Goal: Task Accomplishment & Management: Complete application form

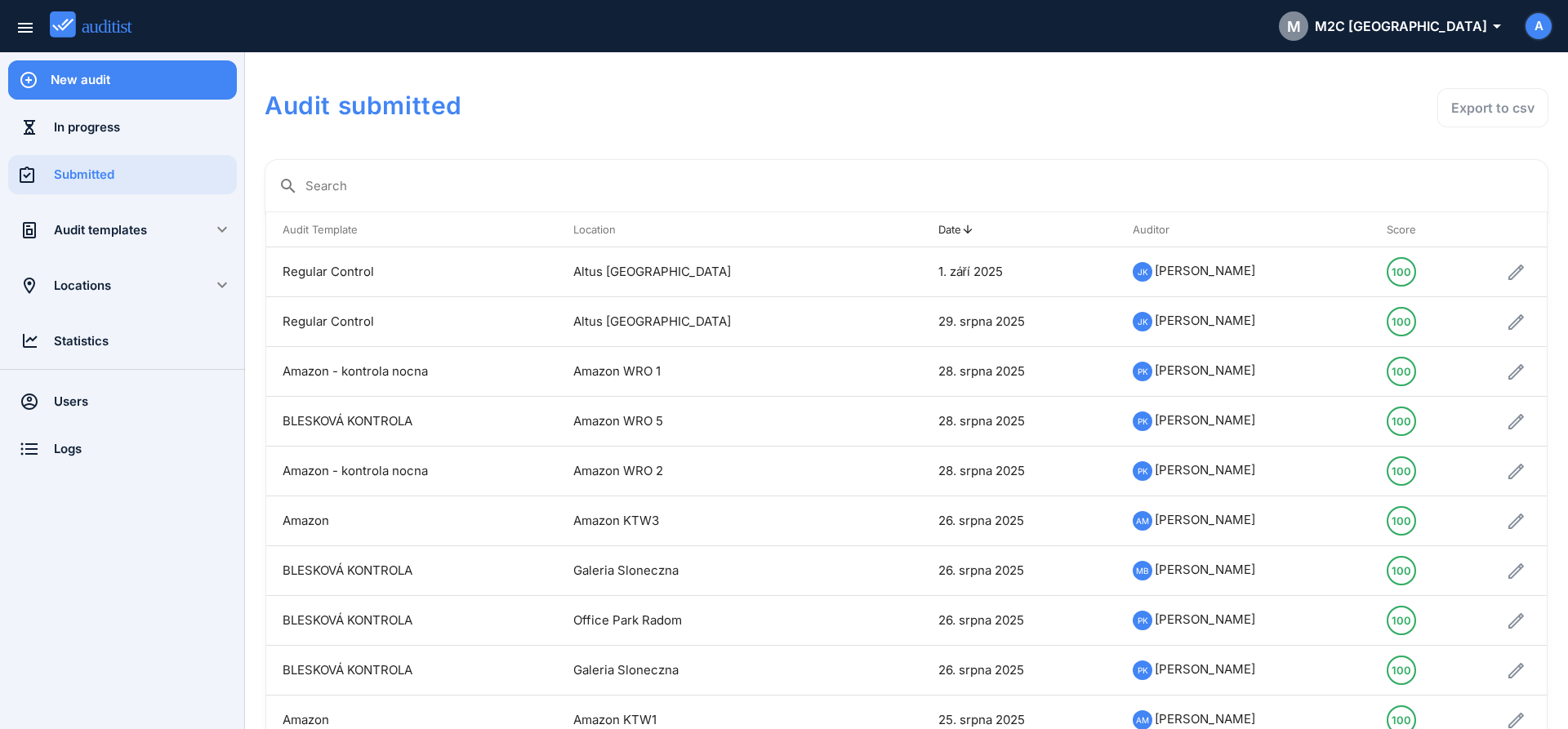
click at [151, 82] on div "New audit" at bounding box center [143, 80] width 186 height 18
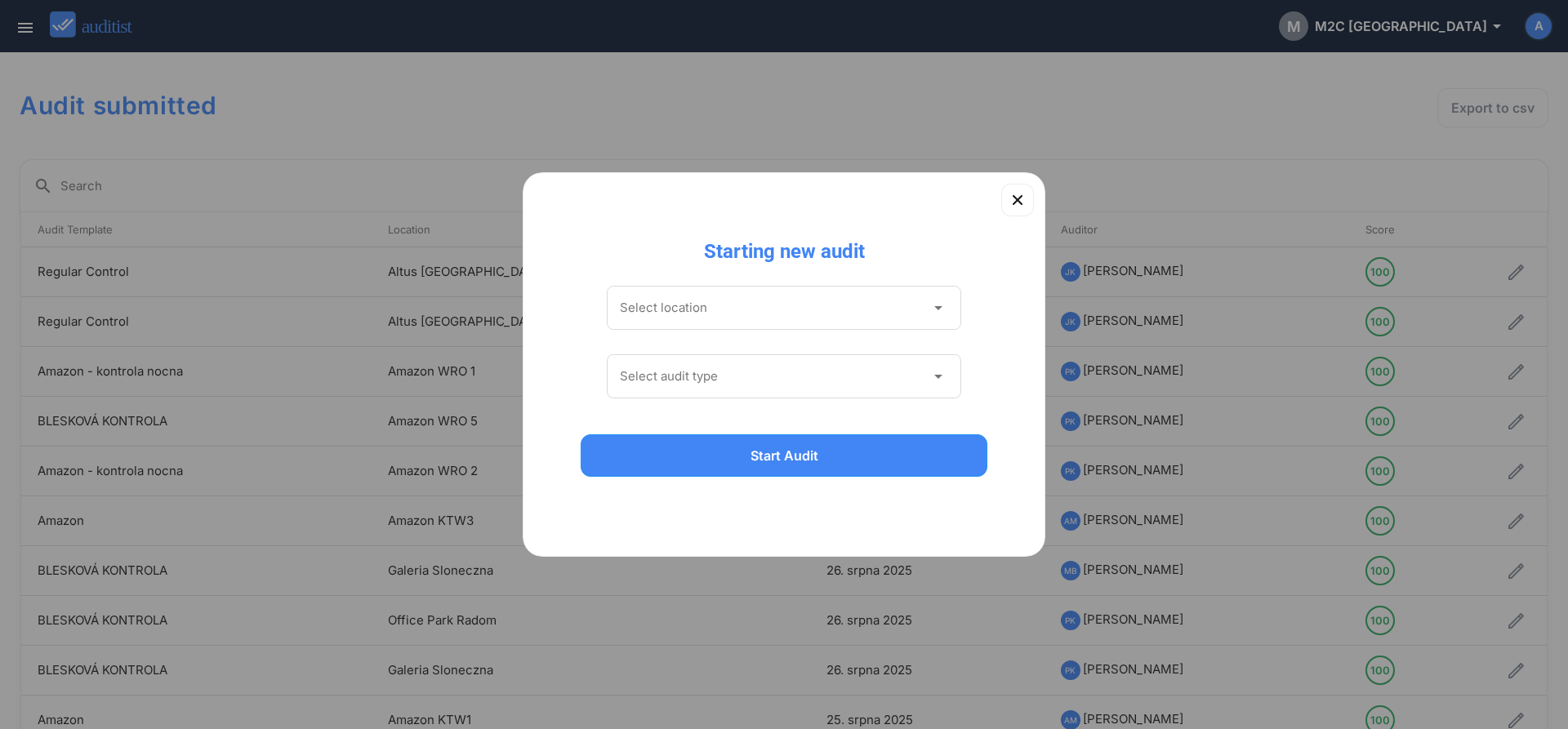
click at [704, 302] on input "Select location" at bounding box center [772, 308] width 306 height 26
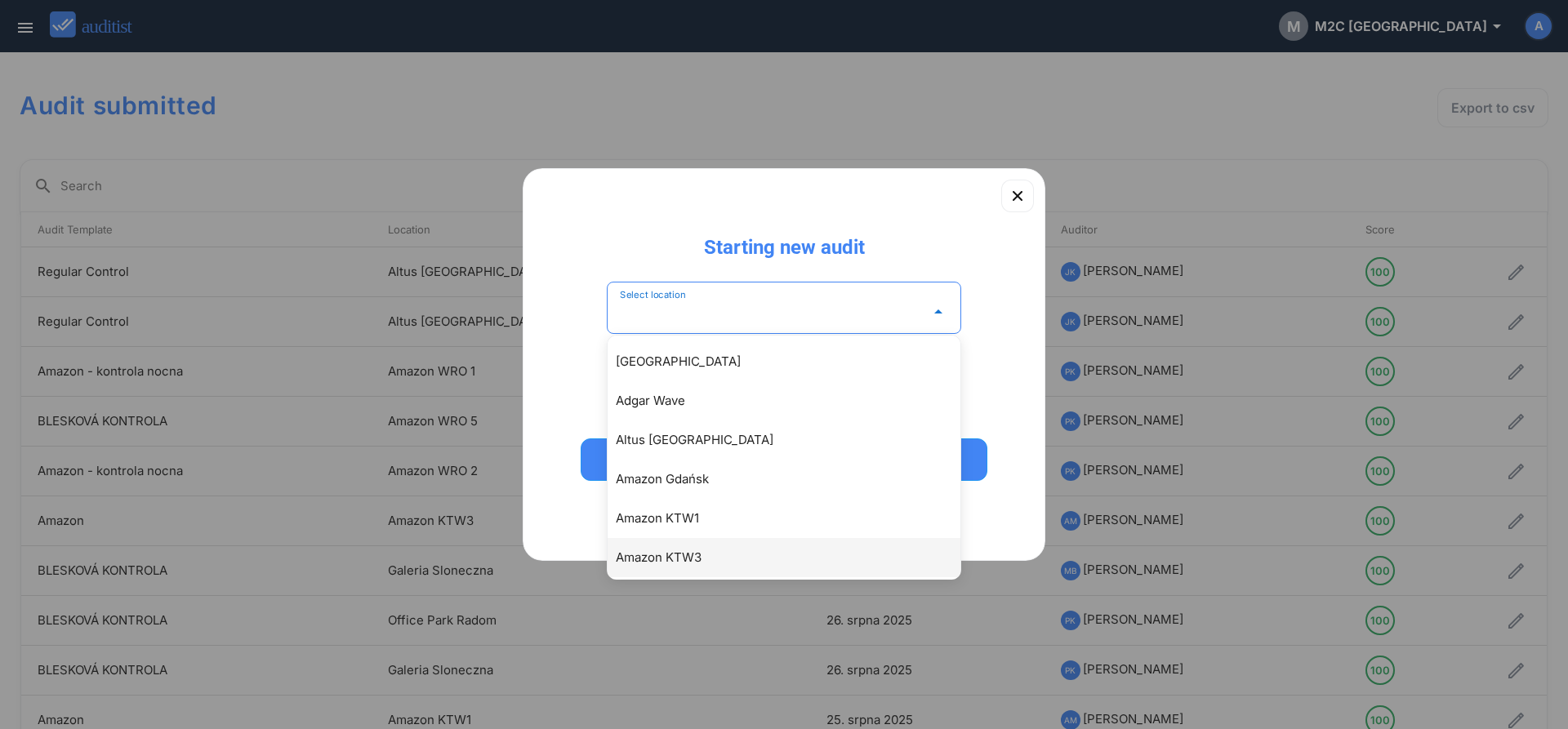
click at [671, 557] on div "Amazon KTW3" at bounding box center [792, 557] width 353 height 19
type input "**********"
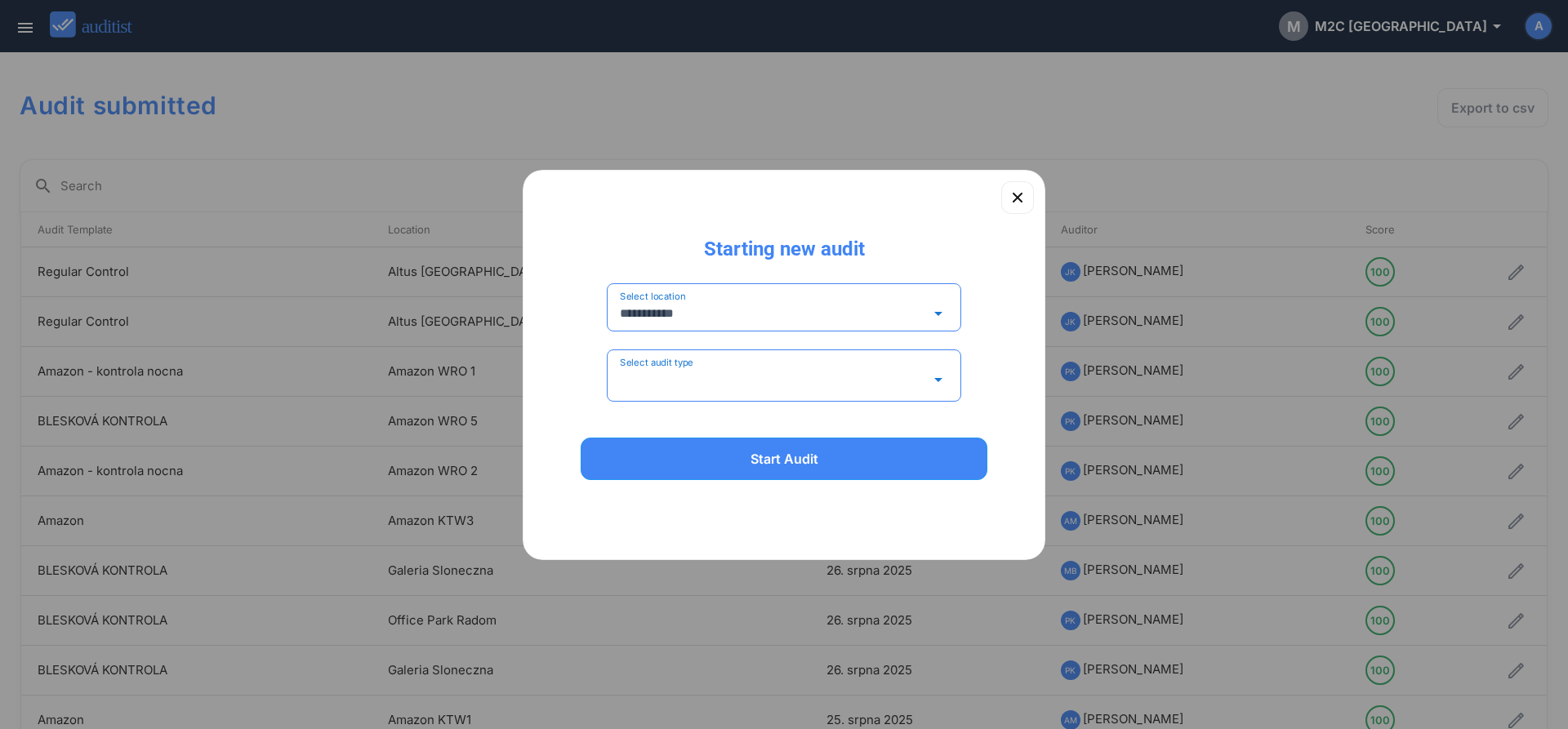
click at [665, 372] on input "Select audit type" at bounding box center [772, 379] width 306 height 26
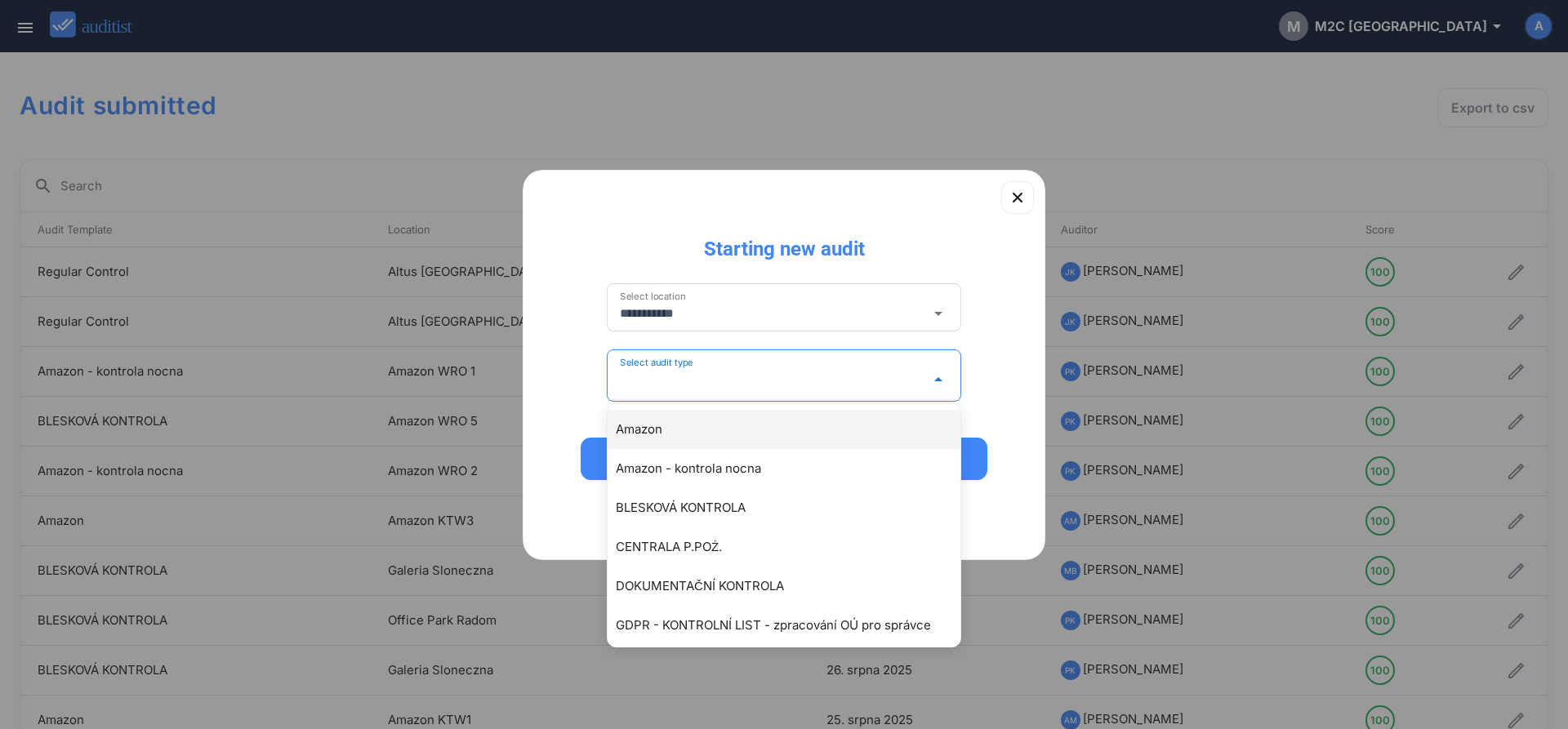
click at [659, 439] on div "Amazon" at bounding box center [784, 429] width 353 height 40
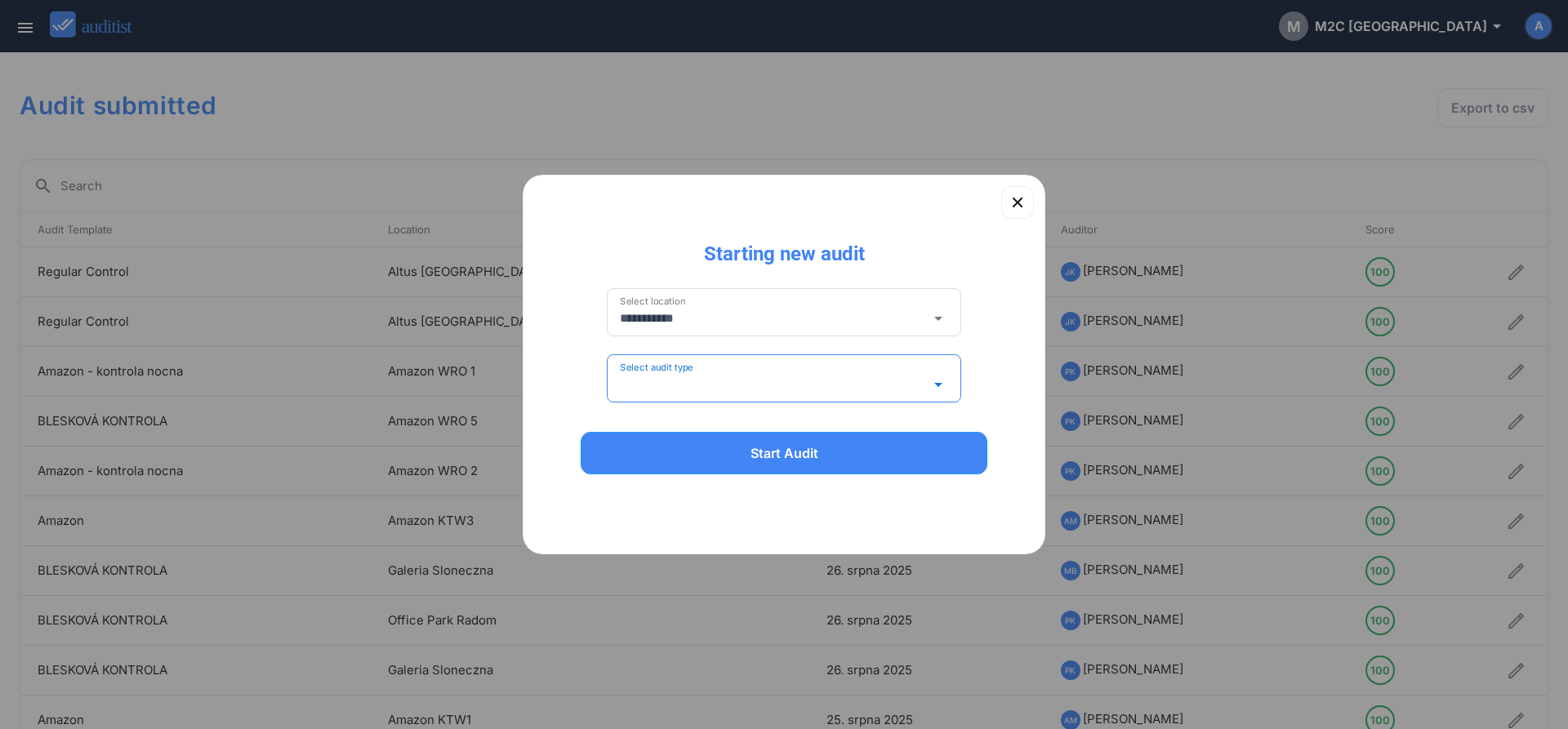
type input "******"
click at [661, 459] on div "Start Audit" at bounding box center [784, 453] width 364 height 19
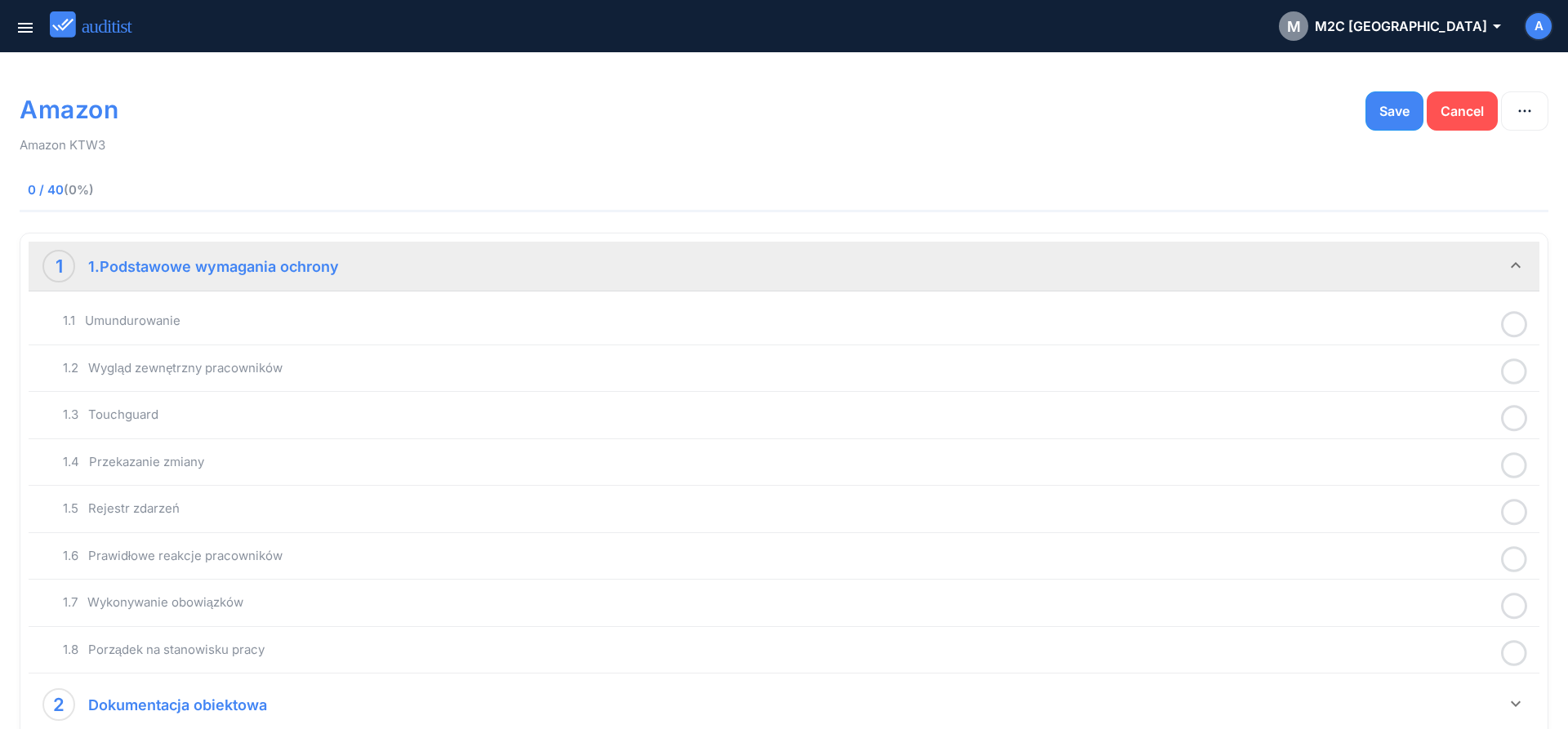
click at [1516, 327] on icon at bounding box center [1514, 324] width 26 height 32
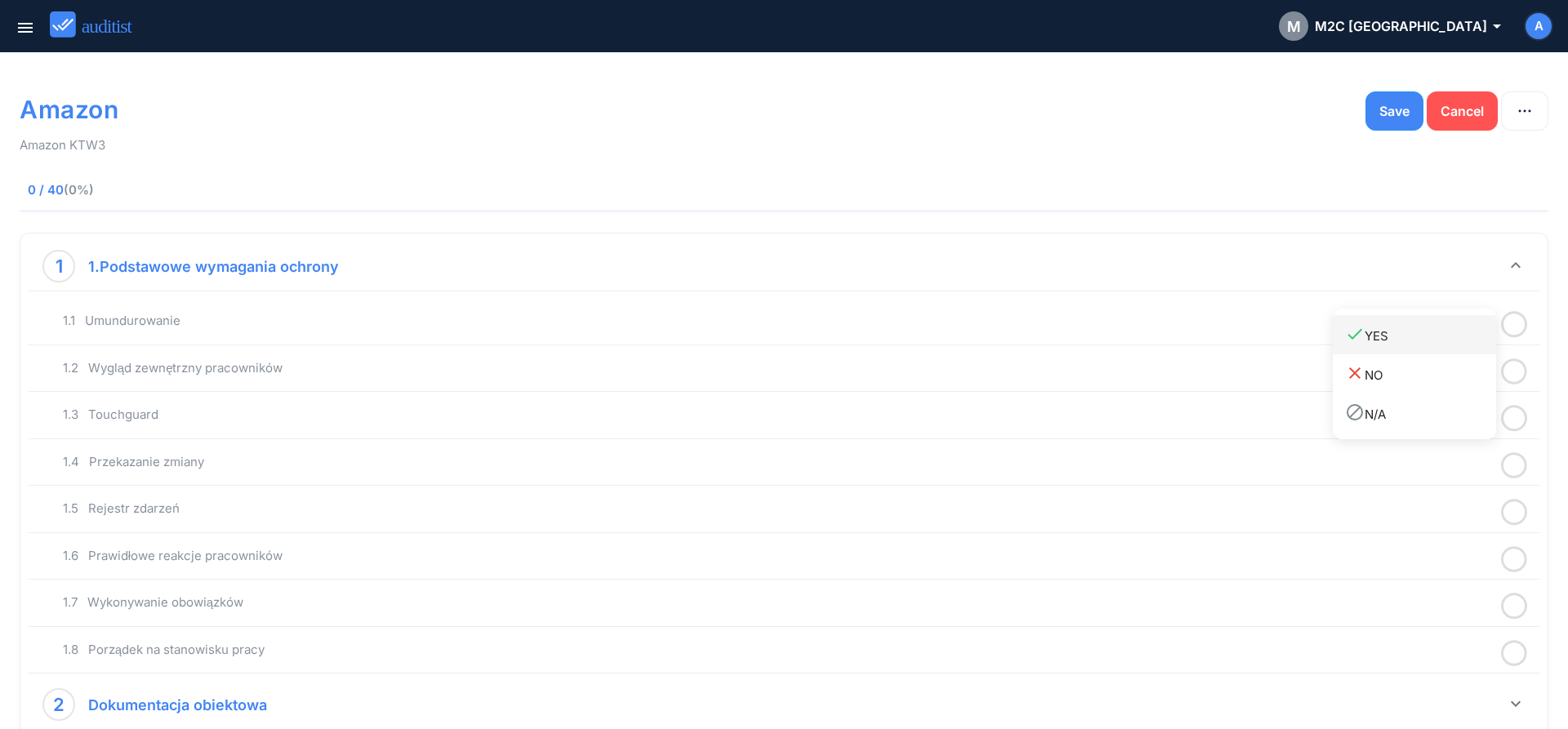
drag, startPoint x: 1401, startPoint y: 342, endPoint x: 1419, endPoint y: 360, distance: 25.5
click at [1404, 343] on div "done YES" at bounding box center [1420, 335] width 151 height 22
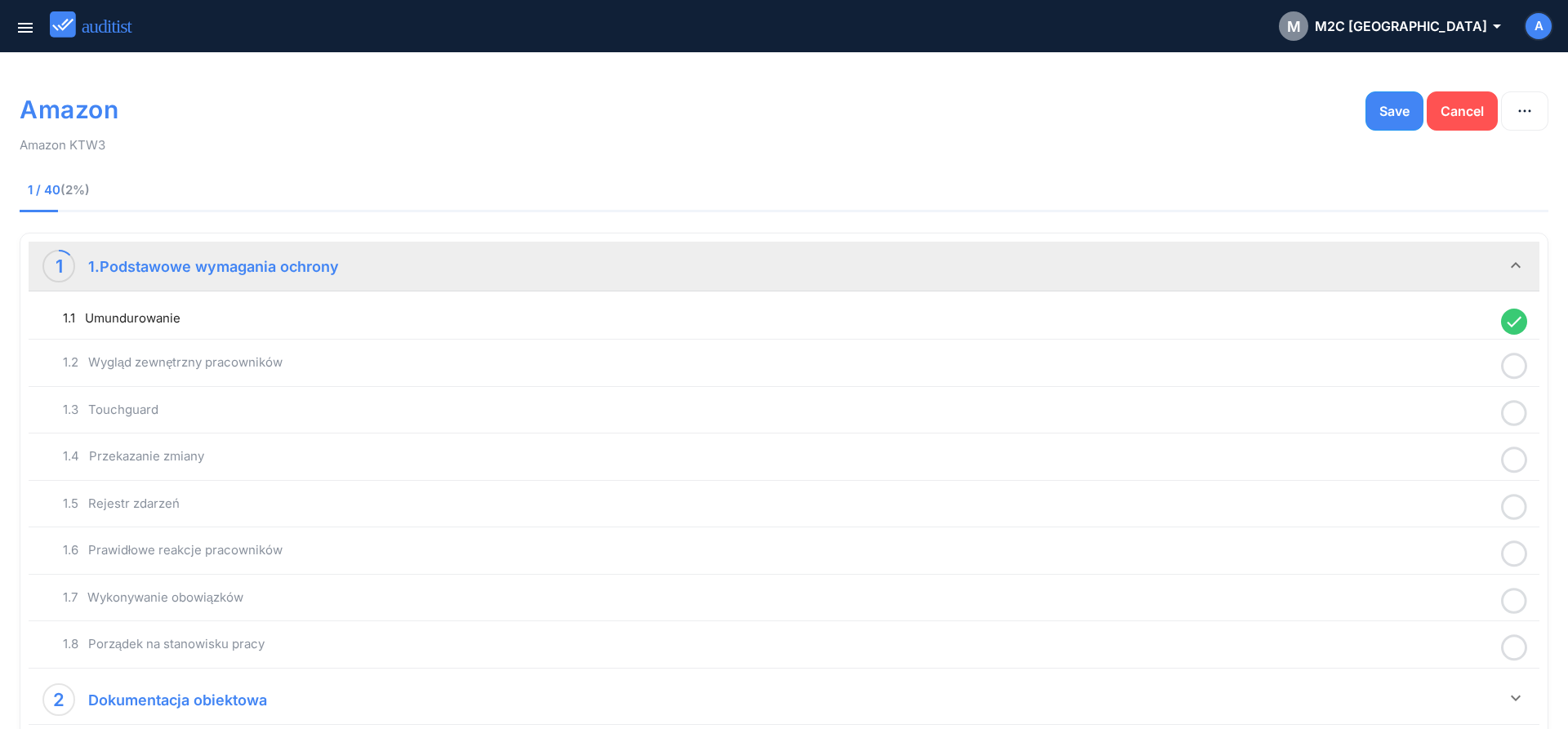
click at [1513, 369] on icon at bounding box center [1514, 365] width 26 height 32
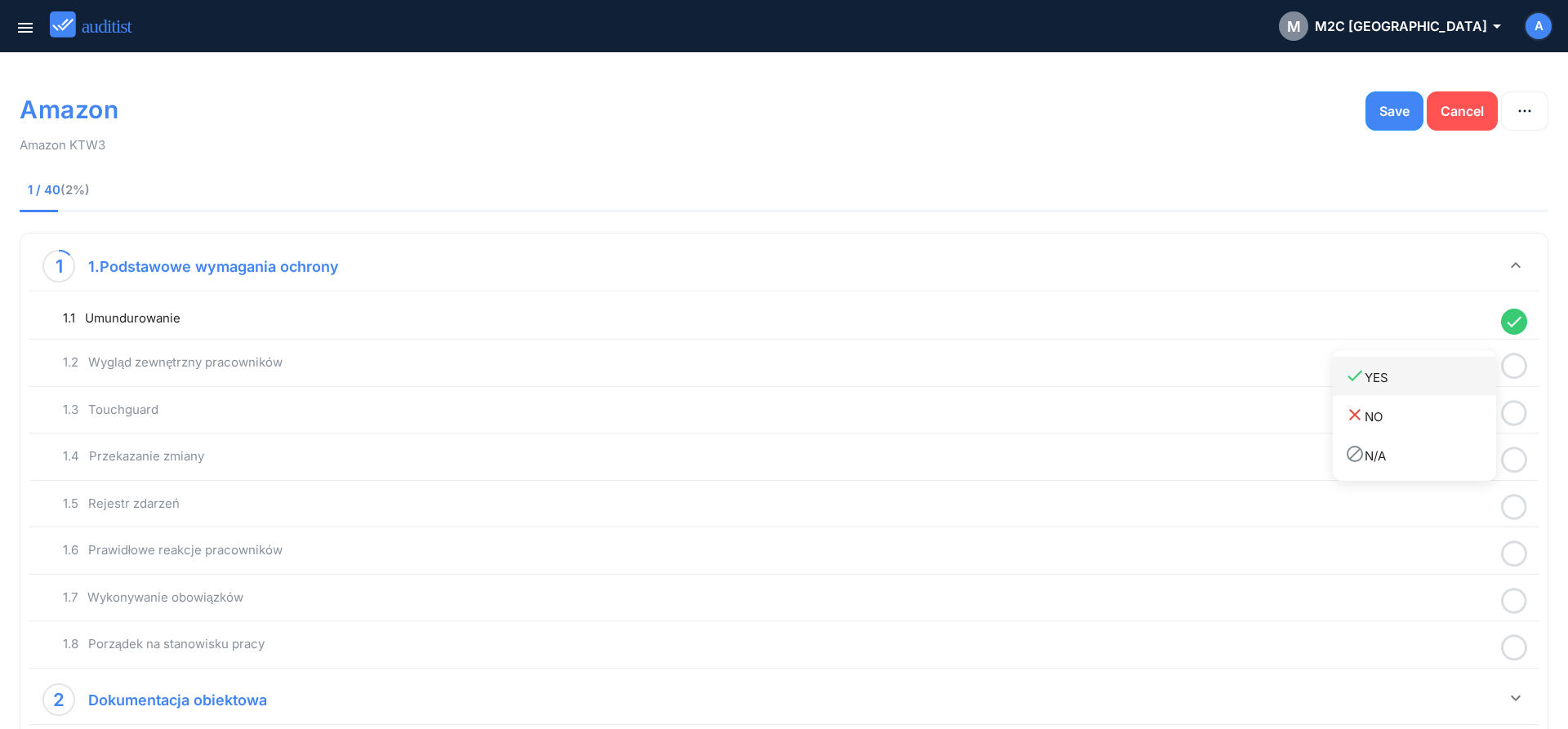
click at [1468, 382] on div "done YES" at bounding box center [1420, 376] width 151 height 22
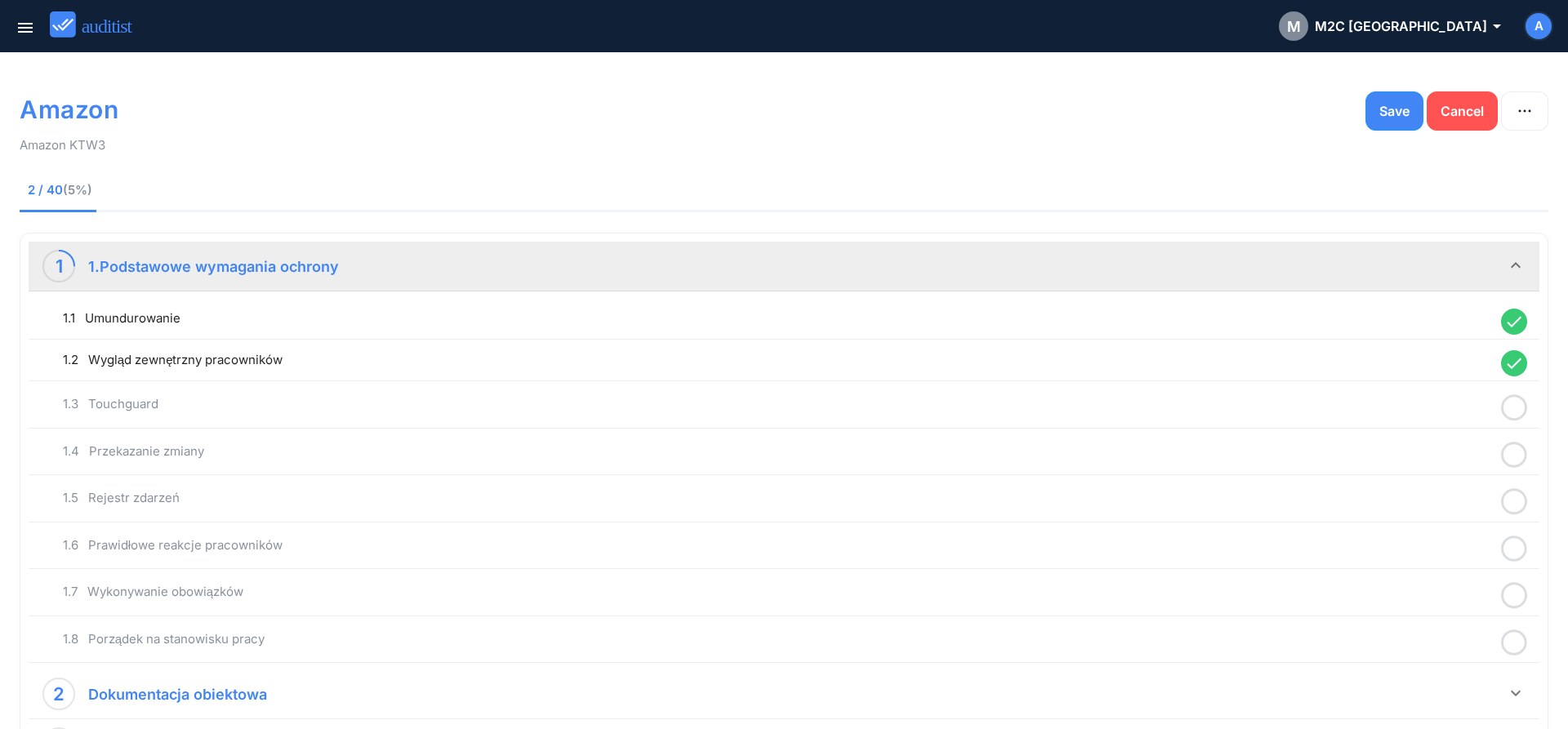
click at [1517, 407] on icon at bounding box center [1514, 407] width 26 height 32
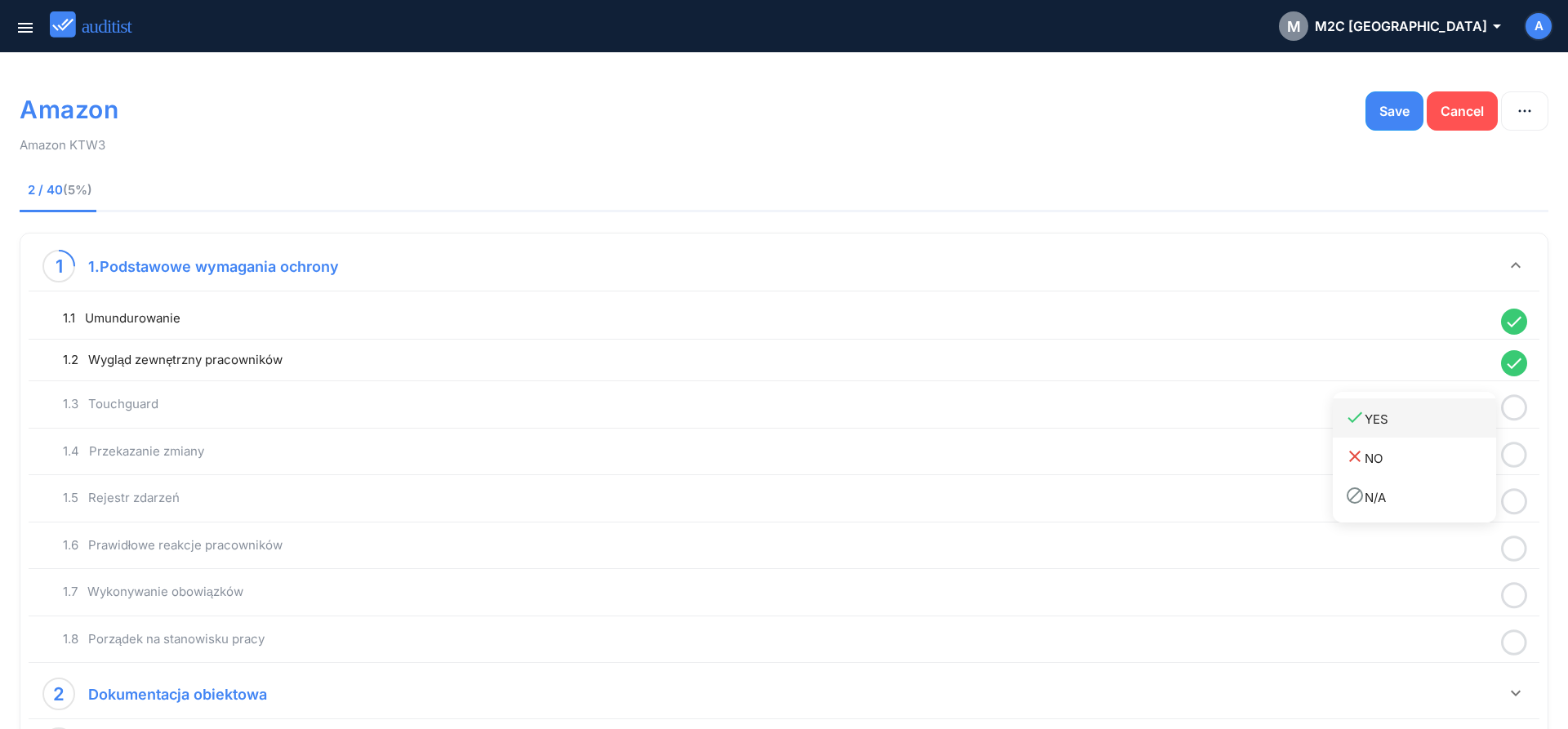
click at [1435, 430] on link "done YES" at bounding box center [1414, 418] width 163 height 40
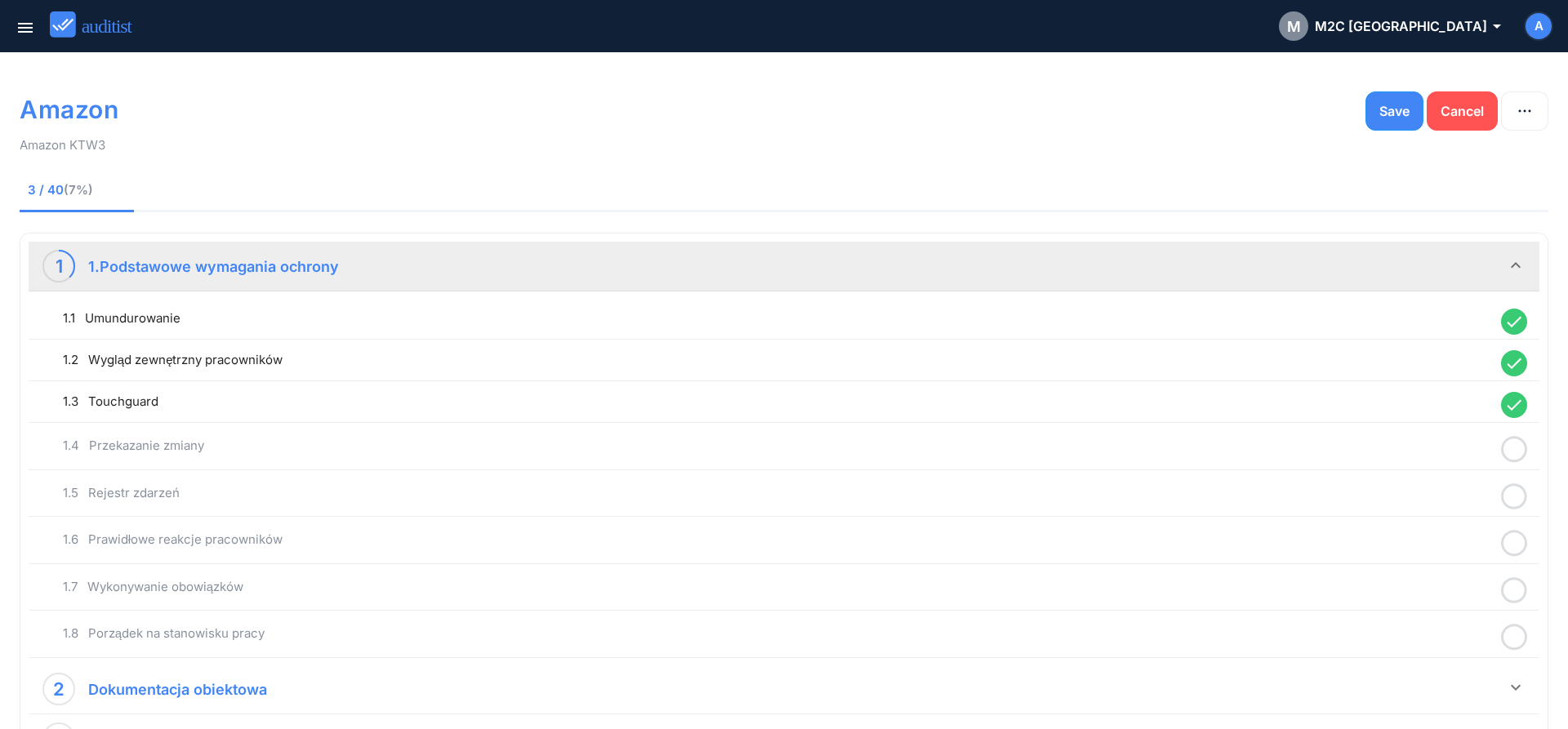
click at [1520, 454] on icon at bounding box center [1514, 448] width 26 height 32
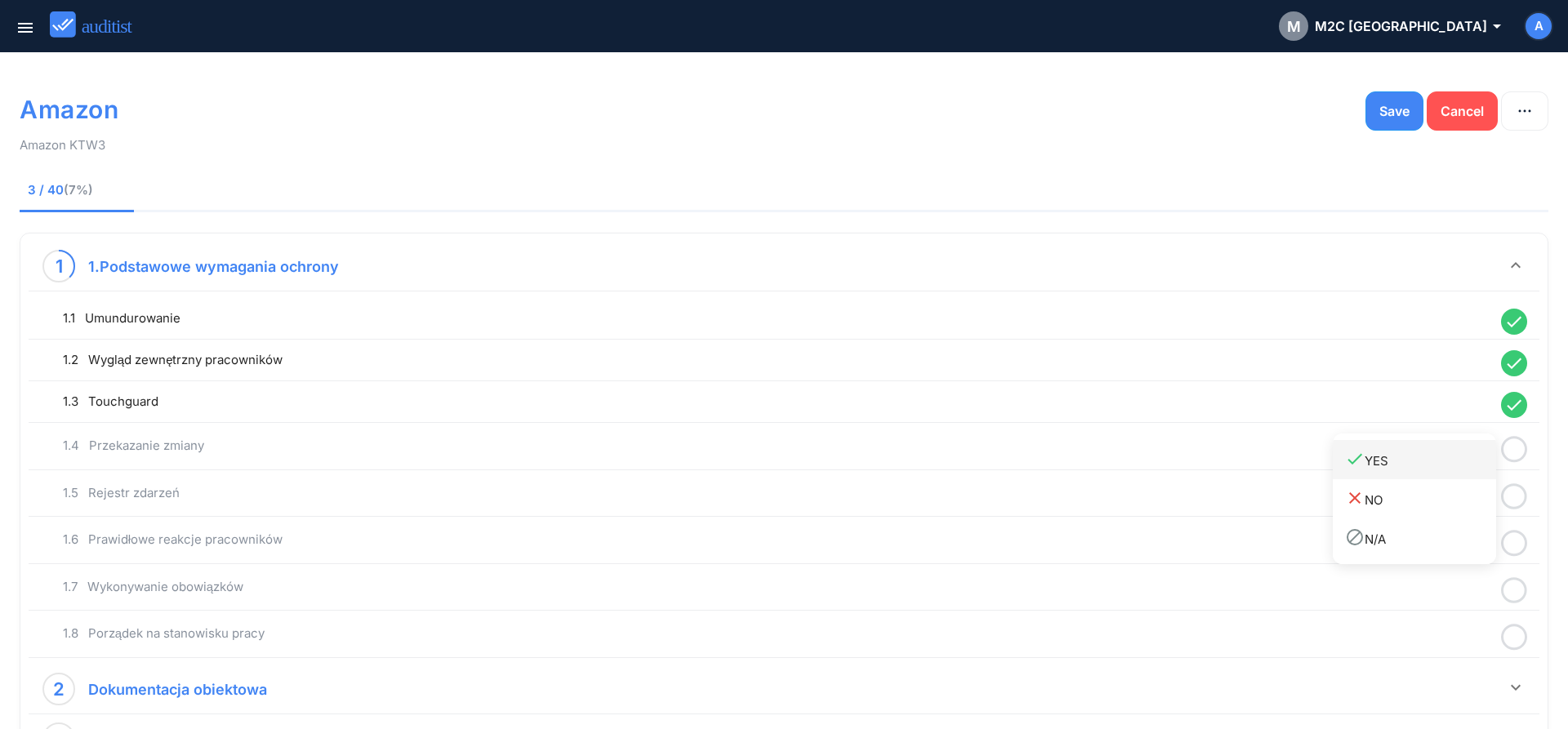
drag, startPoint x: 1456, startPoint y: 468, endPoint x: 1488, endPoint y: 484, distance: 35.8
click at [1454, 469] on div "done YES" at bounding box center [1420, 459] width 151 height 22
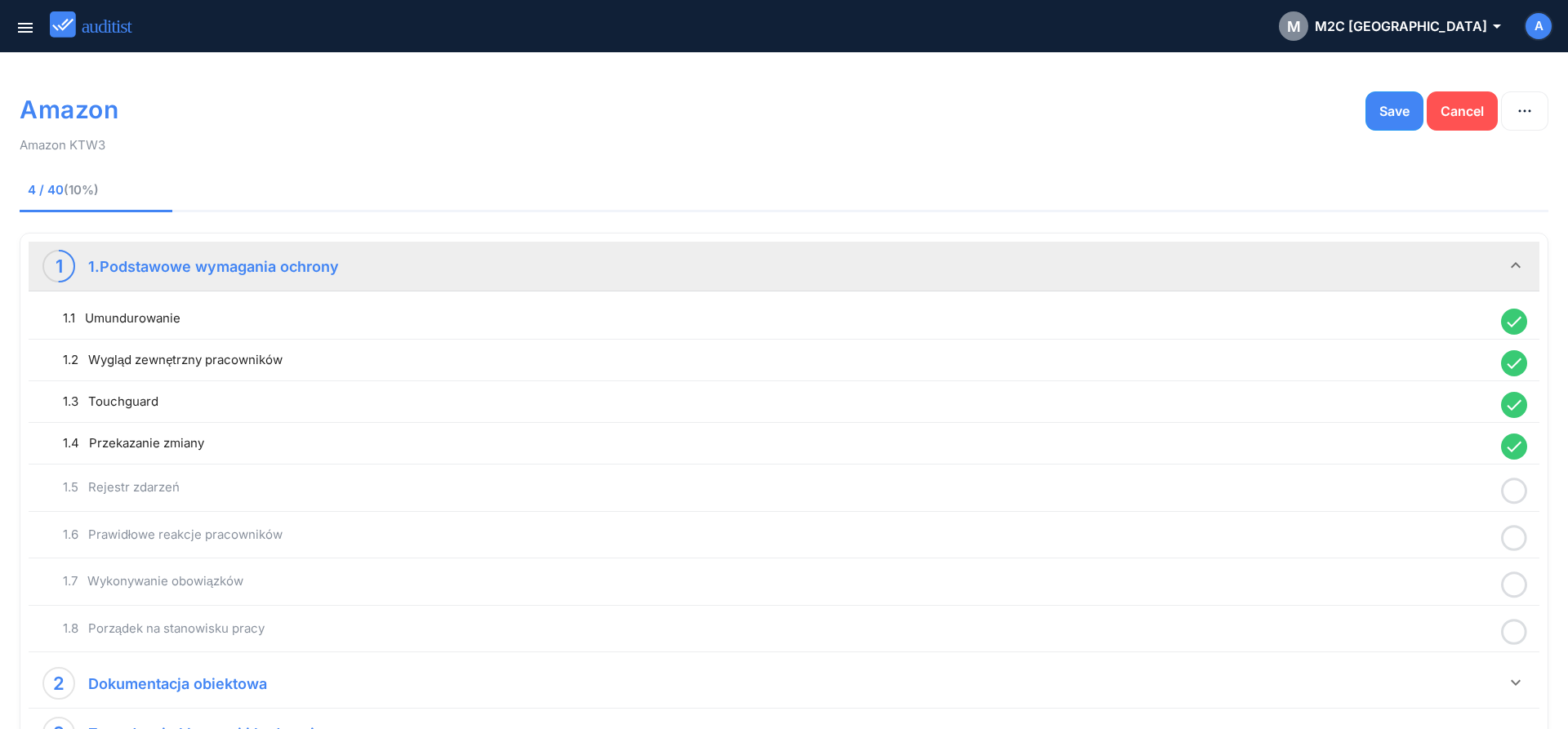
click at [1510, 495] on icon at bounding box center [1514, 491] width 26 height 32
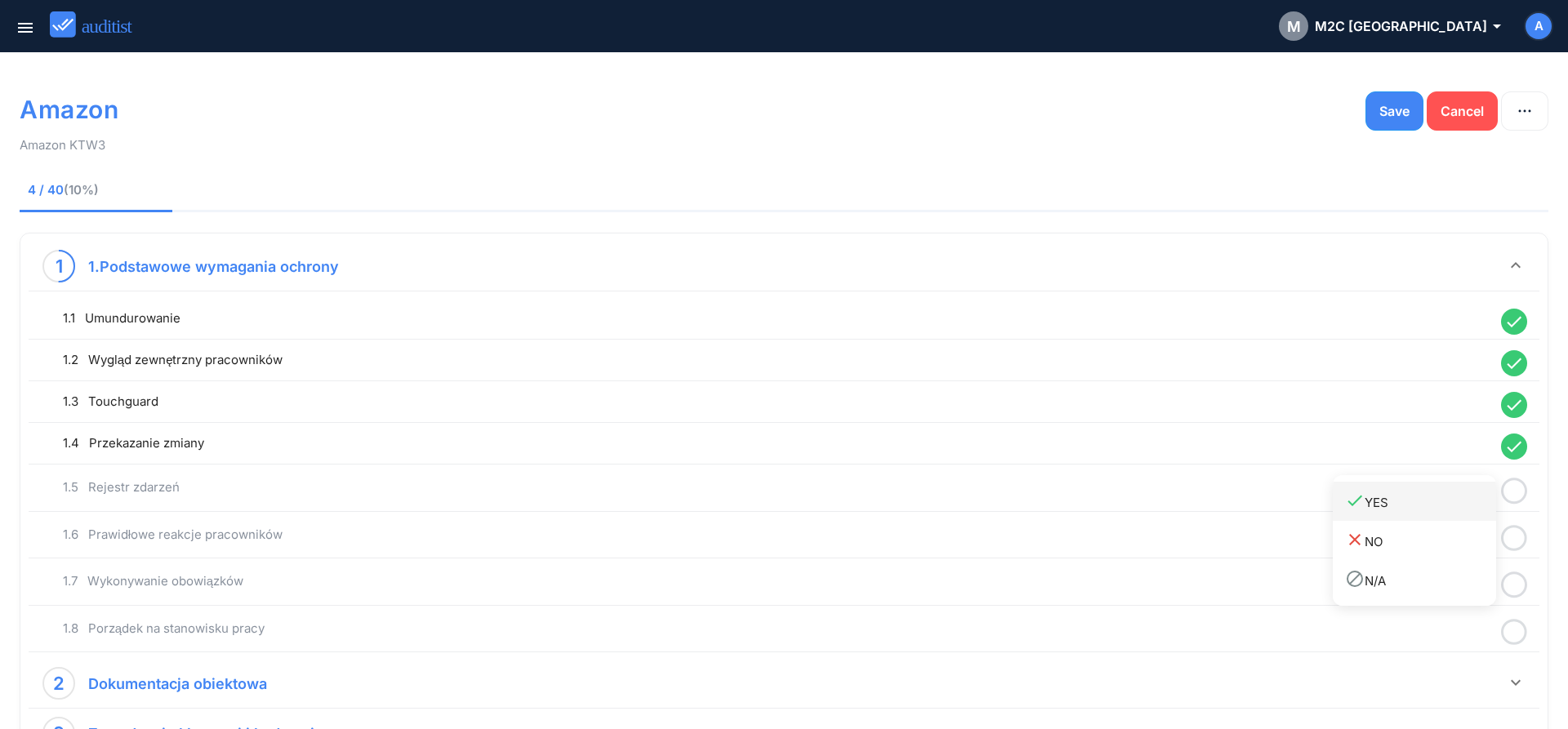
click at [1438, 506] on div "done YES" at bounding box center [1420, 501] width 151 height 22
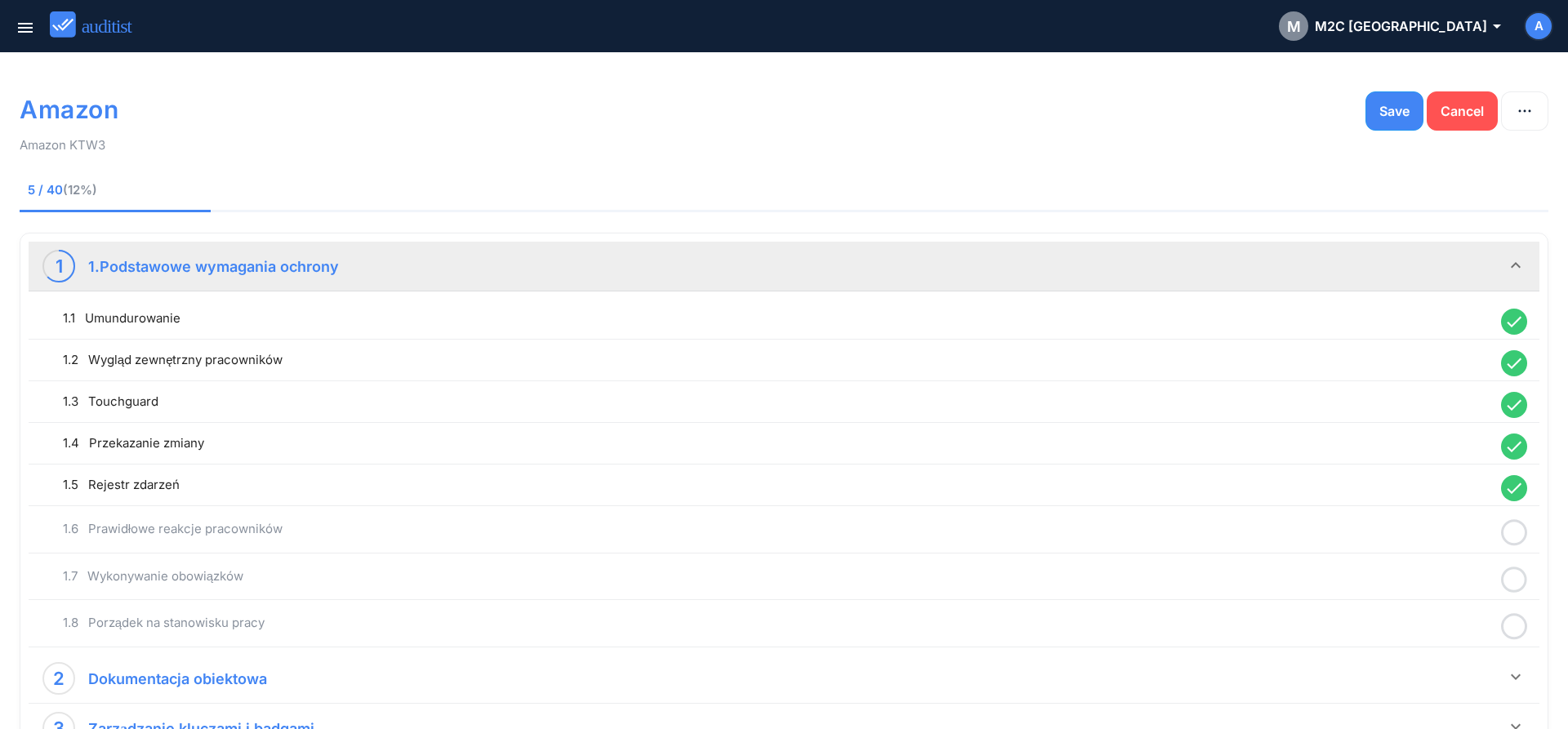
click at [1513, 529] on icon at bounding box center [1514, 532] width 26 height 32
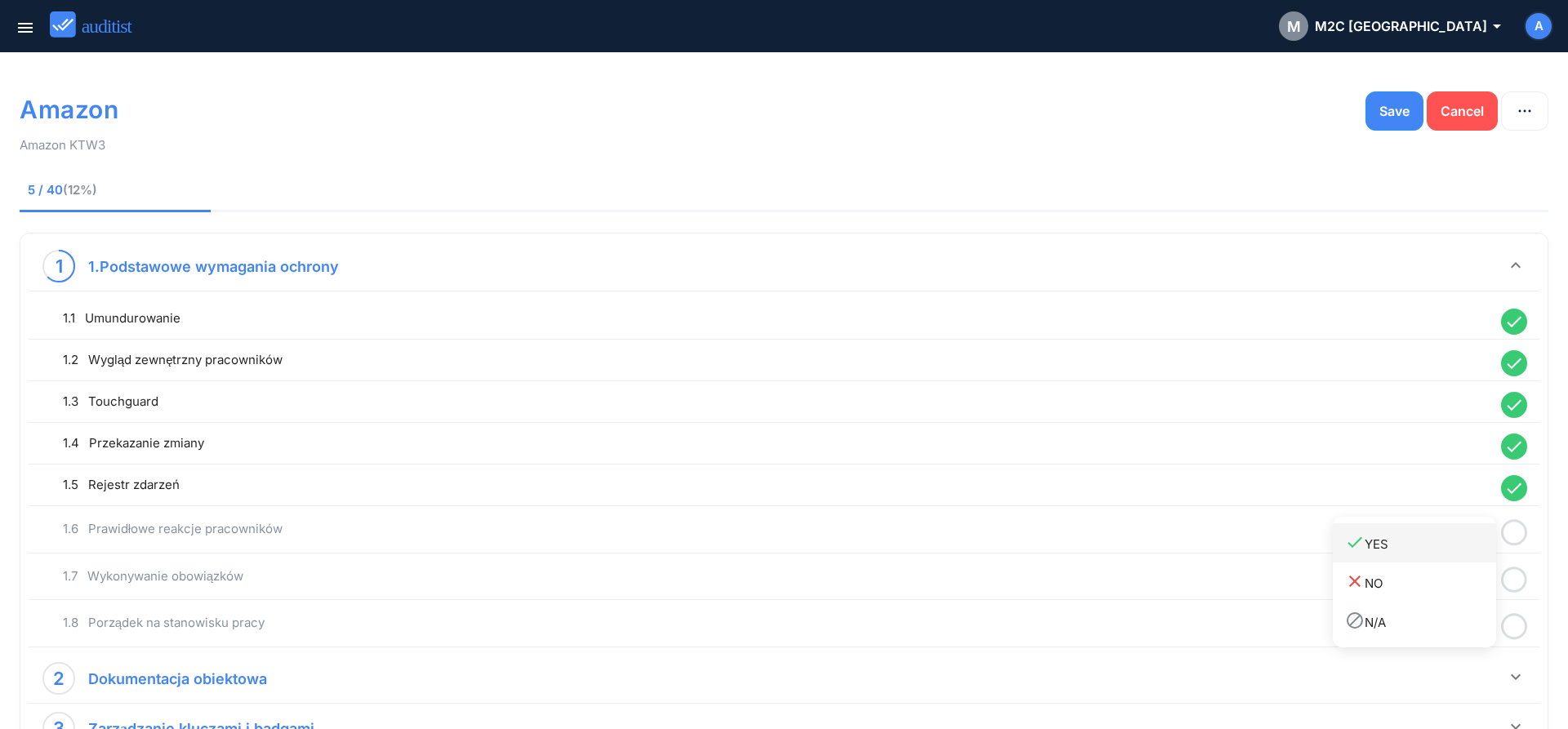
drag, startPoint x: 1447, startPoint y: 548, endPoint x: 1466, endPoint y: 561, distance: 23.0
click at [1445, 550] on div "done YES" at bounding box center [1420, 543] width 151 height 22
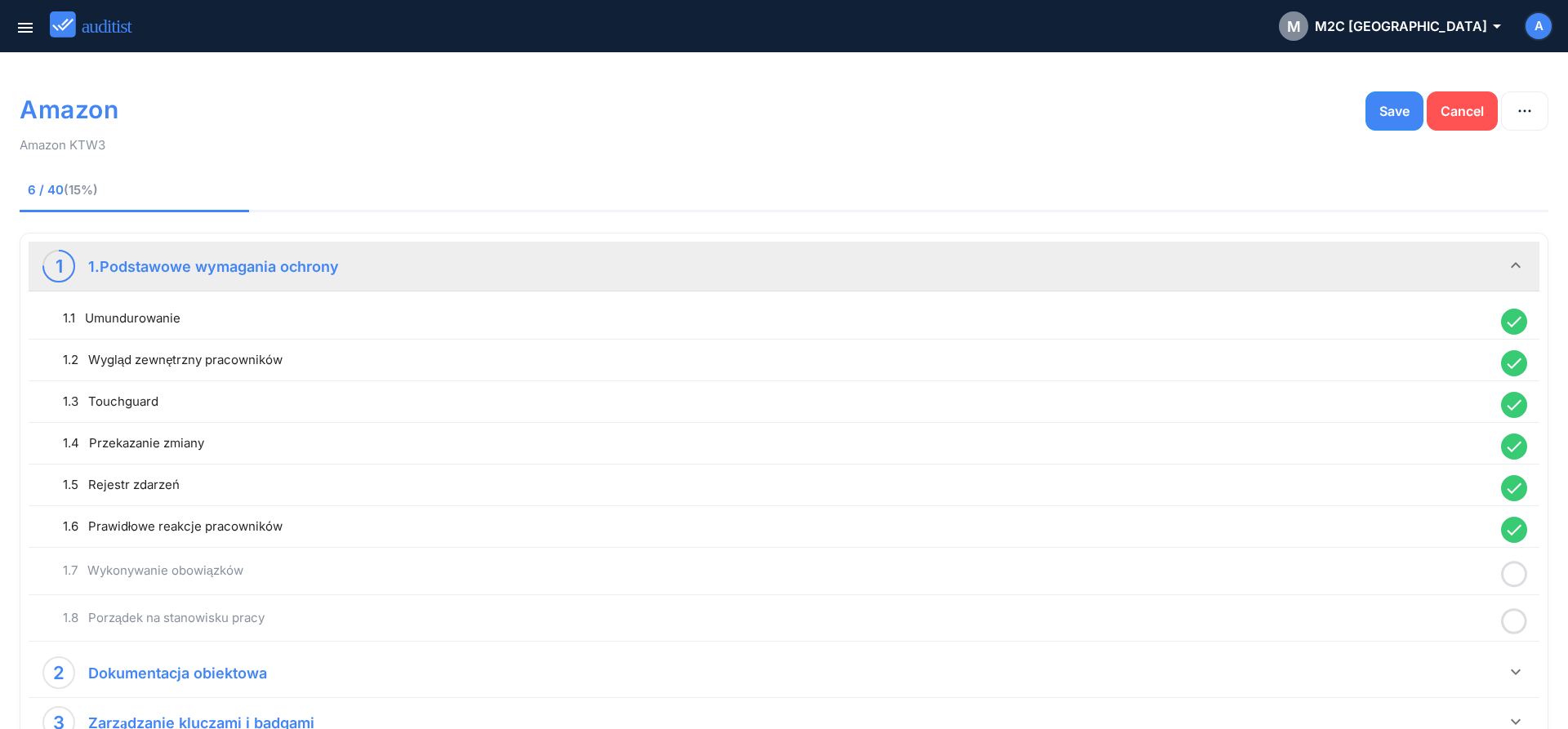
click at [1510, 571] on icon at bounding box center [1514, 574] width 26 height 32
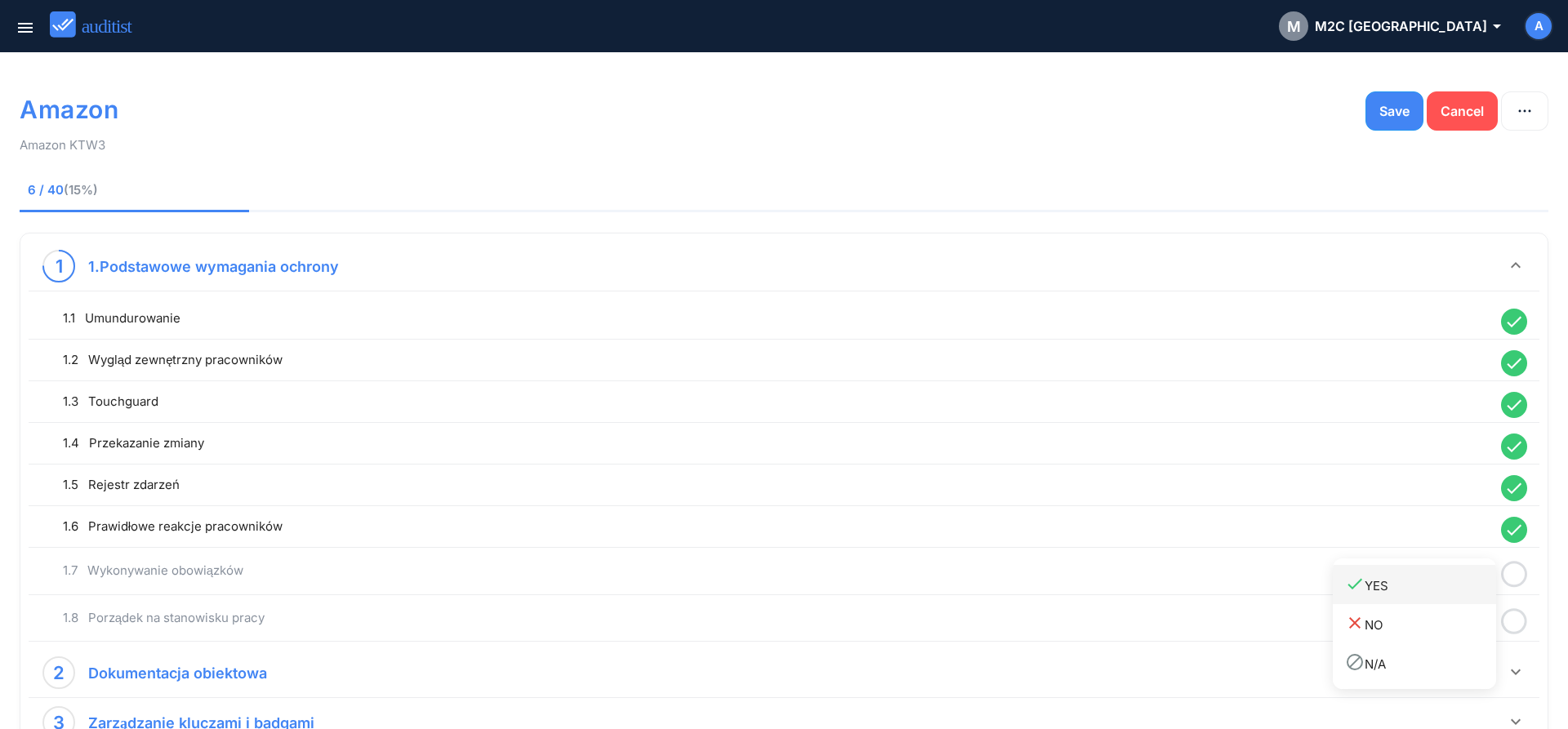
click at [1436, 592] on div "done YES" at bounding box center [1420, 584] width 151 height 22
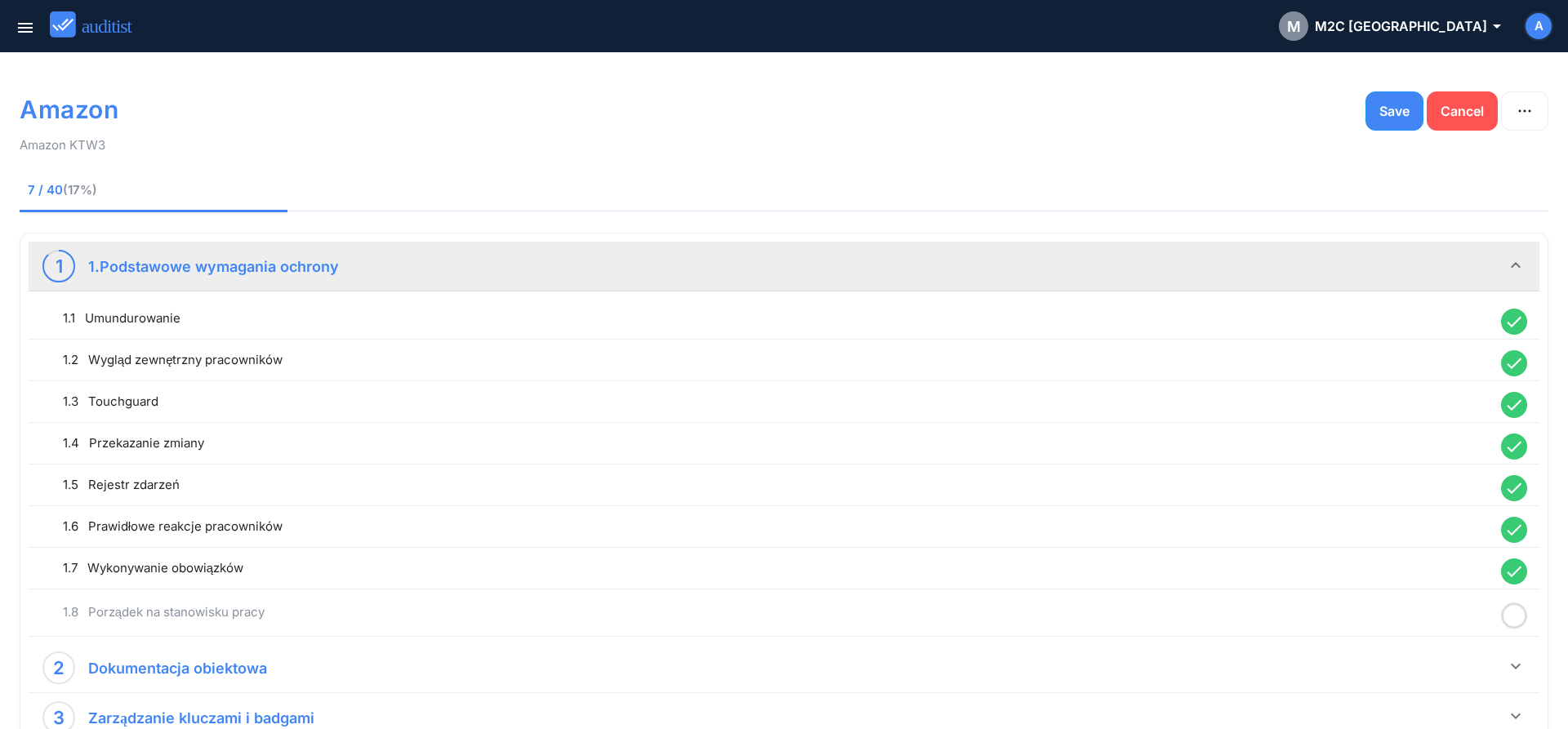
click at [1506, 610] on icon at bounding box center [1514, 615] width 26 height 32
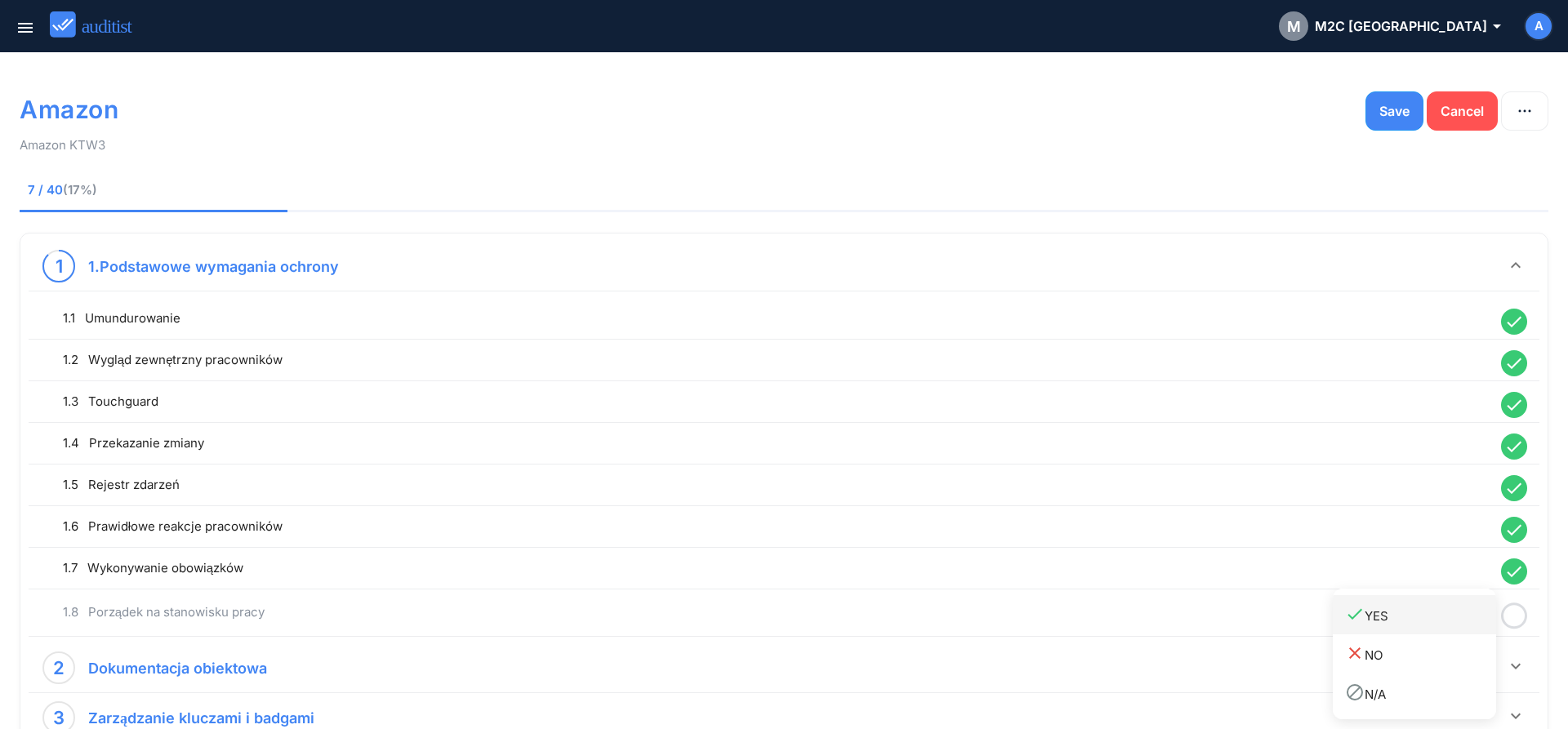
drag, startPoint x: 1414, startPoint y: 626, endPoint x: 1453, endPoint y: 632, distance: 39.5
click at [1413, 627] on link "done YES" at bounding box center [1414, 614] width 163 height 40
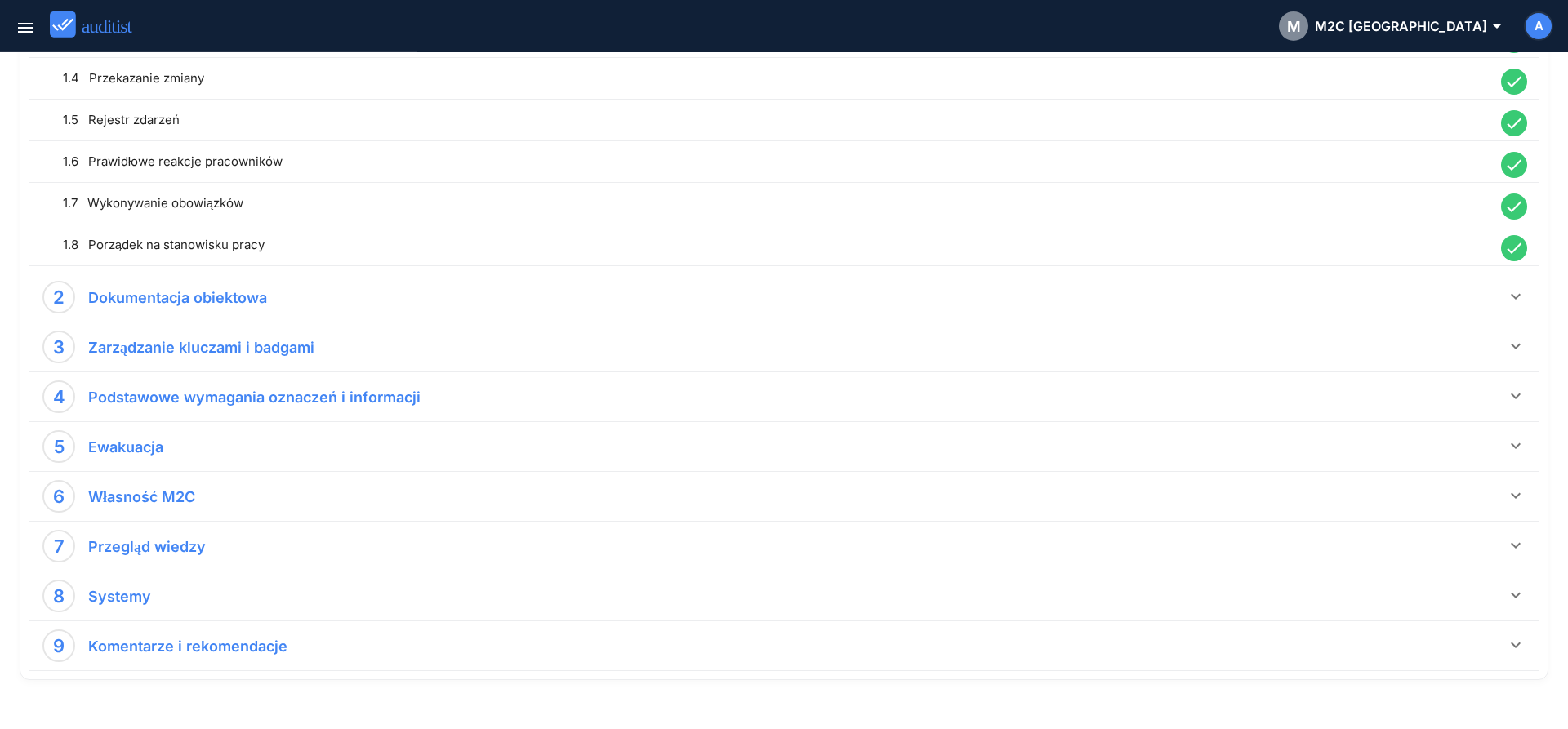
scroll to position [403, 0]
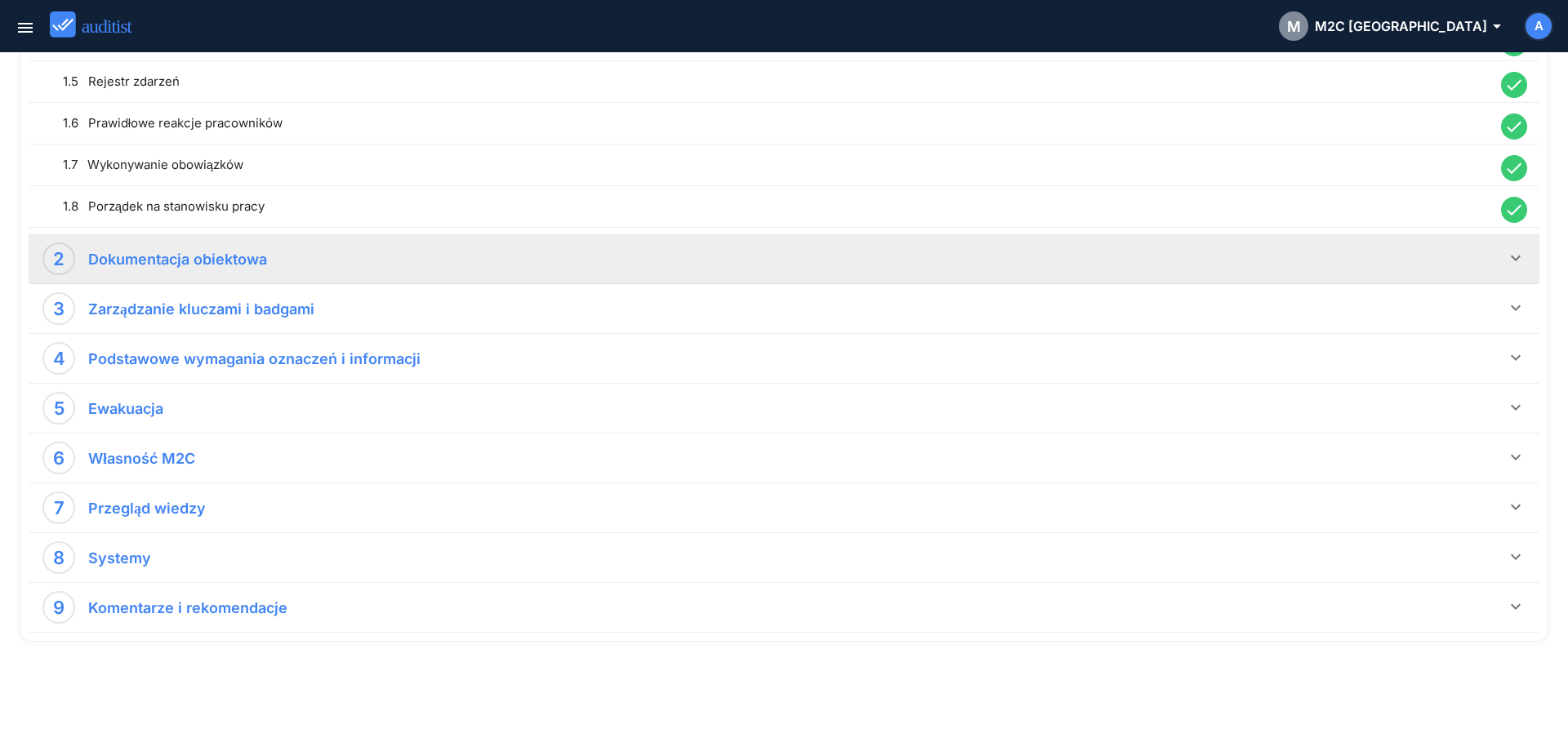
click at [1521, 256] on icon "keyboard_arrow_down" at bounding box center [1516, 257] width 19 height 19
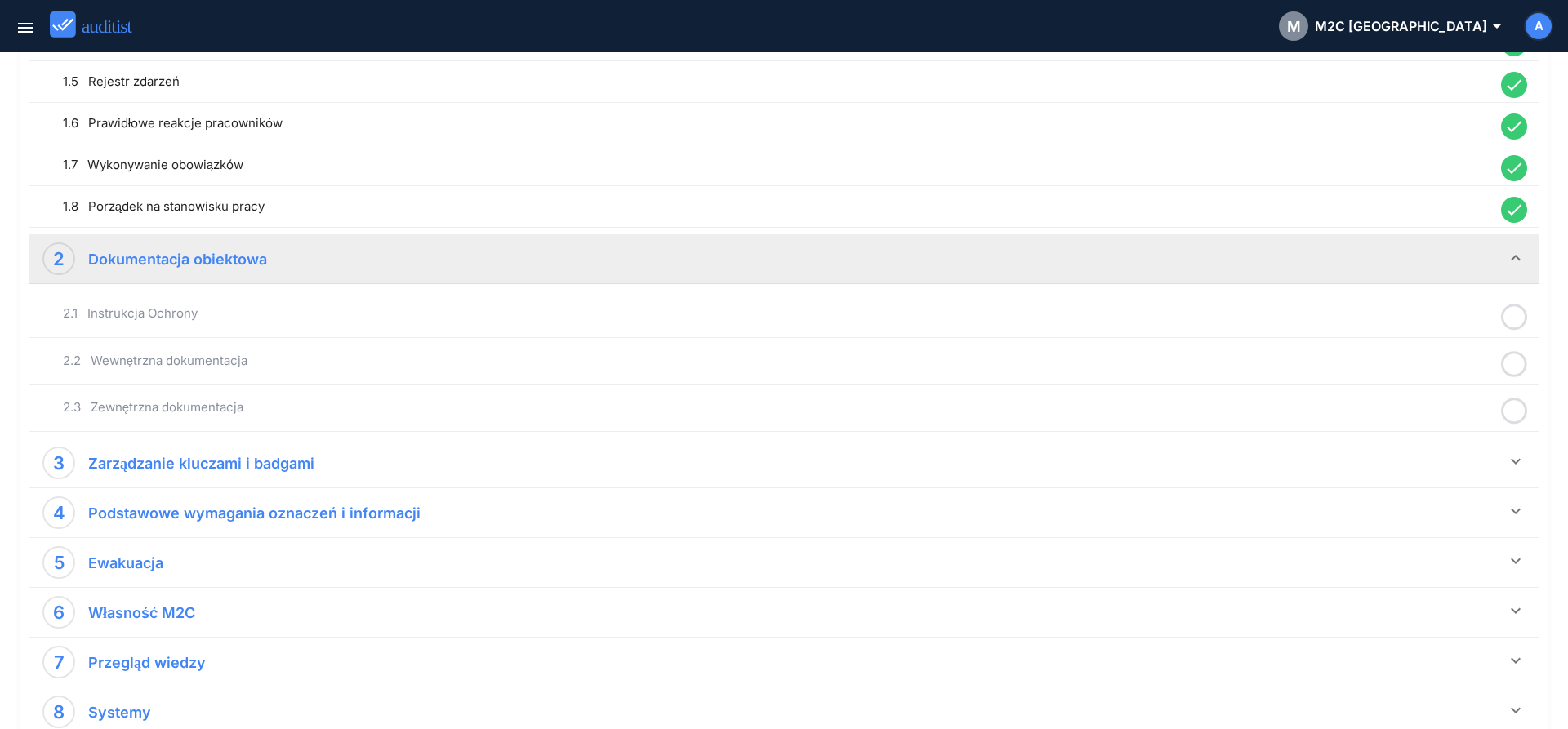
click at [1513, 312] on icon at bounding box center [1514, 316] width 26 height 32
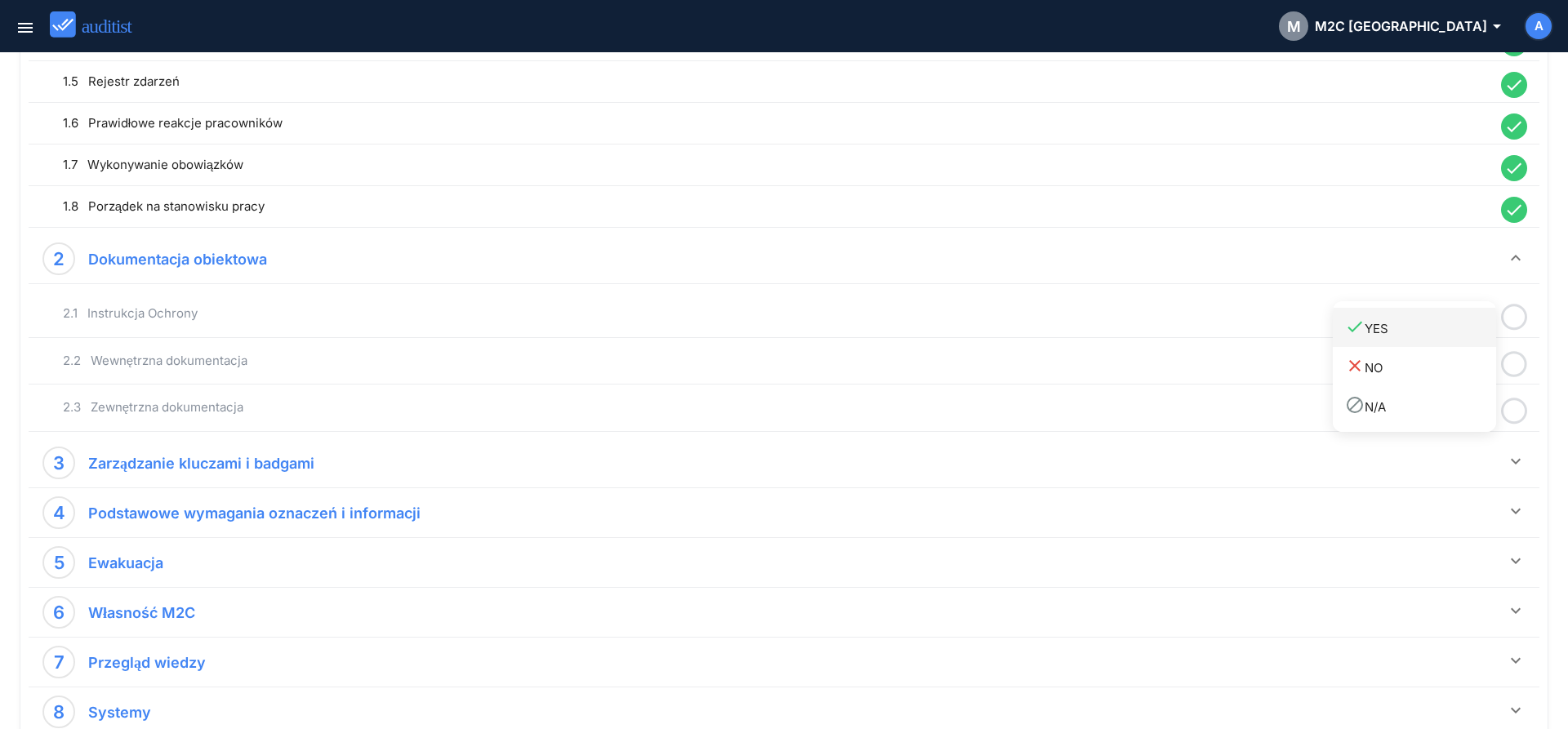
drag, startPoint x: 1464, startPoint y: 333, endPoint x: 1479, endPoint y: 349, distance: 21.9
click at [1465, 336] on div "done YES" at bounding box center [1420, 327] width 151 height 22
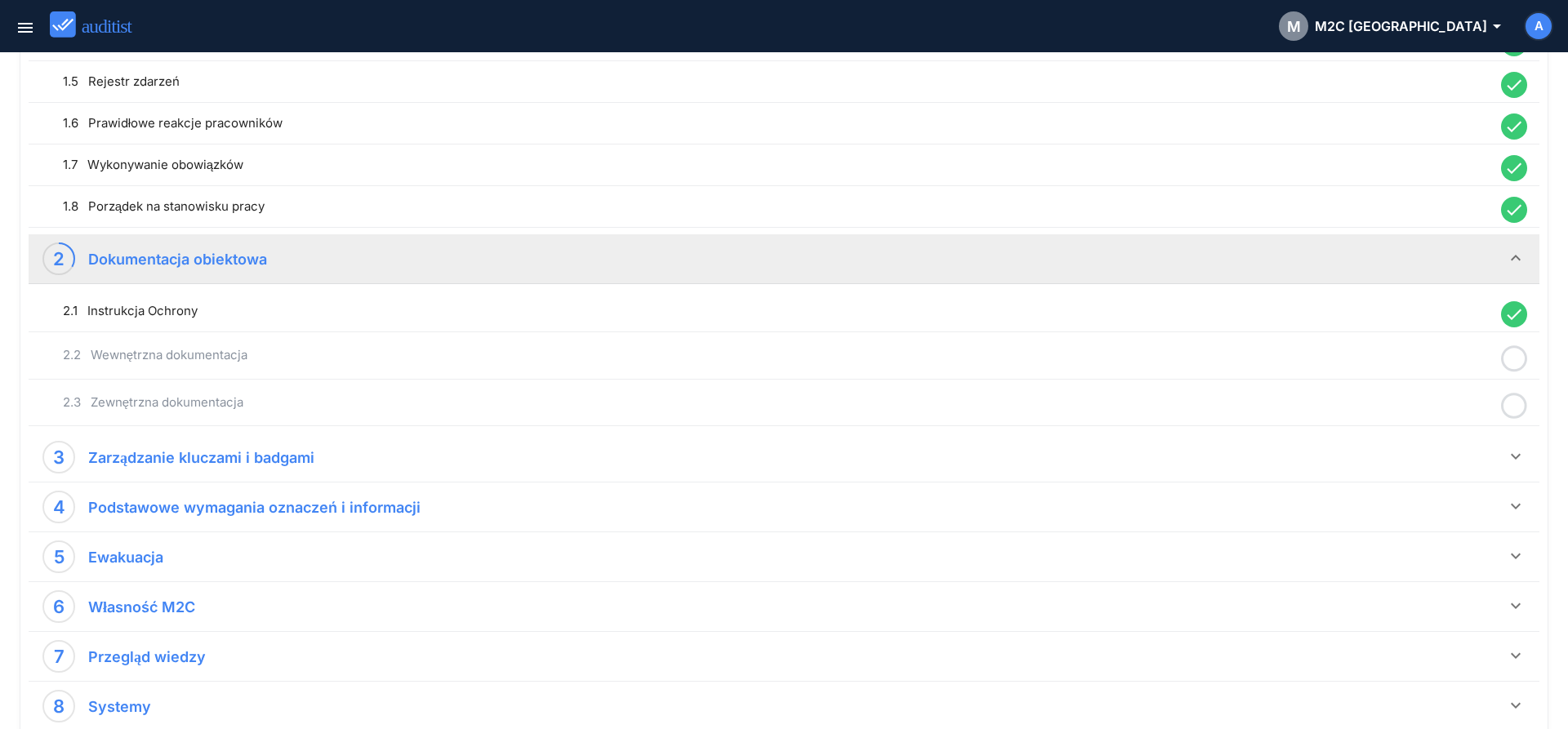
click at [1509, 356] on icon at bounding box center [1514, 358] width 26 height 32
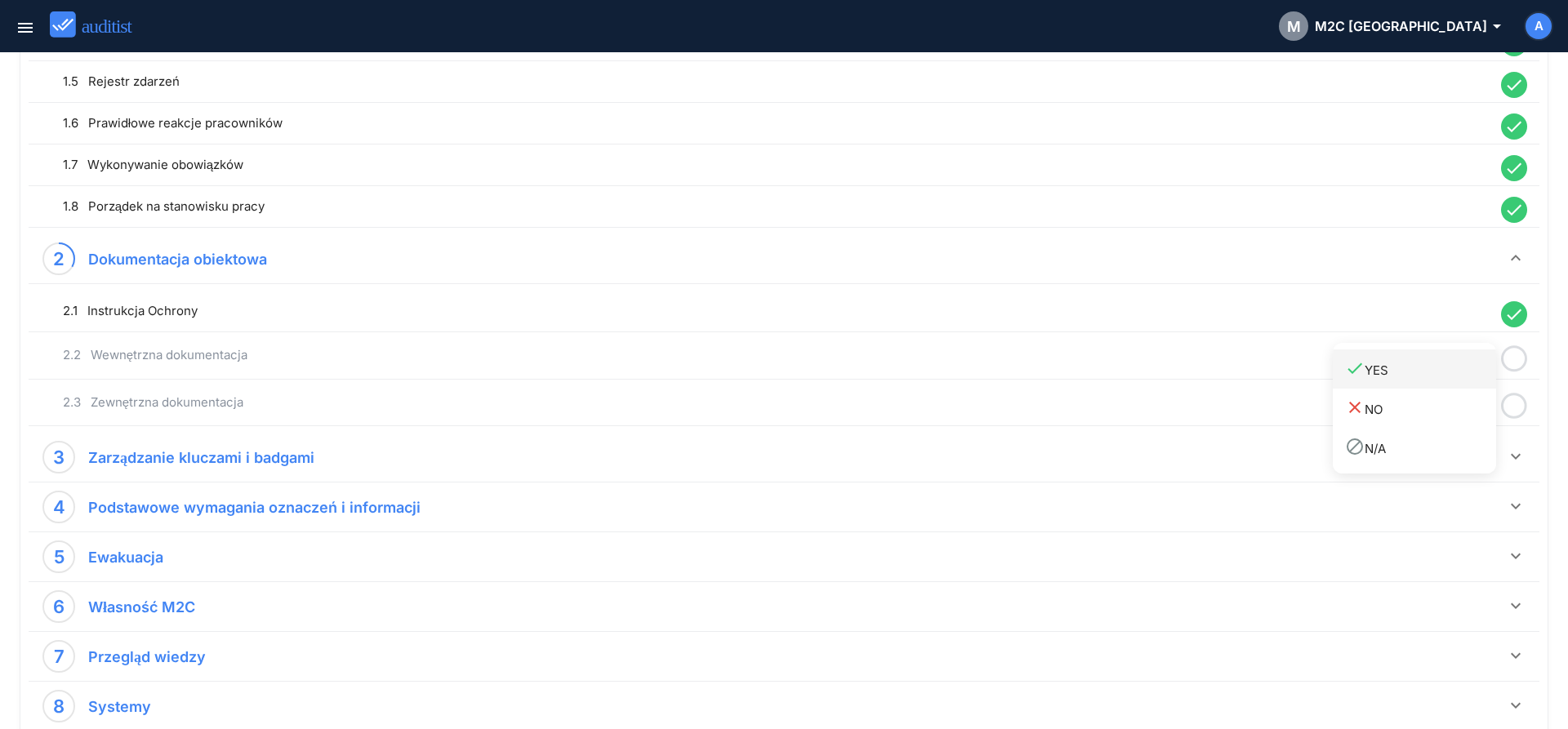
click at [1441, 377] on div "done YES" at bounding box center [1420, 369] width 151 height 22
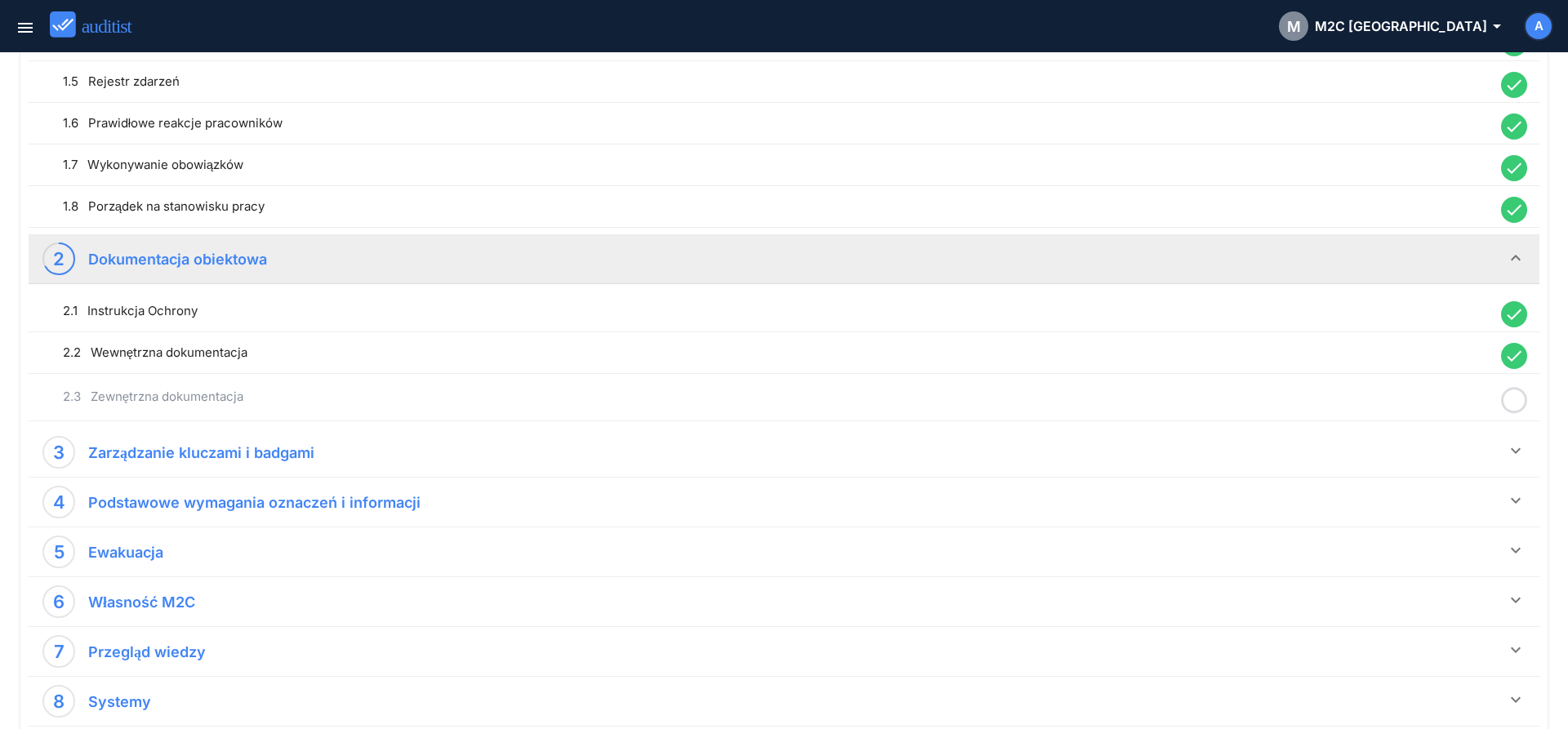
click at [1515, 402] on icon at bounding box center [1514, 400] width 26 height 32
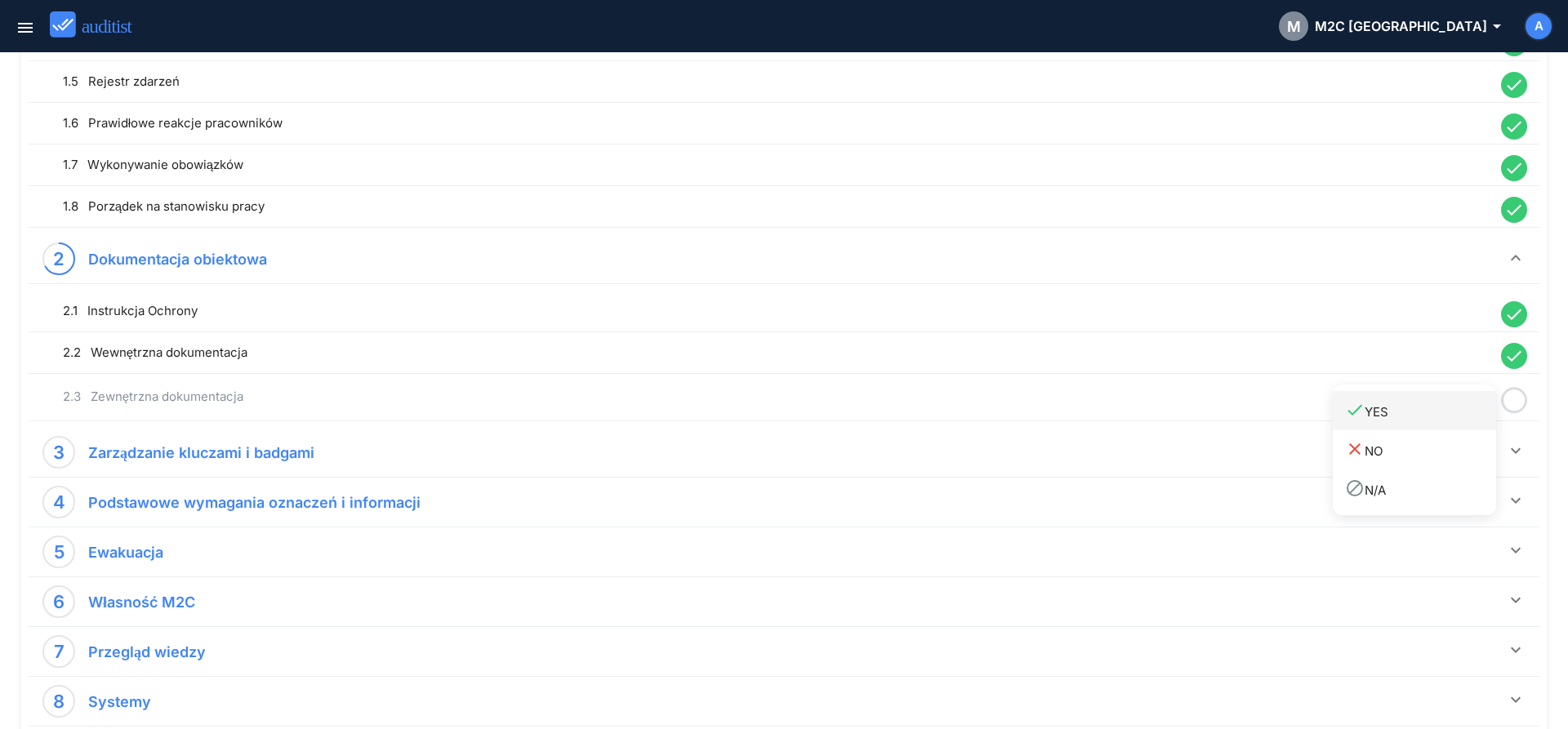
click at [1440, 417] on div "done YES" at bounding box center [1420, 411] width 151 height 22
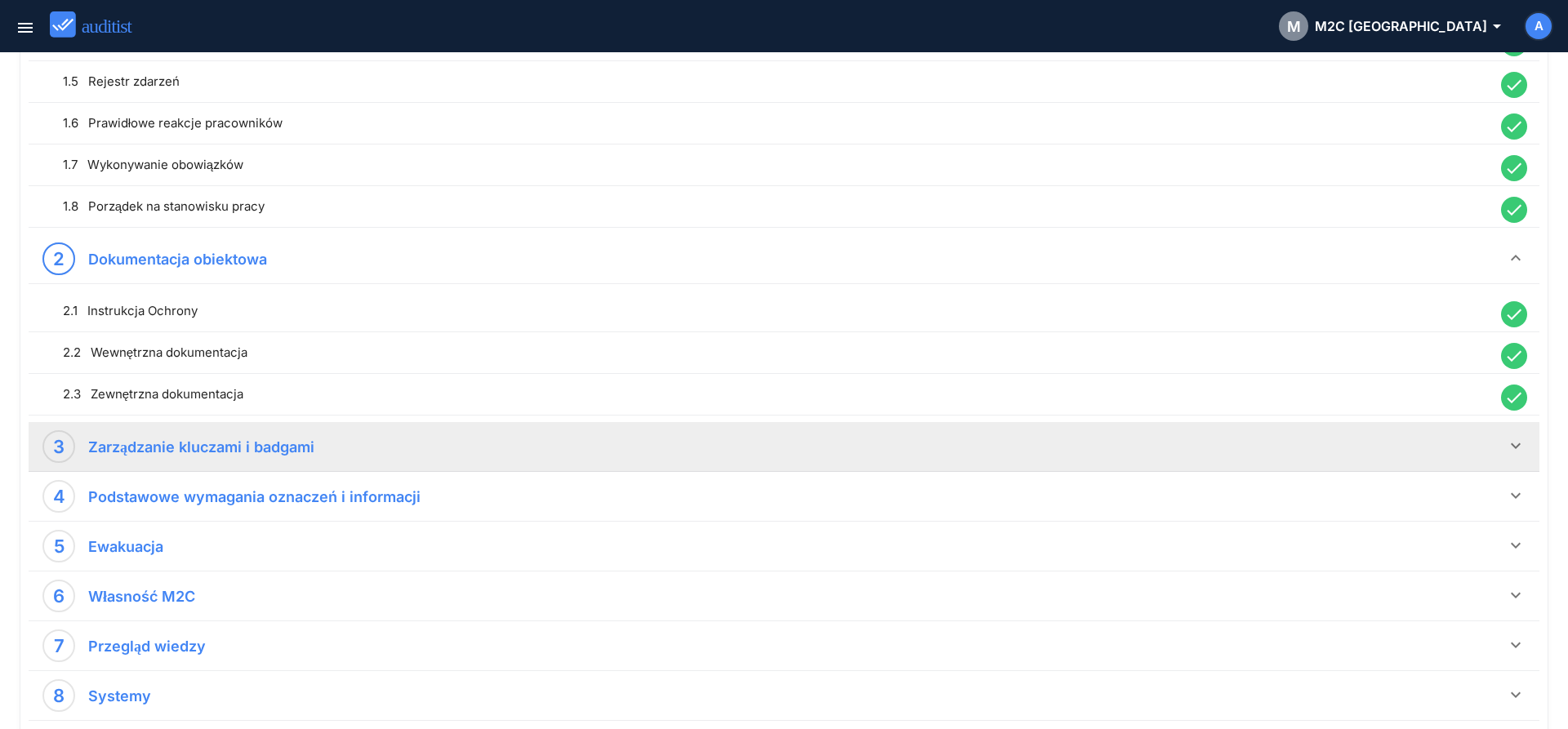
click at [1519, 449] on icon "keyboard_arrow_down" at bounding box center [1516, 446] width 19 height 19
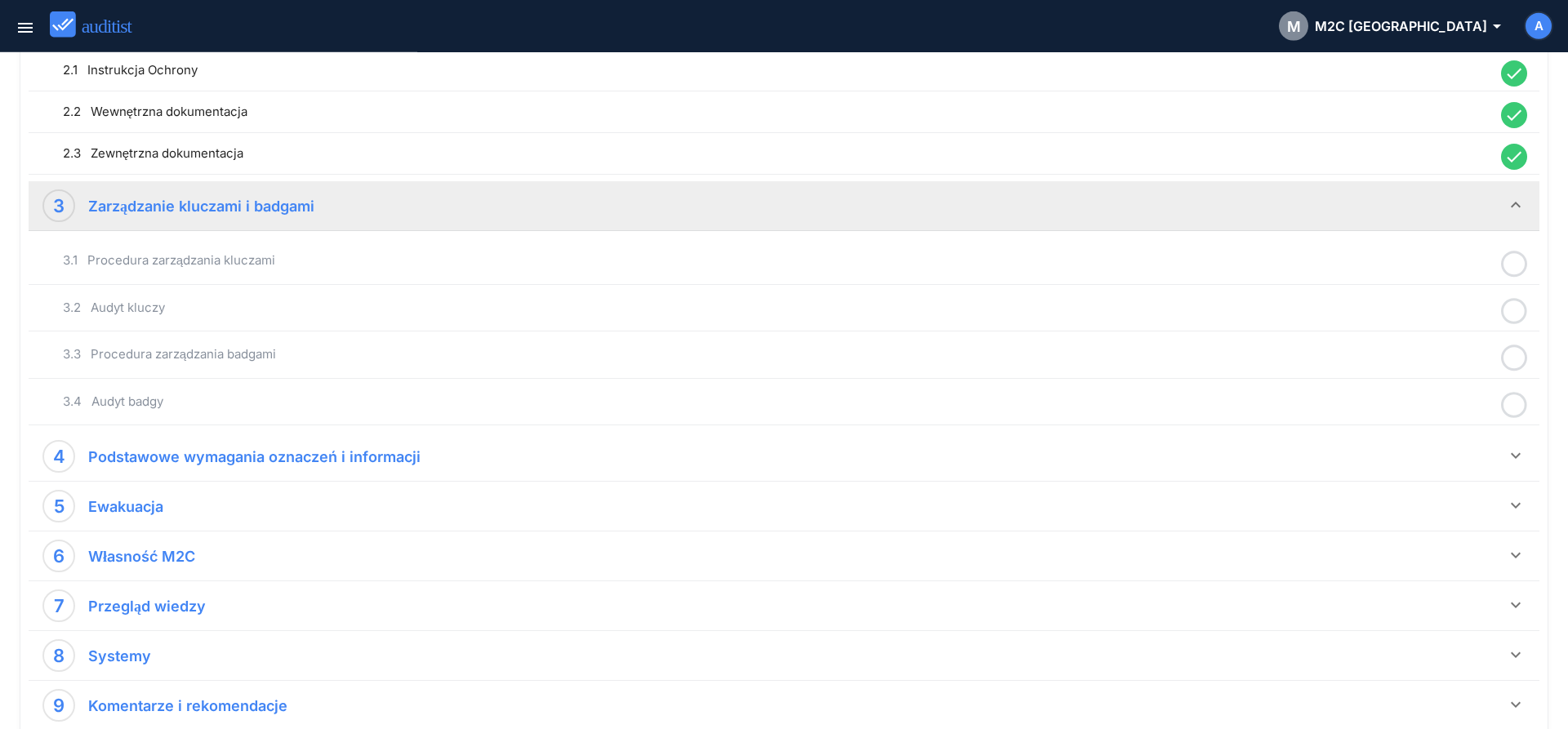
scroll to position [653, 0]
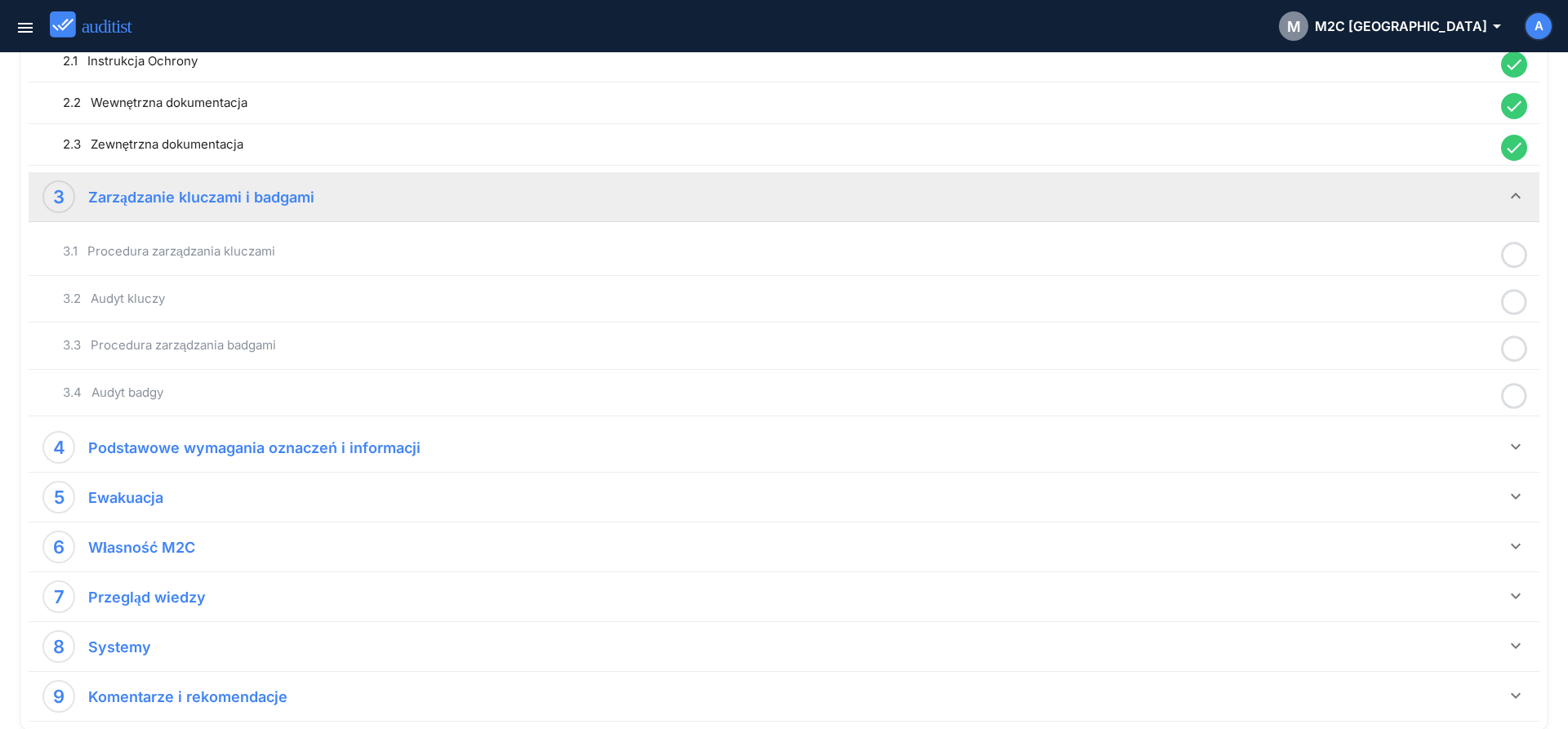
click at [1519, 253] on icon at bounding box center [1514, 255] width 26 height 32
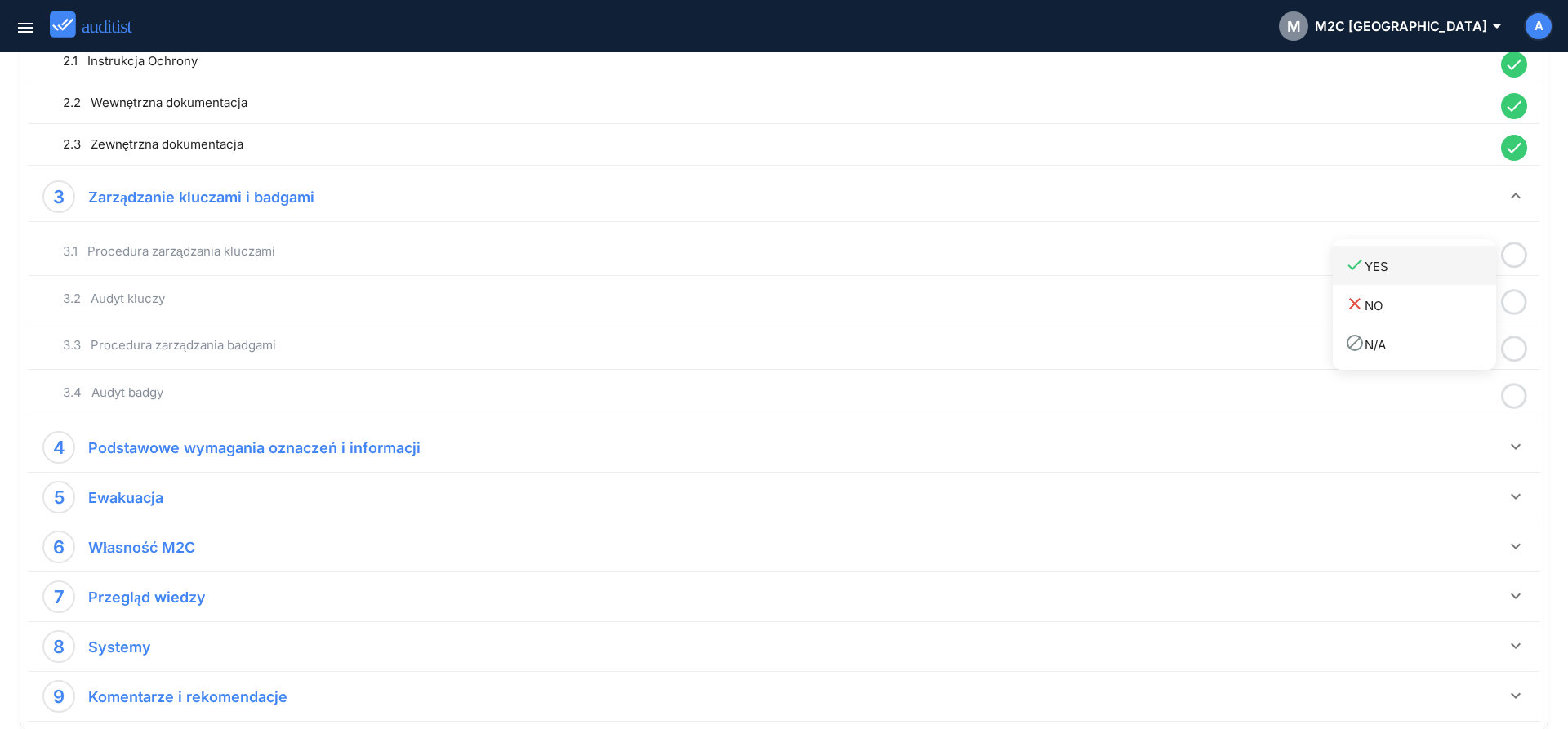
click at [1462, 274] on div "done YES" at bounding box center [1420, 265] width 151 height 22
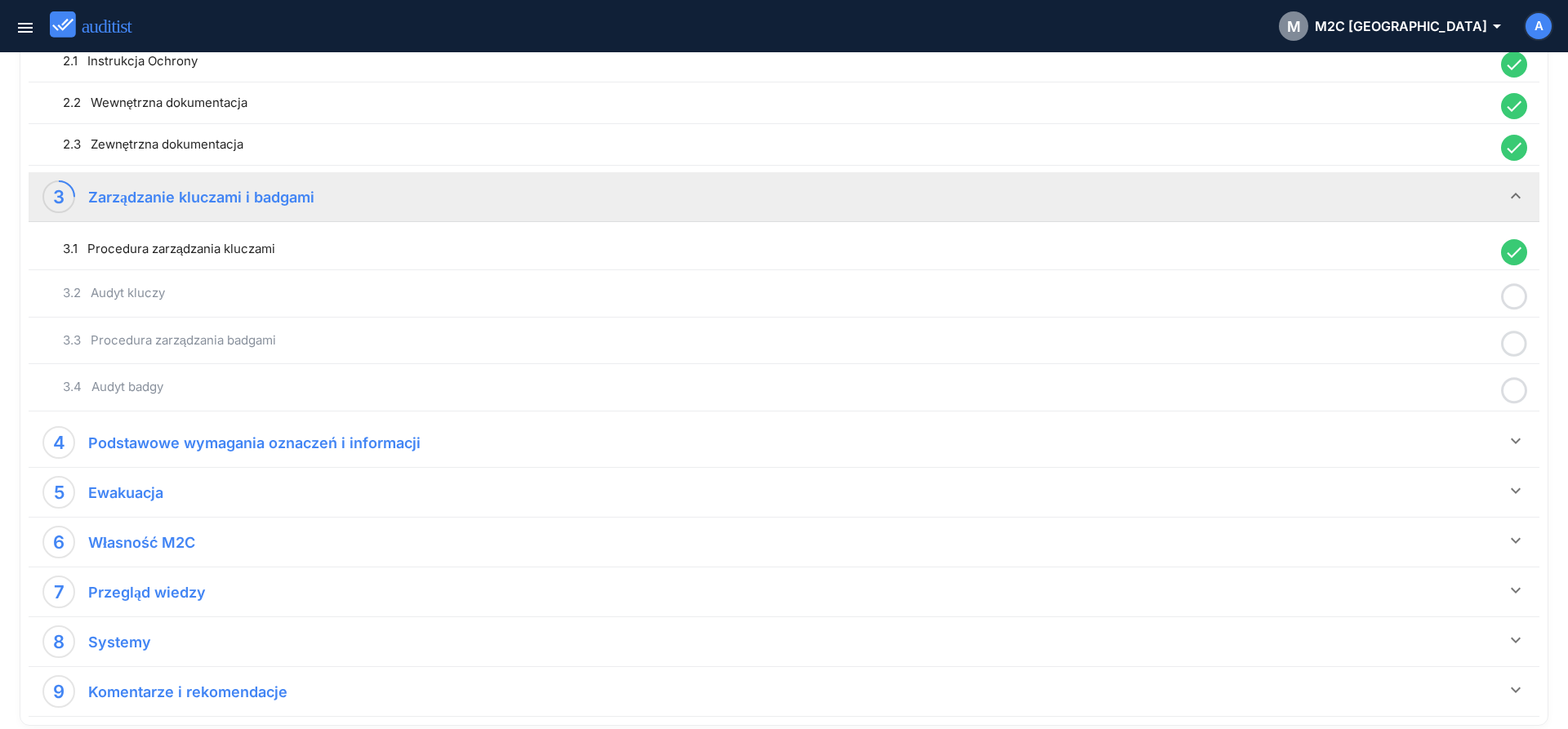
click at [1518, 298] on icon at bounding box center [1514, 296] width 26 height 32
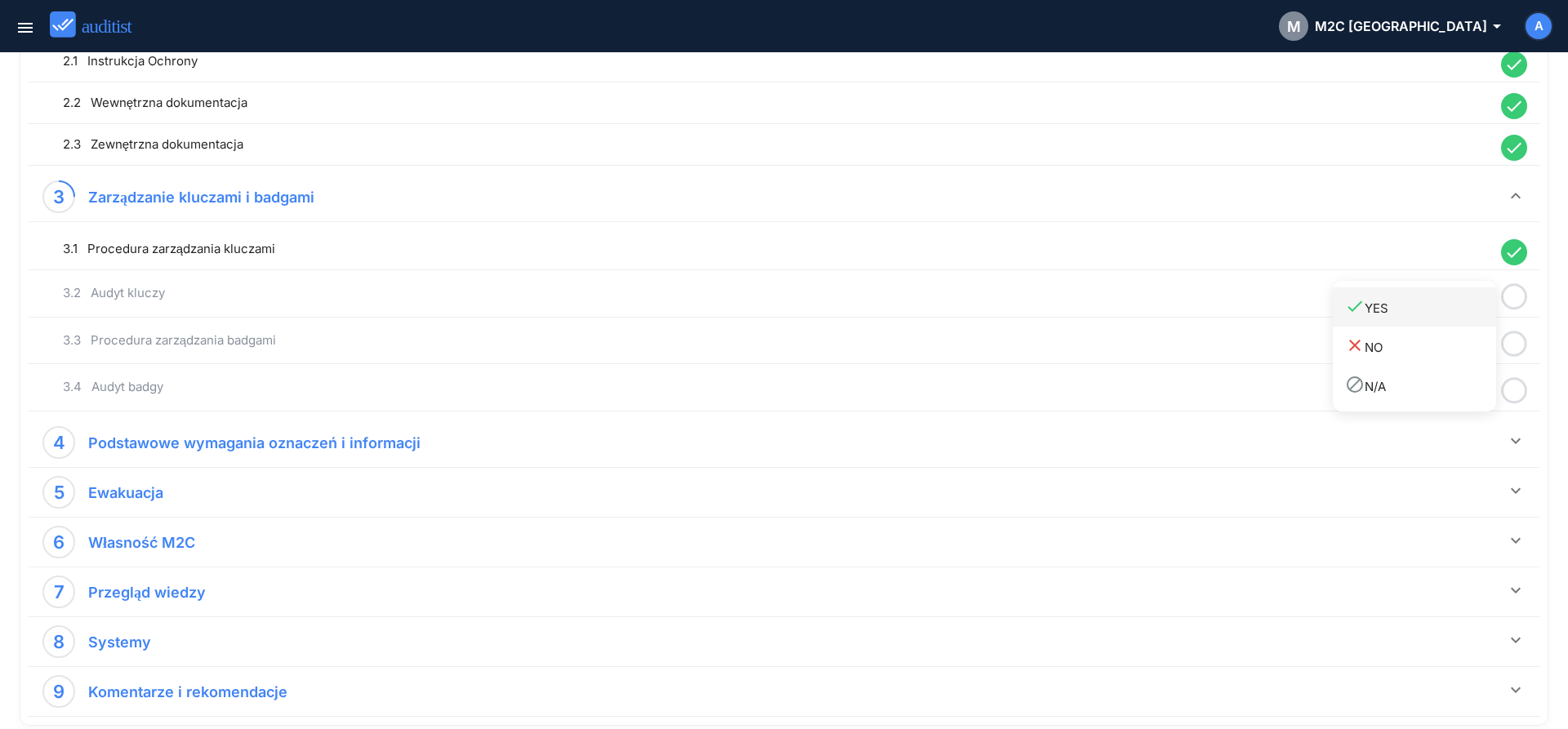
drag, startPoint x: 1449, startPoint y: 307, endPoint x: 1477, endPoint y: 321, distance: 31.3
click at [1449, 308] on div "done YES" at bounding box center [1420, 307] width 151 height 22
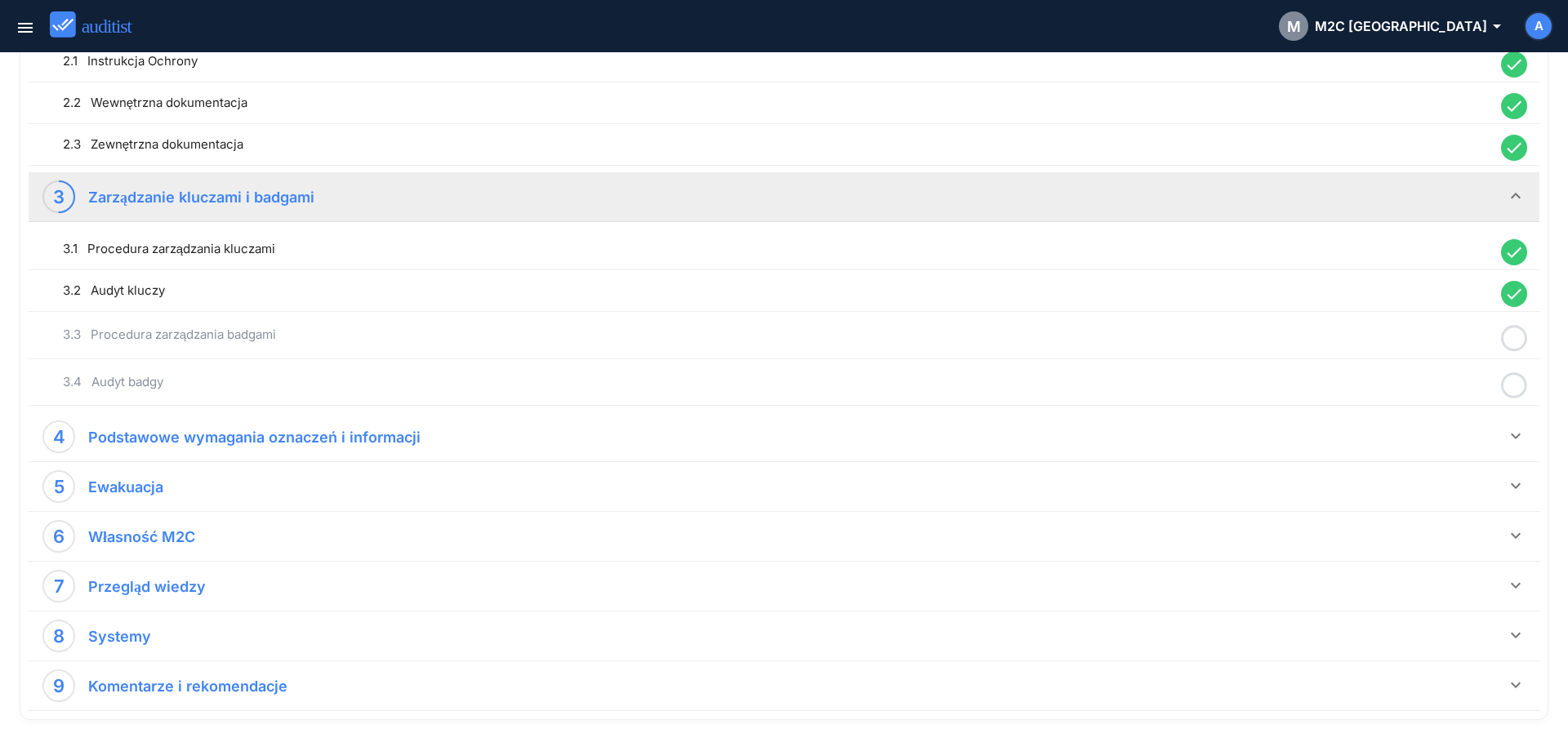
click at [1512, 344] on icon at bounding box center [1514, 338] width 26 height 32
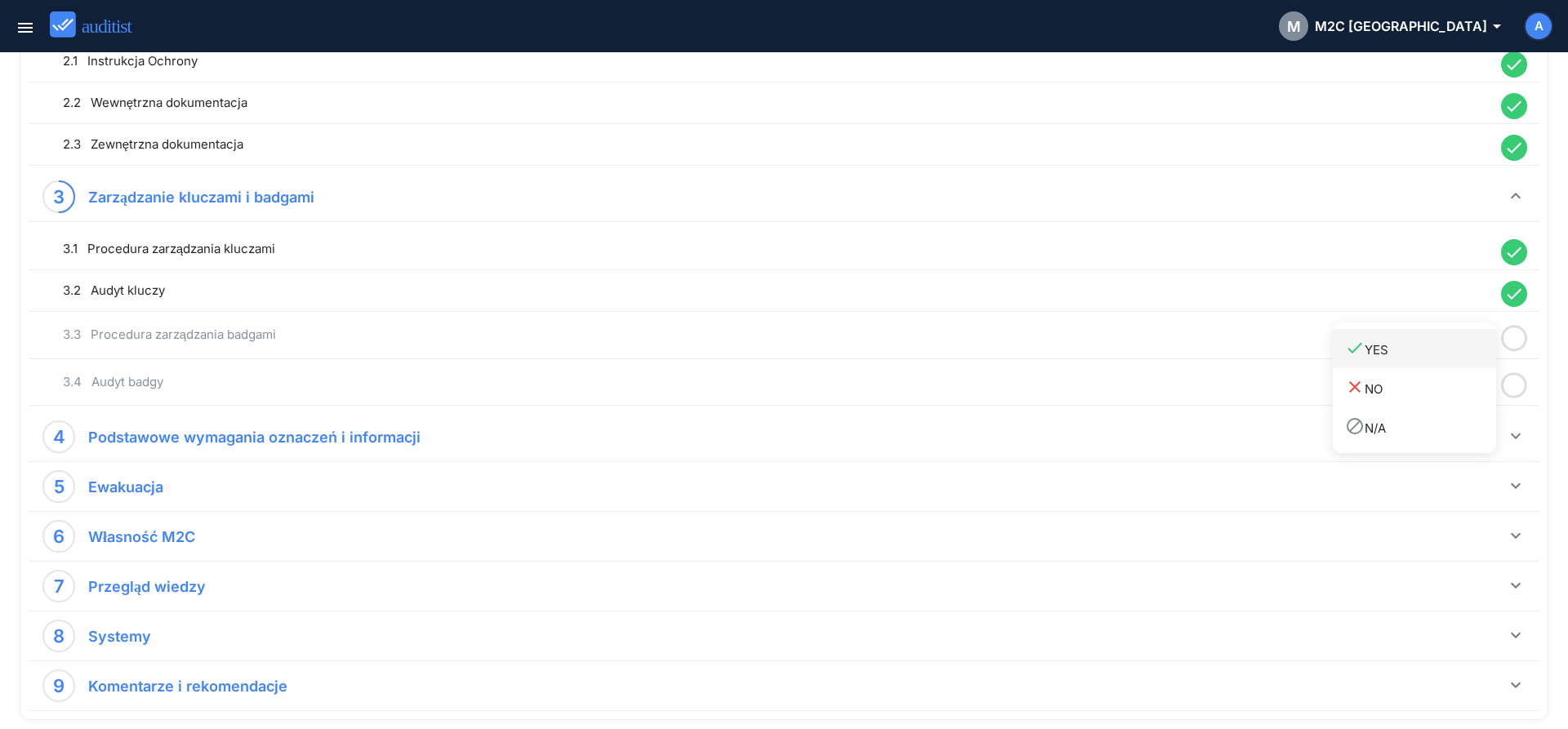
click at [1461, 353] on div "done YES" at bounding box center [1420, 348] width 151 height 22
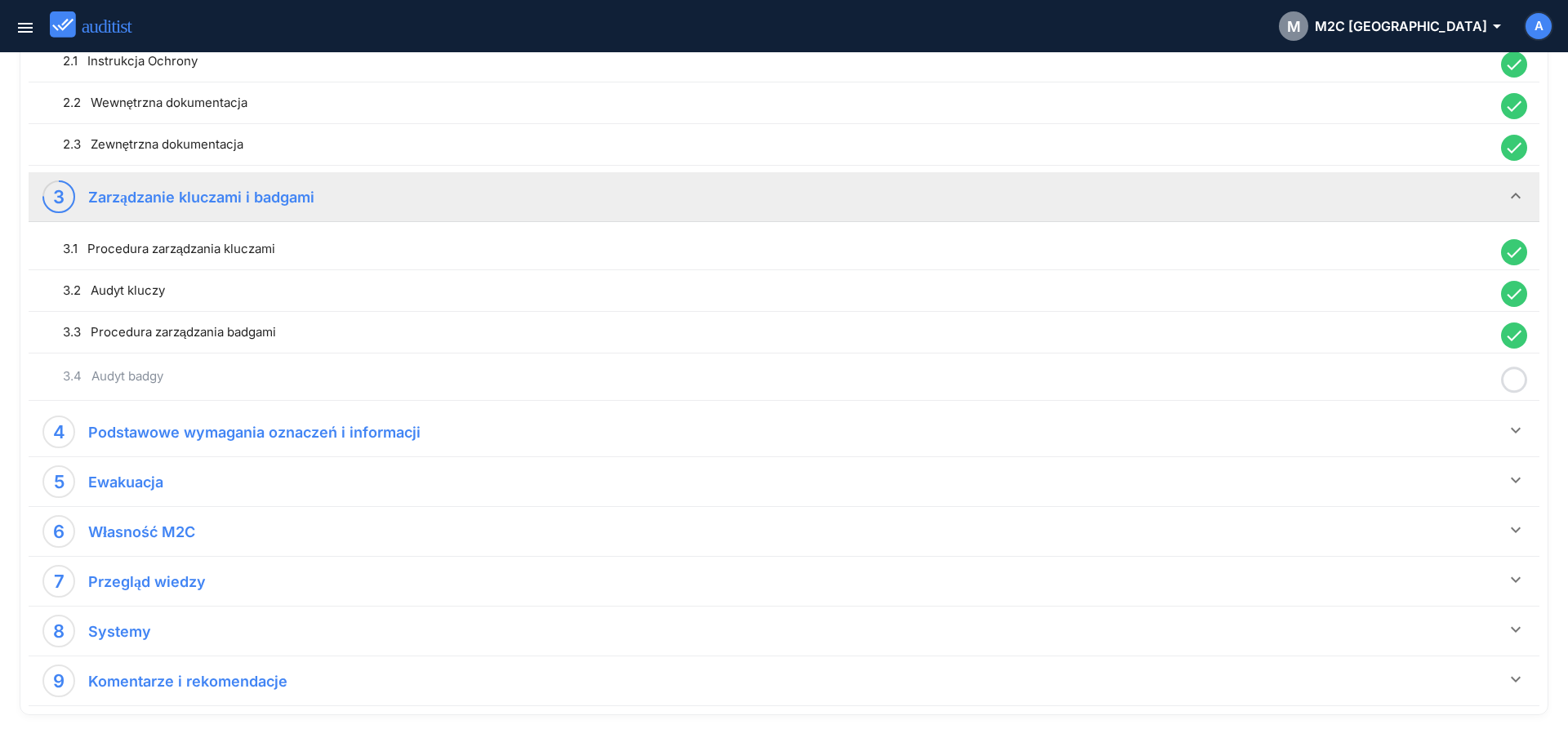
click at [1506, 380] on icon at bounding box center [1514, 379] width 26 height 32
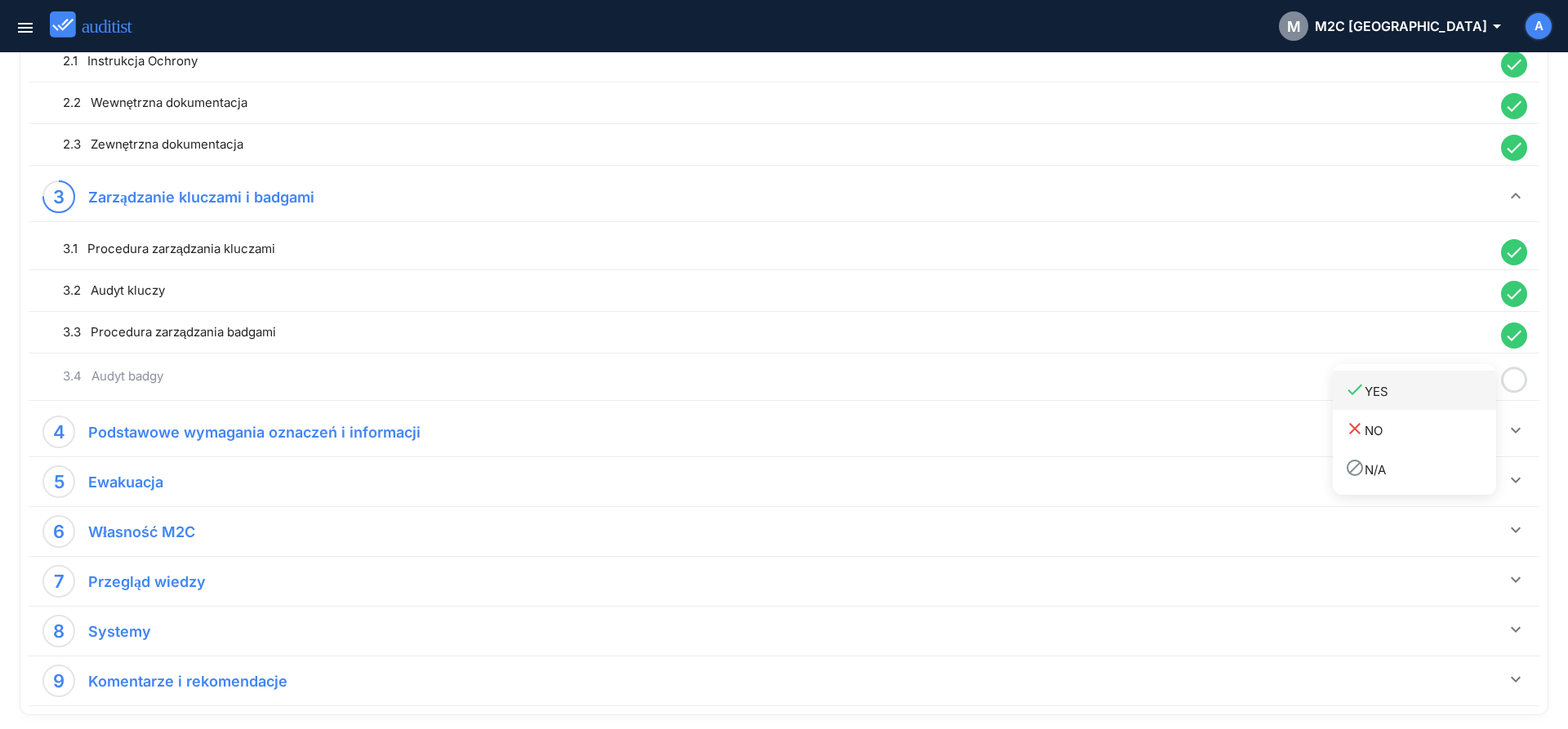
click at [1438, 396] on div "done YES" at bounding box center [1420, 391] width 151 height 22
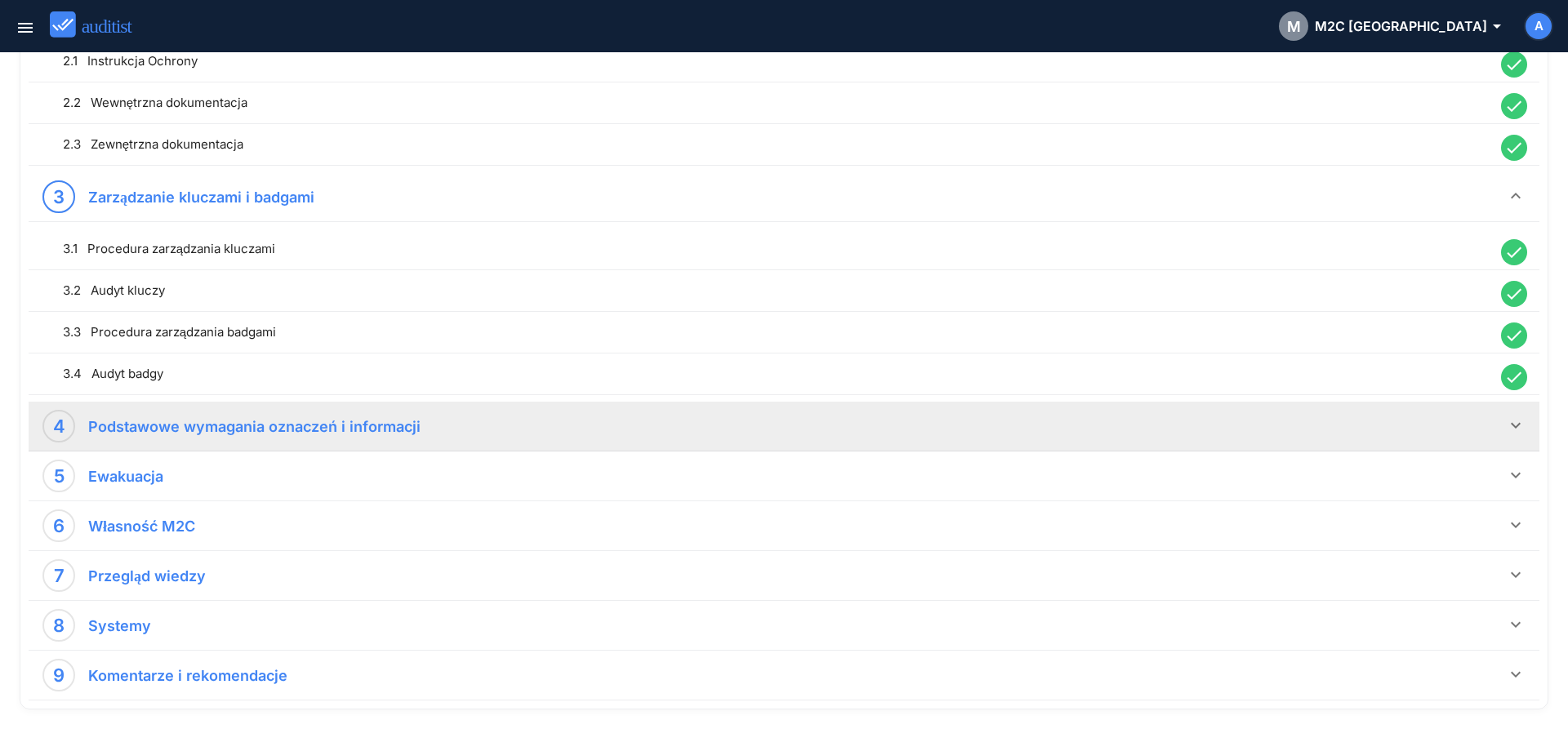
click at [1519, 425] on icon "keyboard_arrow_down" at bounding box center [1516, 425] width 19 height 19
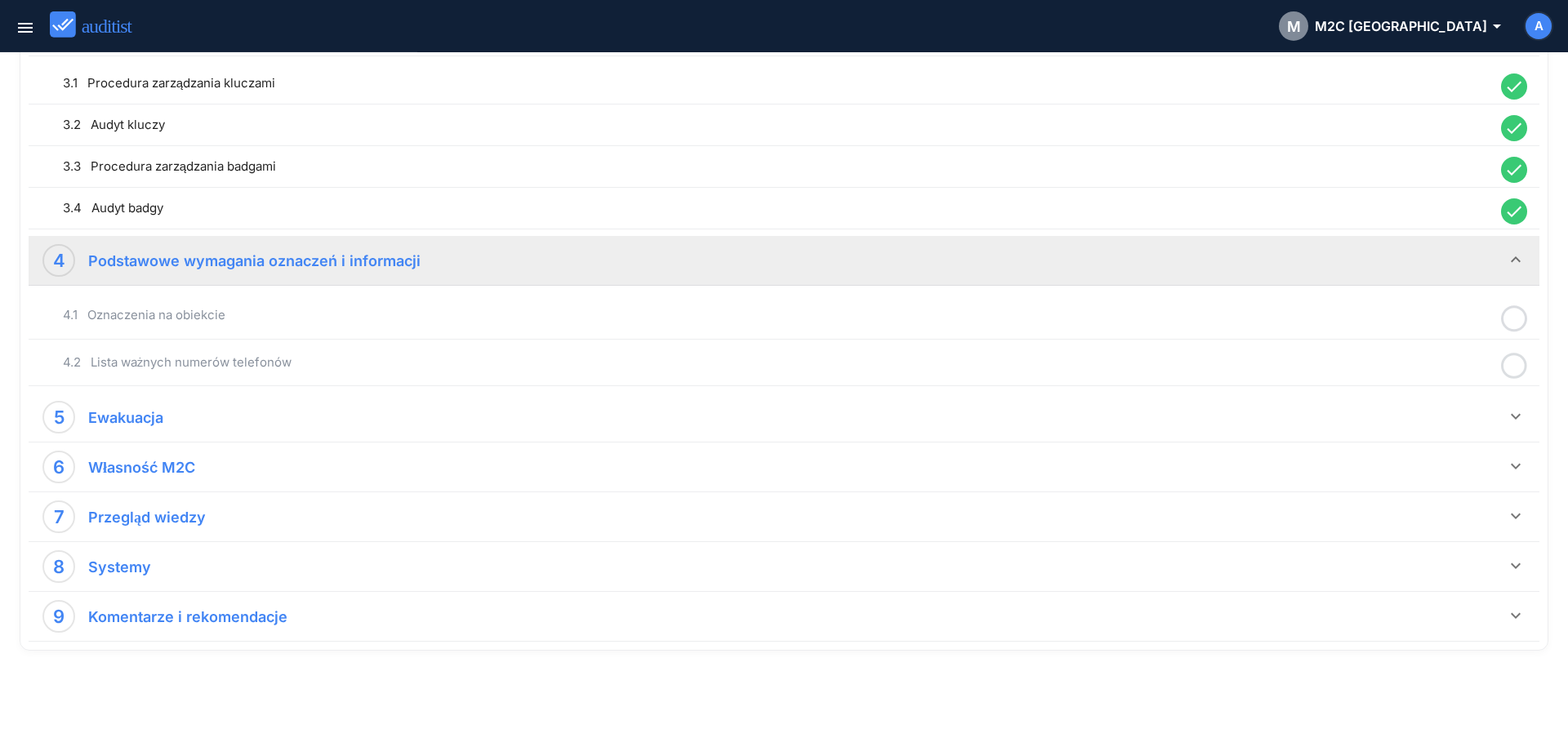
scroll to position [825, 0]
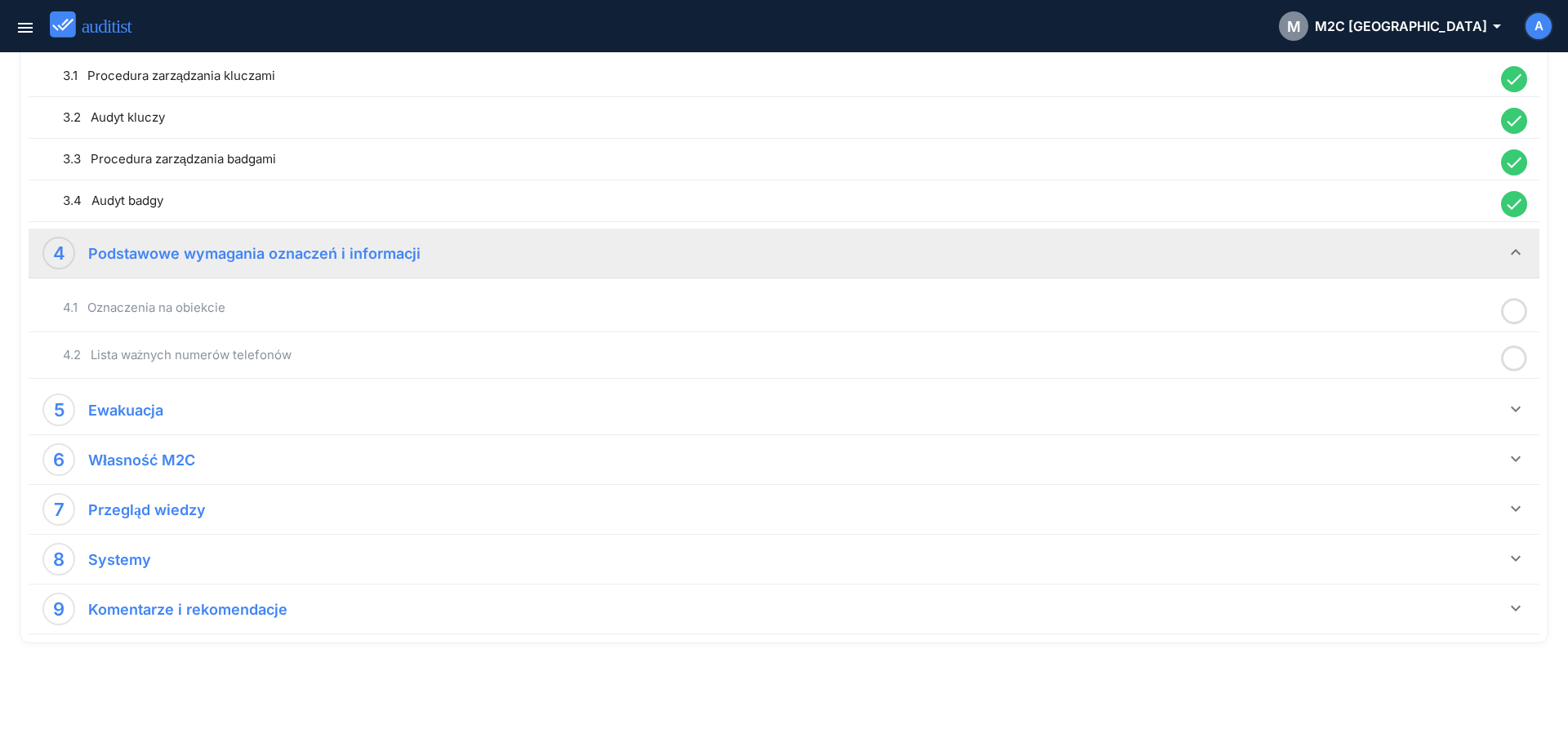
click at [1519, 305] on icon at bounding box center [1514, 310] width 26 height 32
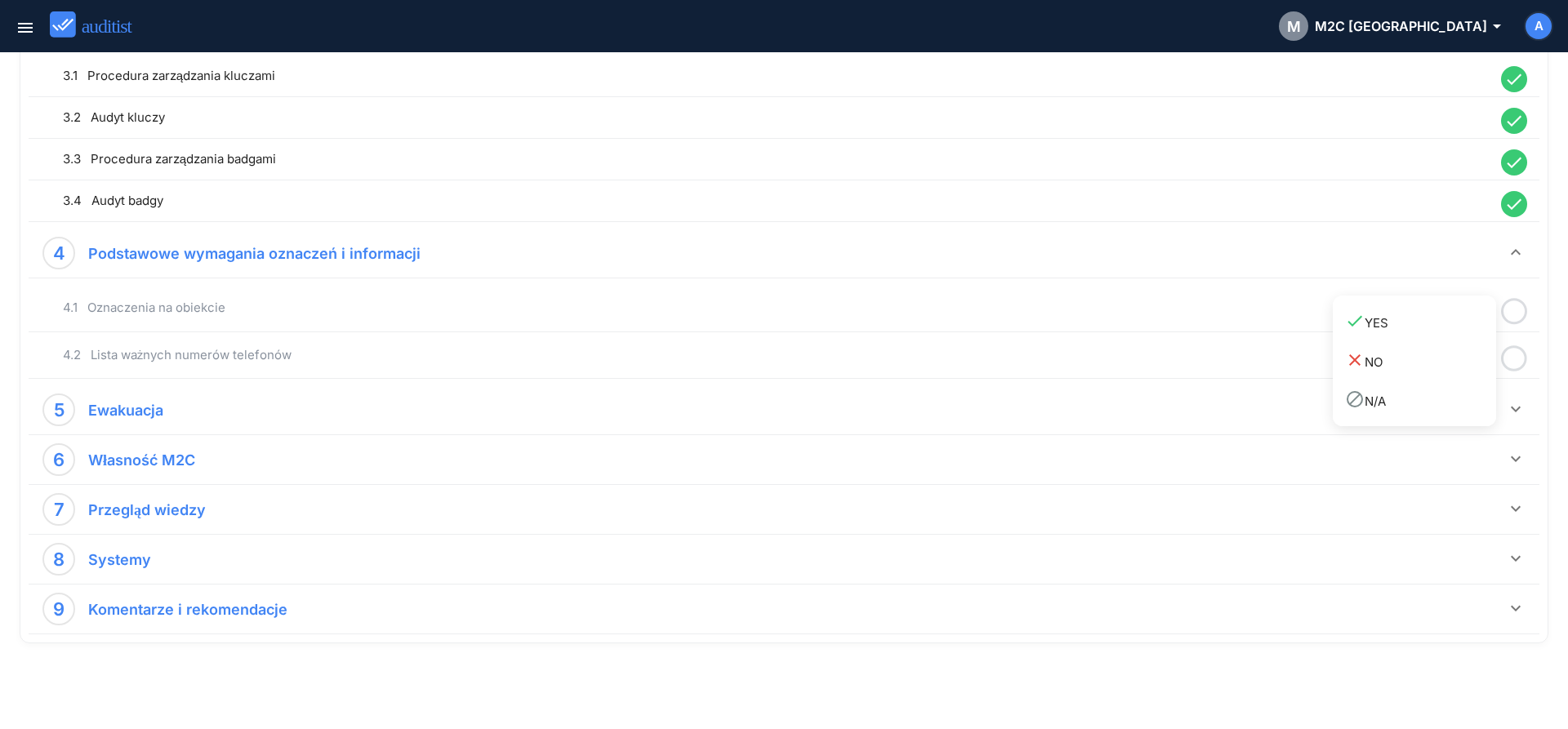
drag, startPoint x: 1462, startPoint y: 319, endPoint x: 1494, endPoint y: 338, distance: 37.2
click at [1463, 323] on div "done YES" at bounding box center [1420, 321] width 151 height 22
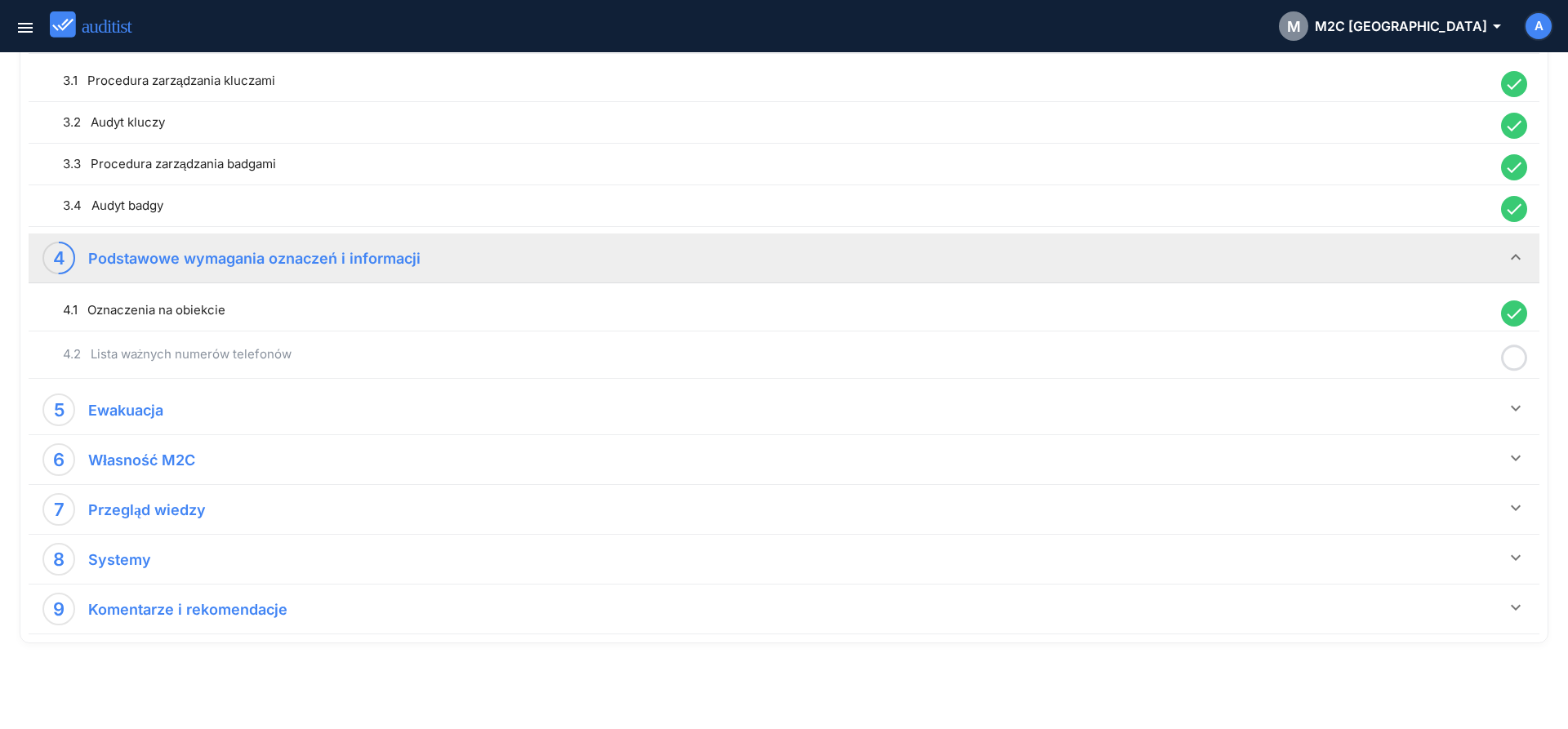
click at [1522, 359] on icon at bounding box center [1514, 358] width 26 height 32
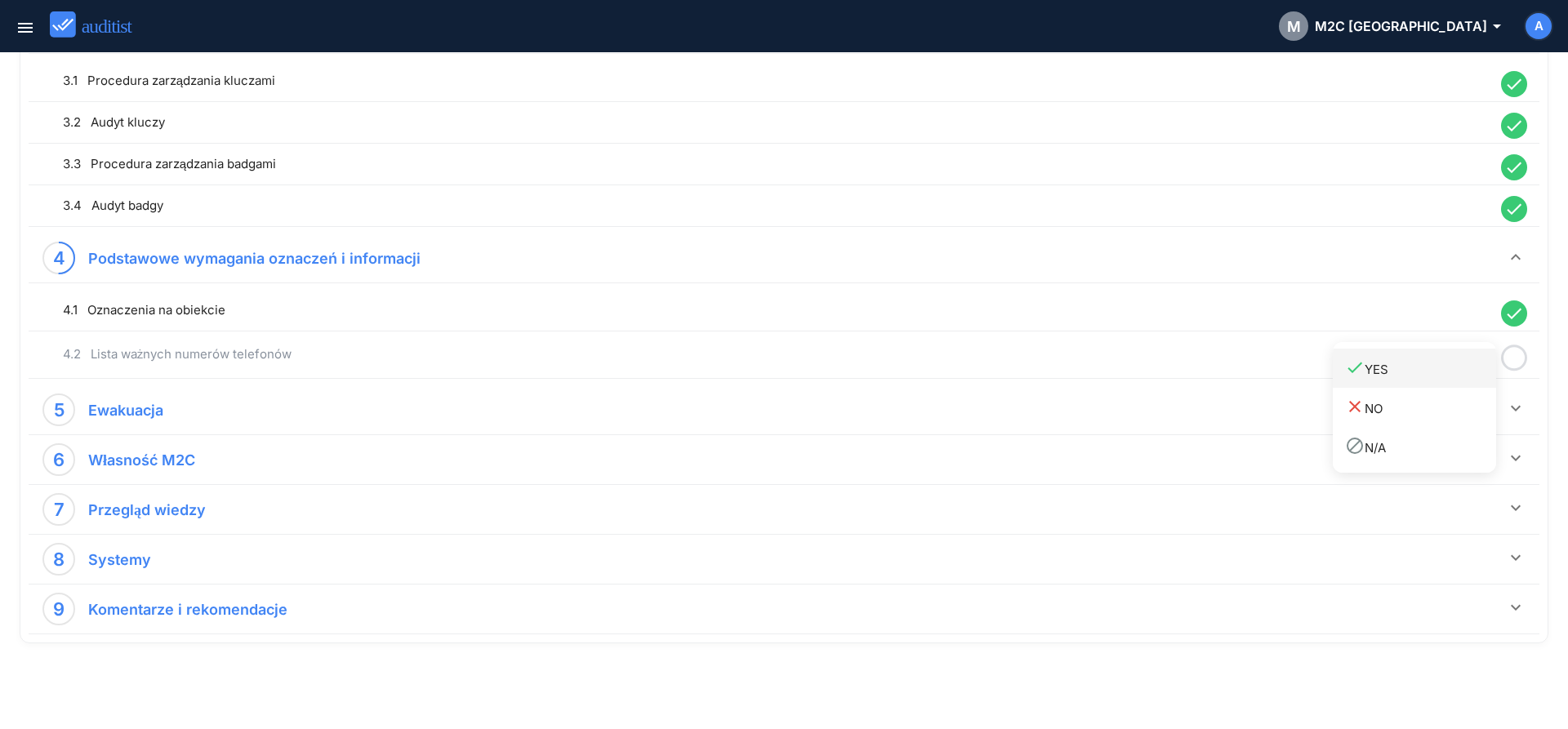
click at [1464, 374] on div "done YES" at bounding box center [1420, 368] width 151 height 22
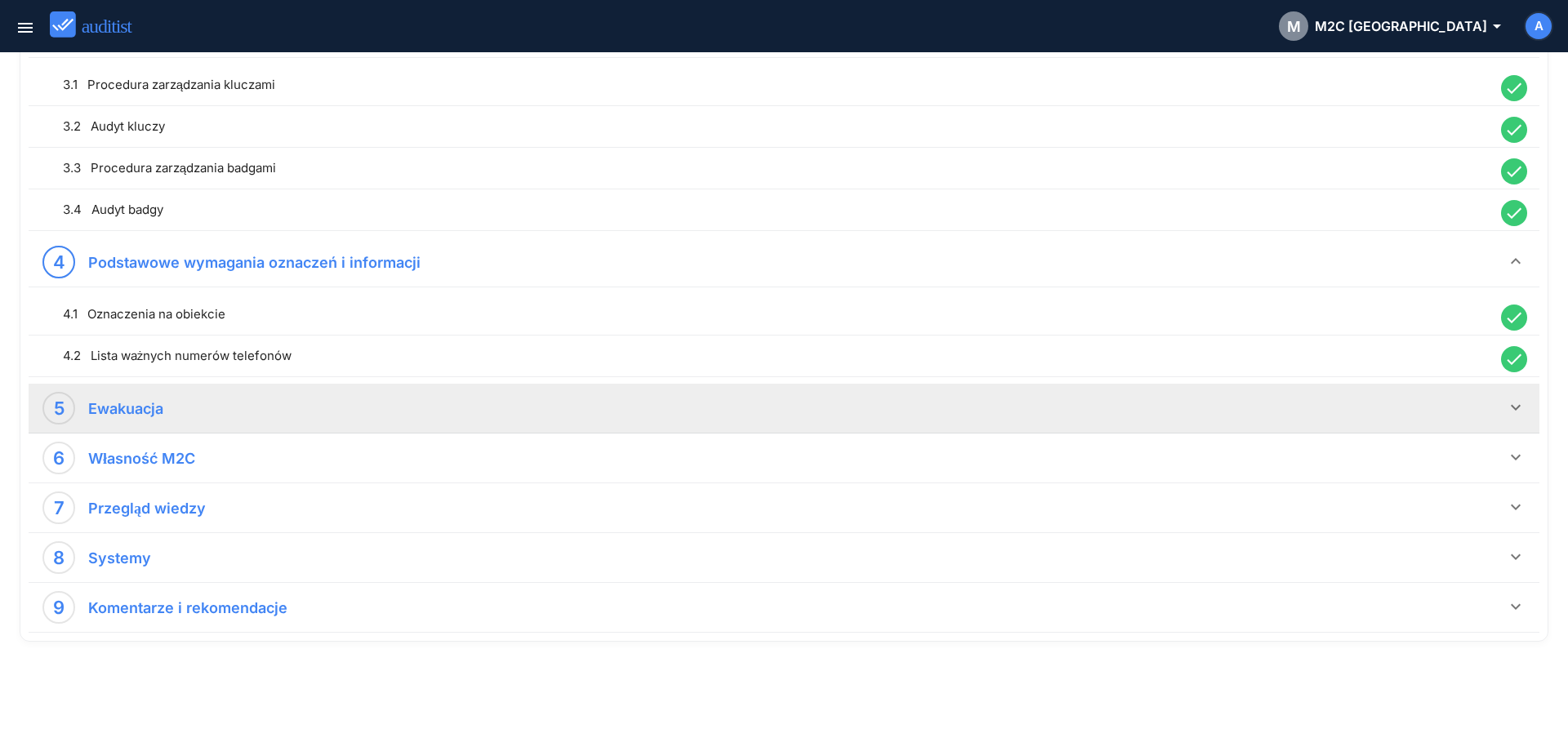
click at [1513, 407] on icon "keyboard_arrow_down" at bounding box center [1516, 407] width 19 height 19
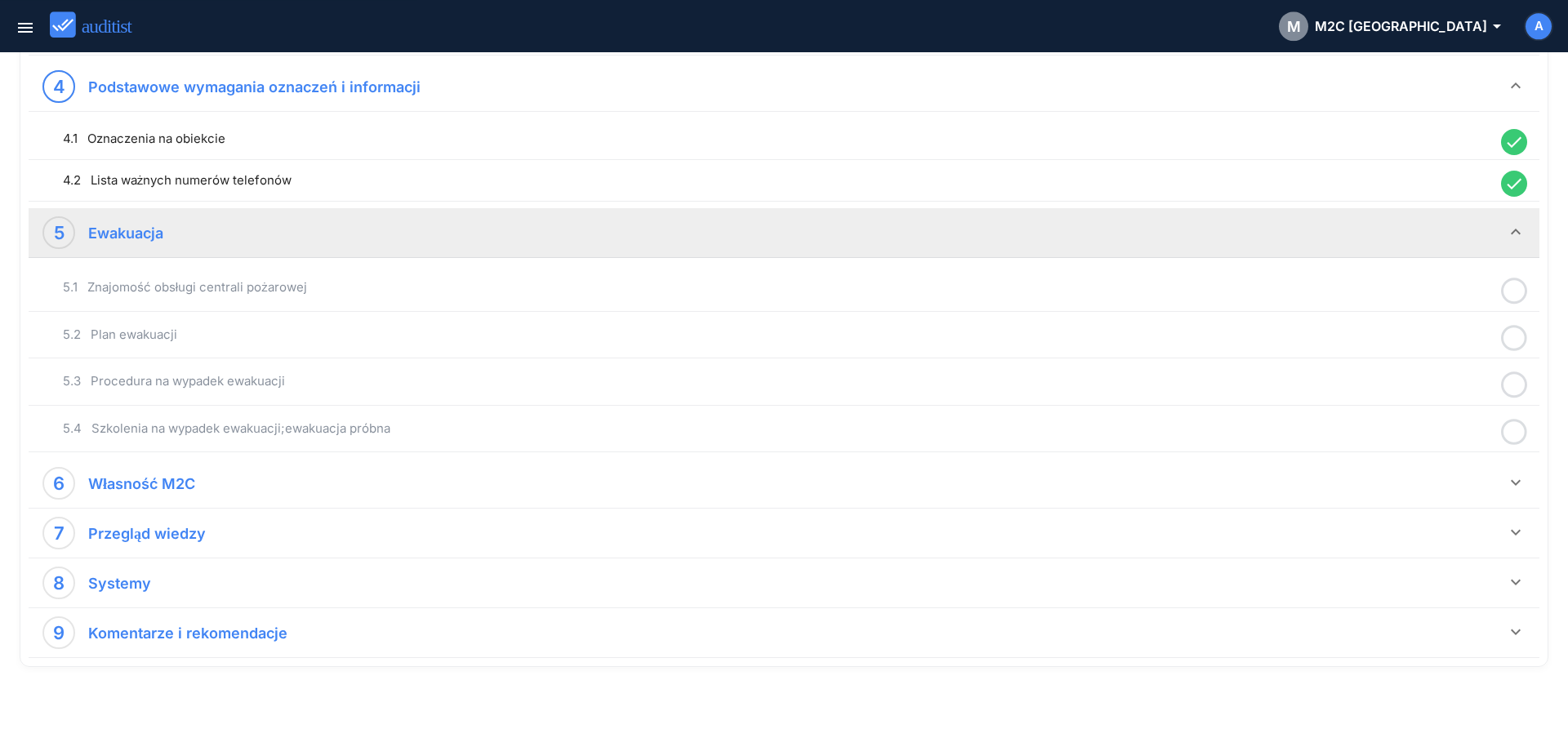
scroll to position [1015, 0]
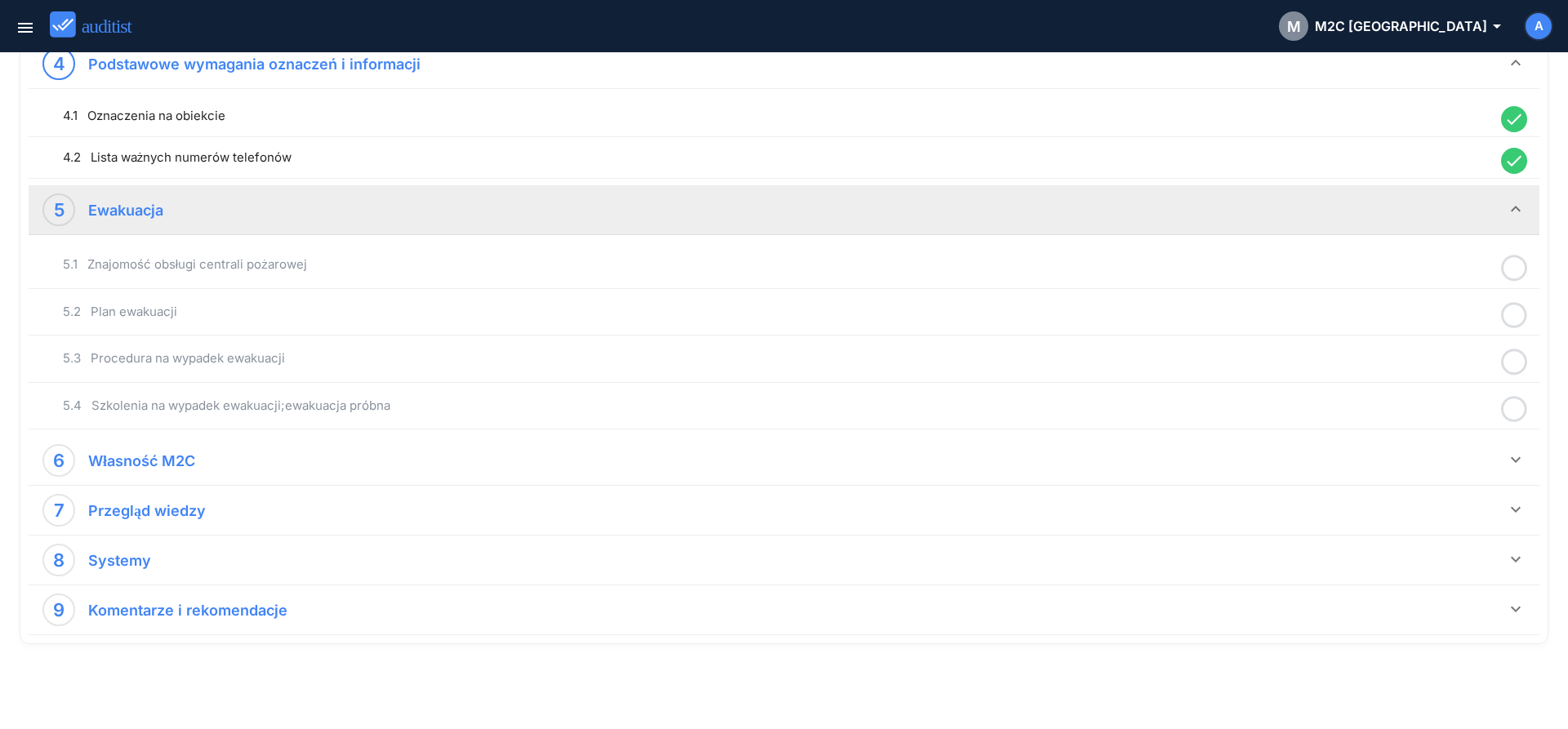
click at [1509, 264] on icon at bounding box center [1514, 268] width 26 height 32
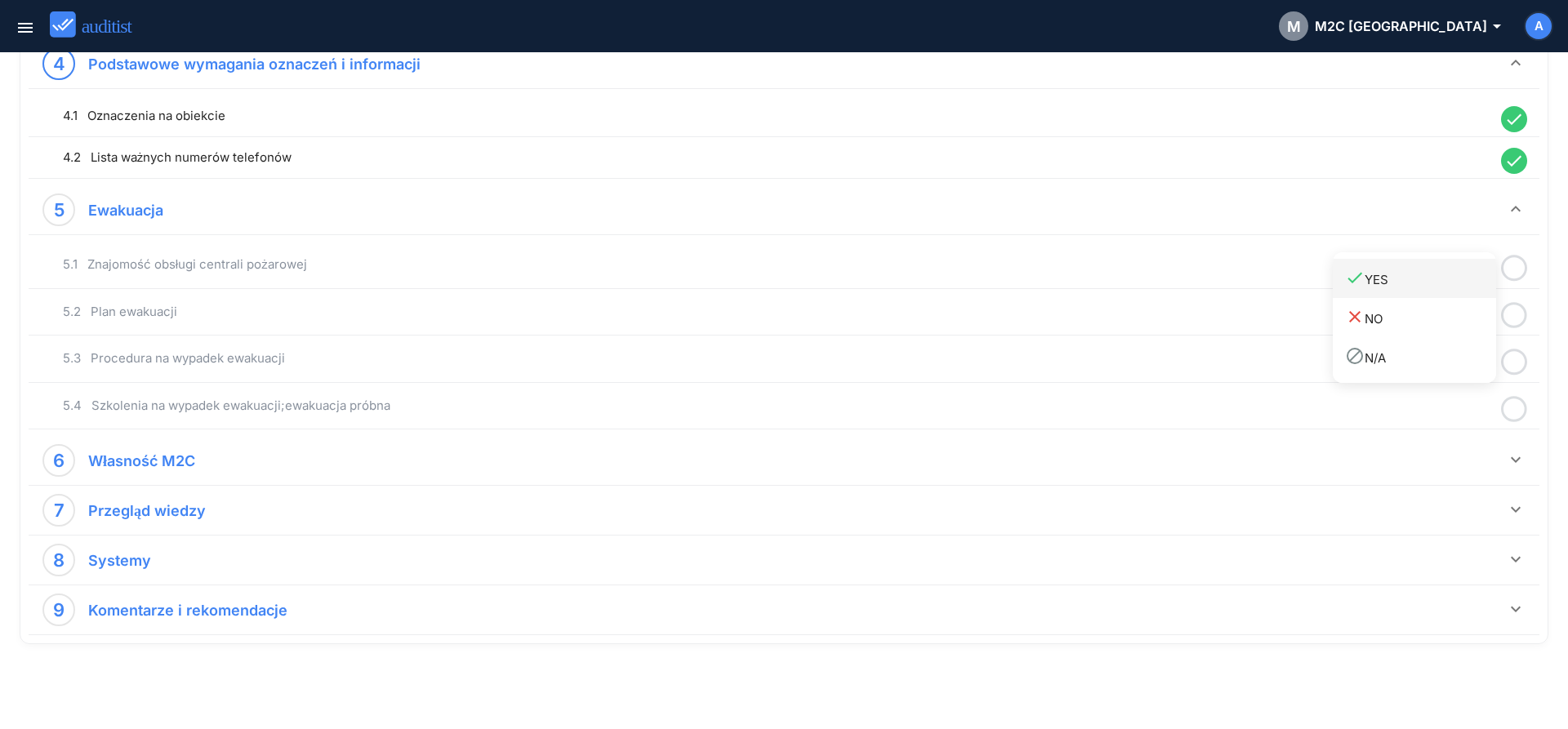
drag, startPoint x: 1462, startPoint y: 282, endPoint x: 1492, endPoint y: 301, distance: 35.5
click at [1461, 283] on div "done YES" at bounding box center [1420, 279] width 151 height 22
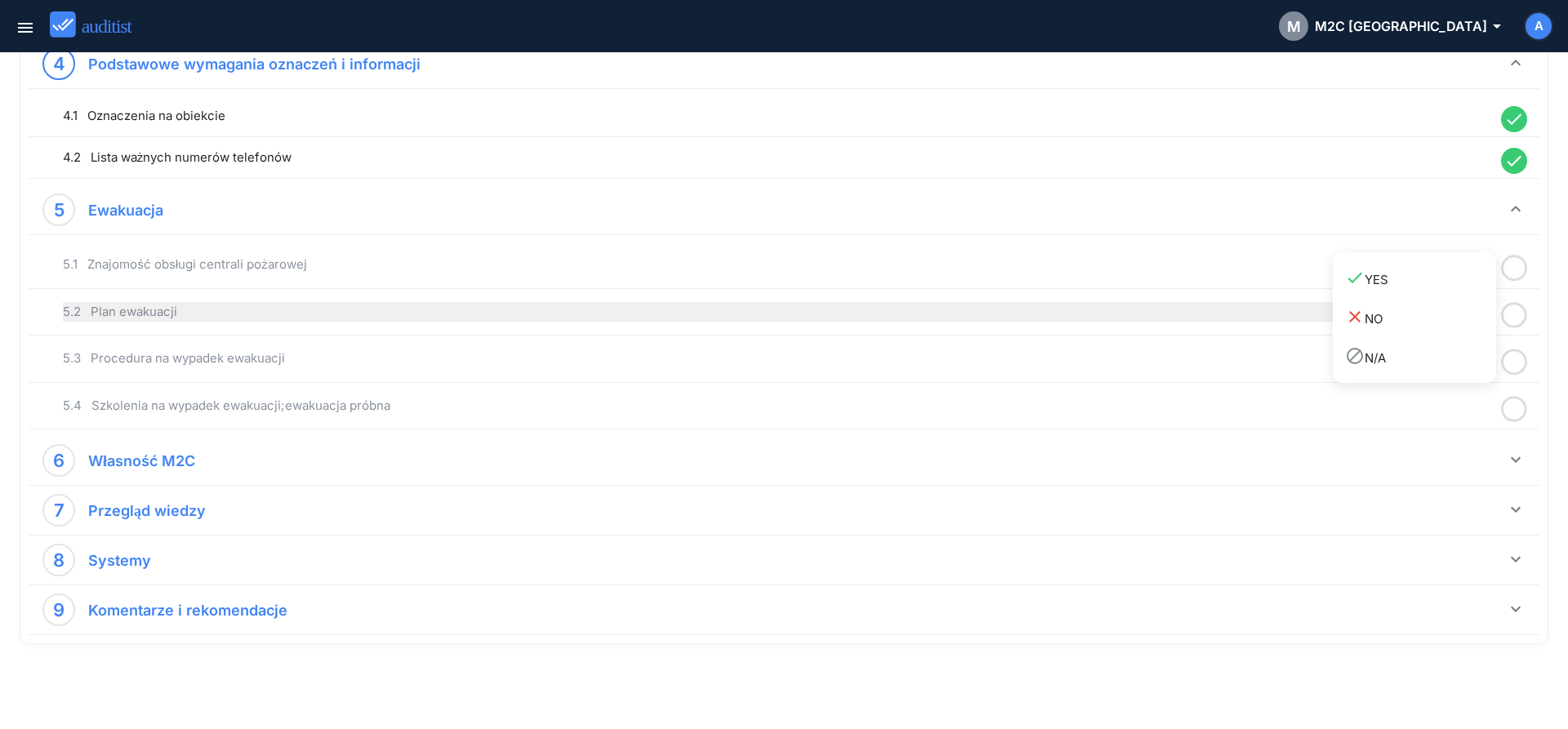
scroll to position [1011, 0]
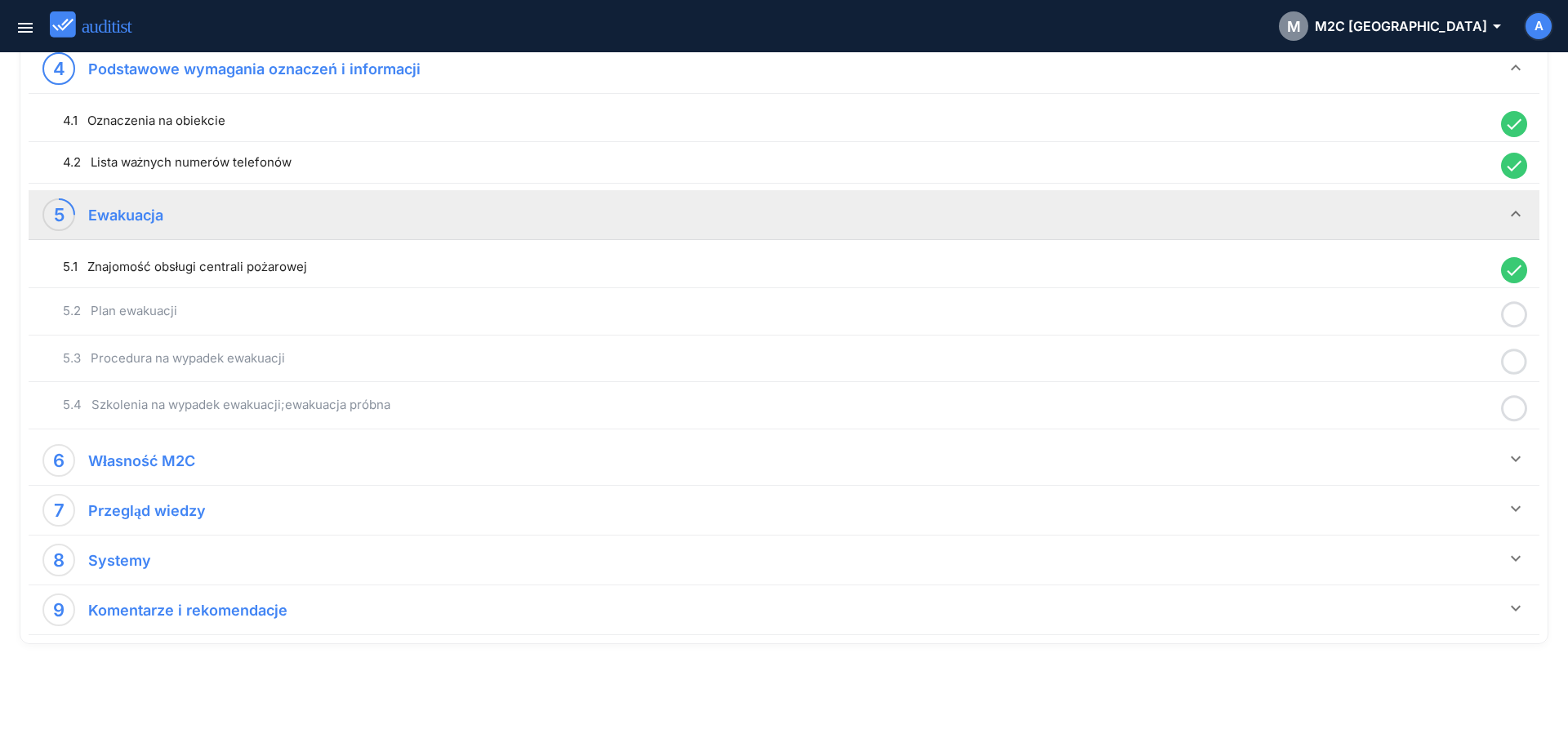
click at [1517, 316] on icon at bounding box center [1514, 314] width 26 height 32
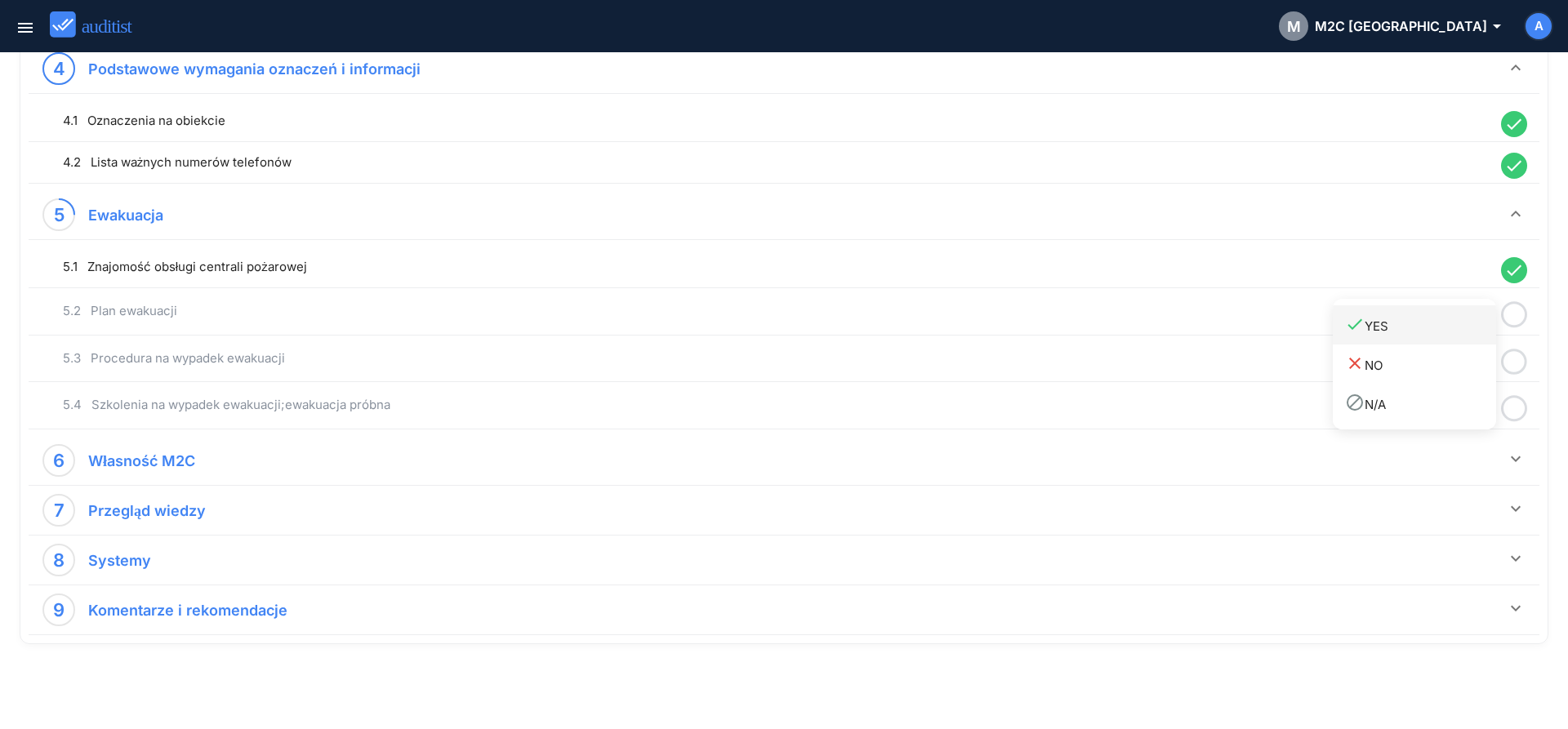
click at [1457, 335] on div "done YES" at bounding box center [1420, 325] width 151 height 22
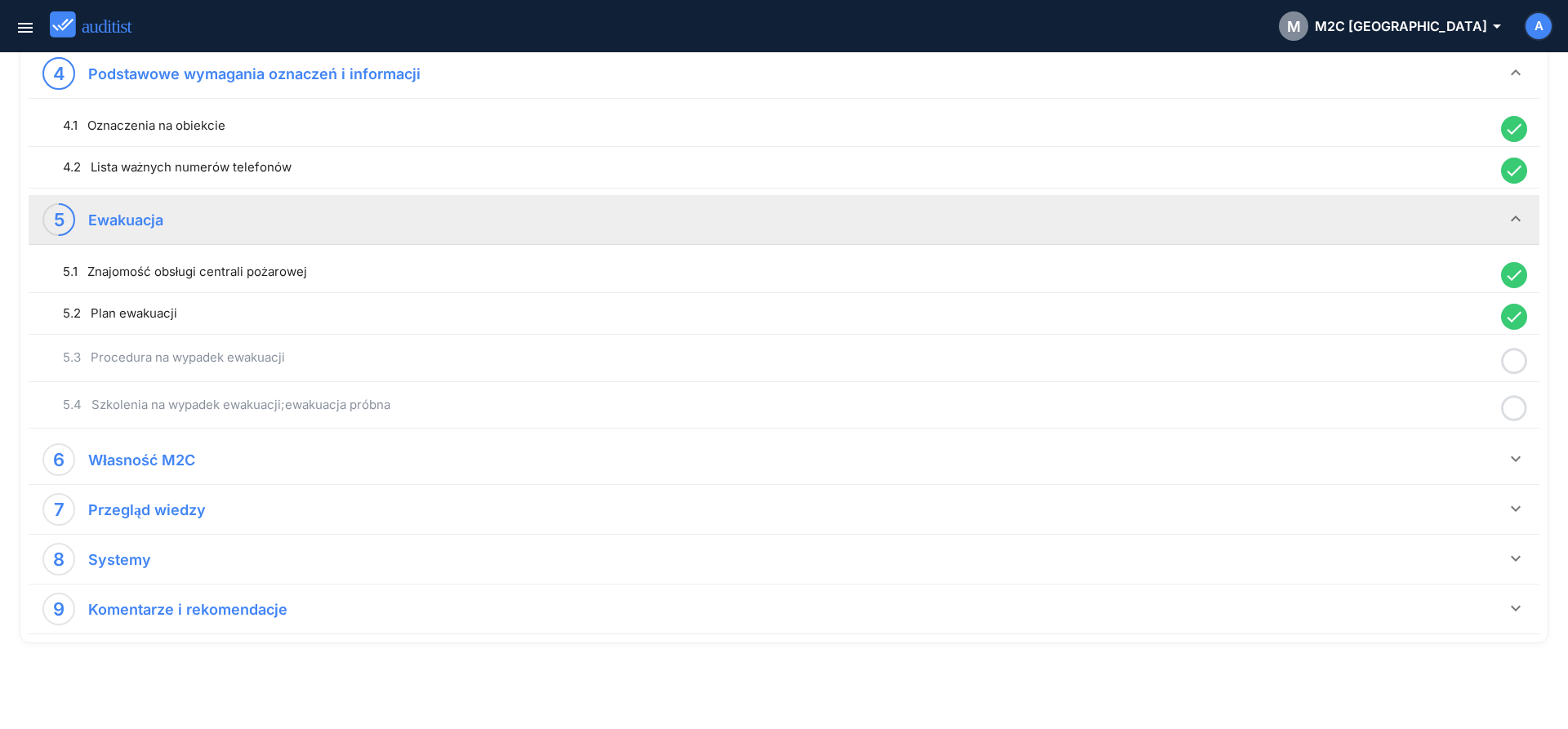
click at [1514, 358] on icon at bounding box center [1514, 361] width 26 height 32
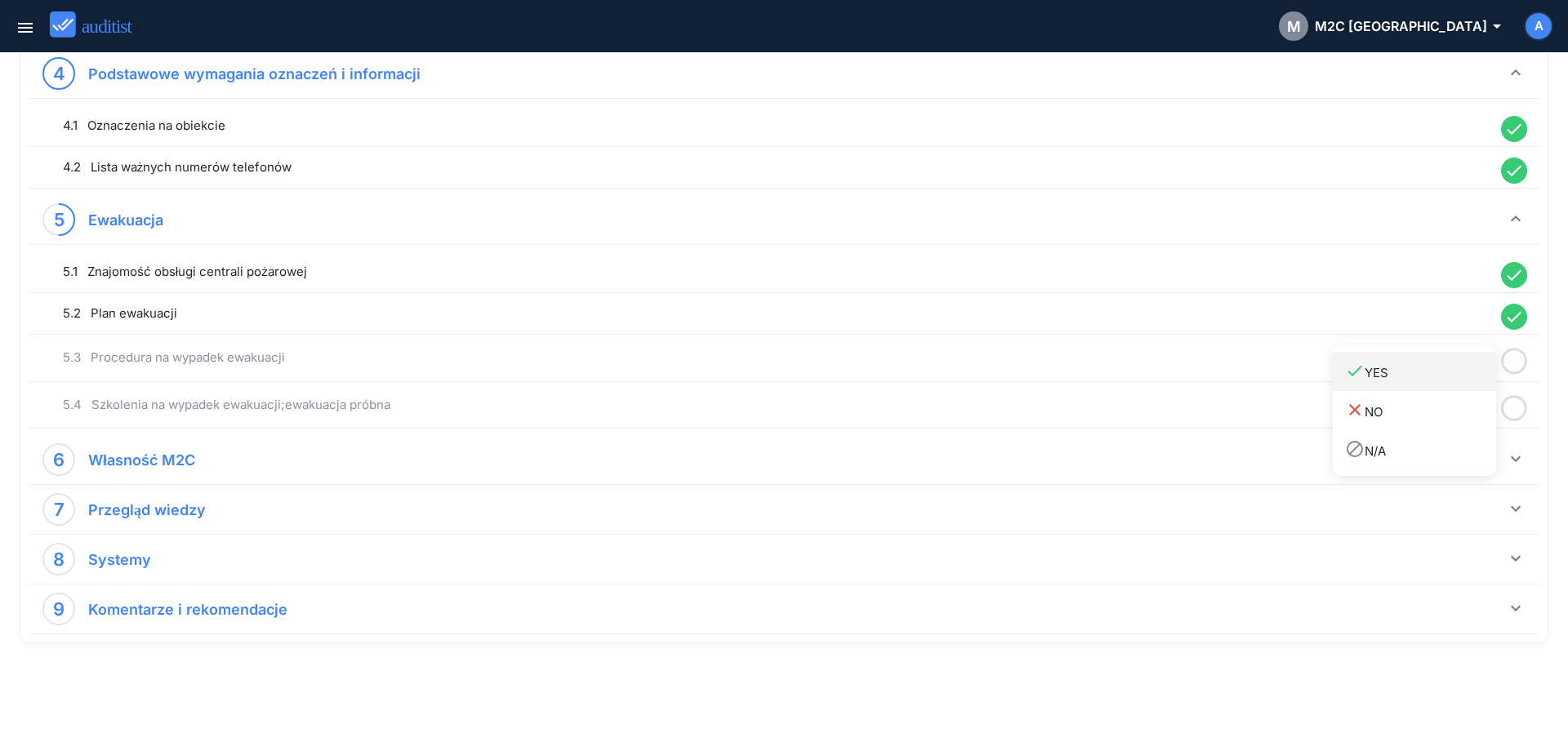
click at [1448, 373] on div "done YES" at bounding box center [1420, 371] width 151 height 22
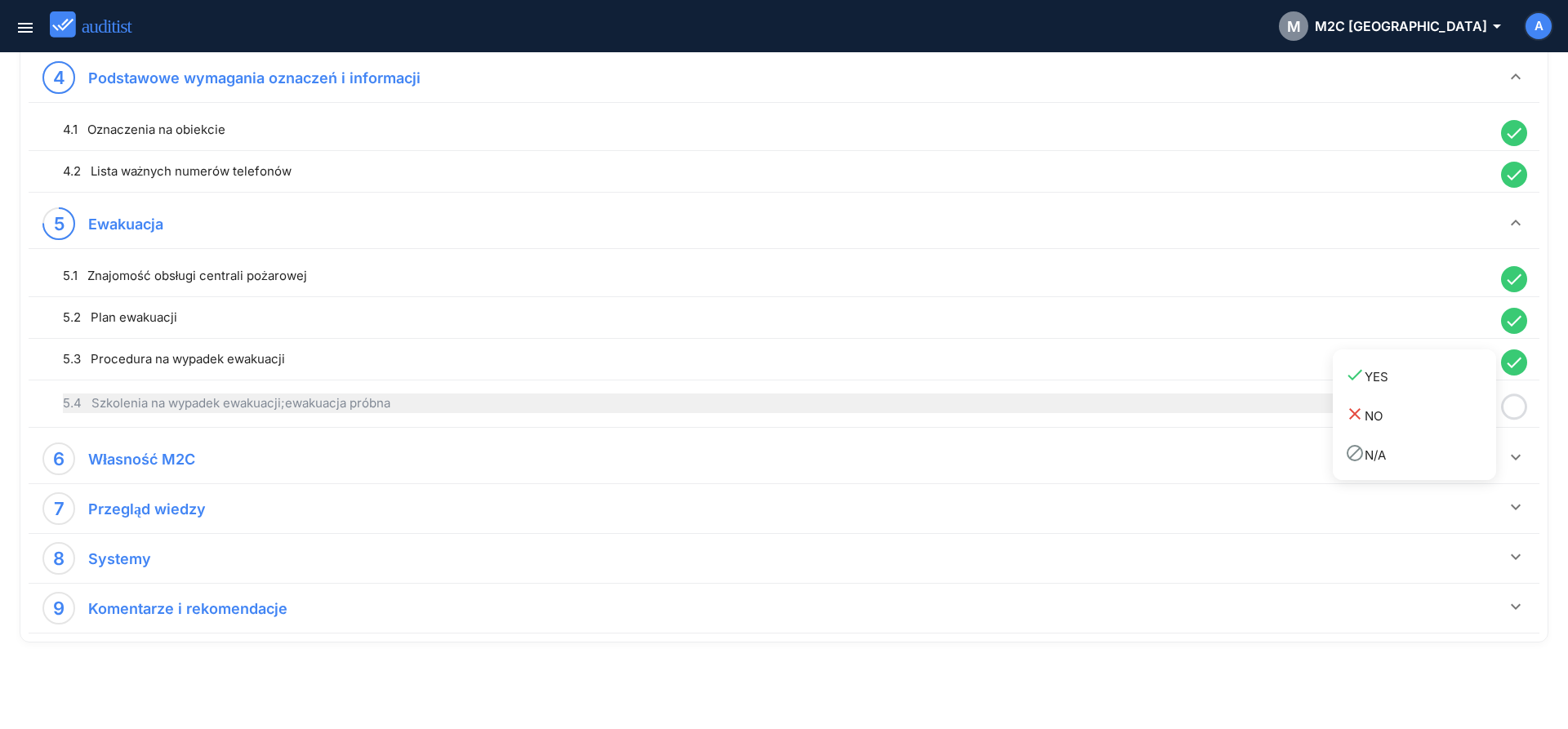
scroll to position [1001, 0]
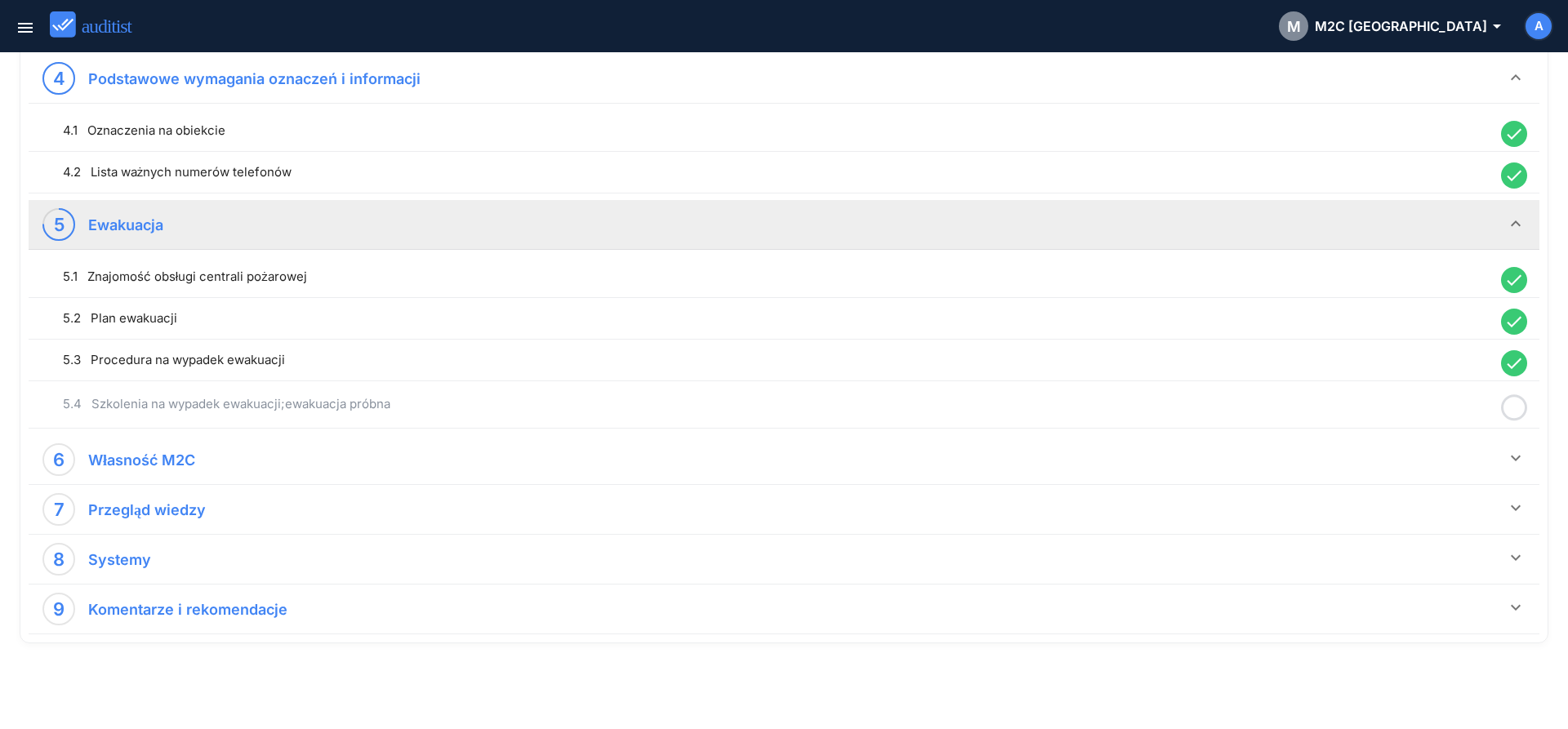
click at [1518, 412] on icon at bounding box center [1514, 407] width 26 height 32
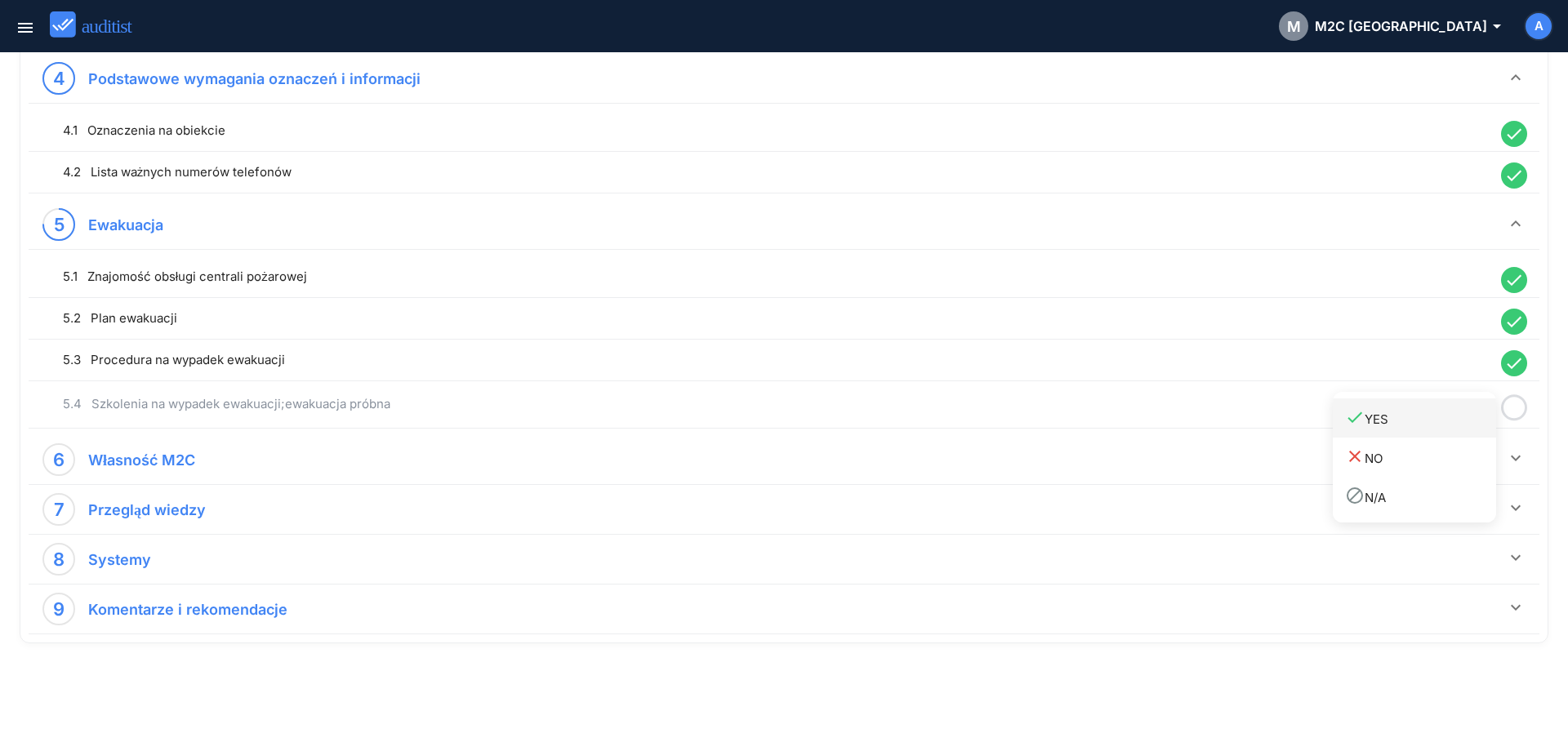
click at [1444, 431] on link "done YES" at bounding box center [1414, 418] width 163 height 40
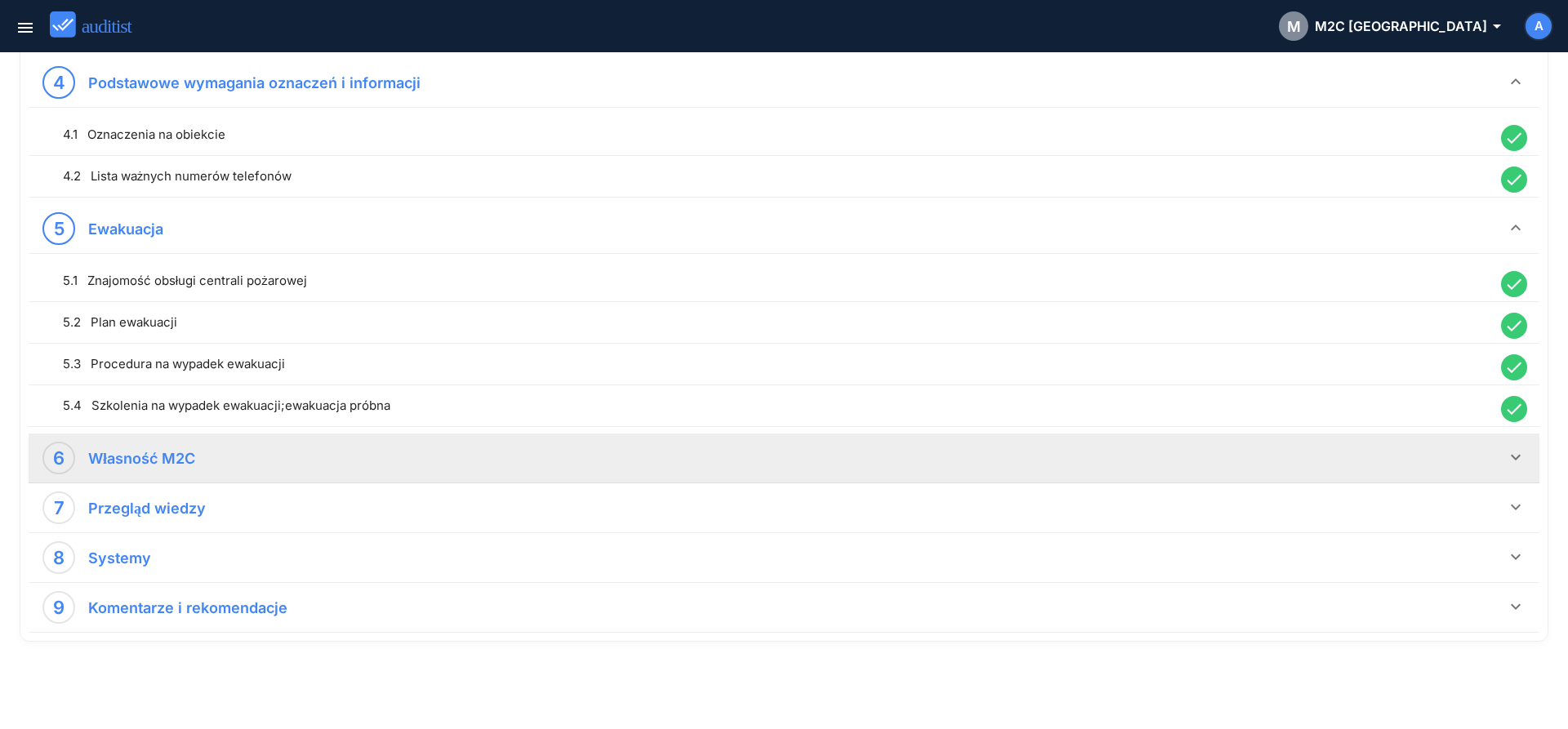
drag, startPoint x: 1514, startPoint y: 465, endPoint x: 1478, endPoint y: 449, distance: 39.4
click at [1512, 459] on icon "keyboard_arrow_down" at bounding box center [1516, 457] width 19 height 19
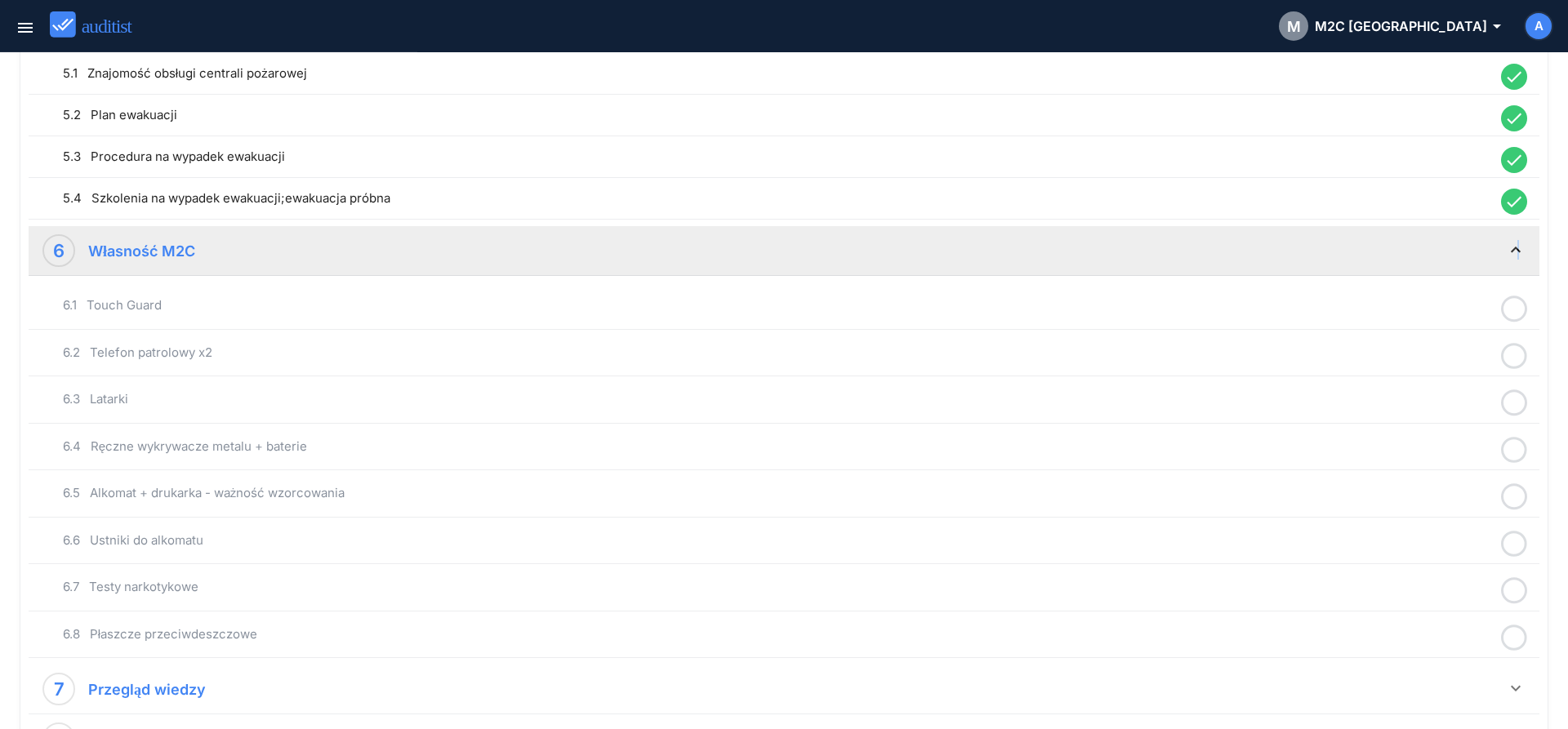
scroll to position [1246, 0]
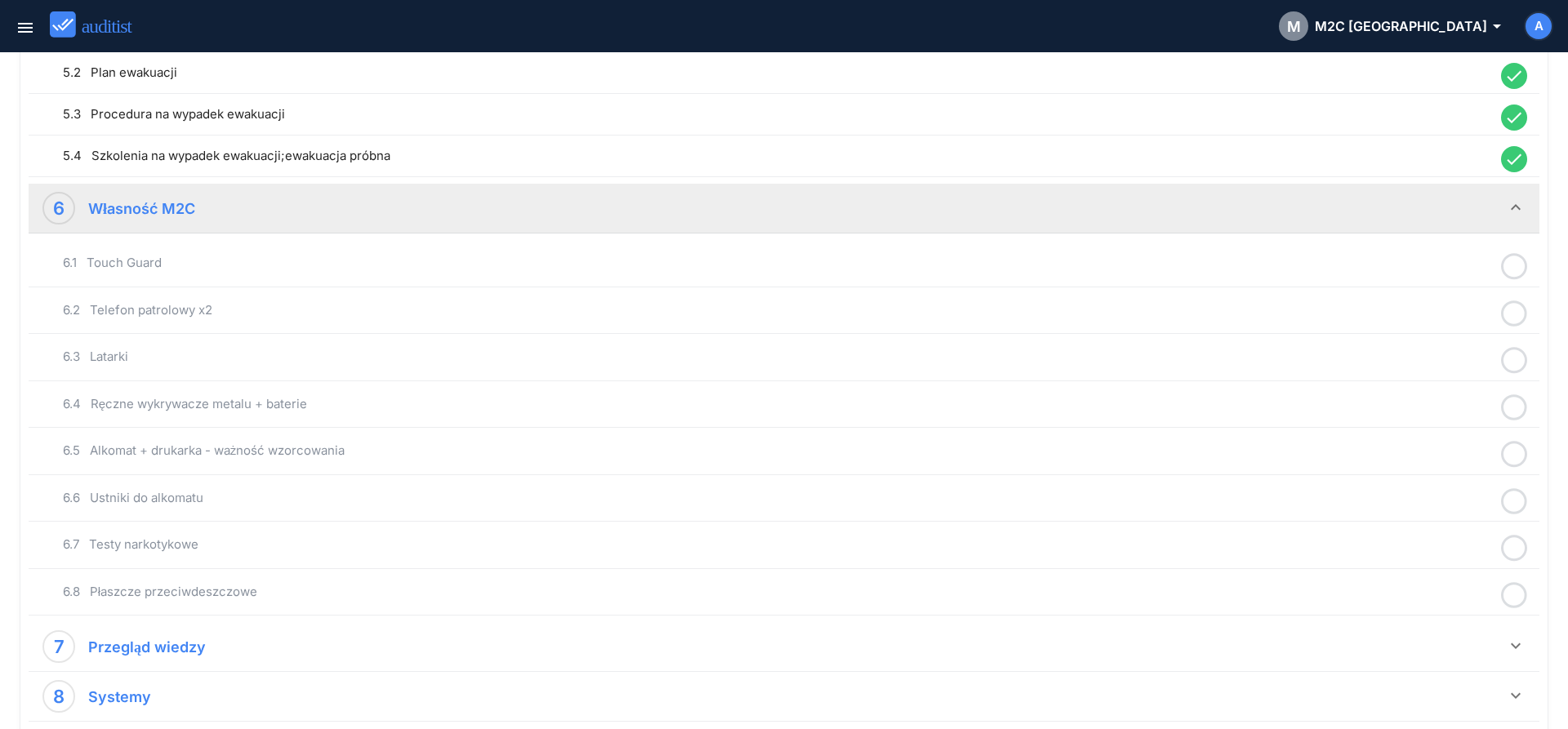
click at [1511, 265] on icon at bounding box center [1514, 266] width 26 height 32
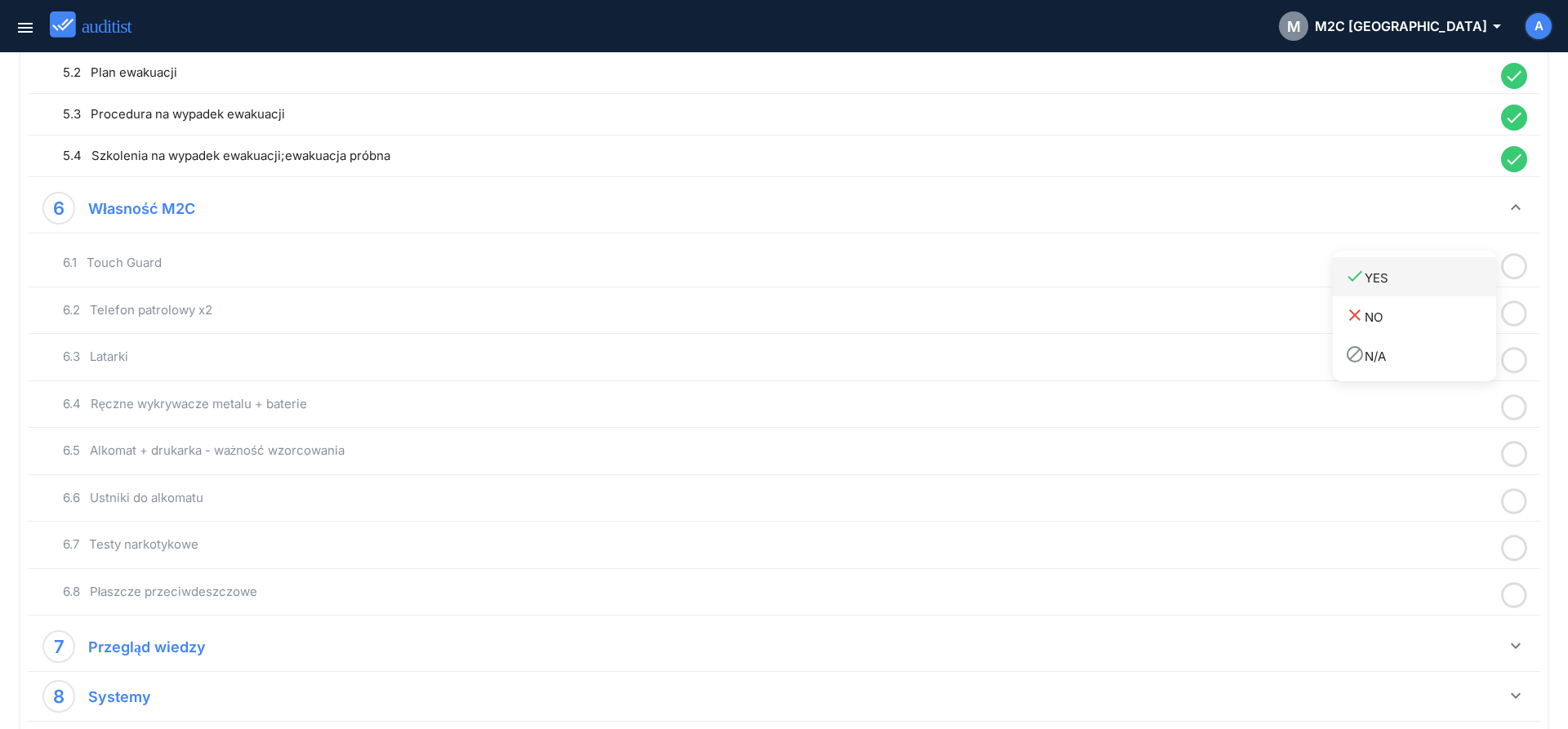
click at [1438, 284] on div "done YES" at bounding box center [1420, 277] width 151 height 22
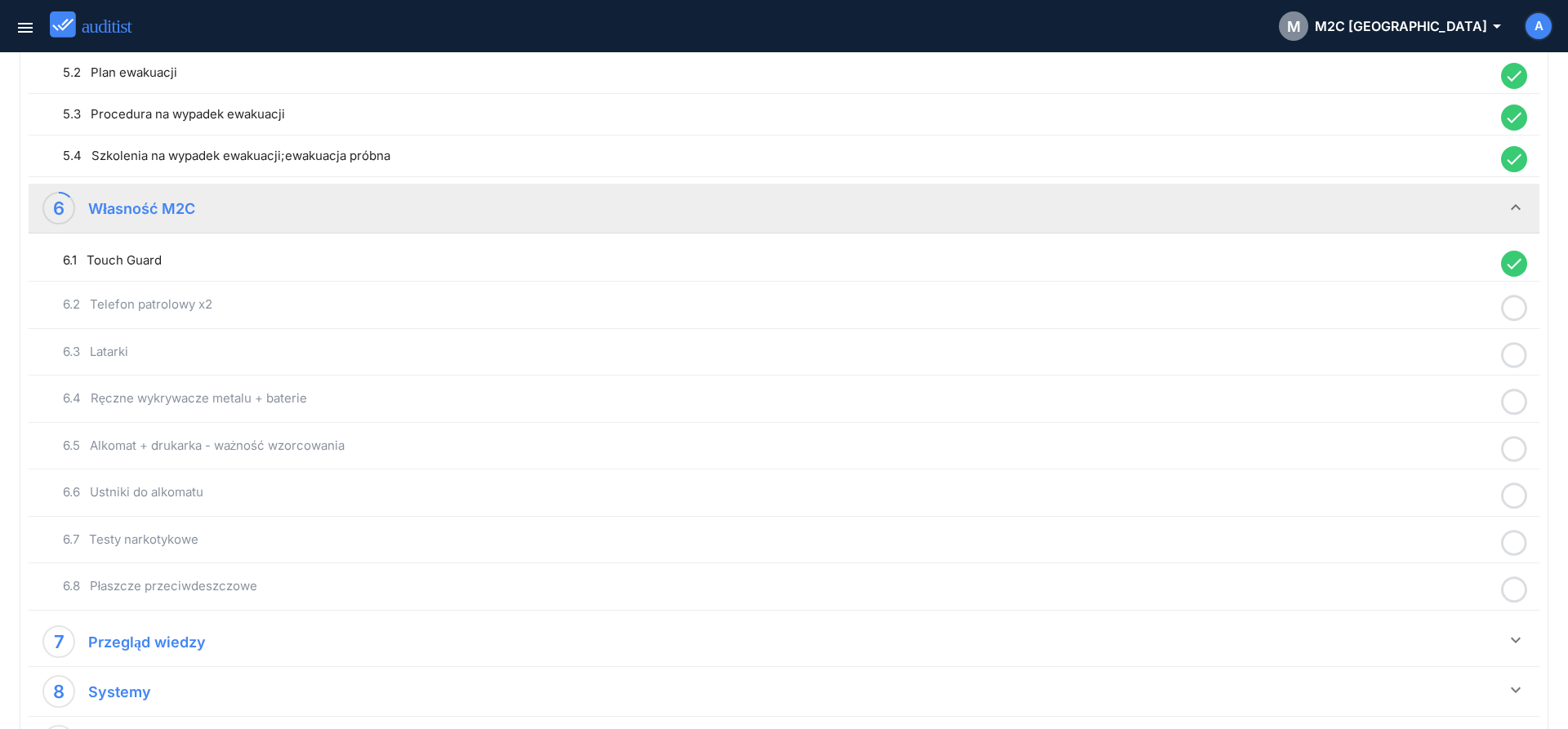
click at [1515, 316] on icon at bounding box center [1514, 308] width 26 height 32
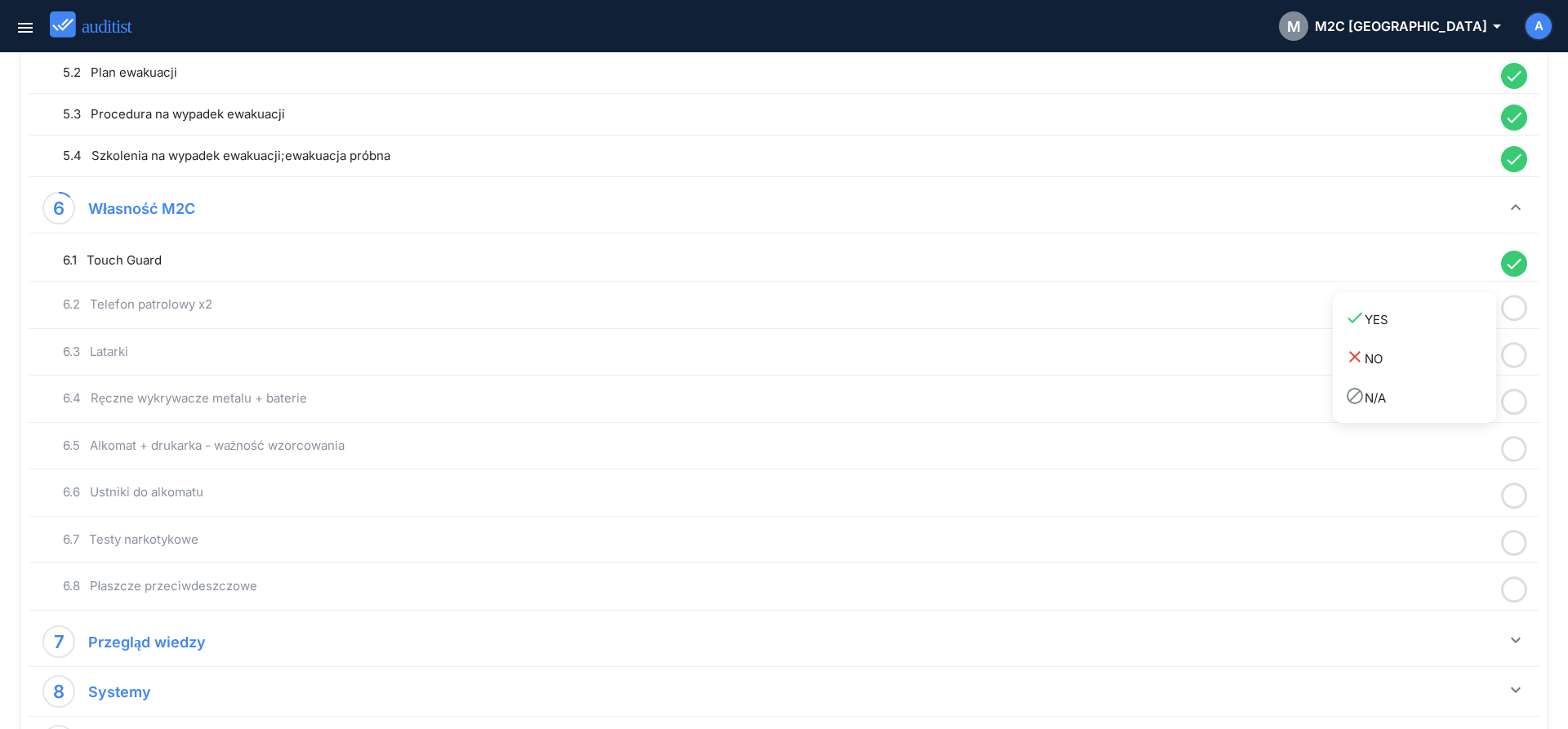
drag, startPoint x: 1460, startPoint y: 321, endPoint x: 1501, endPoint y: 338, distance: 44.4
click at [1459, 324] on div "done YES" at bounding box center [1420, 318] width 151 height 22
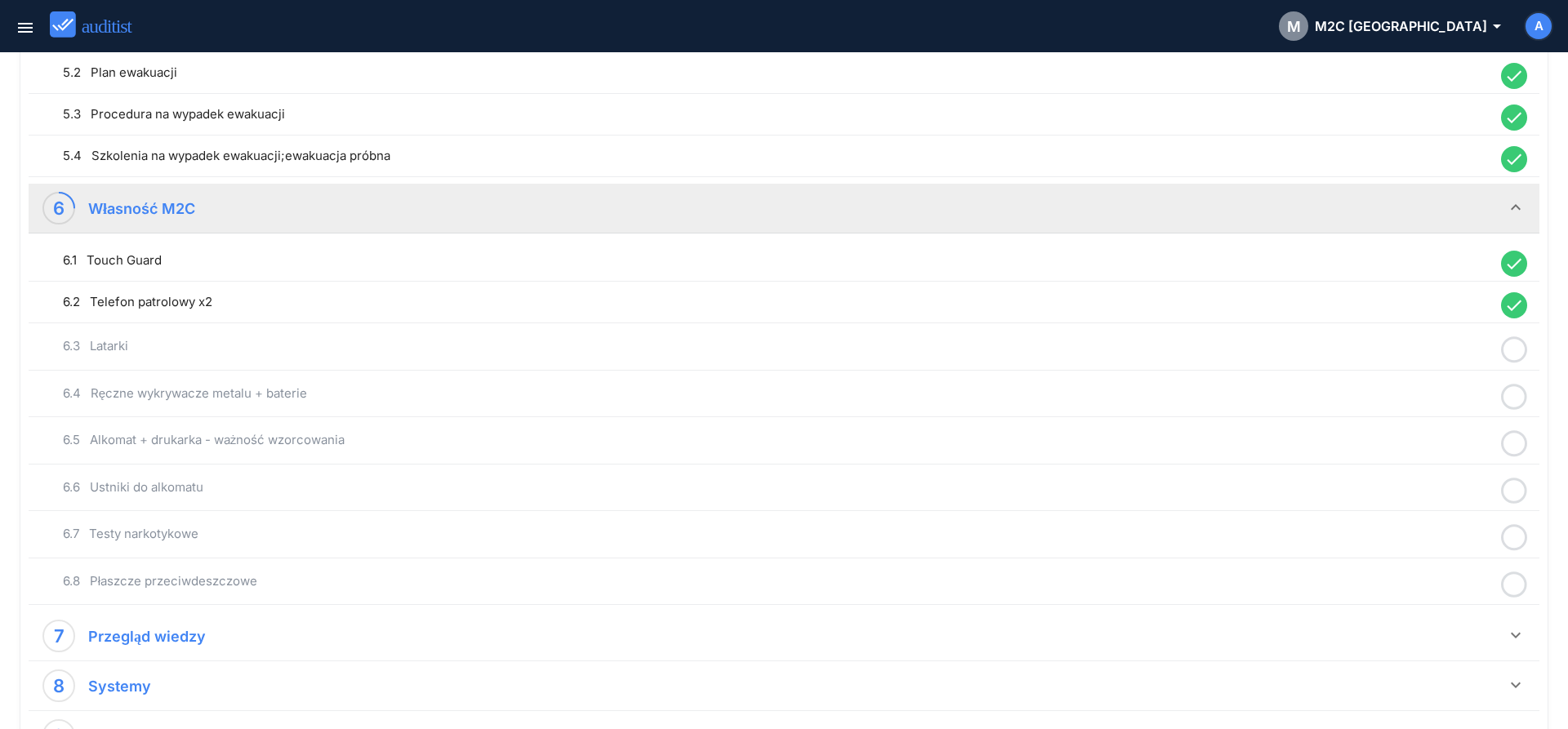
click at [1517, 350] on icon at bounding box center [1514, 349] width 26 height 32
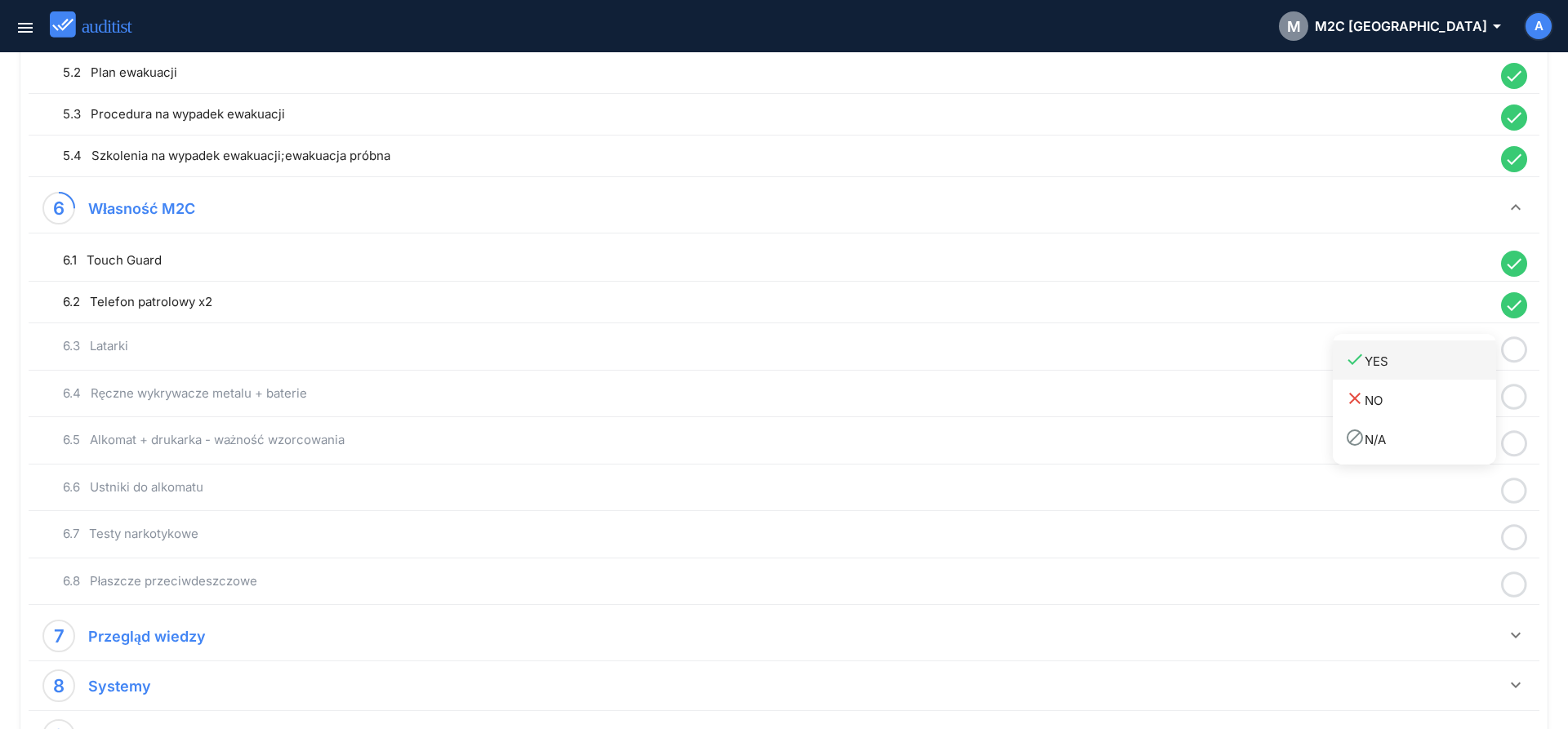
drag, startPoint x: 1460, startPoint y: 359, endPoint x: 1473, endPoint y: 369, distance: 16.4
click at [1459, 362] on div "done YES" at bounding box center [1420, 360] width 151 height 22
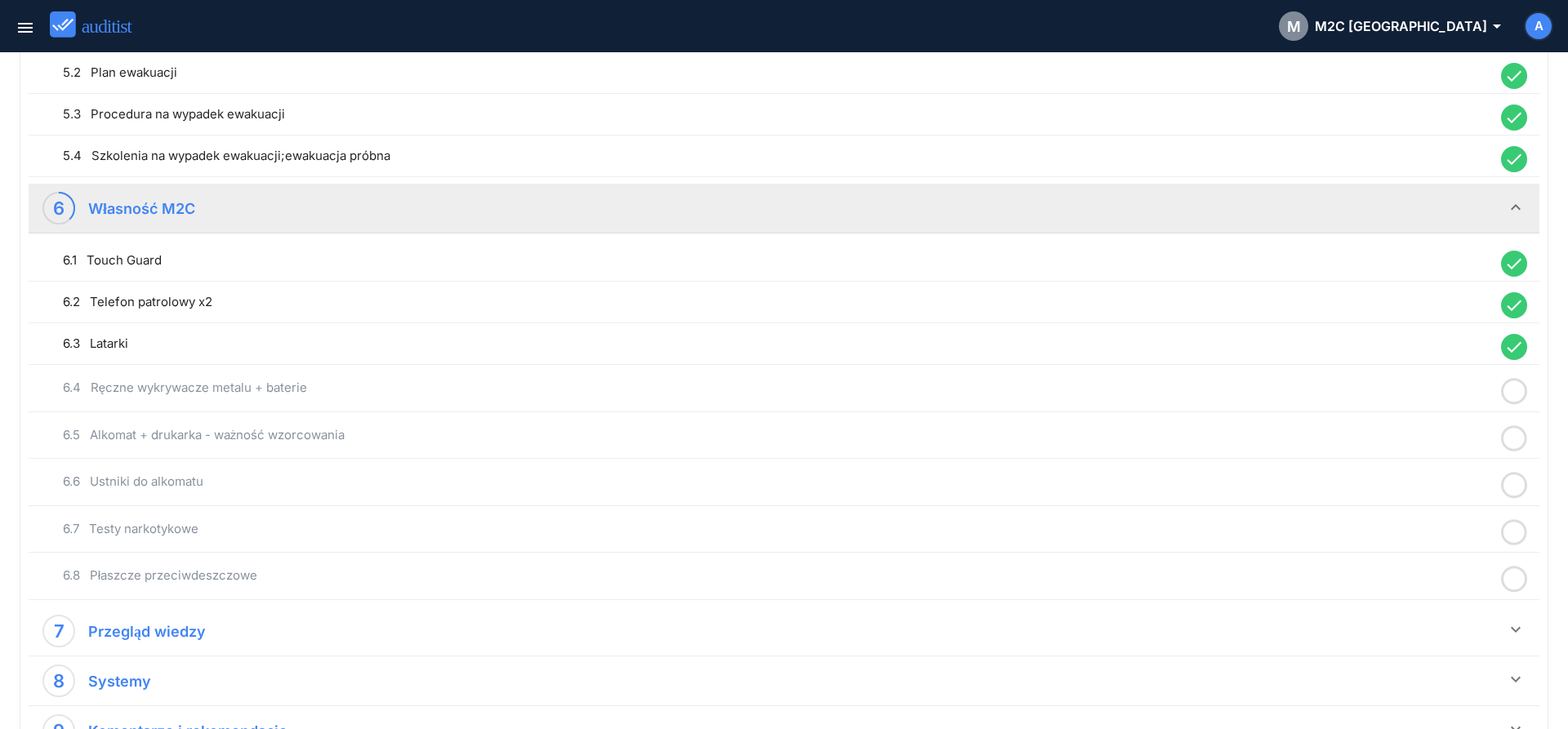
click at [1508, 388] on icon at bounding box center [1514, 391] width 26 height 32
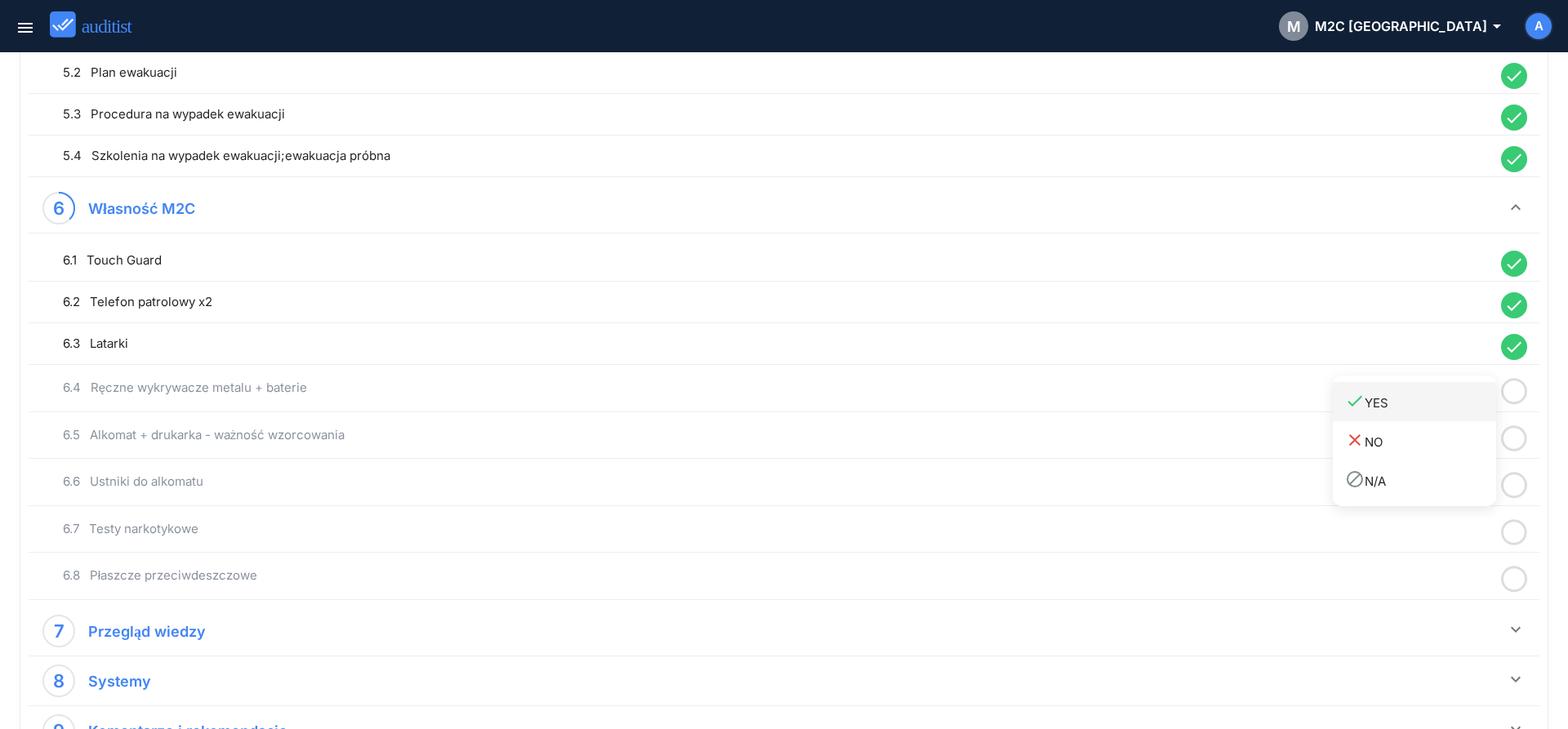
drag, startPoint x: 1450, startPoint y: 407, endPoint x: 1496, endPoint y: 426, distance: 49.8
click at [1450, 409] on div "done YES" at bounding box center [1420, 401] width 151 height 22
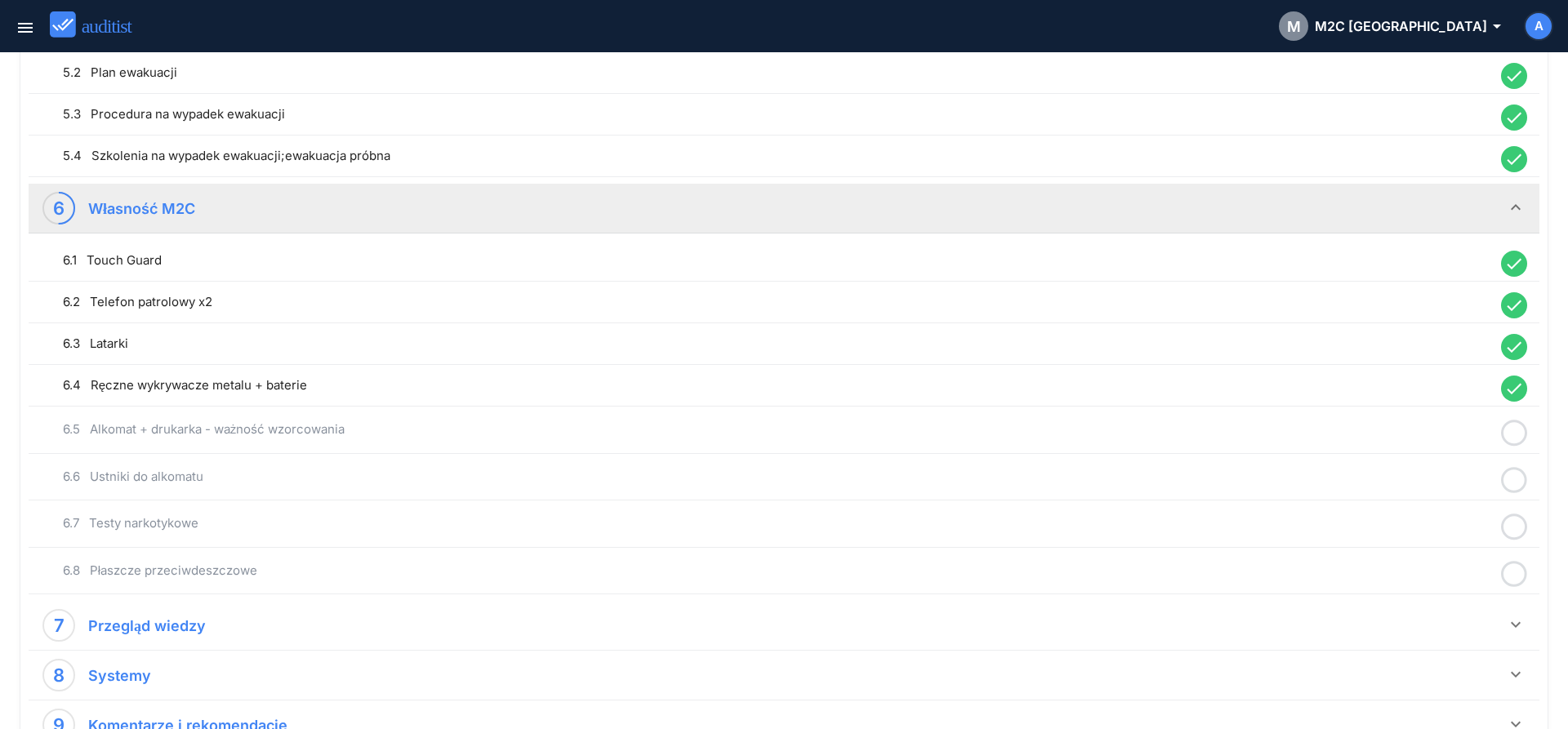
click at [1511, 429] on icon at bounding box center [1514, 432] width 26 height 32
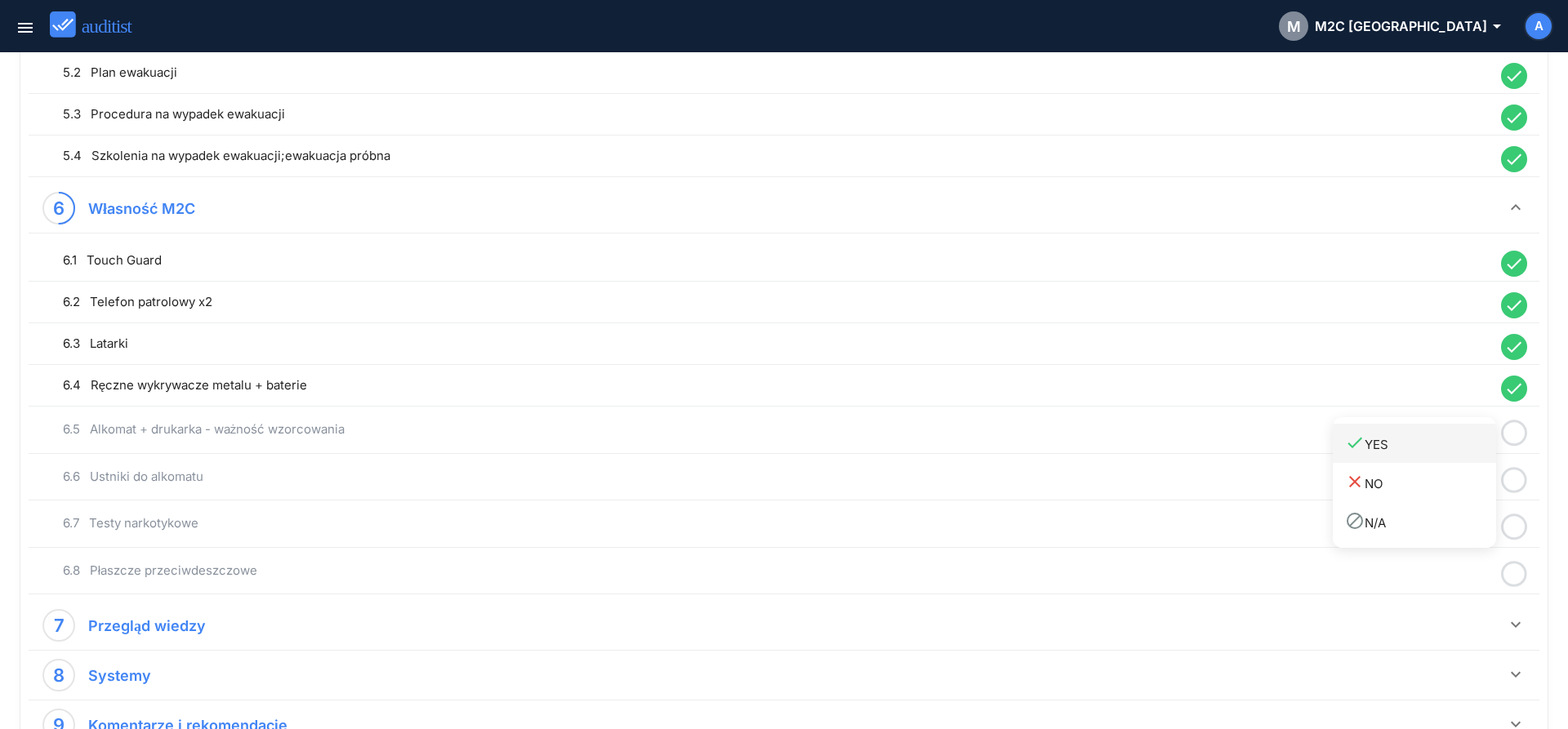
click at [1419, 456] on link "done YES" at bounding box center [1414, 443] width 163 height 40
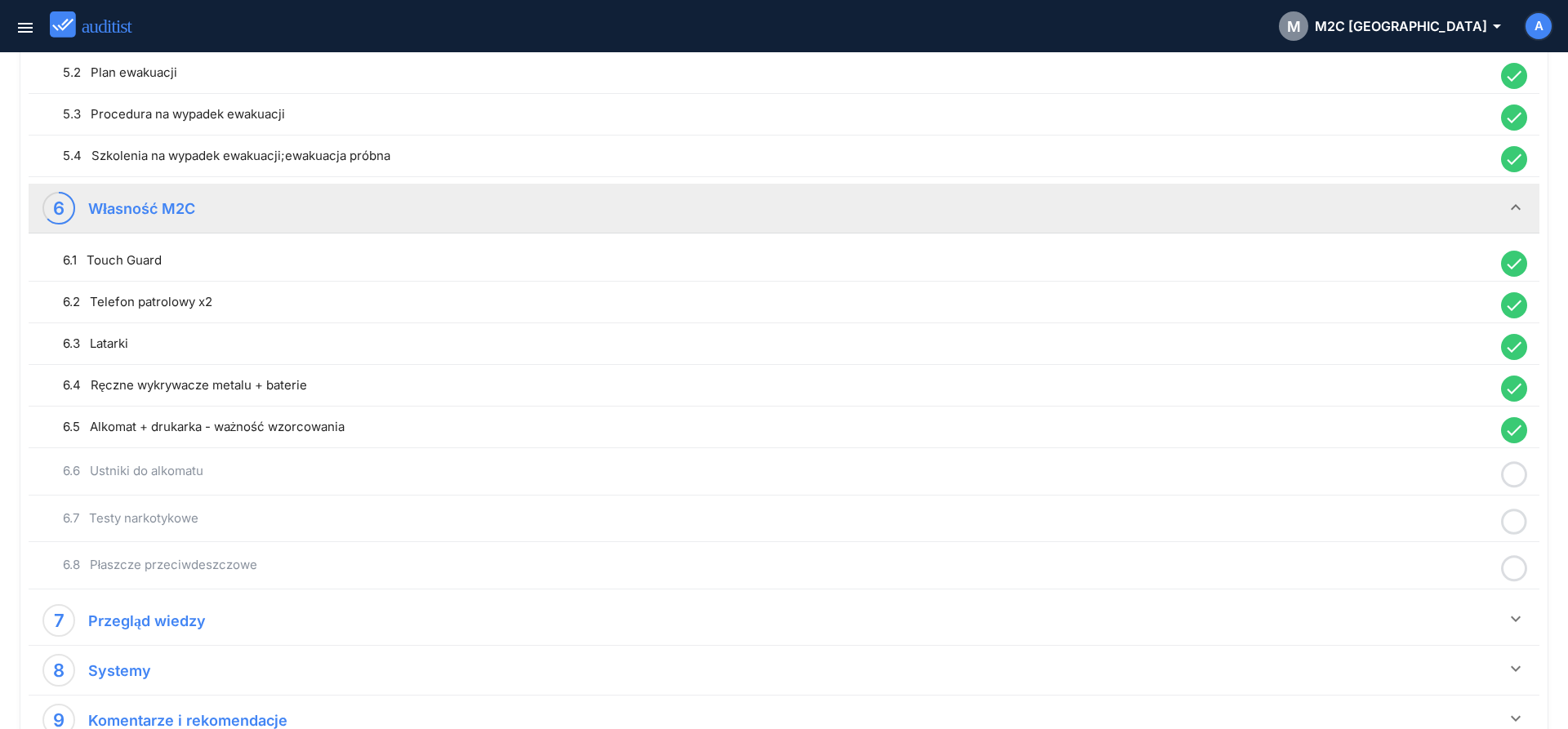
click at [1515, 474] on icon at bounding box center [1514, 474] width 26 height 32
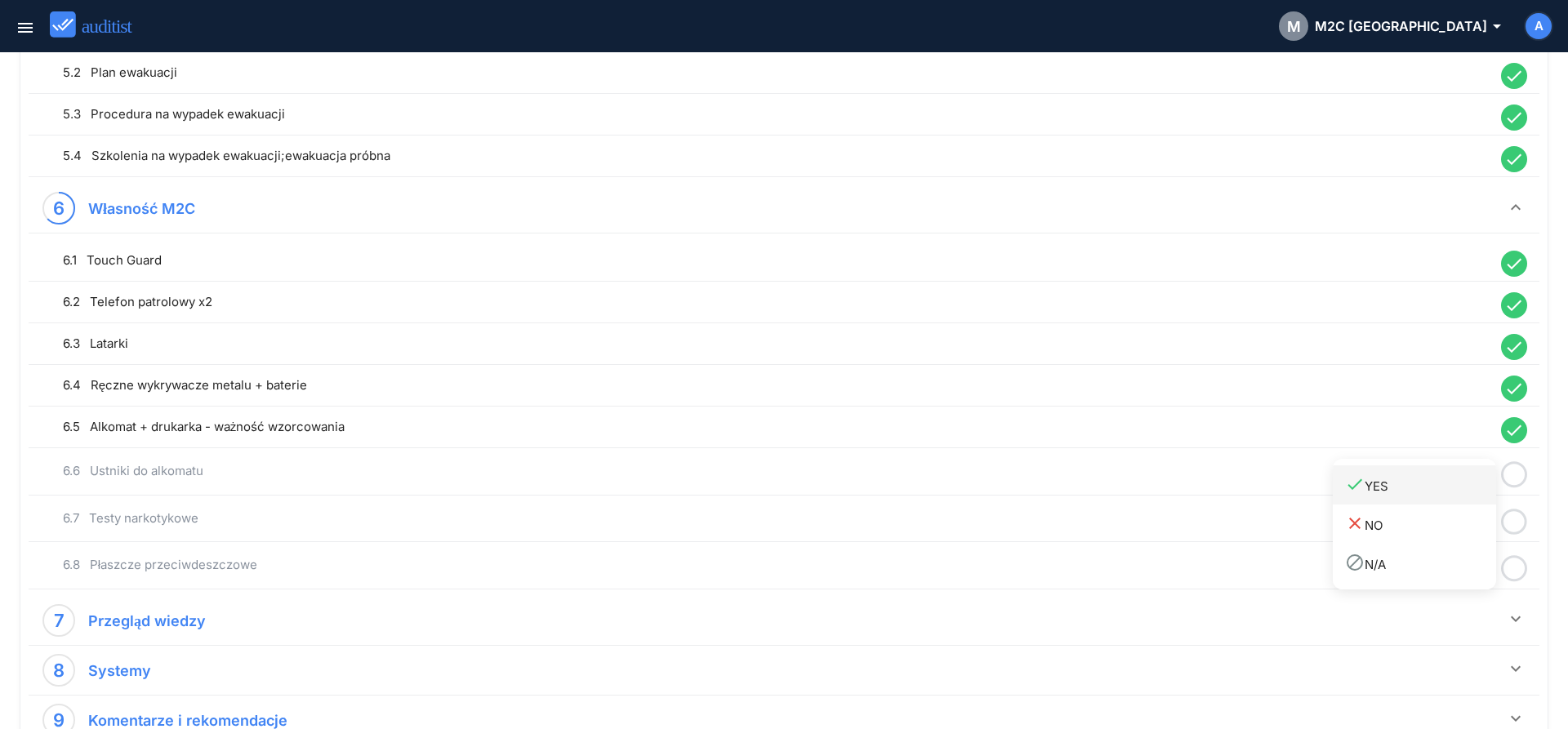
click at [1439, 498] on link "done YES" at bounding box center [1414, 484] width 163 height 40
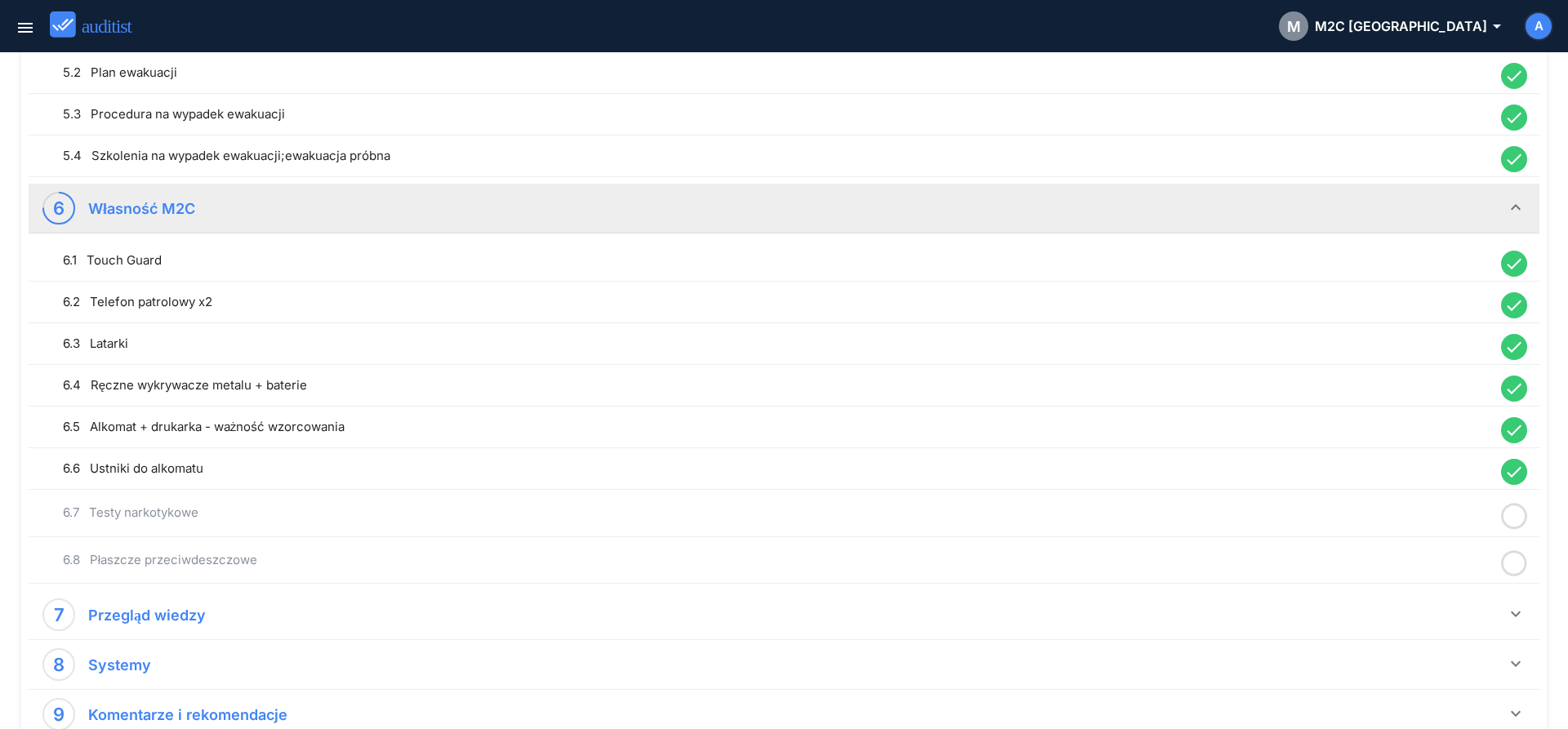
click at [1512, 522] on icon at bounding box center [1514, 516] width 26 height 32
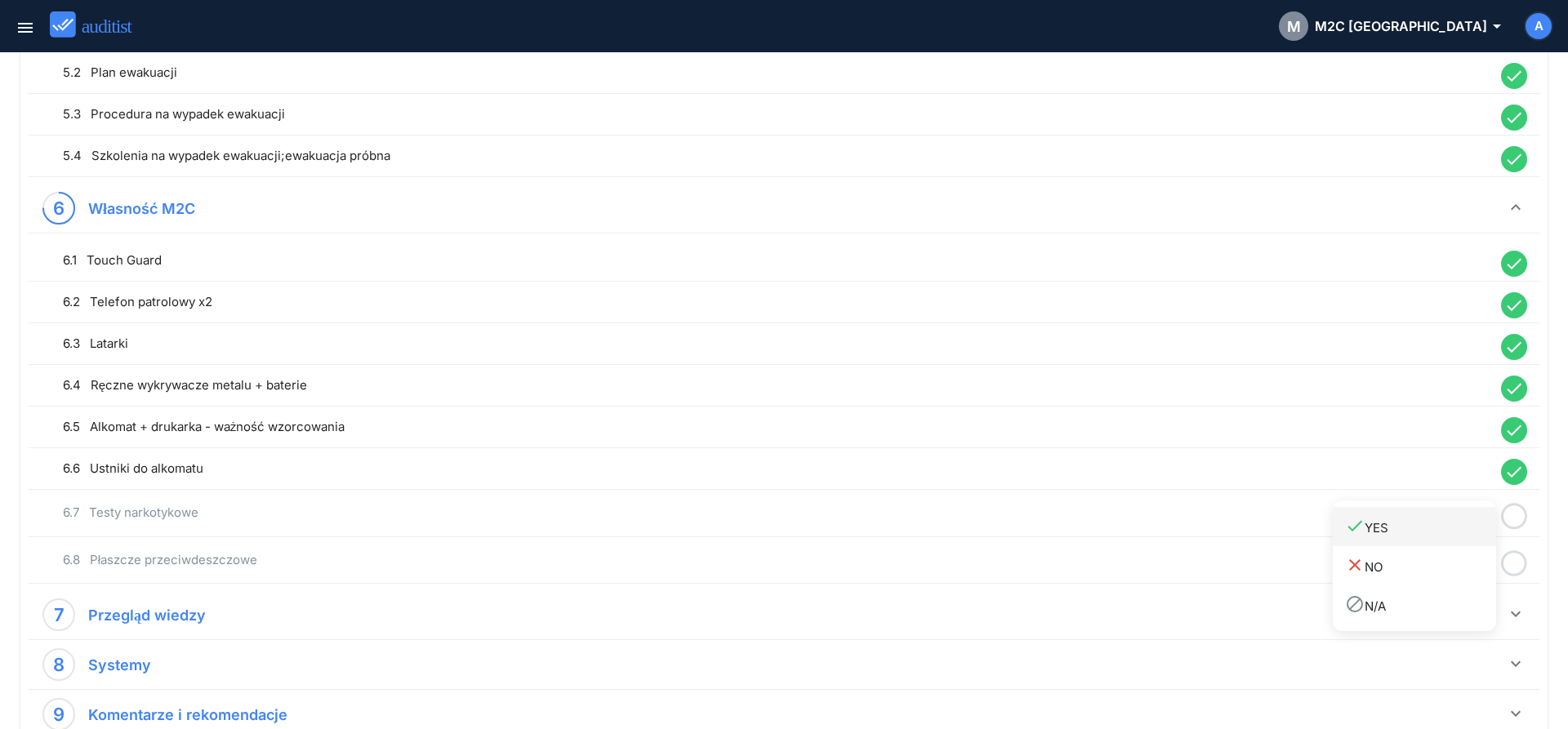
click at [1455, 535] on div "done YES" at bounding box center [1420, 526] width 151 height 22
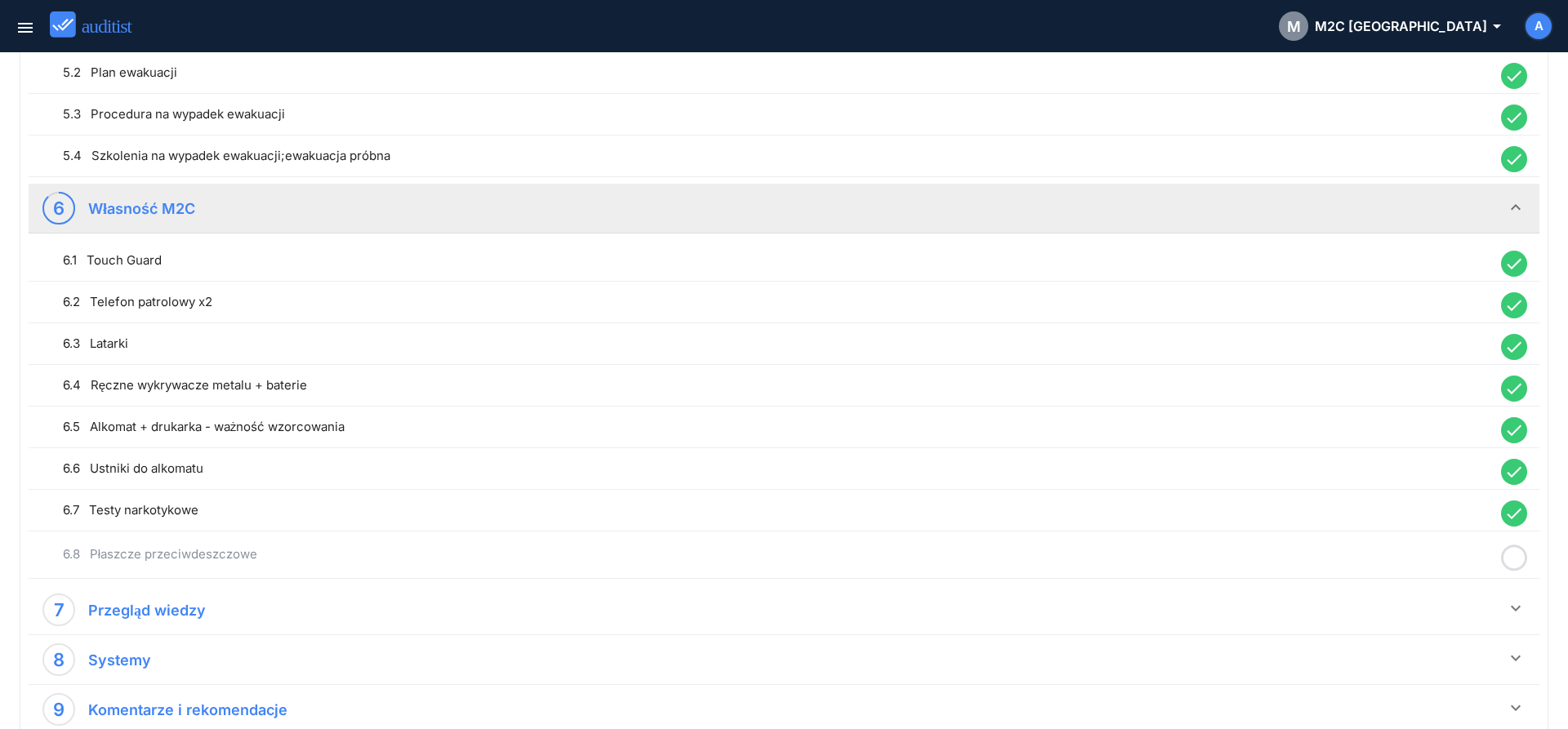
click at [1517, 556] on icon at bounding box center [1514, 557] width 26 height 32
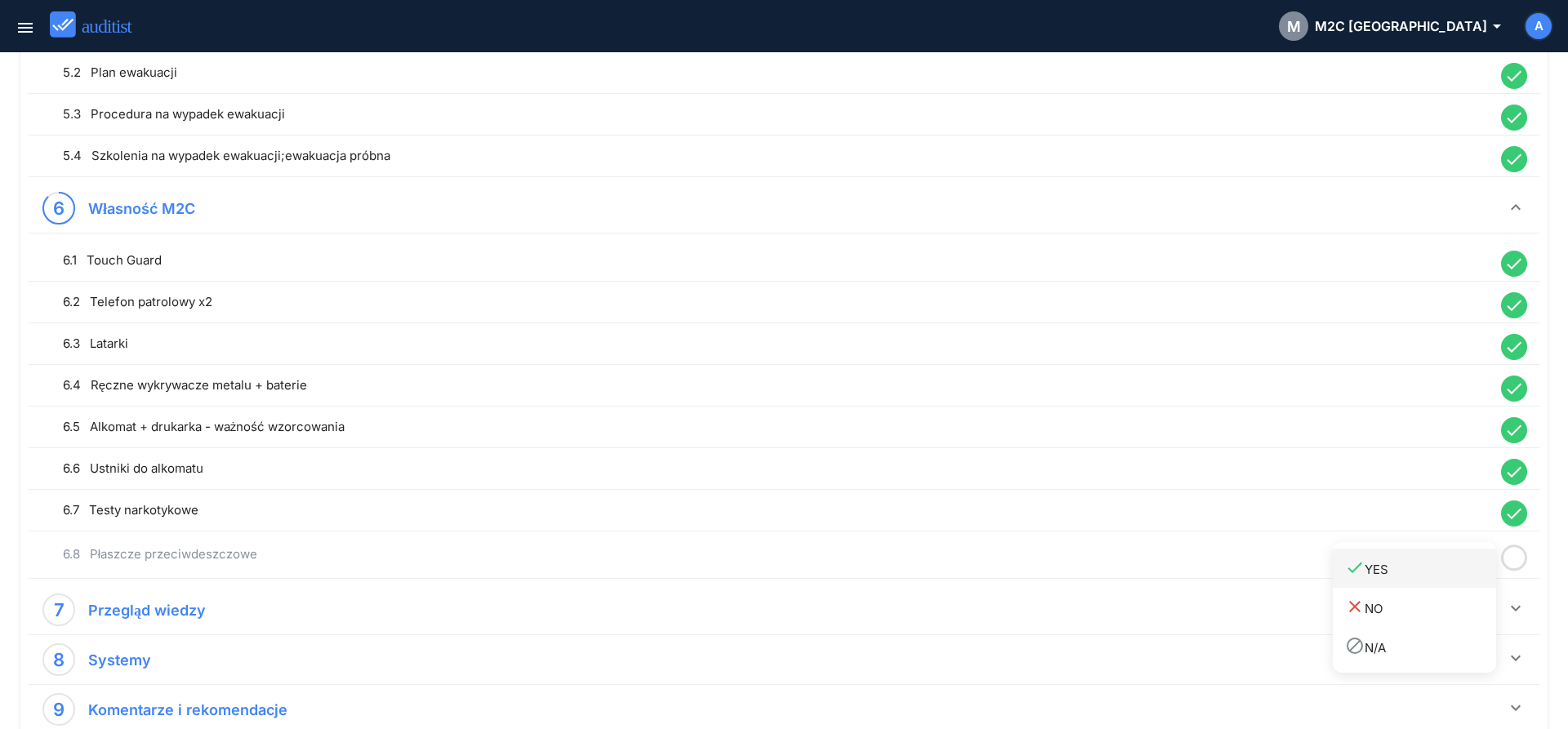
click at [1453, 569] on div "done YES" at bounding box center [1420, 568] width 151 height 22
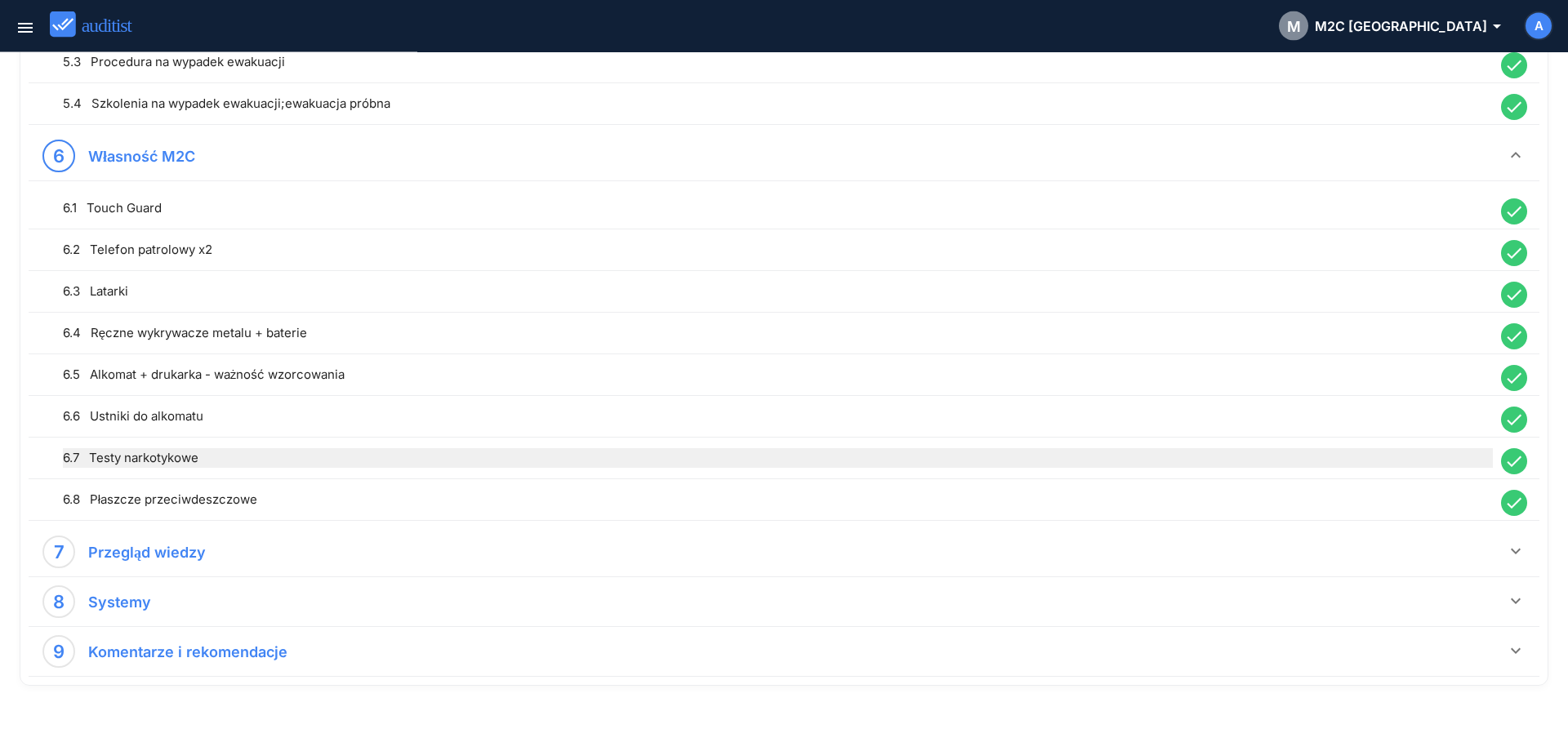
scroll to position [1342, 0]
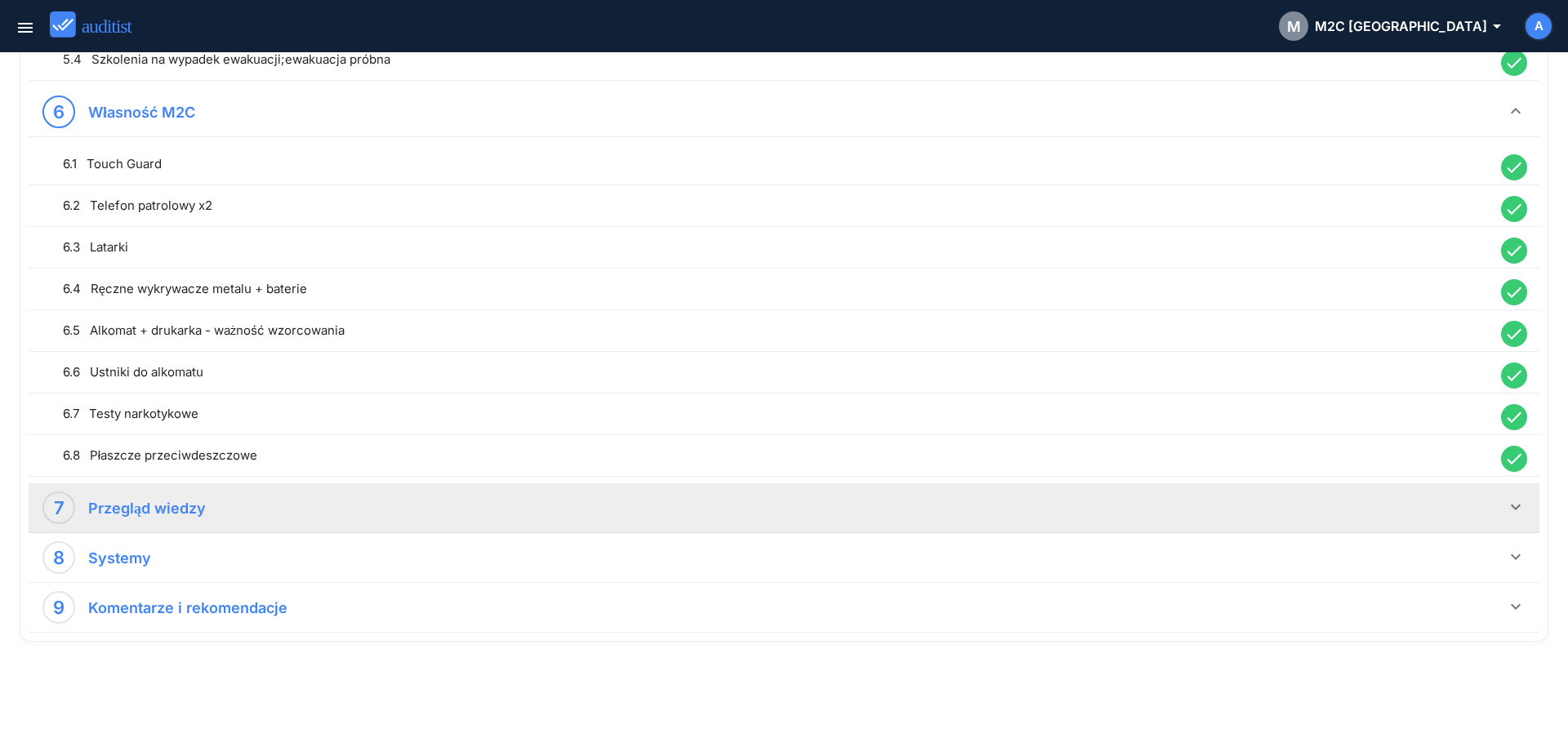
click at [1517, 506] on icon "keyboard_arrow_down" at bounding box center [1516, 506] width 19 height 19
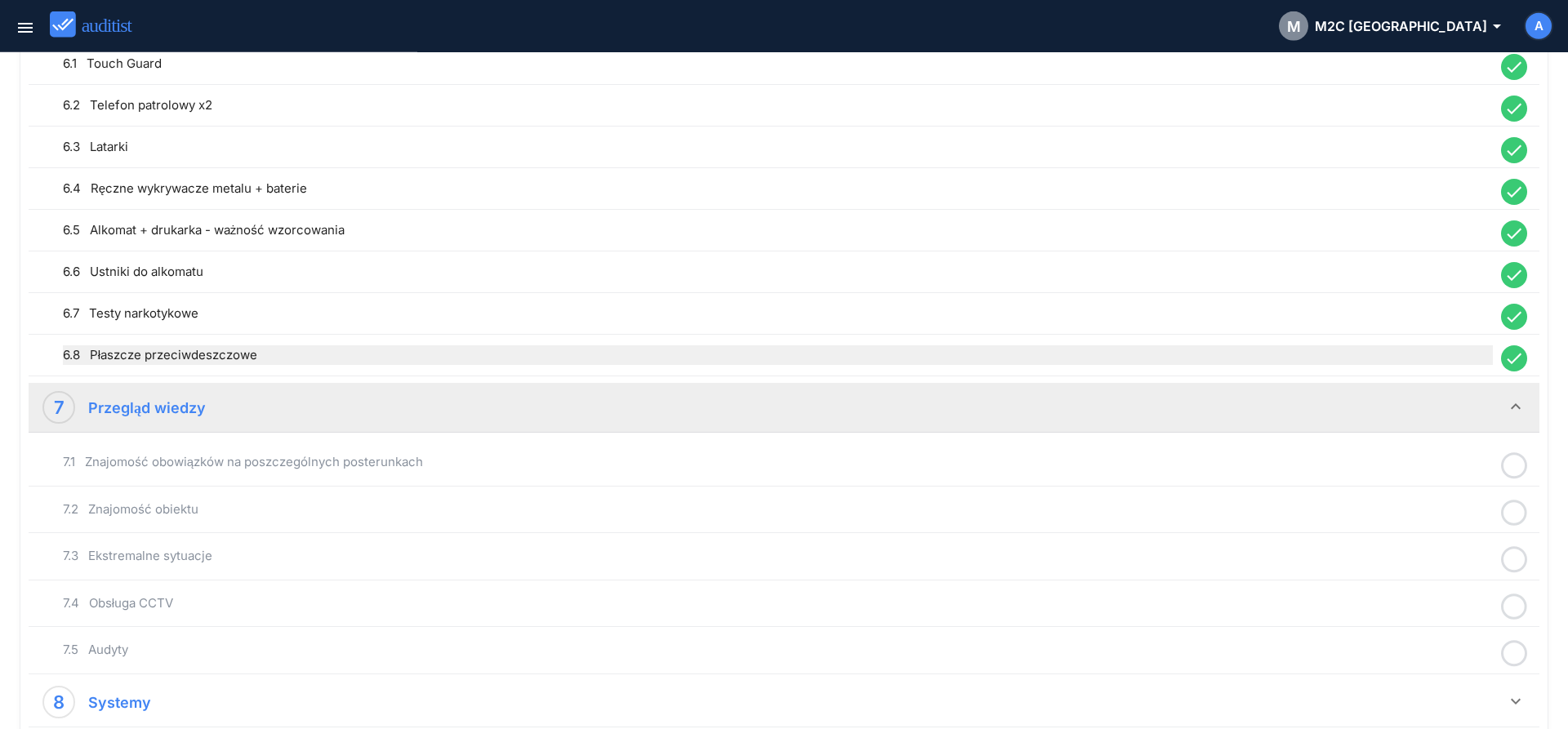
scroll to position [1586, 0]
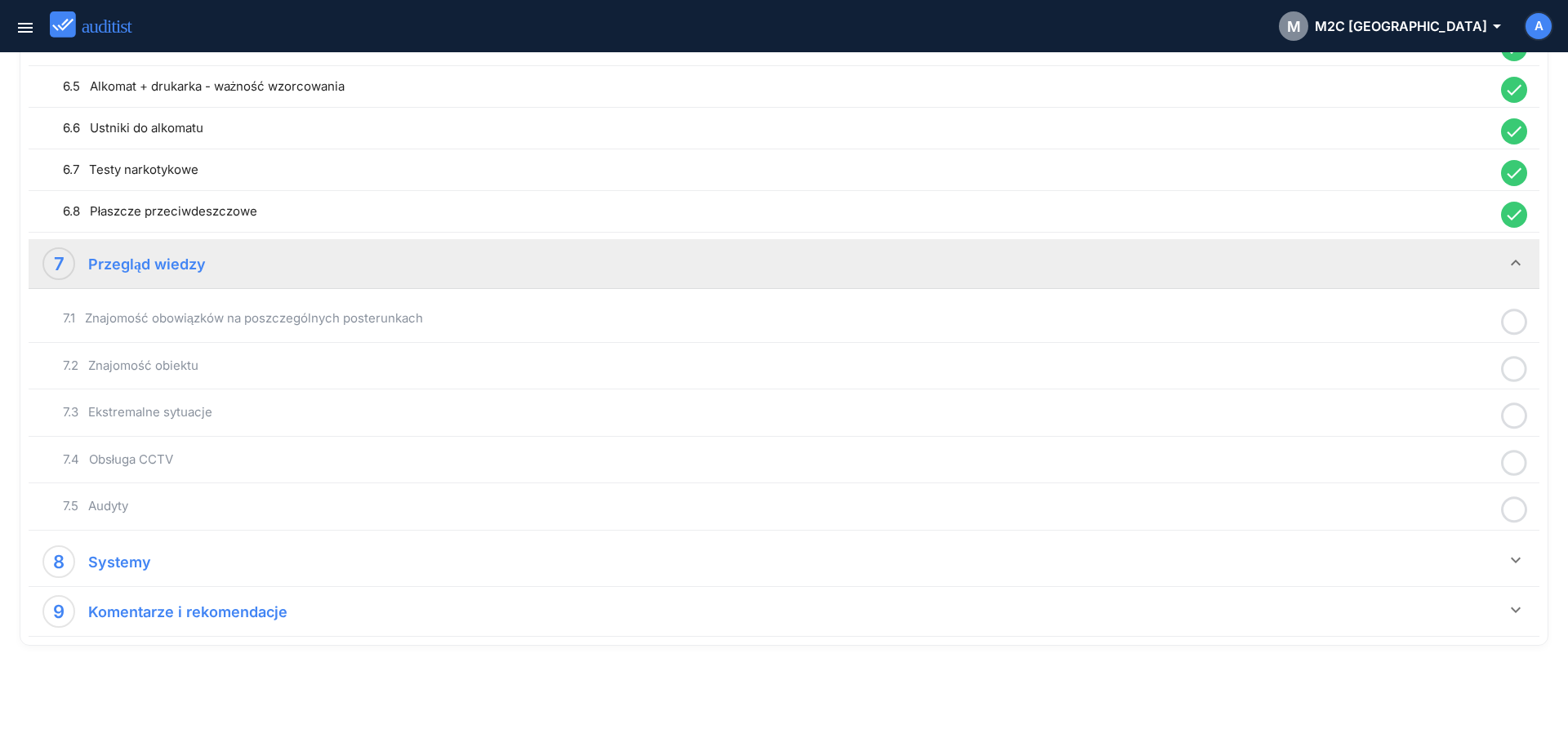
click at [1510, 324] on icon at bounding box center [1514, 321] width 26 height 32
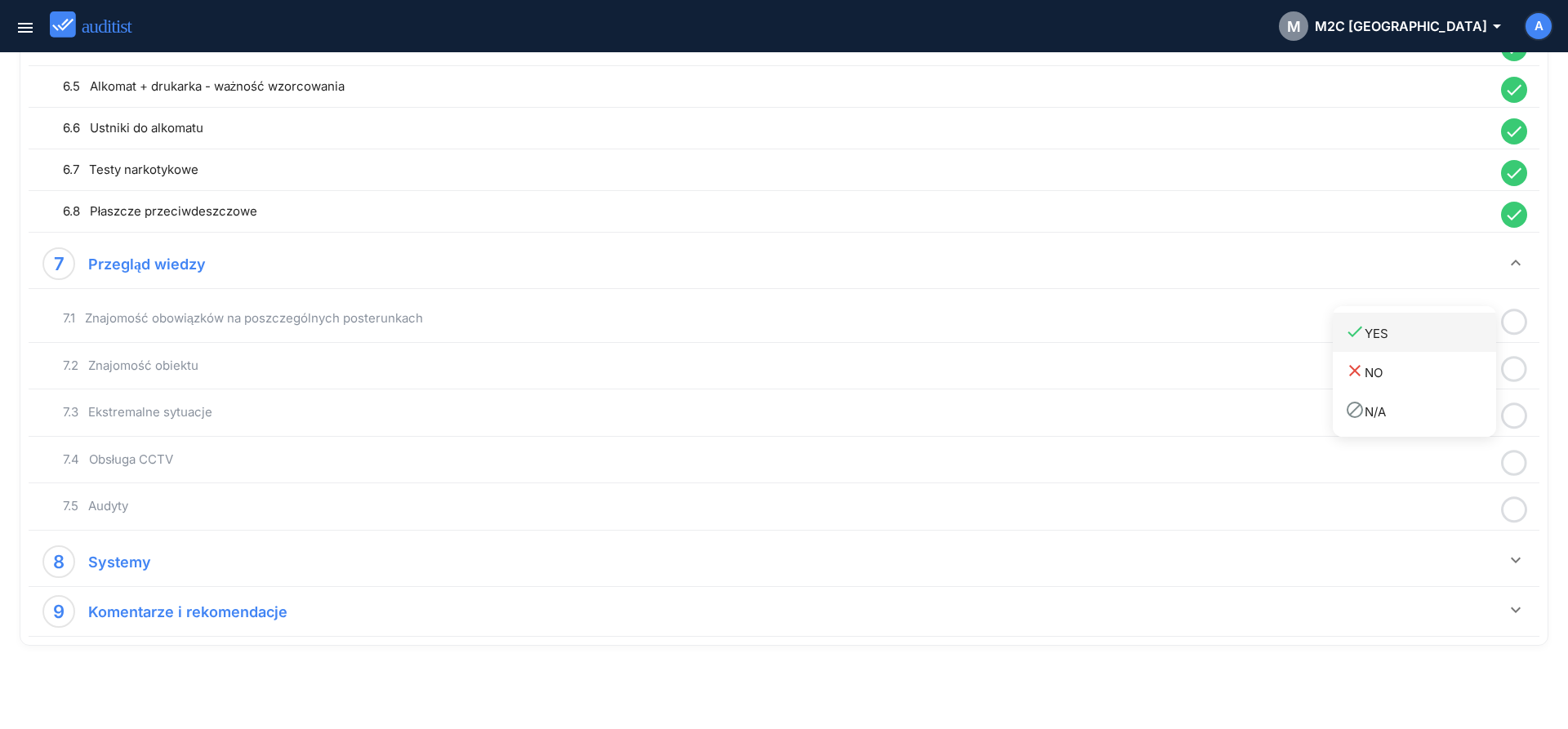
drag, startPoint x: 1448, startPoint y: 338, endPoint x: 1473, endPoint y: 351, distance: 28.2
click at [1448, 342] on div "done YES" at bounding box center [1420, 332] width 151 height 22
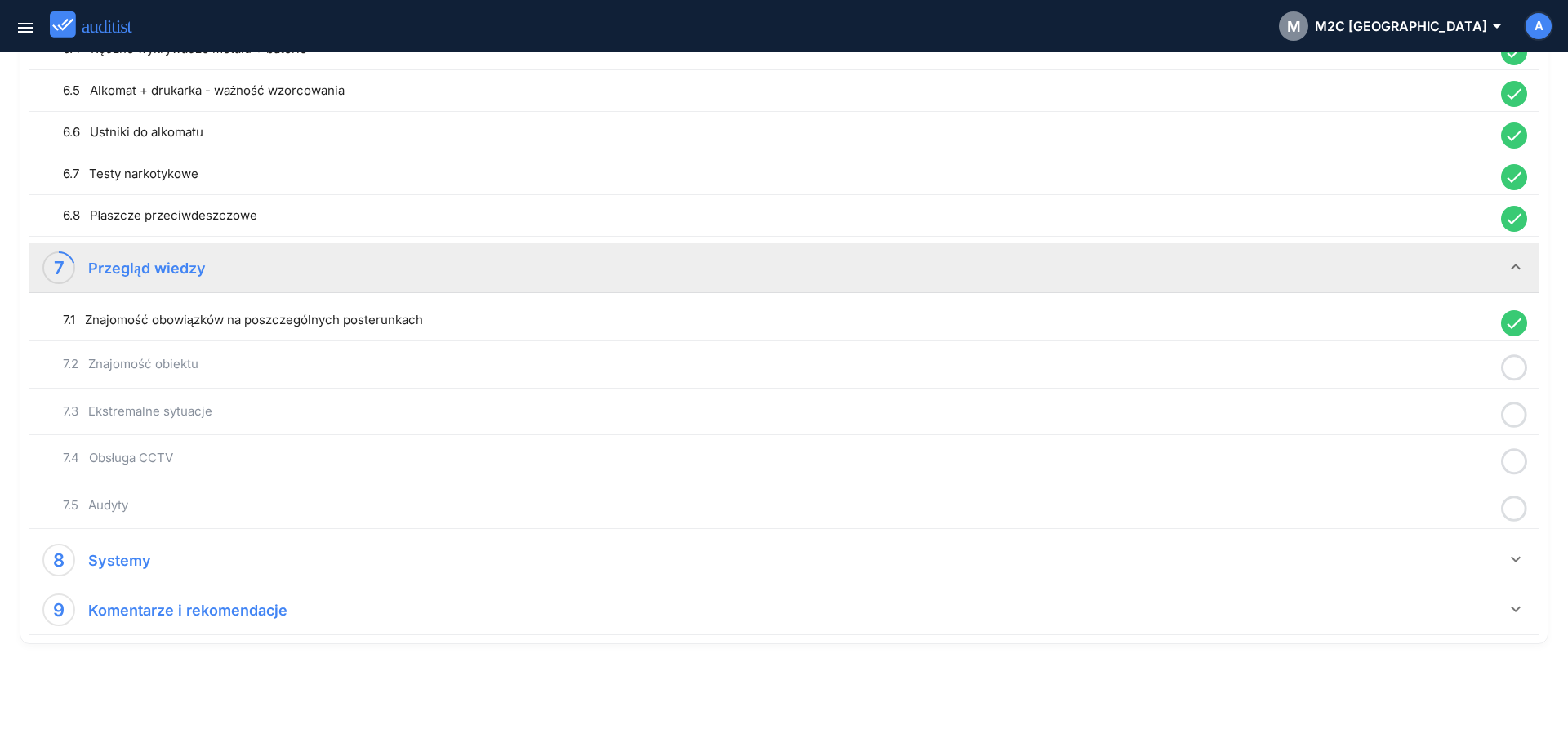
click at [1515, 371] on icon at bounding box center [1514, 367] width 26 height 32
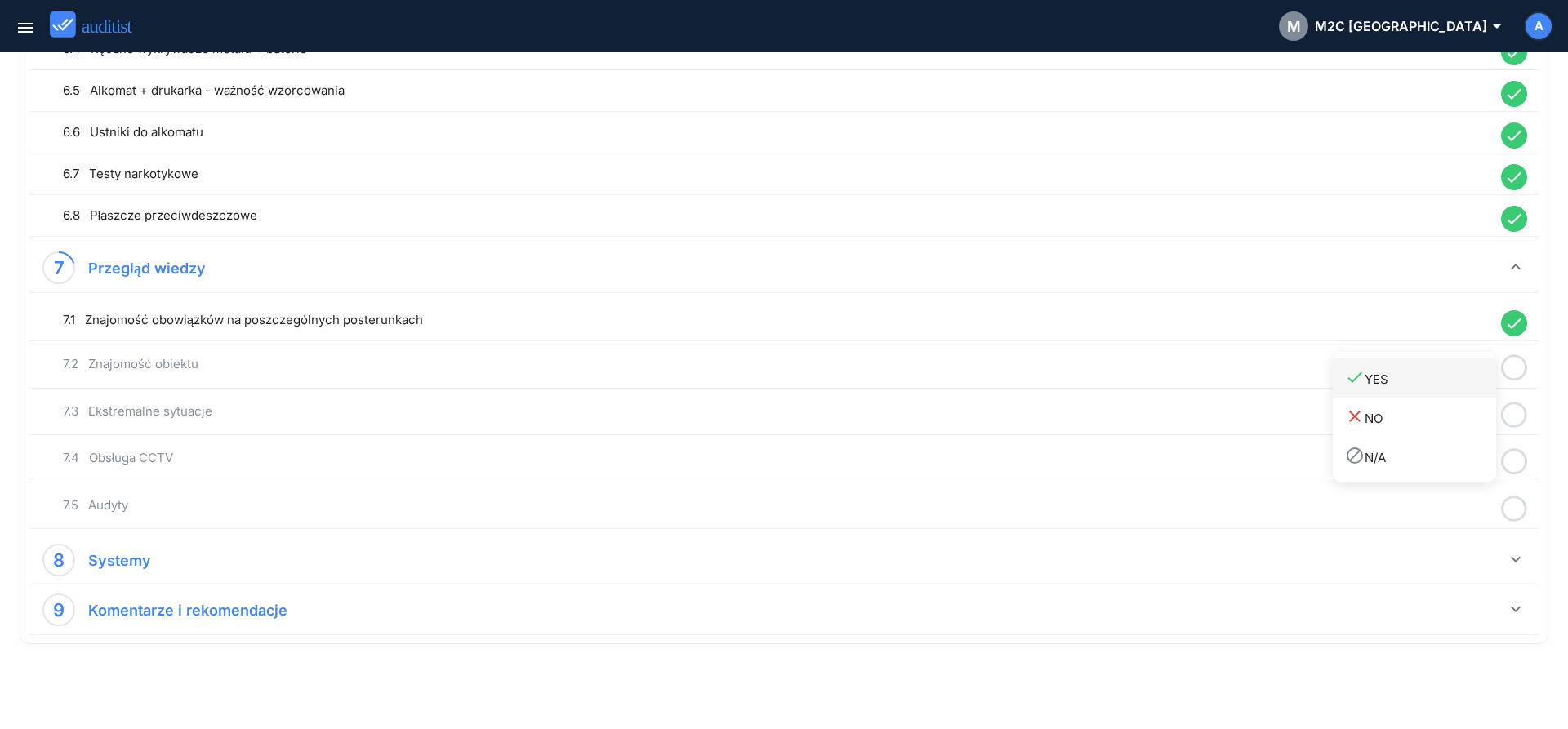
drag, startPoint x: 1447, startPoint y: 392, endPoint x: 1472, endPoint y: 401, distance: 26.6
click at [1445, 394] on link "done YES" at bounding box center [1414, 378] width 163 height 40
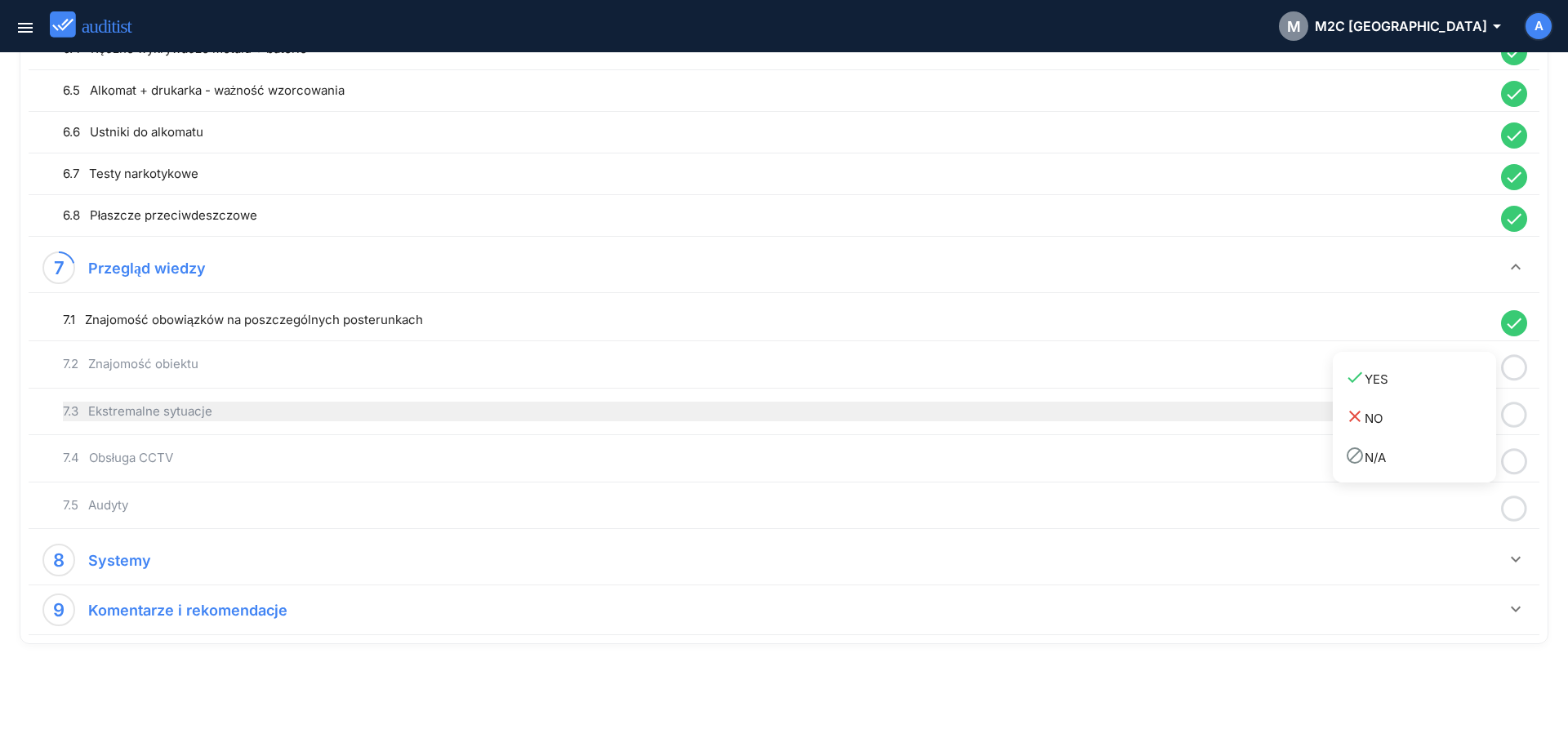
scroll to position [1578, 0]
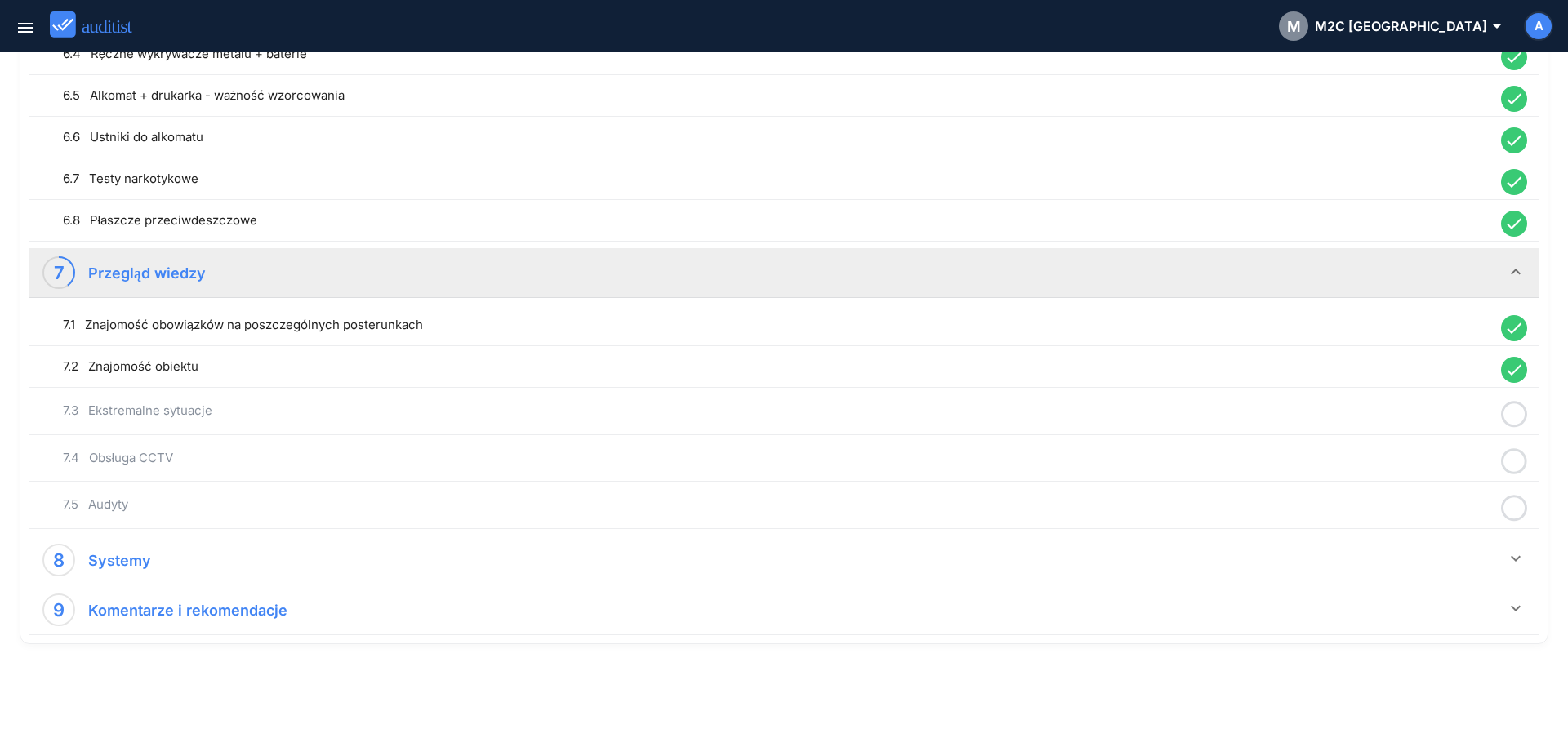
drag, startPoint x: 1507, startPoint y: 417, endPoint x: 1469, endPoint y: 434, distance: 41.6
click at [1507, 418] on icon at bounding box center [1514, 414] width 26 height 32
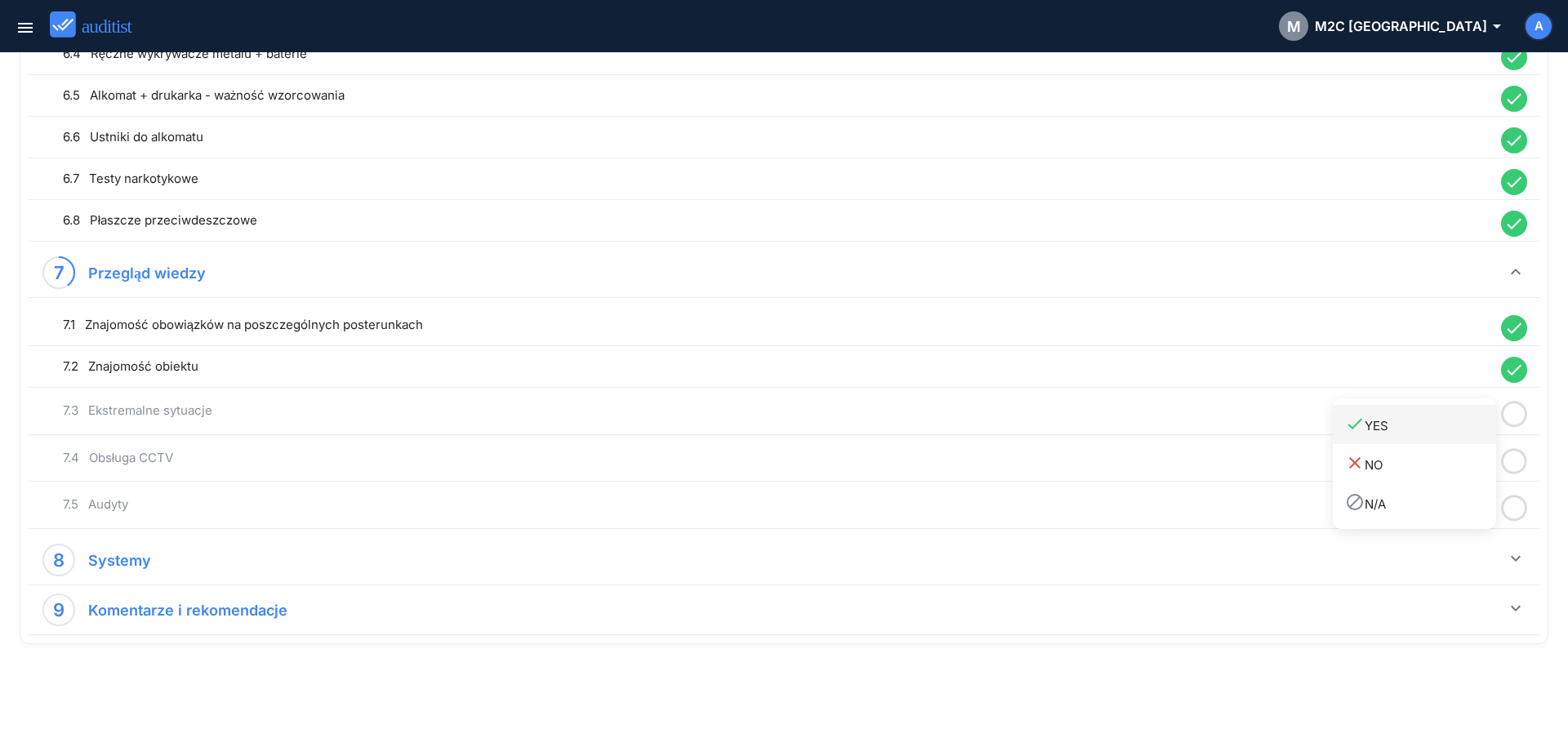
click at [1458, 435] on div "done YES" at bounding box center [1420, 424] width 151 height 22
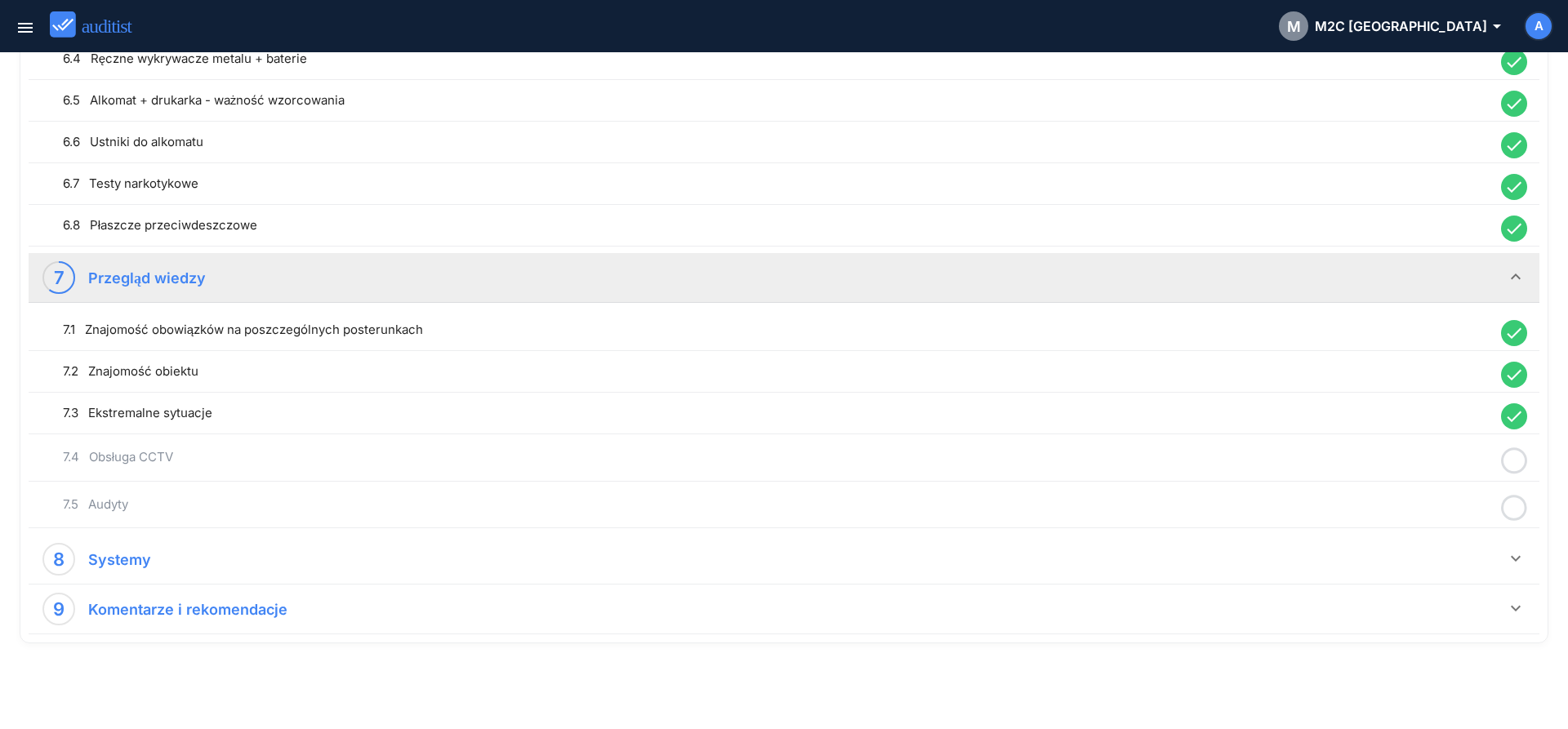
click at [1509, 462] on icon at bounding box center [1514, 460] width 26 height 32
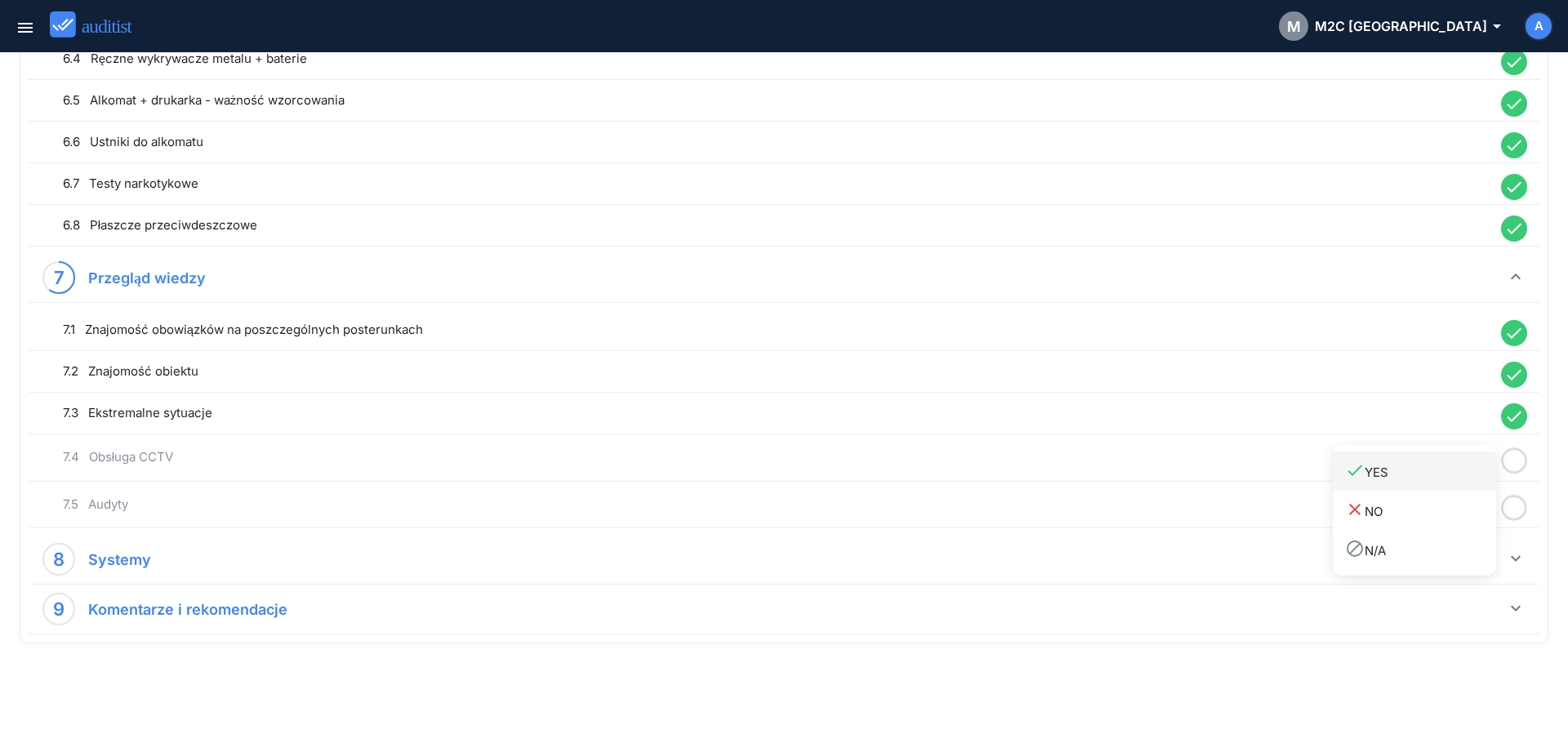
drag, startPoint x: 1451, startPoint y: 481, endPoint x: 1480, endPoint y: 501, distance: 35.2
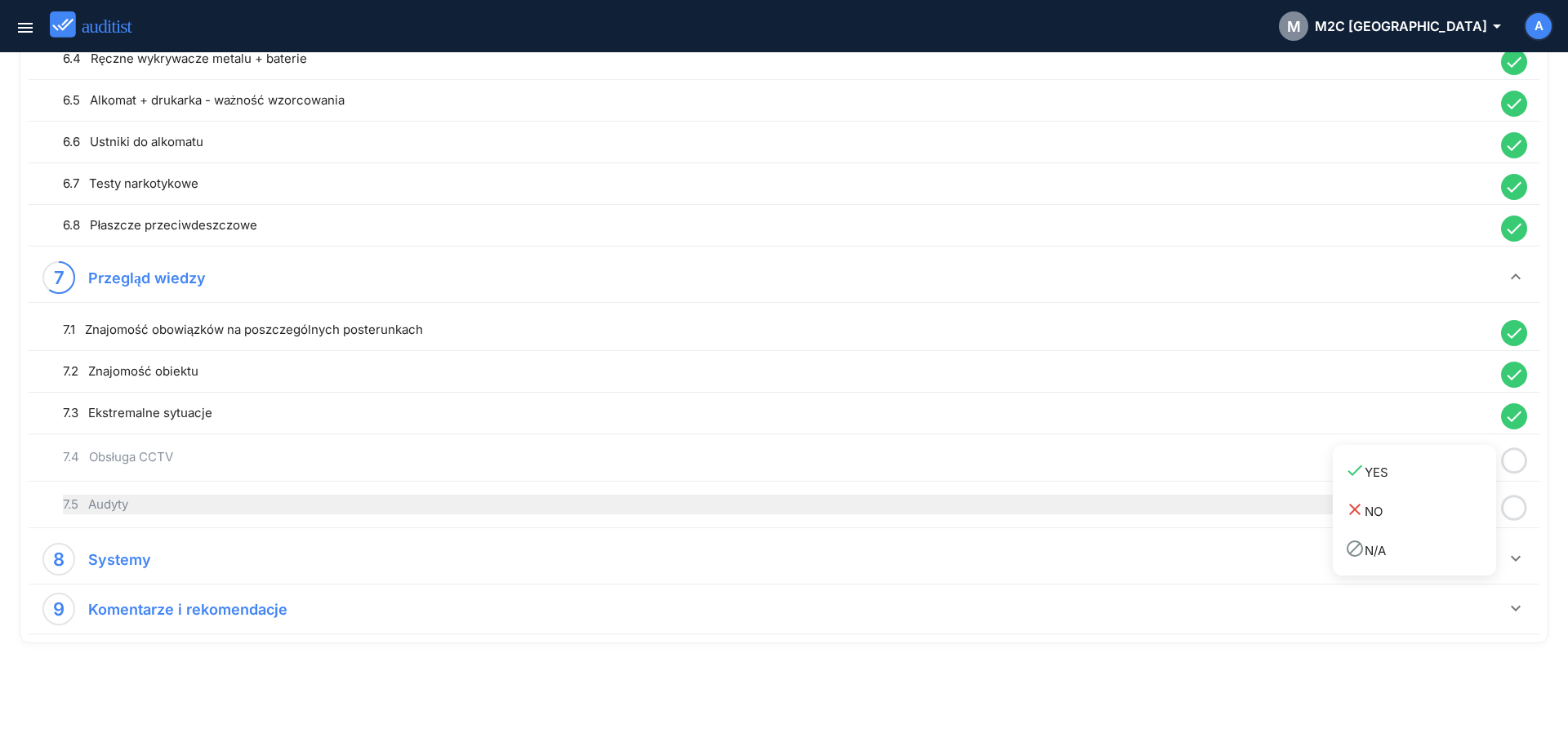
click at [1449, 482] on link "done YES" at bounding box center [1414, 471] width 163 height 40
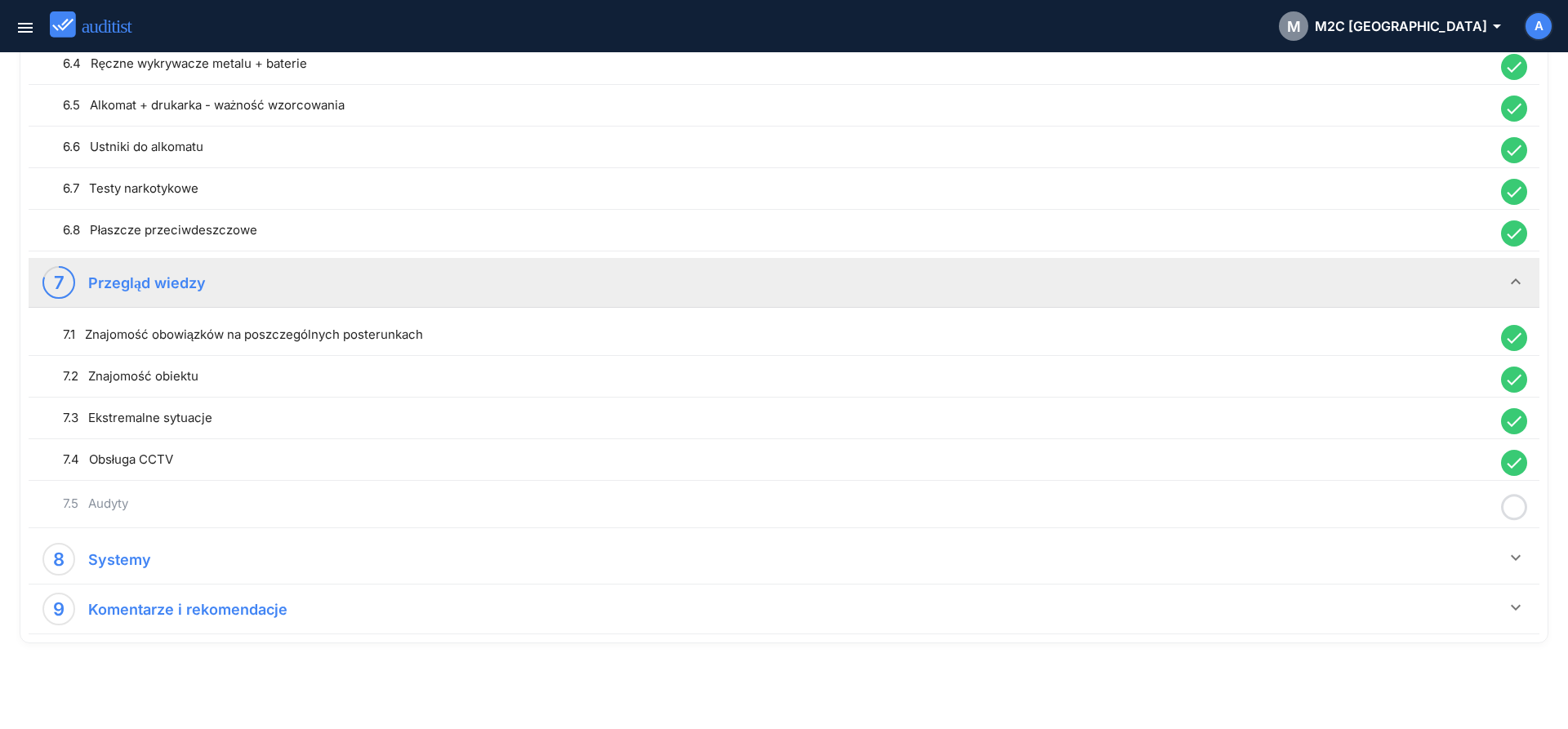
click at [1514, 513] on icon at bounding box center [1514, 506] width 26 height 32
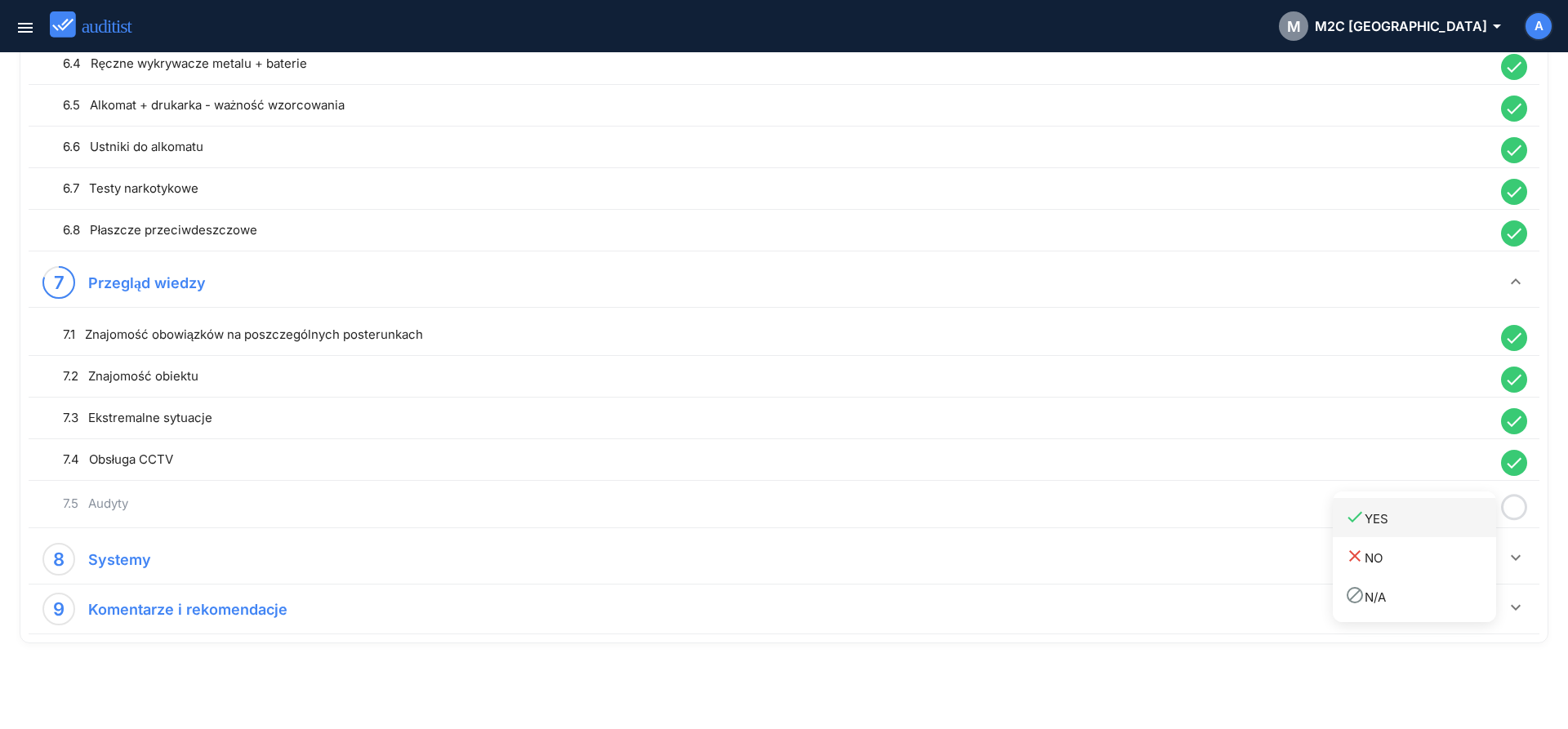
click at [1451, 523] on div "done YES" at bounding box center [1420, 518] width 151 height 22
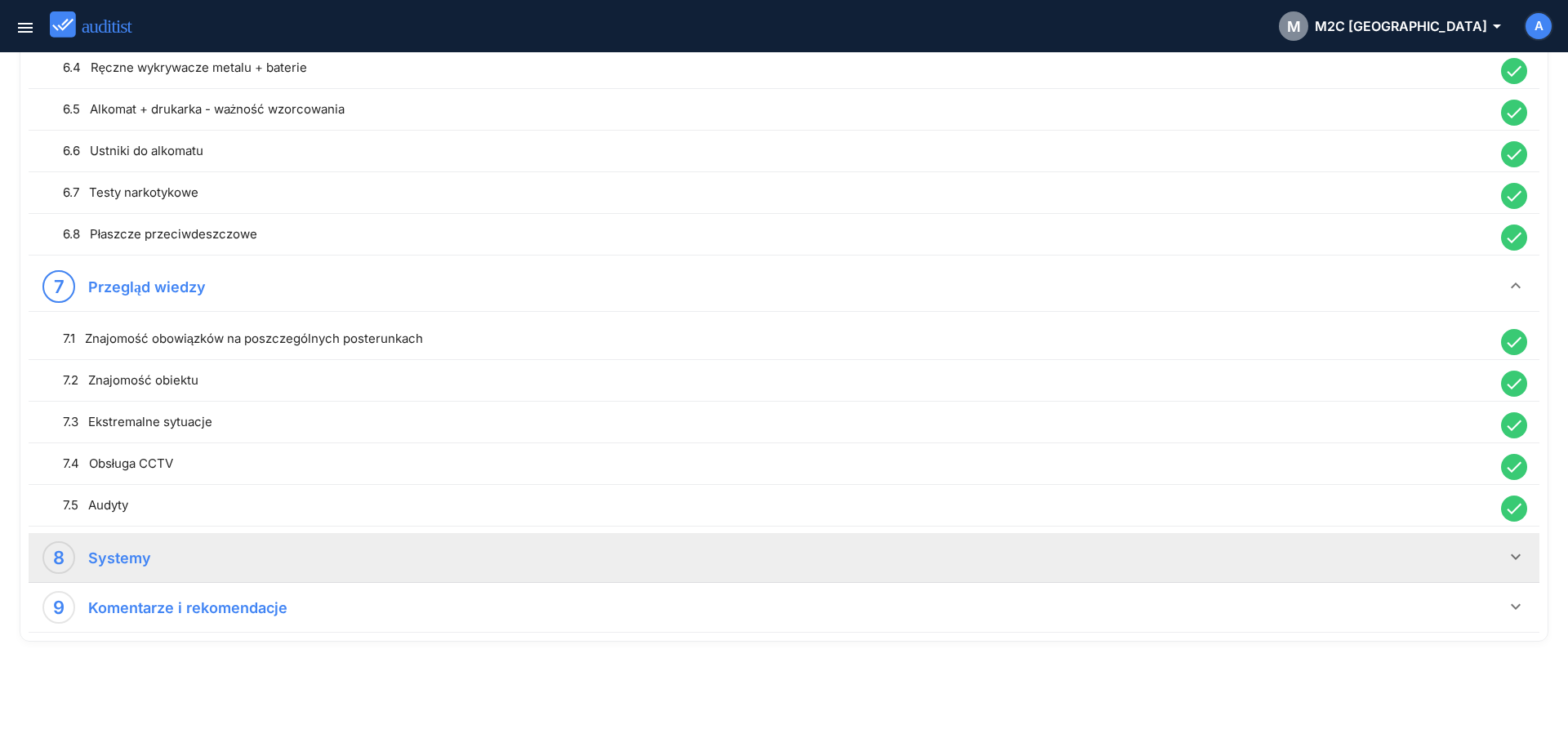
click at [1512, 560] on icon "keyboard_arrow_down" at bounding box center [1516, 556] width 19 height 19
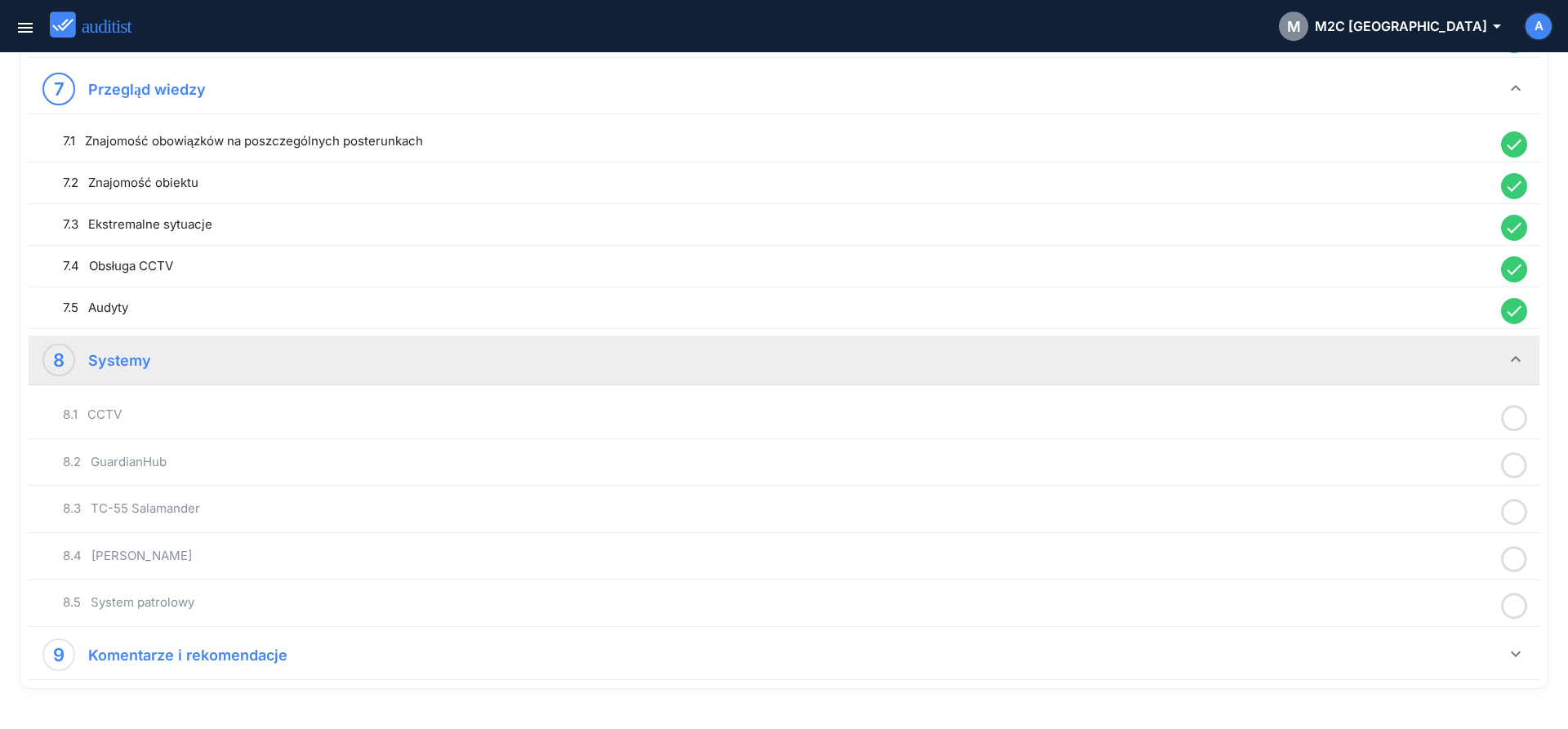
scroll to position [1808, 0]
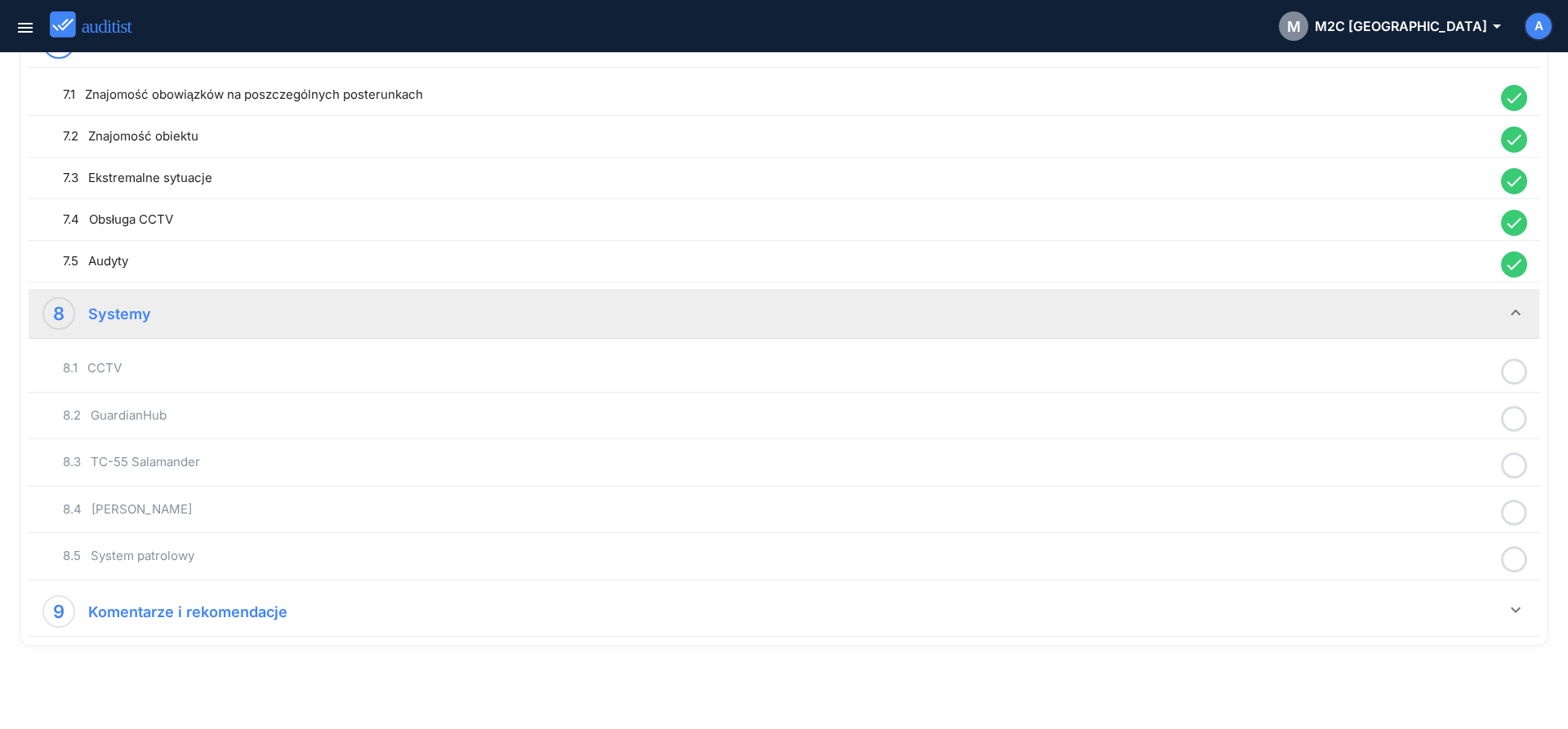
click at [1511, 373] on icon at bounding box center [1514, 371] width 26 height 32
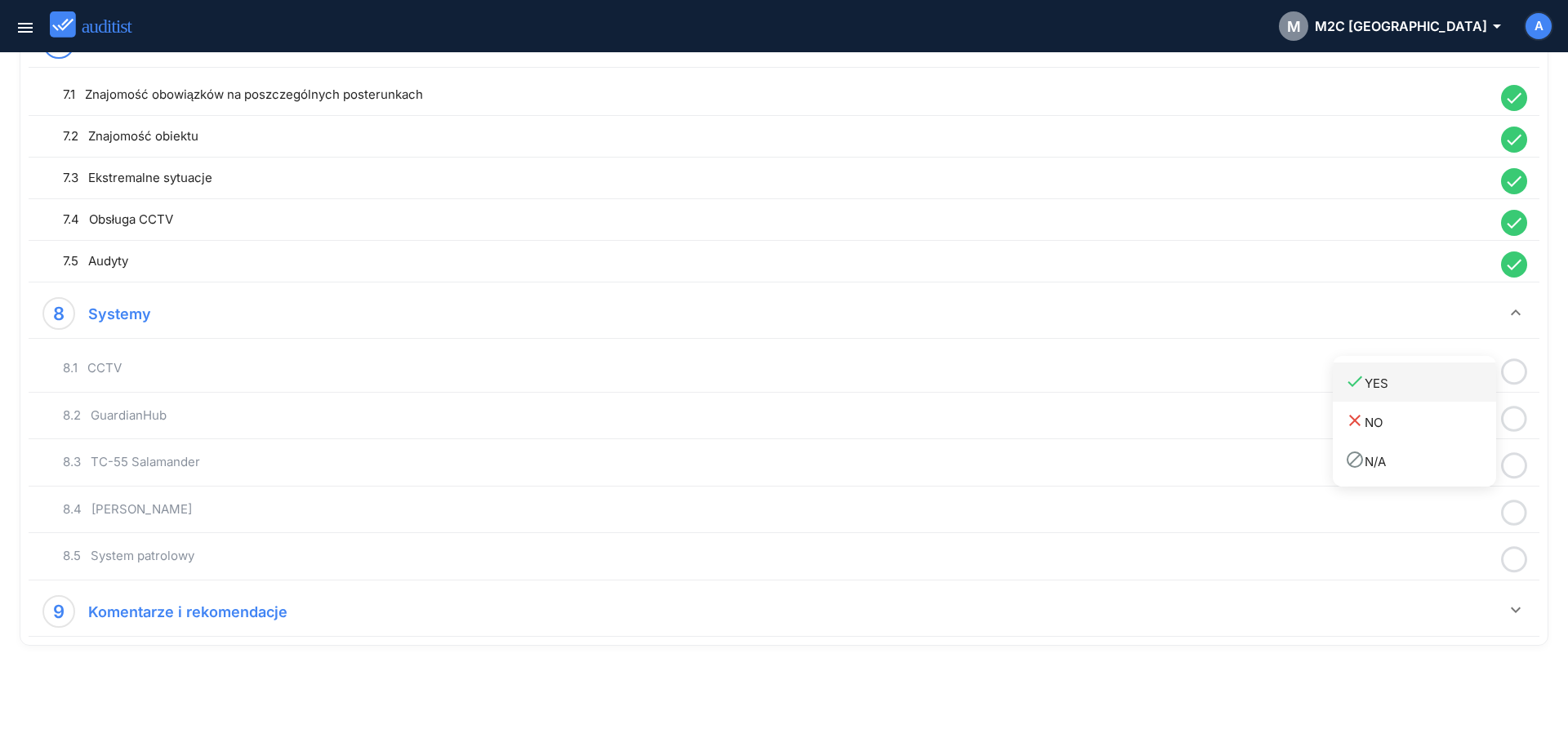
click at [1456, 392] on div "done YES" at bounding box center [1420, 382] width 151 height 22
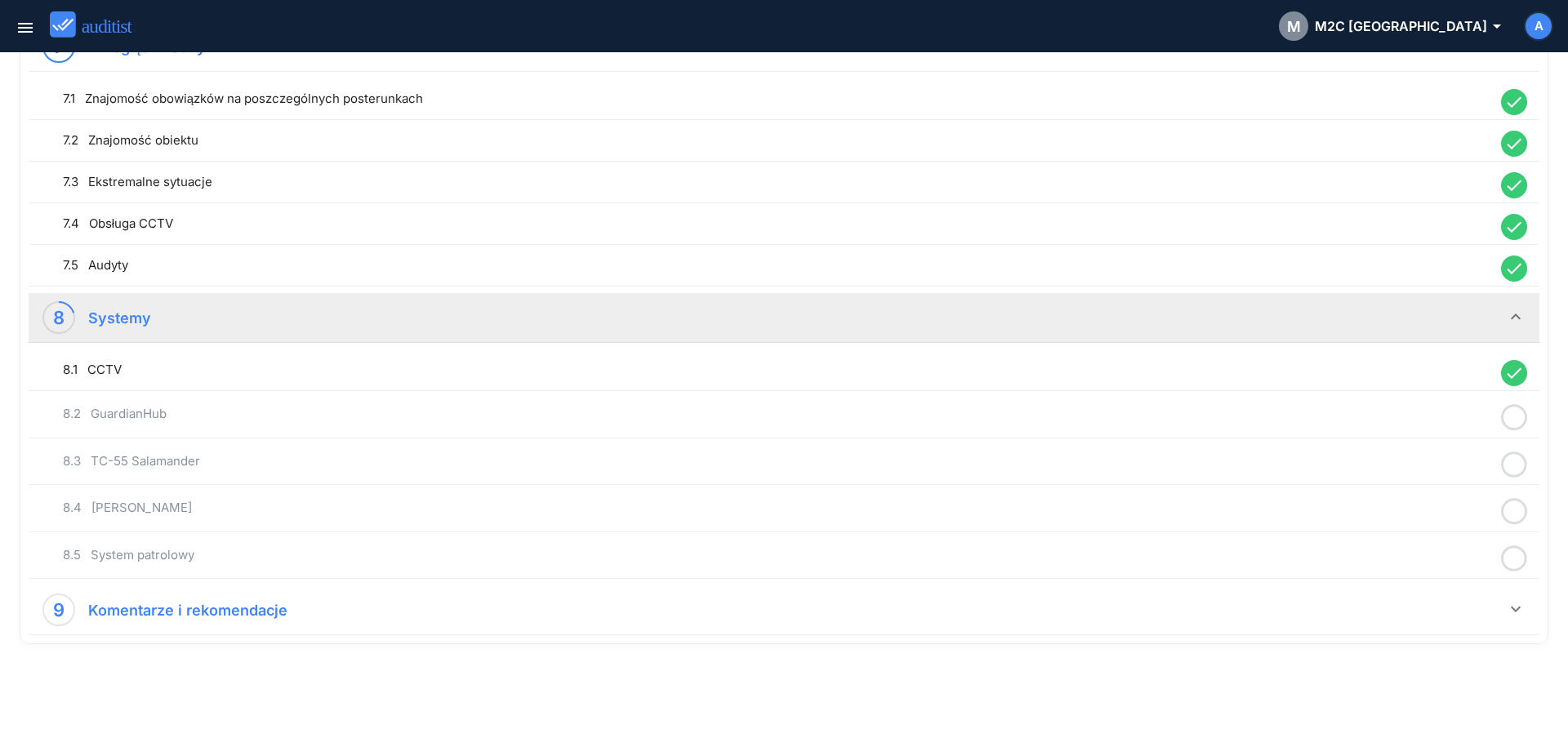
click at [1514, 418] on icon at bounding box center [1514, 417] width 26 height 32
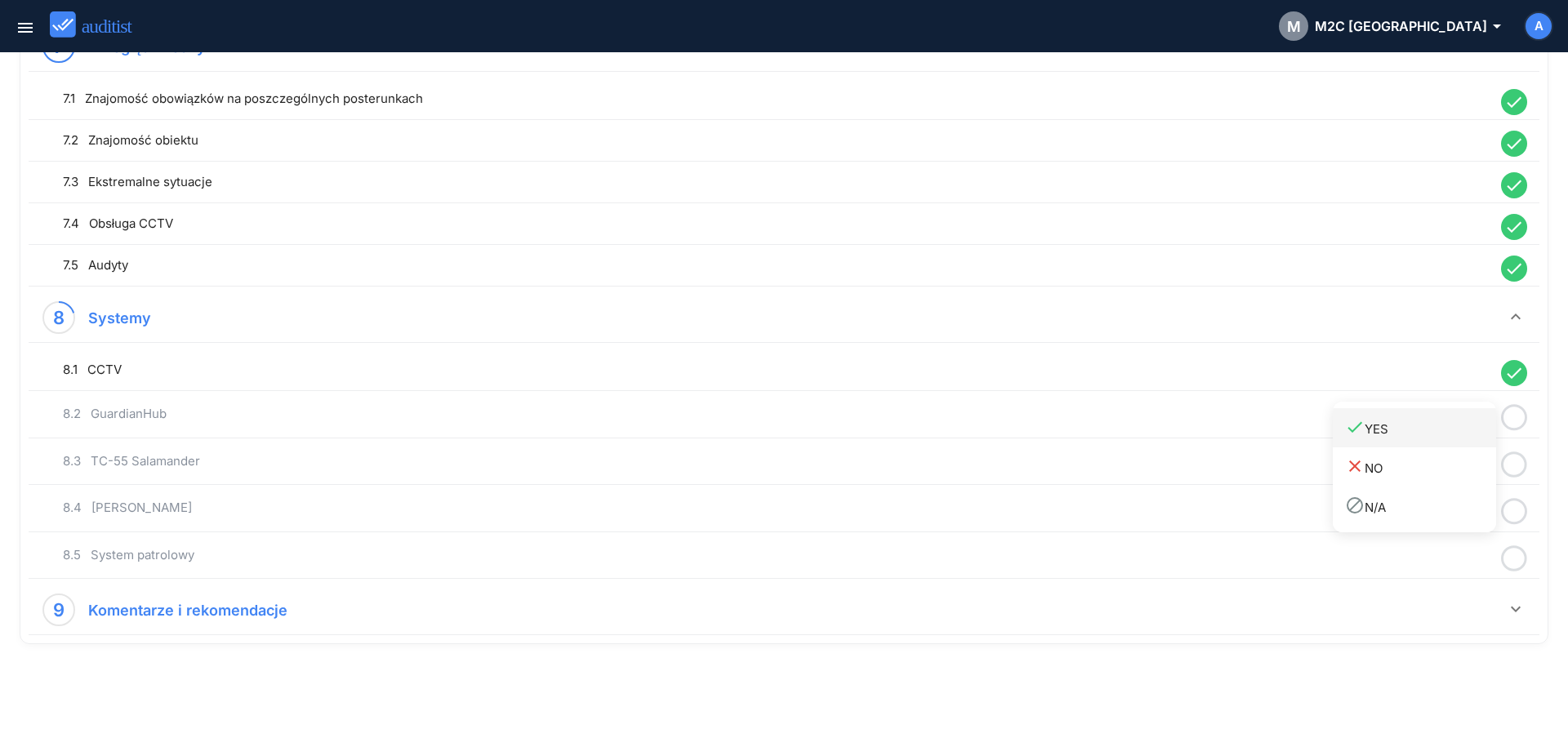
click at [1453, 438] on div "done YES" at bounding box center [1420, 427] width 151 height 22
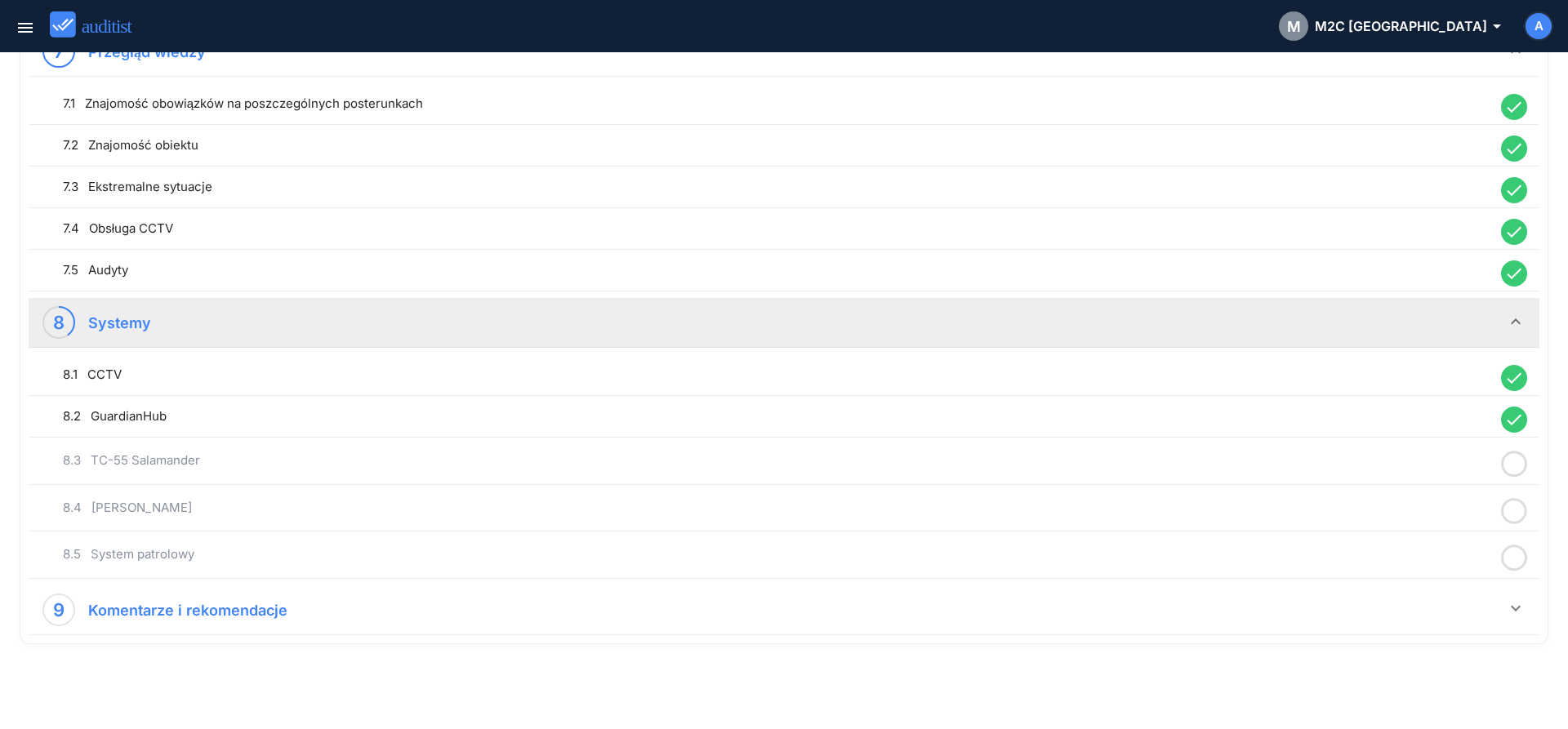
click at [1515, 462] on icon at bounding box center [1514, 464] width 26 height 32
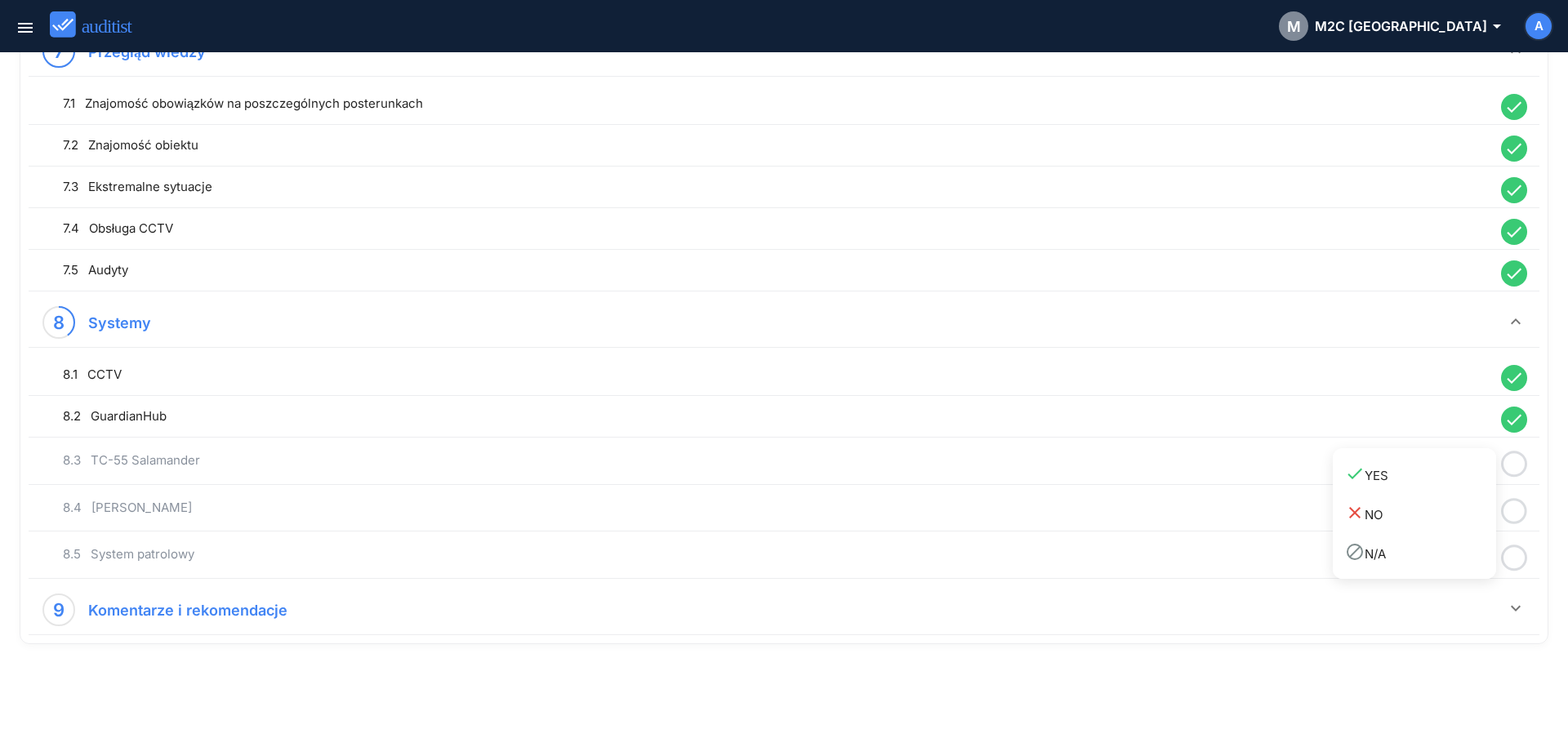
drag, startPoint x: 1458, startPoint y: 479, endPoint x: 1496, endPoint y: 505, distance: 46.0
click at [1457, 481] on div "done YES" at bounding box center [1420, 474] width 151 height 22
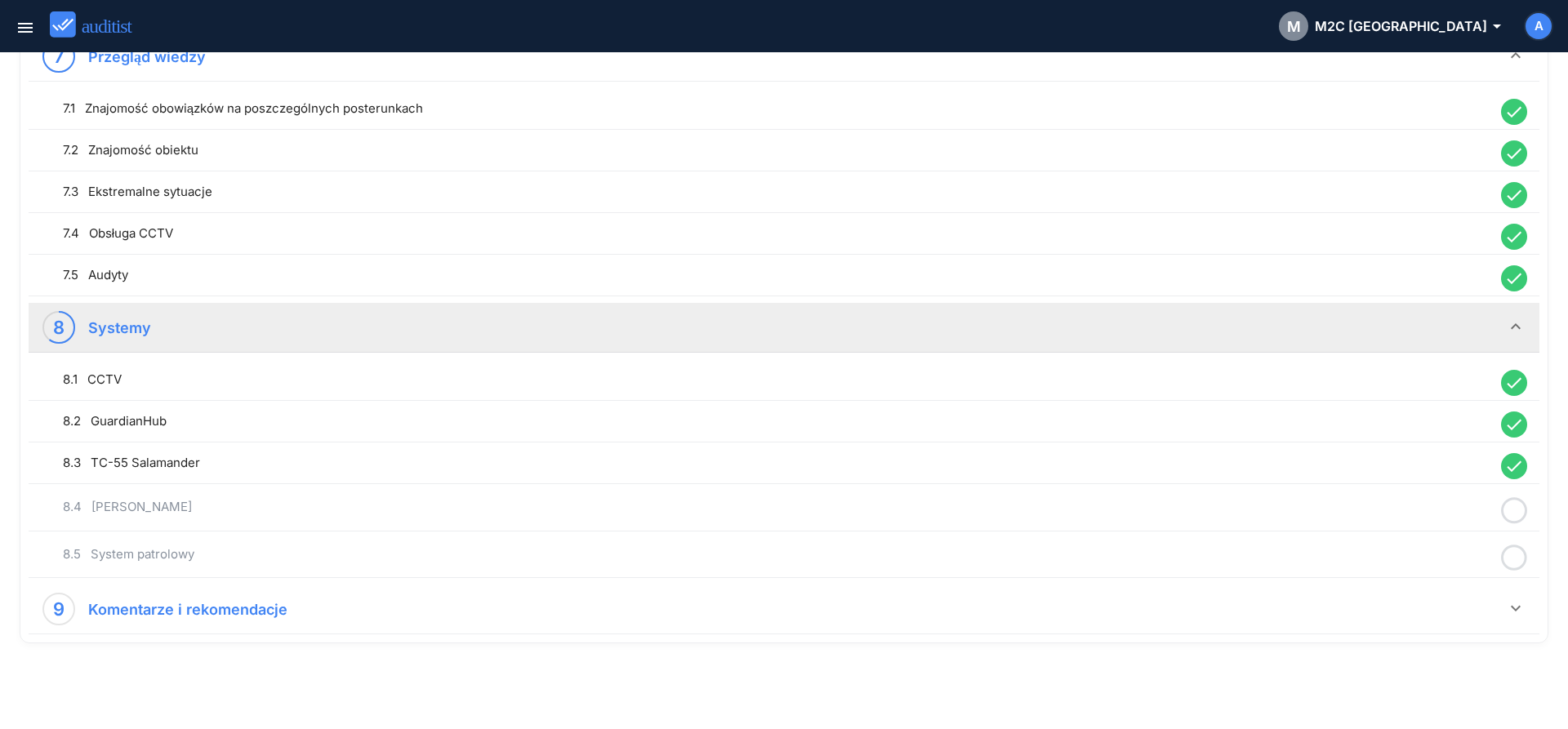
click at [1516, 513] on icon at bounding box center [1514, 510] width 26 height 32
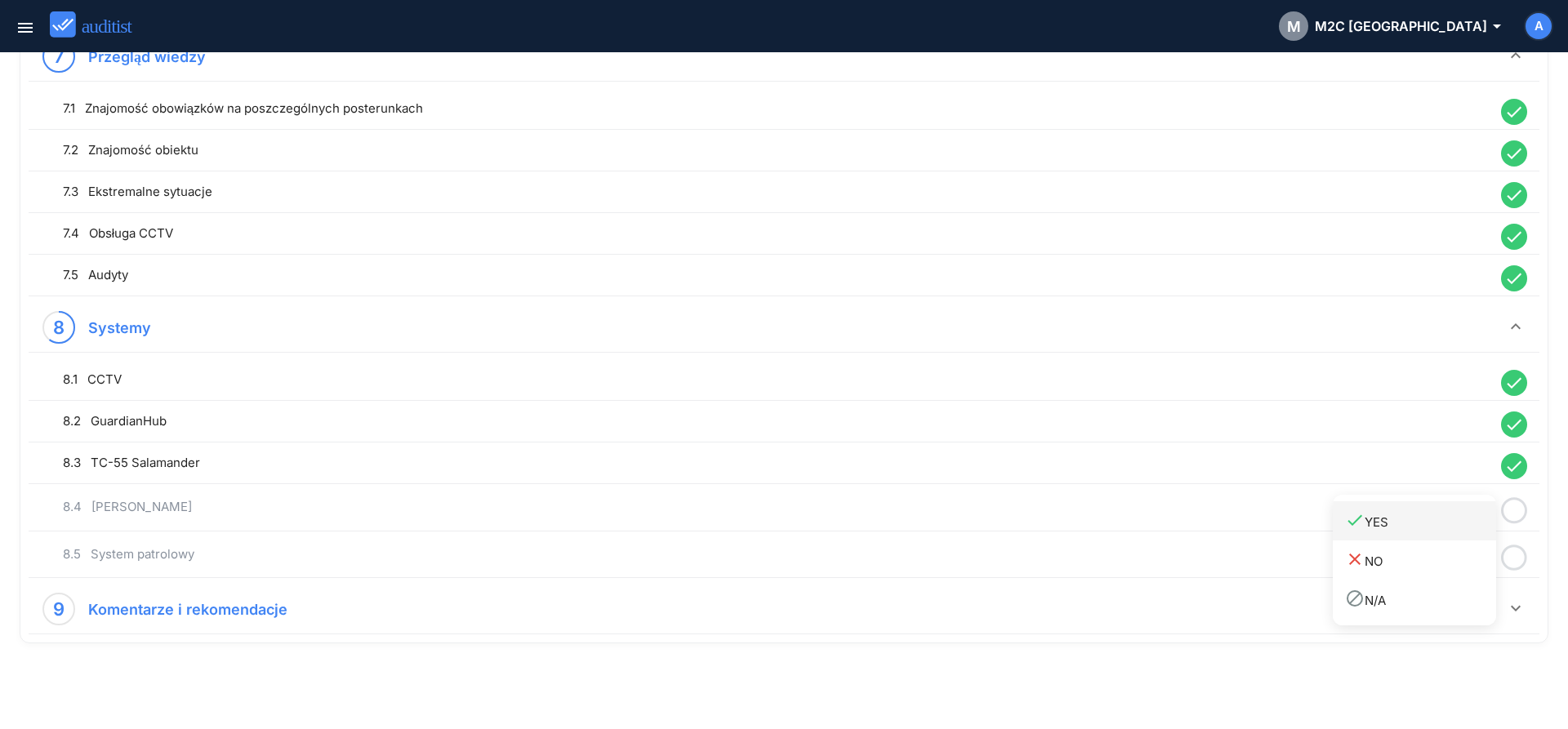
drag, startPoint x: 1446, startPoint y: 526, endPoint x: 1457, endPoint y: 533, distance: 13.0
click at [1445, 528] on div "done YES" at bounding box center [1420, 521] width 151 height 22
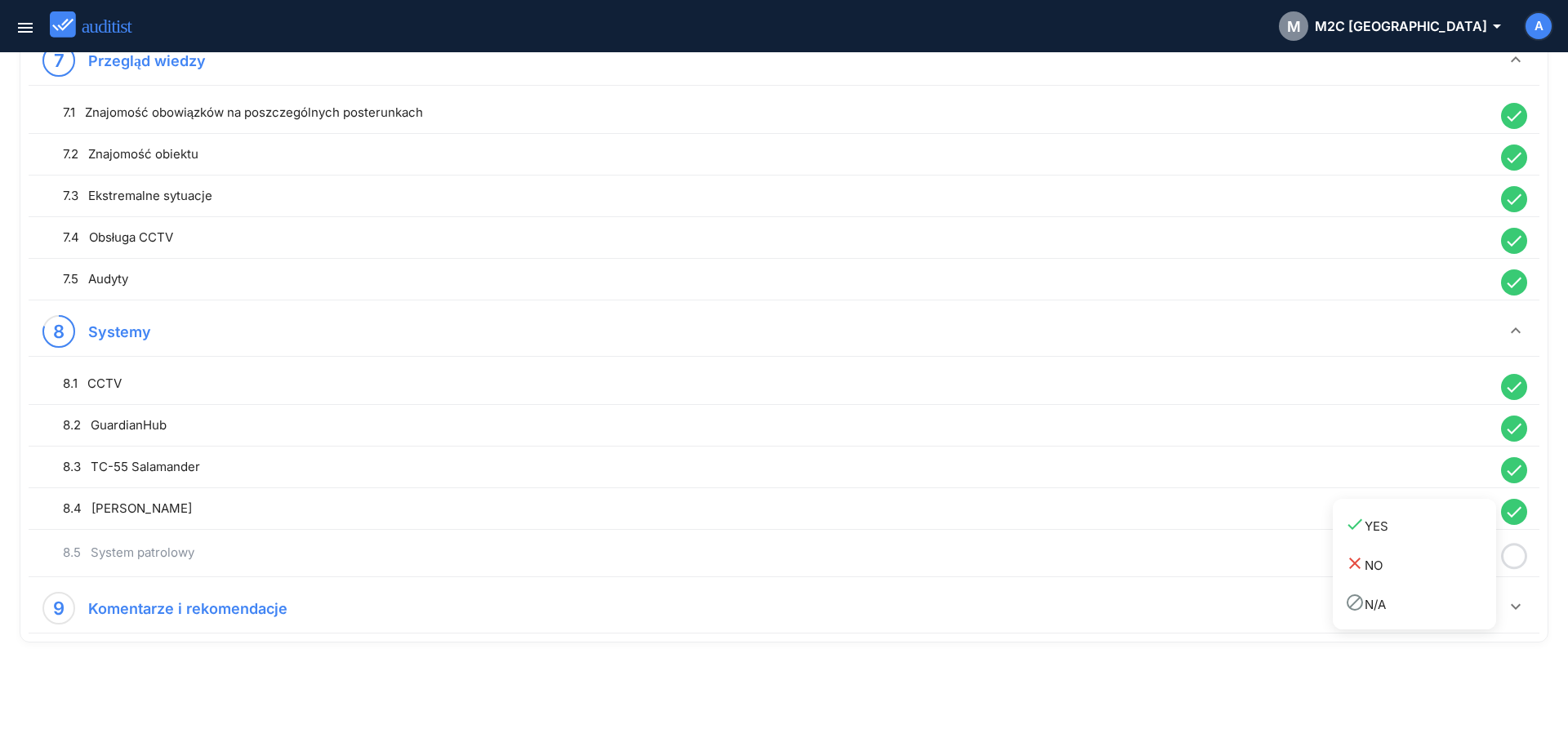
scroll to position [1789, 0]
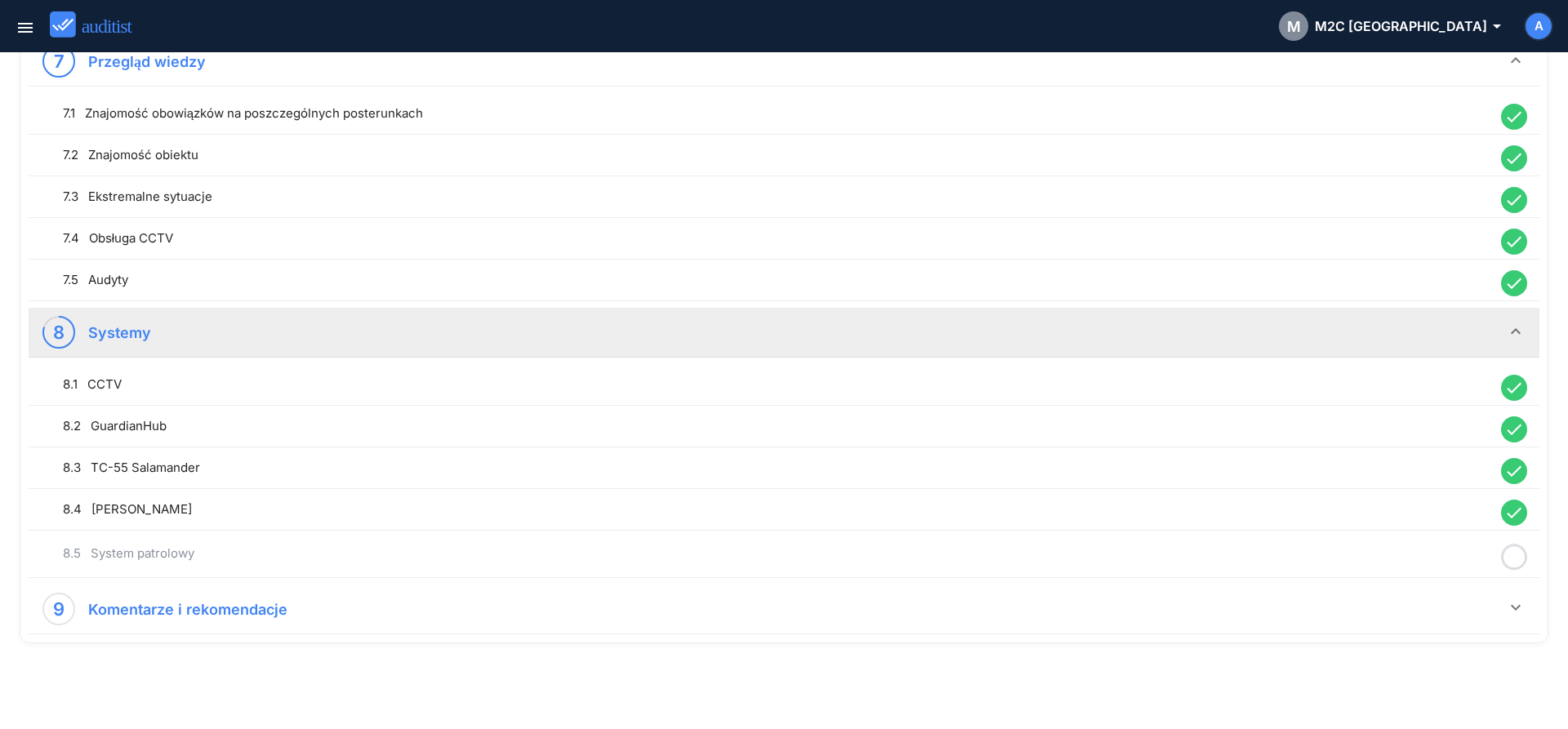
click at [1511, 550] on icon at bounding box center [1514, 556] width 26 height 32
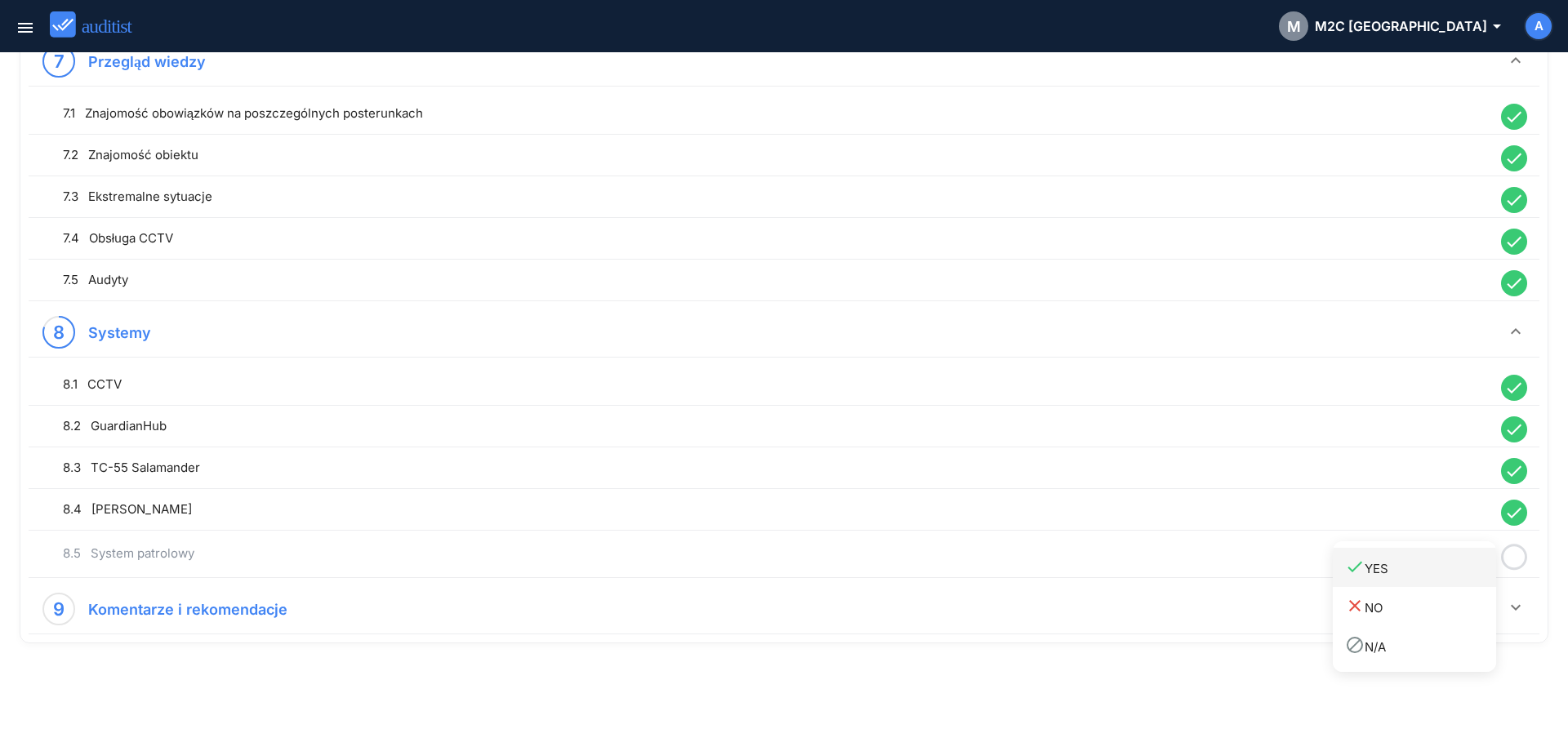
click at [1462, 564] on div "done YES" at bounding box center [1420, 567] width 151 height 22
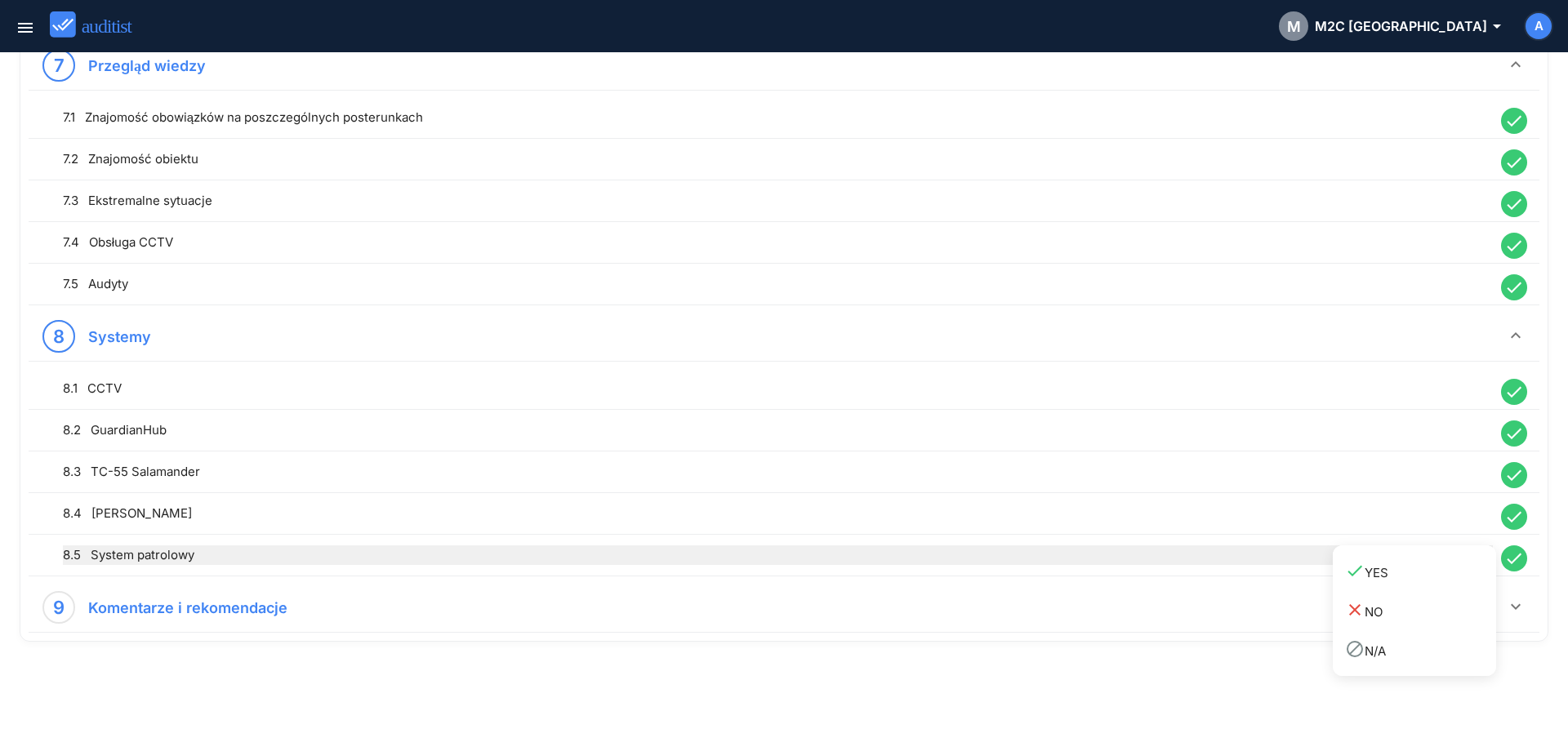
scroll to position [1785, 0]
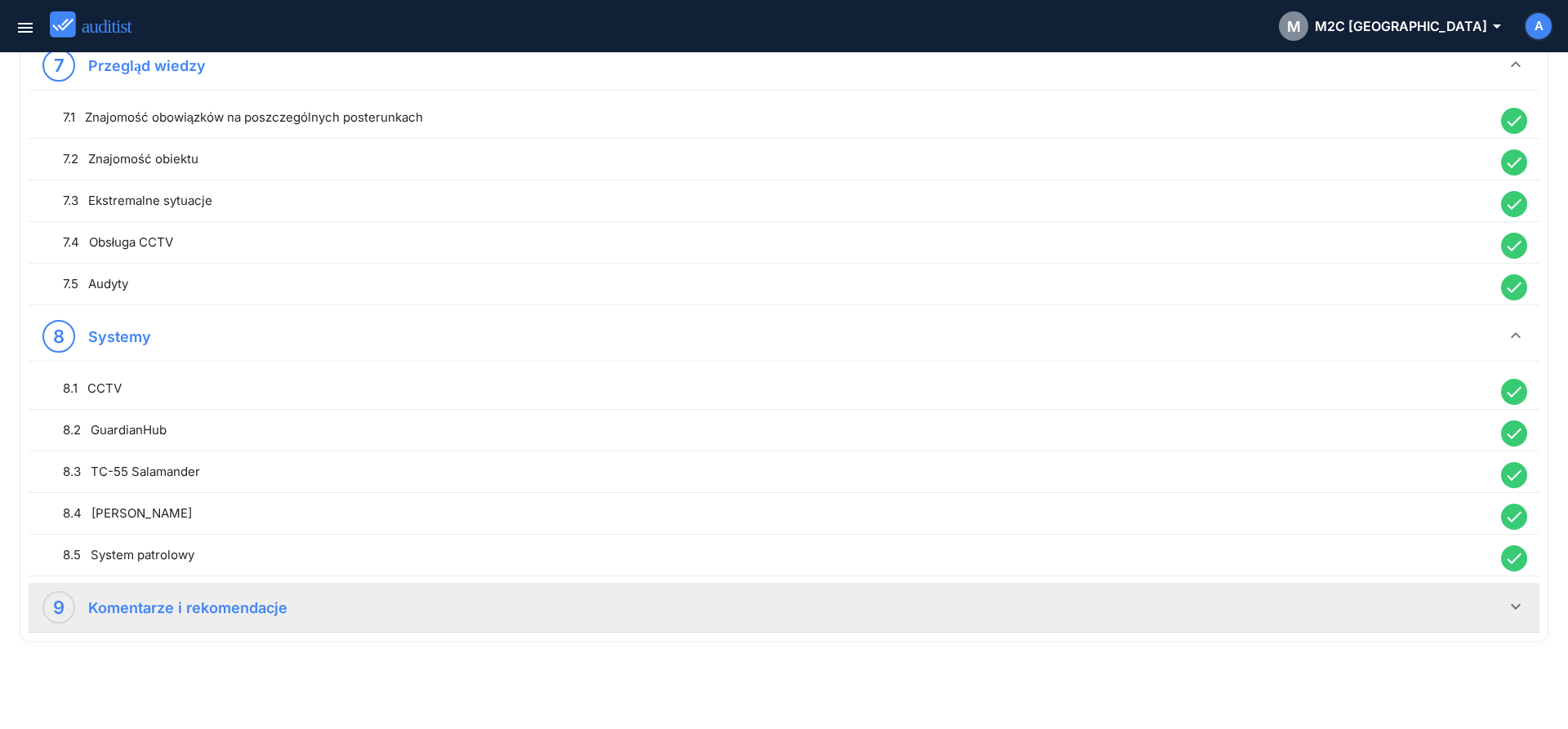
click at [1513, 603] on icon "keyboard_arrow_down" at bounding box center [1516, 607] width 19 height 19
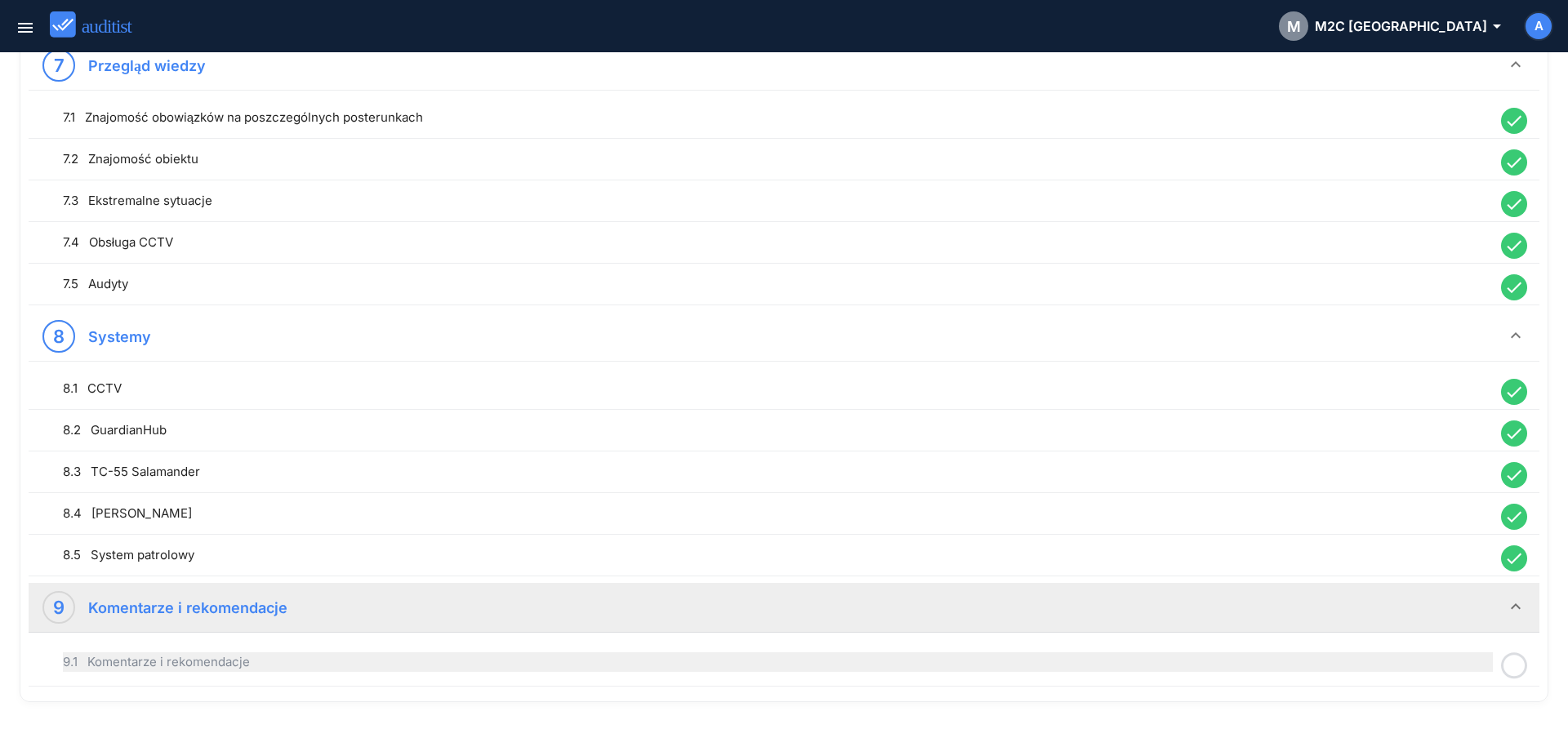
click at [943, 662] on div "9.1 Komentarze i rekomendacje" at bounding box center [778, 662] width 1430 height 19
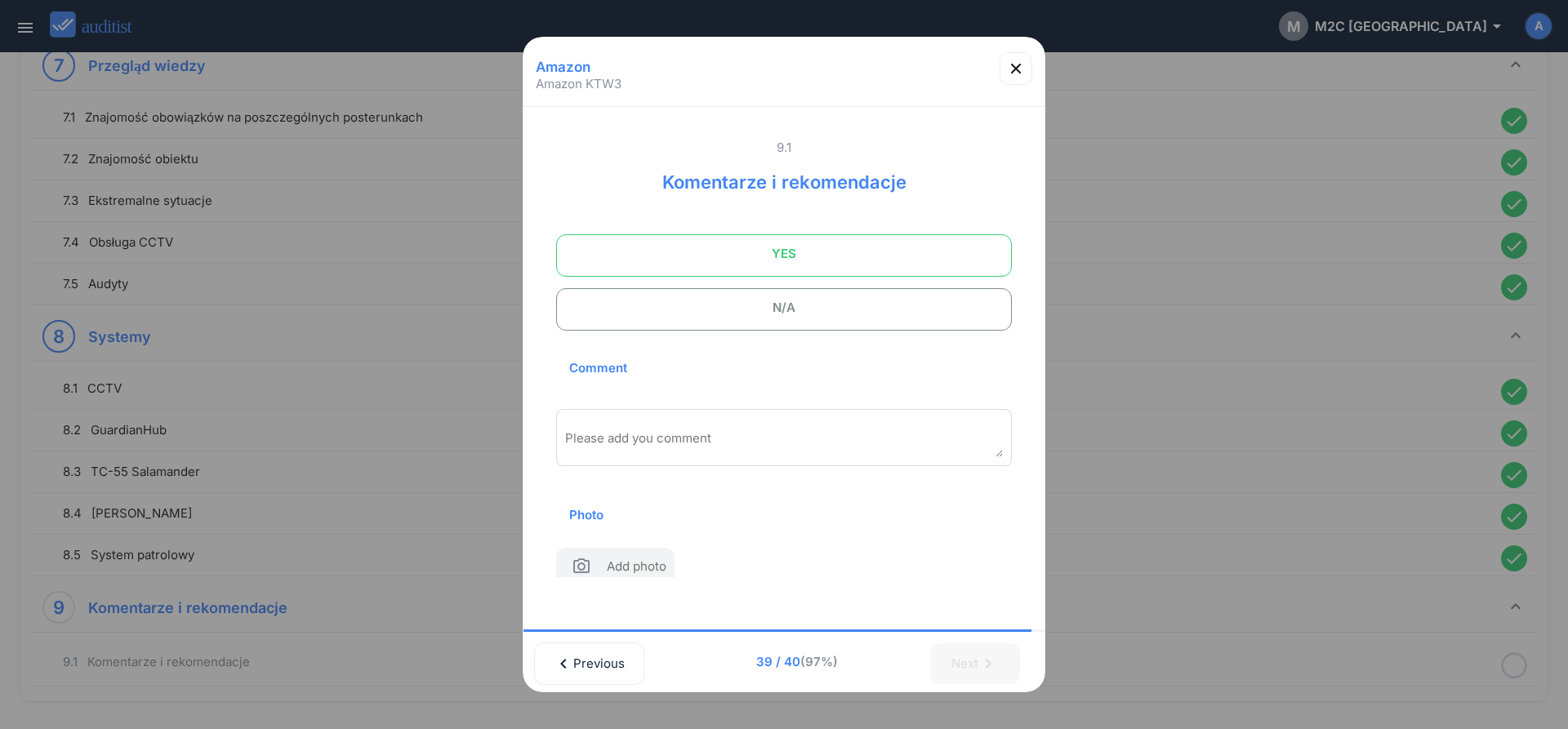
click at [749, 253] on span "YES" at bounding box center [784, 254] width 415 height 33
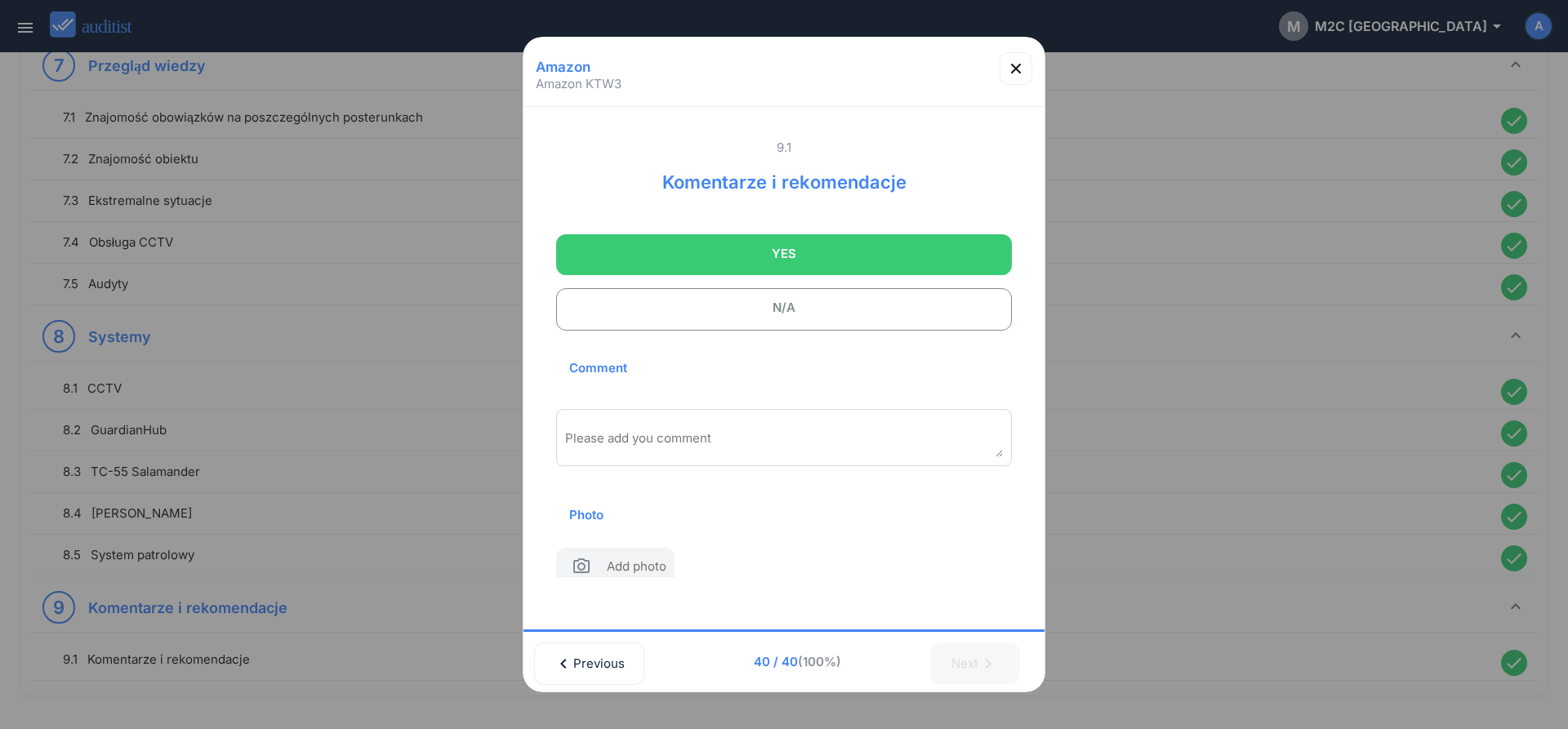
click at [732, 427] on div "Please add you comment" at bounding box center [784, 437] width 455 height 57
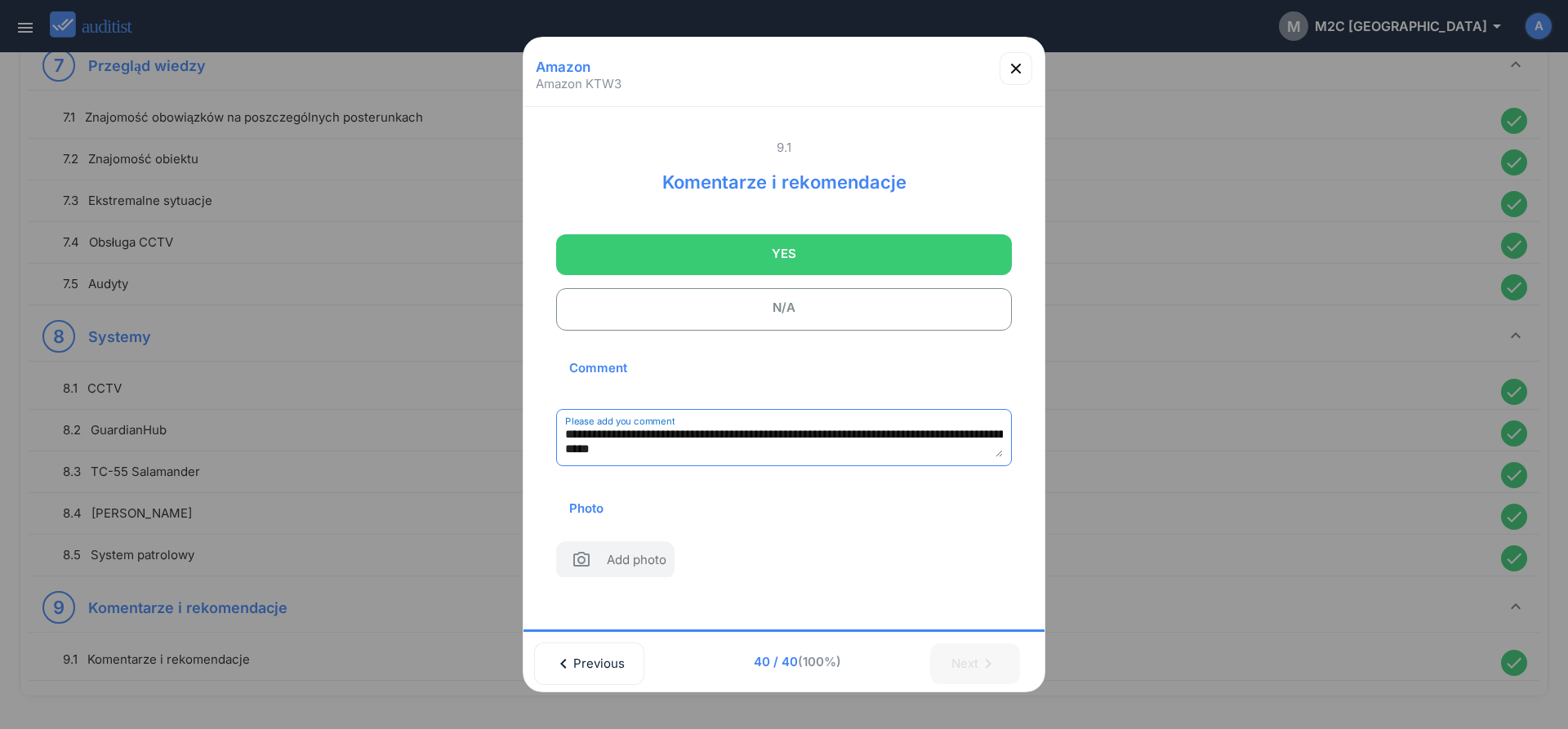
type textarea "**********"
click at [749, 258] on span "YES" at bounding box center [784, 254] width 415 height 33
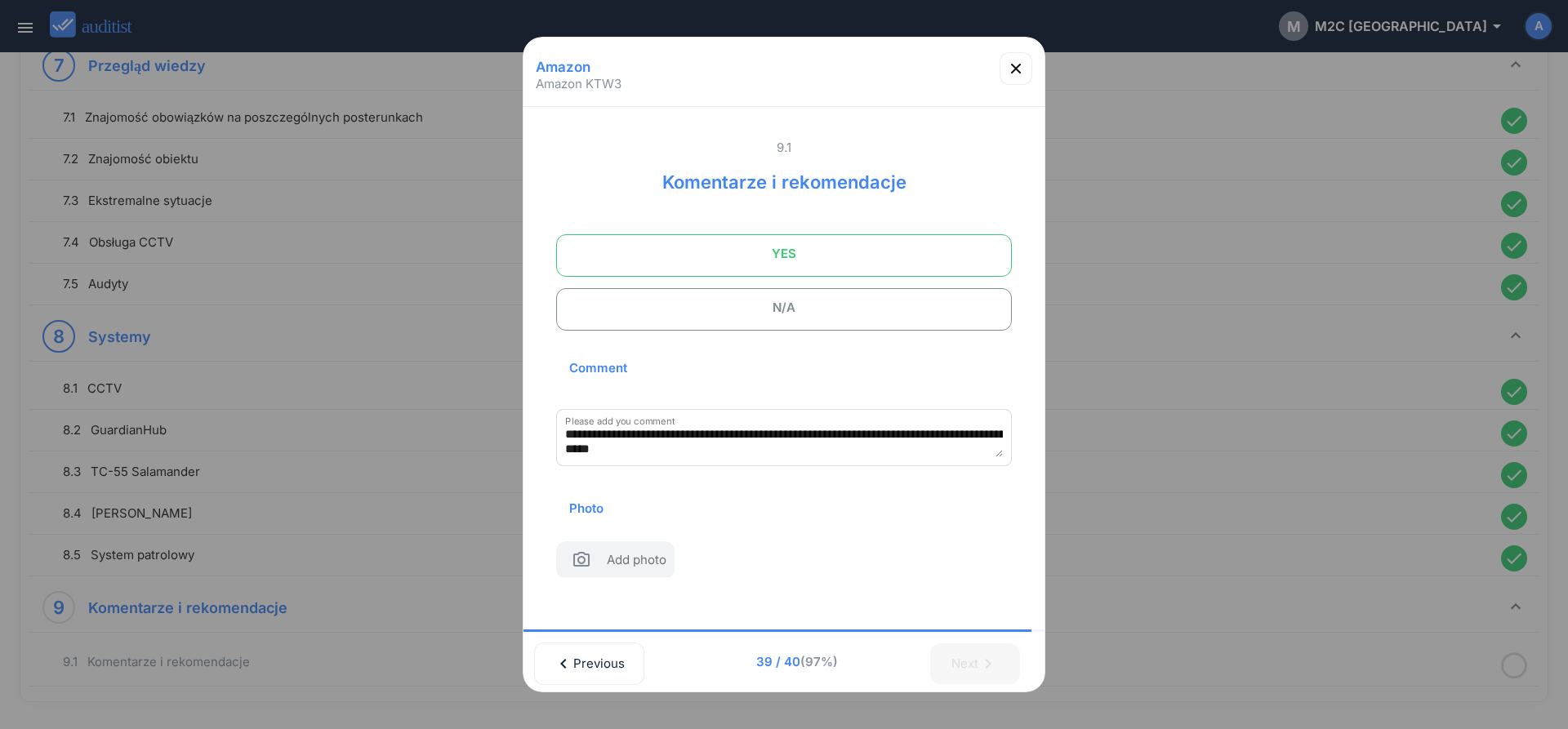
click at [749, 258] on span "YES" at bounding box center [784, 254] width 415 height 33
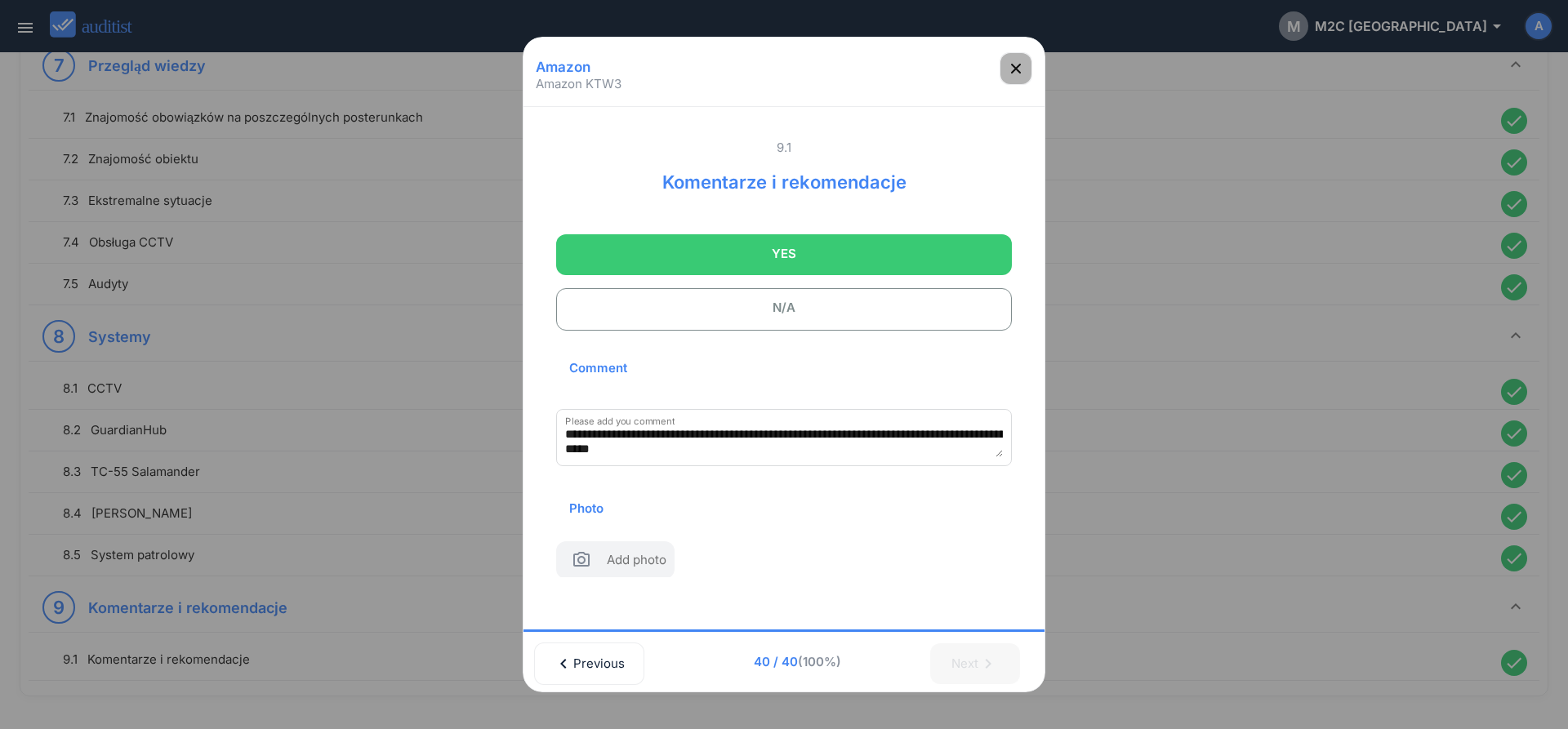
click at [1012, 77] on icon "button" at bounding box center [1016, 68] width 19 height 19
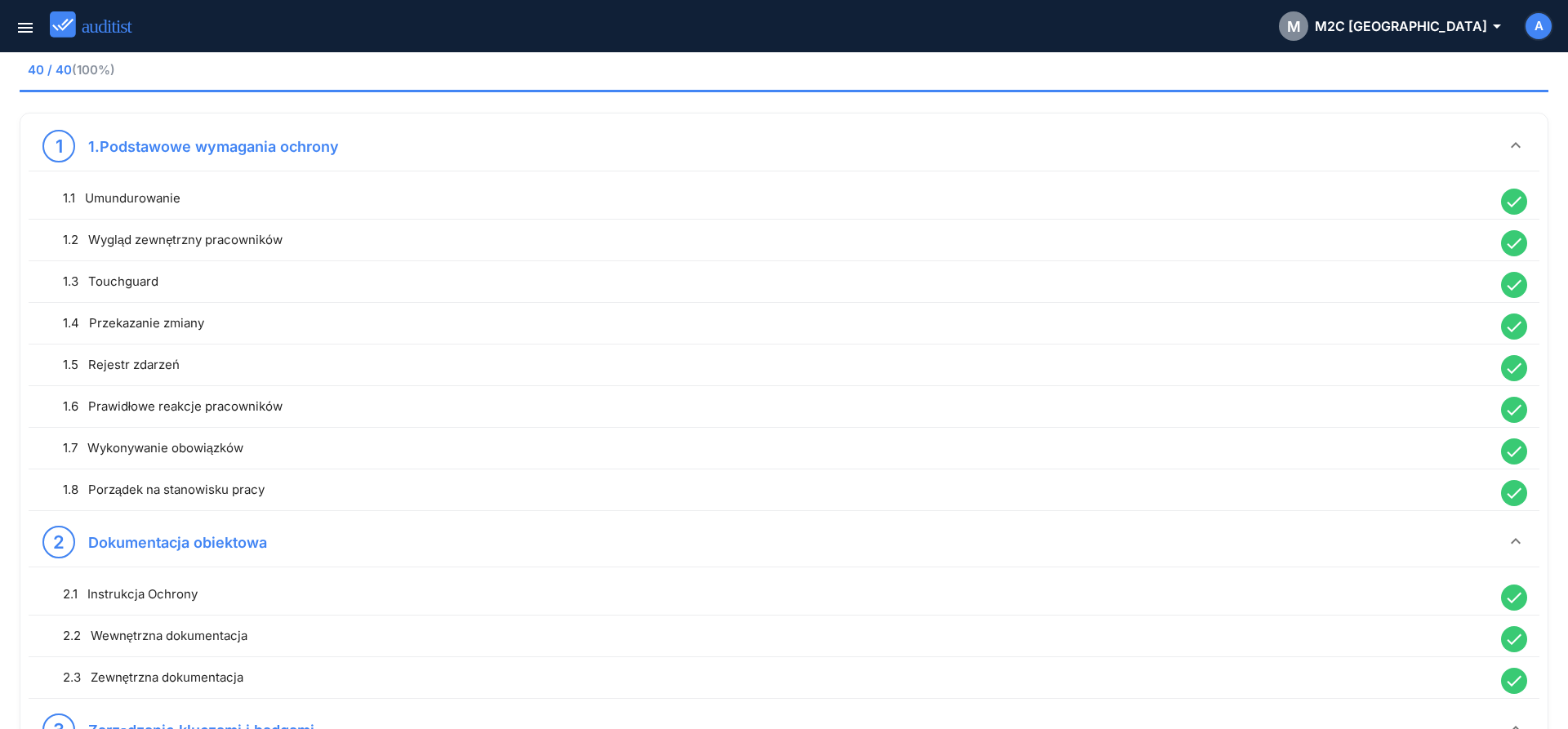
scroll to position [0, 0]
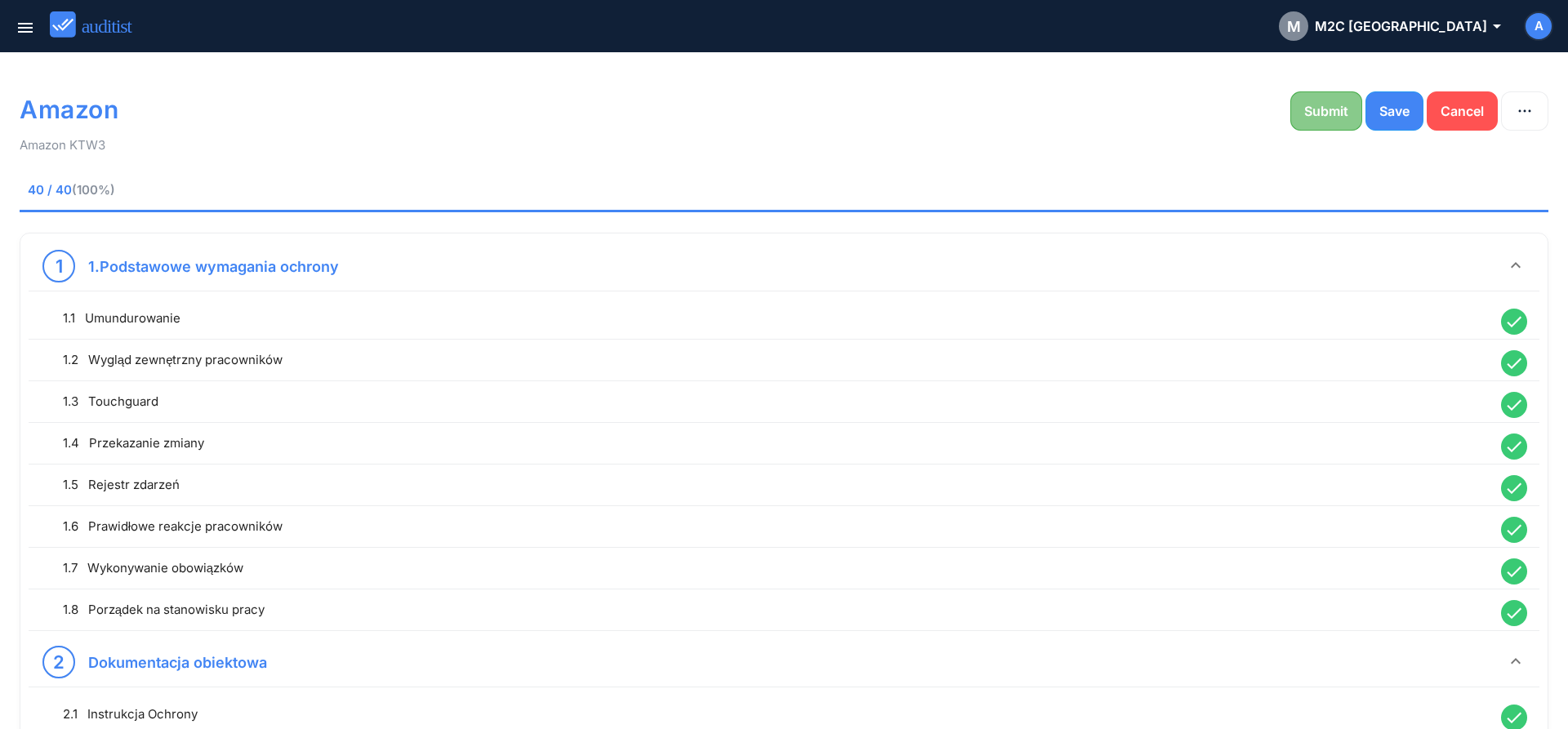
click at [1303, 124] on button "Submit" at bounding box center [1326, 111] width 71 height 40
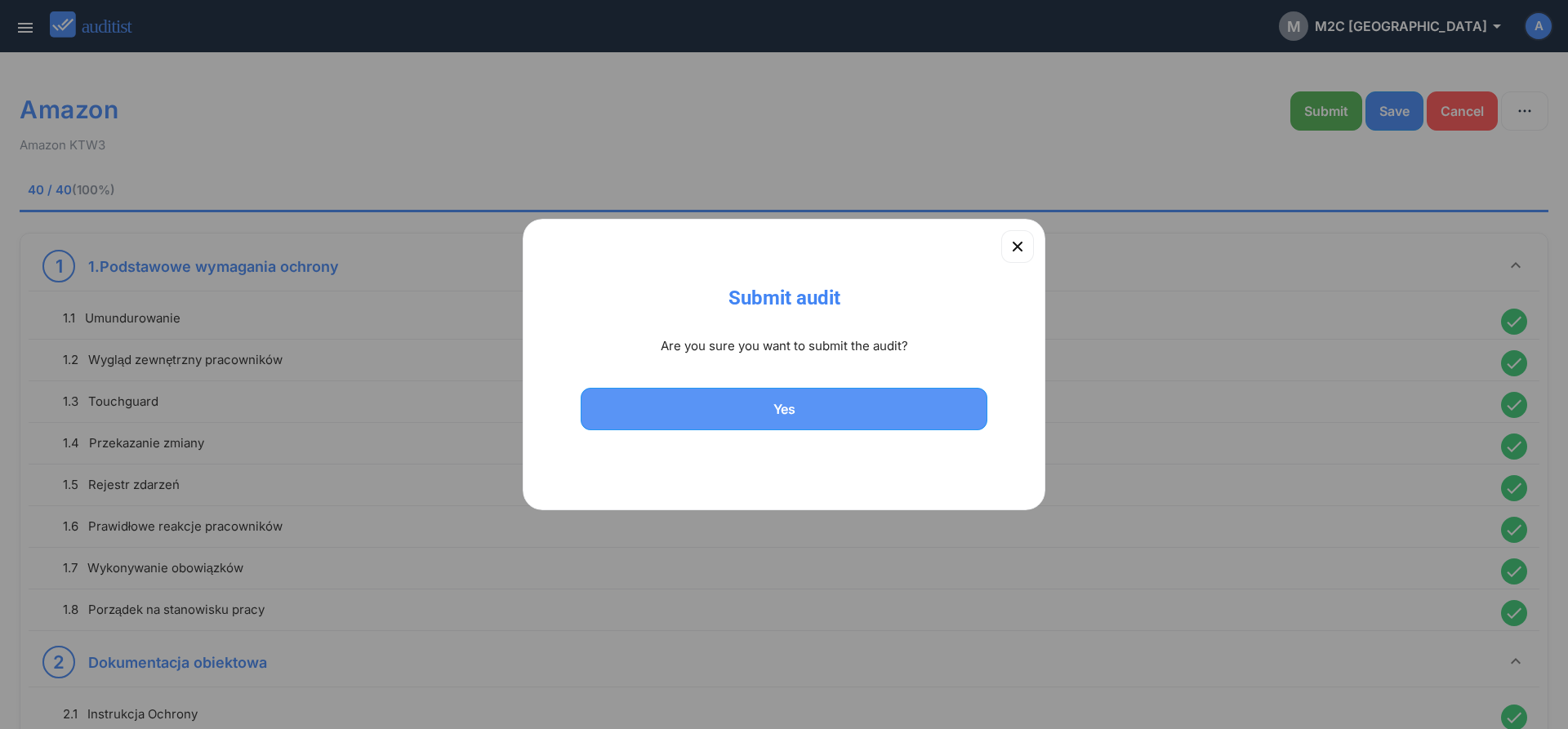
click at [787, 405] on div "Yes" at bounding box center [784, 409] width 364 height 19
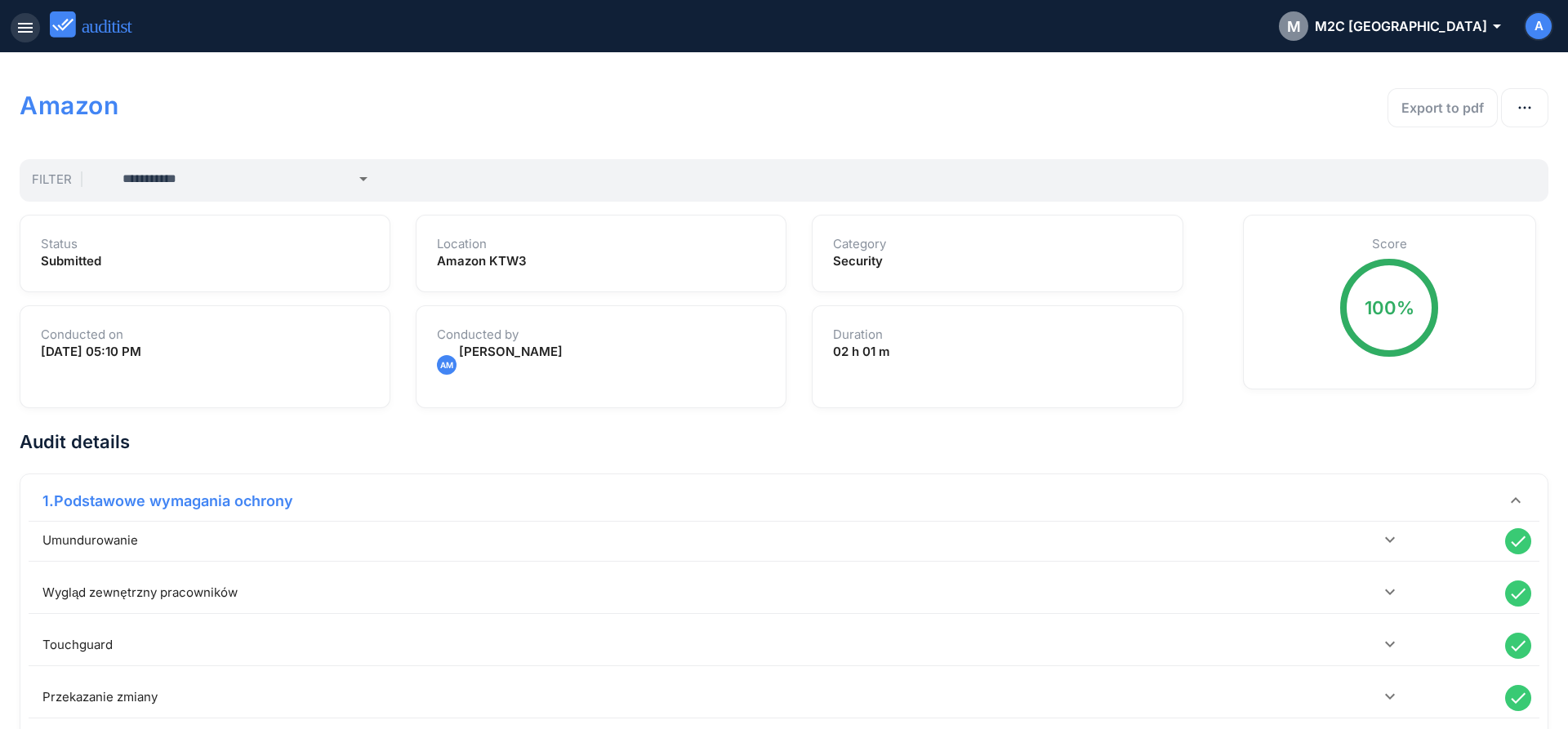
click at [17, 25] on icon "menu" at bounding box center [25, 28] width 19 height 19
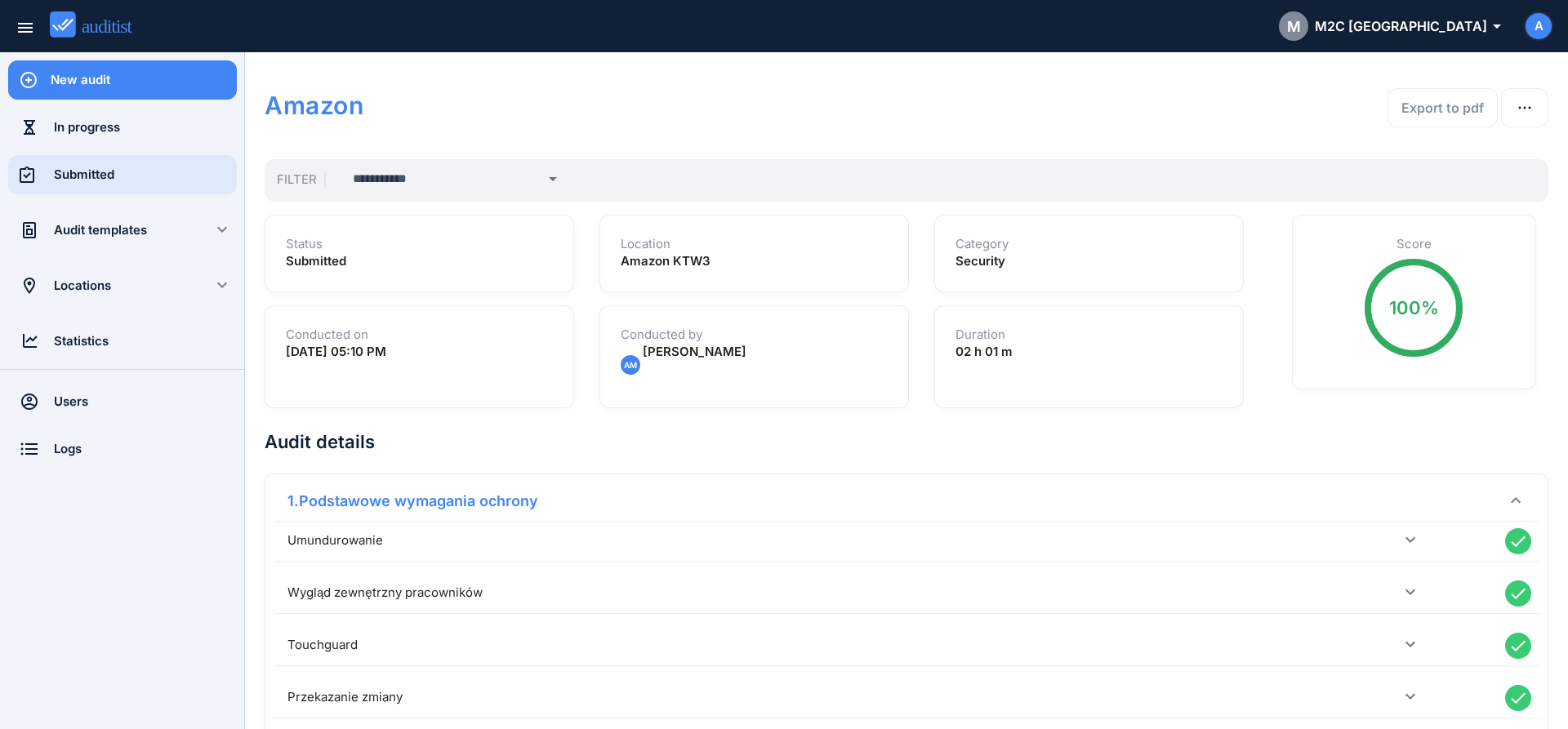
click at [111, 186] on div "Submitted" at bounding box center [146, 175] width 183 height 40
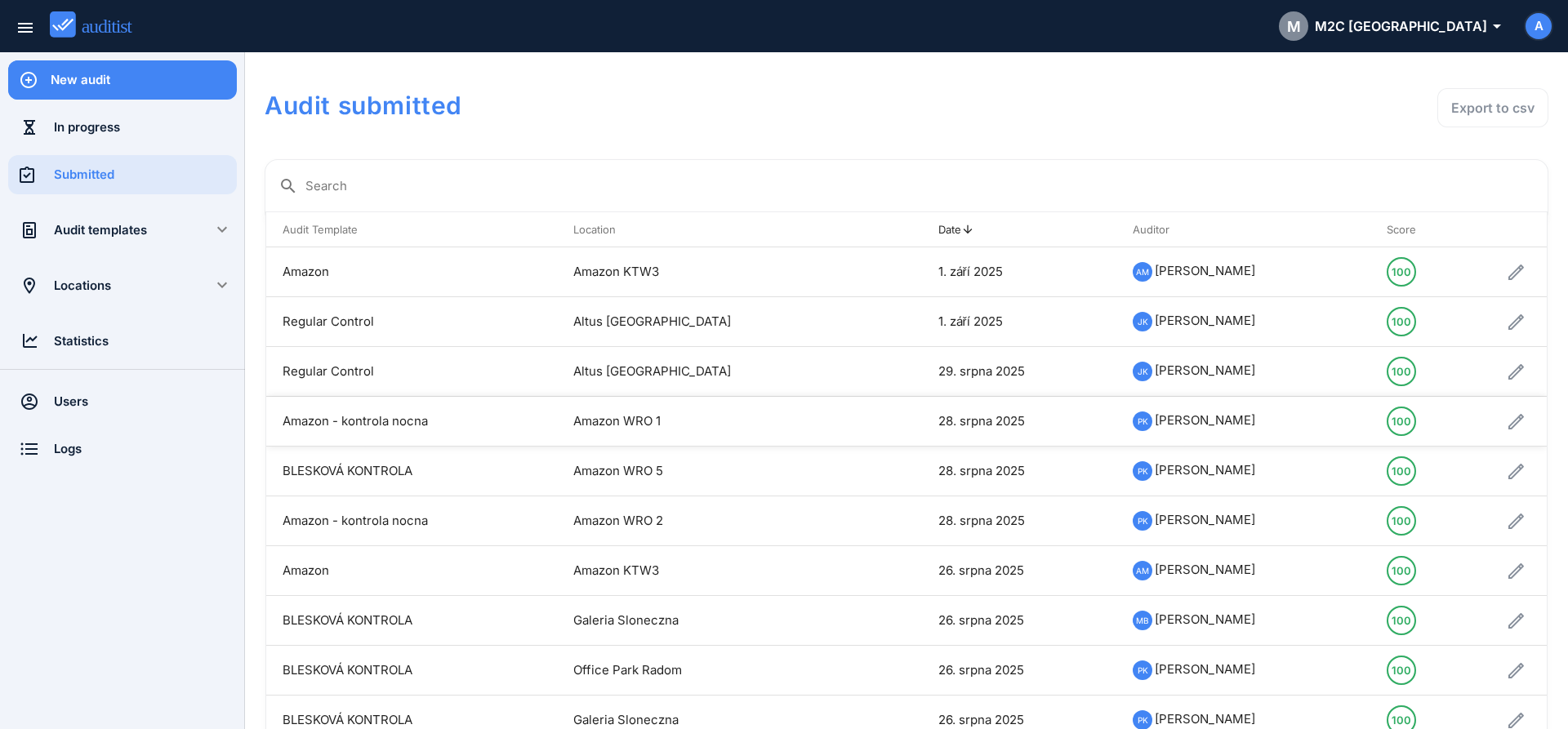
click at [343, 427] on td "Amazon - kontrola nocna" at bounding box center [411, 421] width 290 height 50
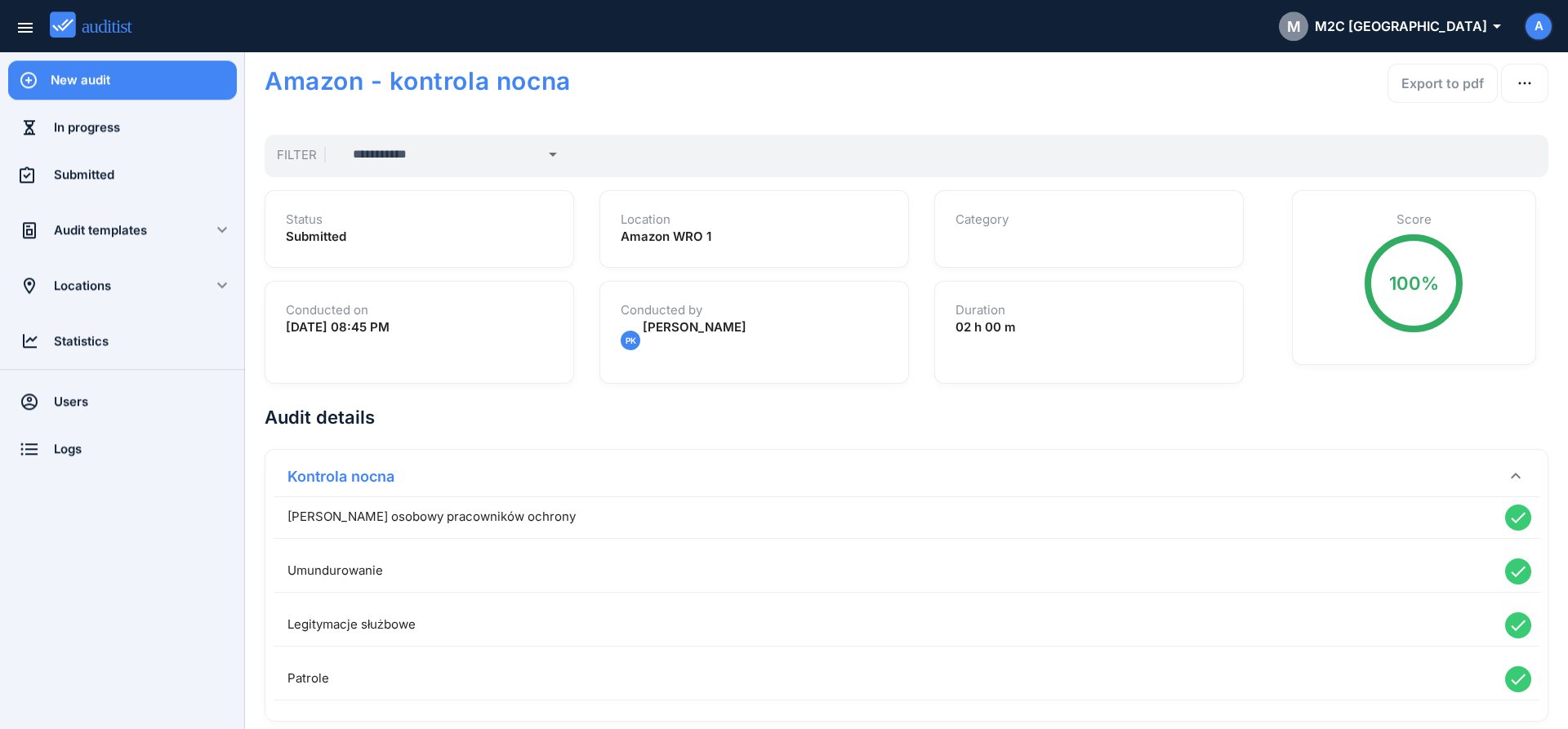
scroll to position [37, 0]
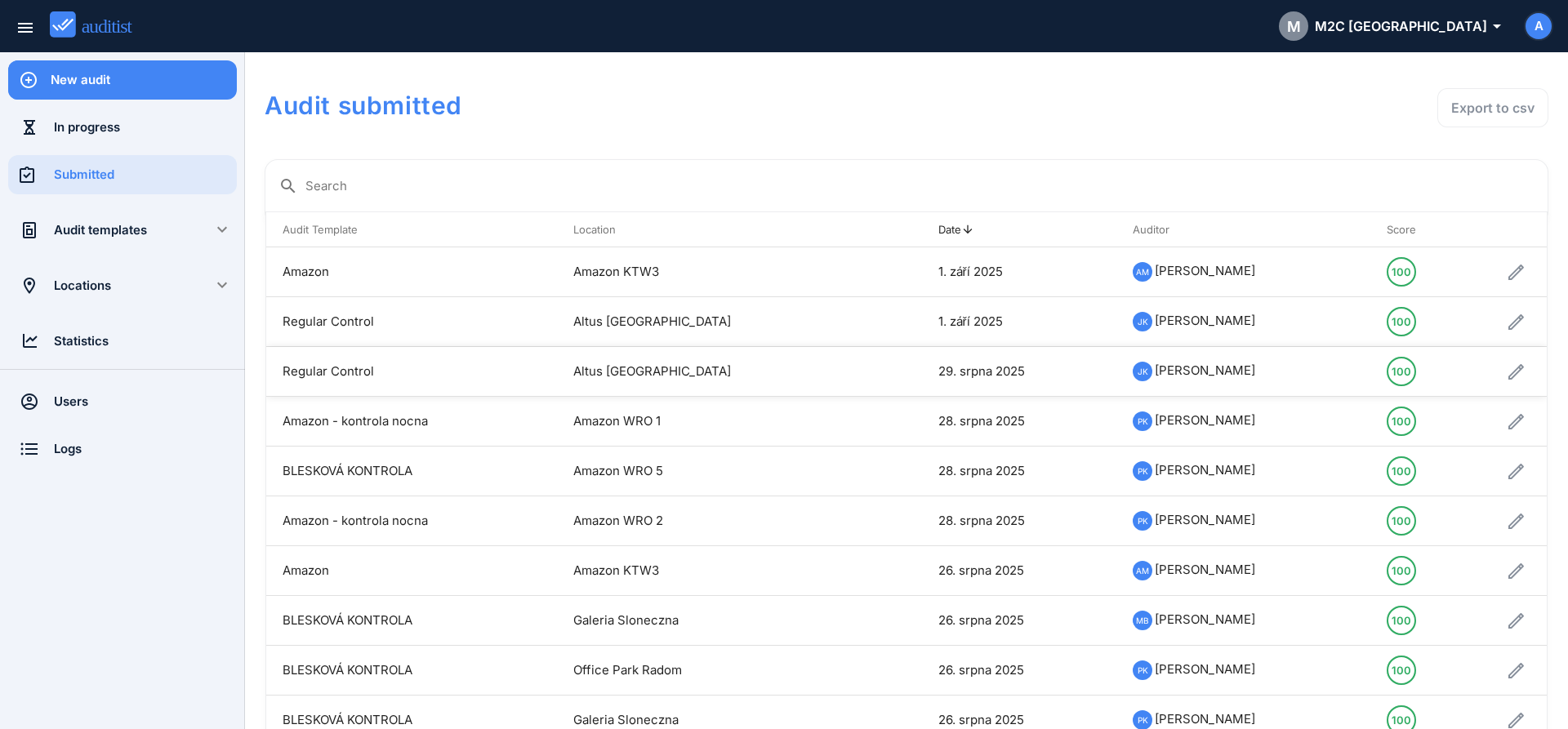
scroll to position [64, 0]
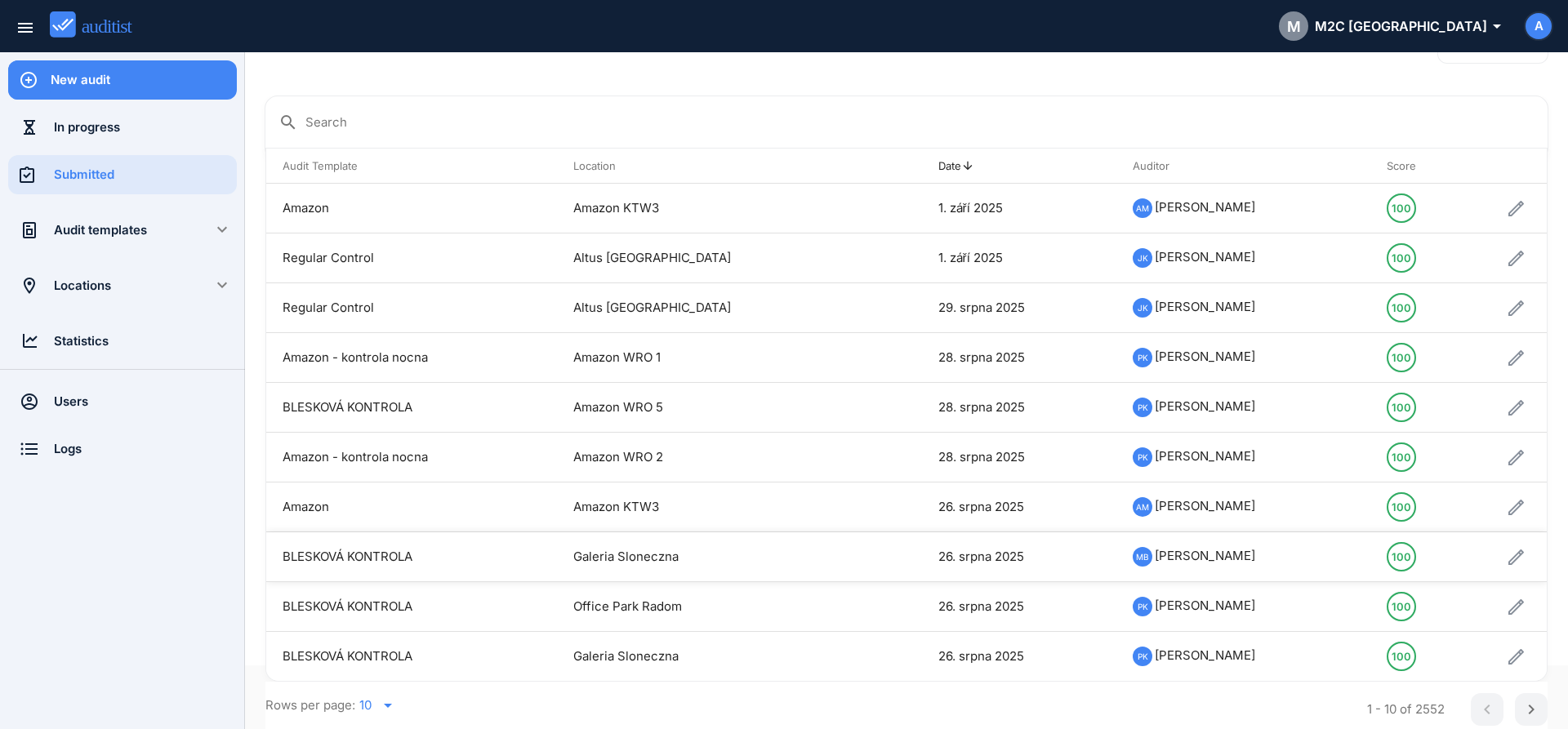
click at [660, 558] on td "Galeria Sloneczna" at bounding box center [712, 557] width 311 height 50
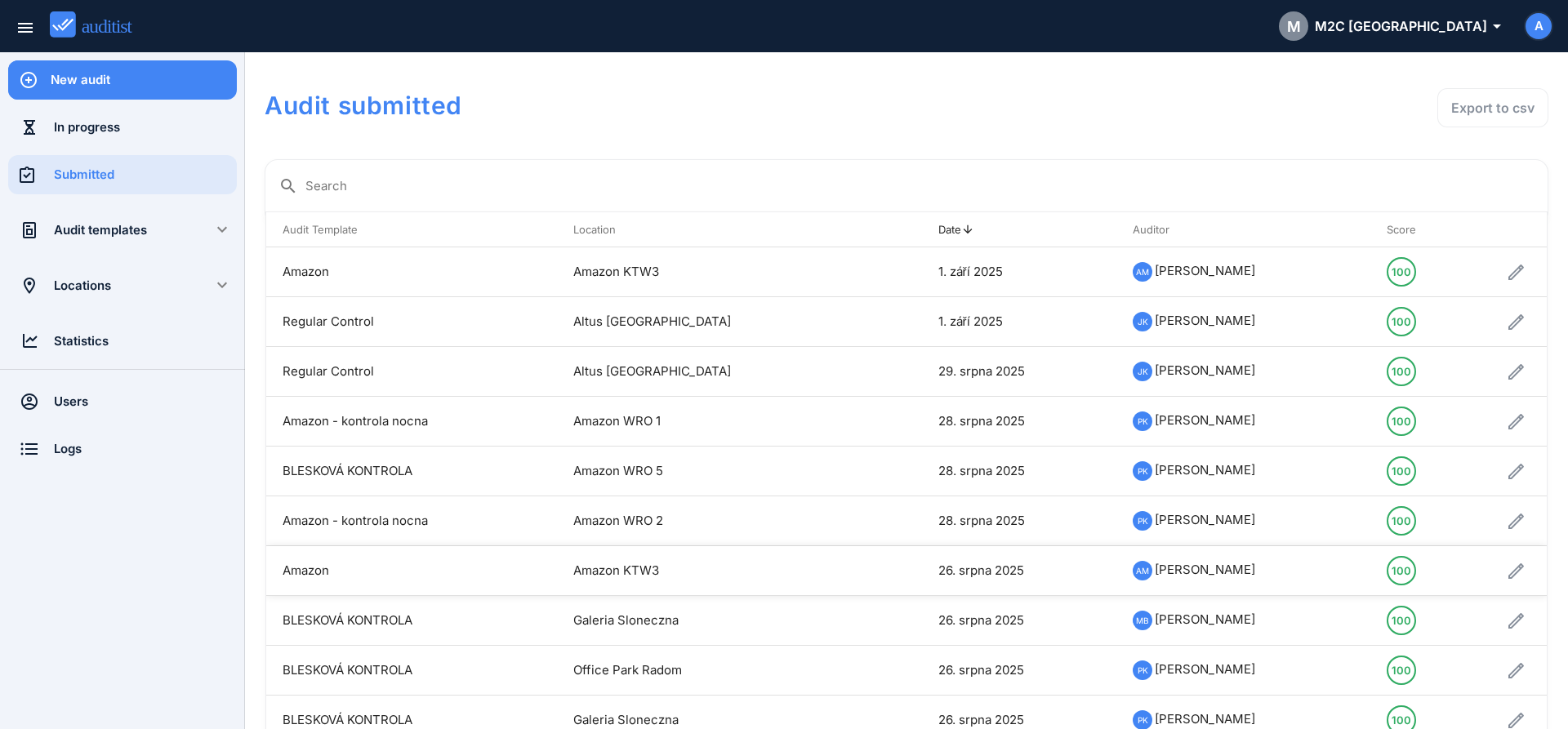
scroll to position [64, 0]
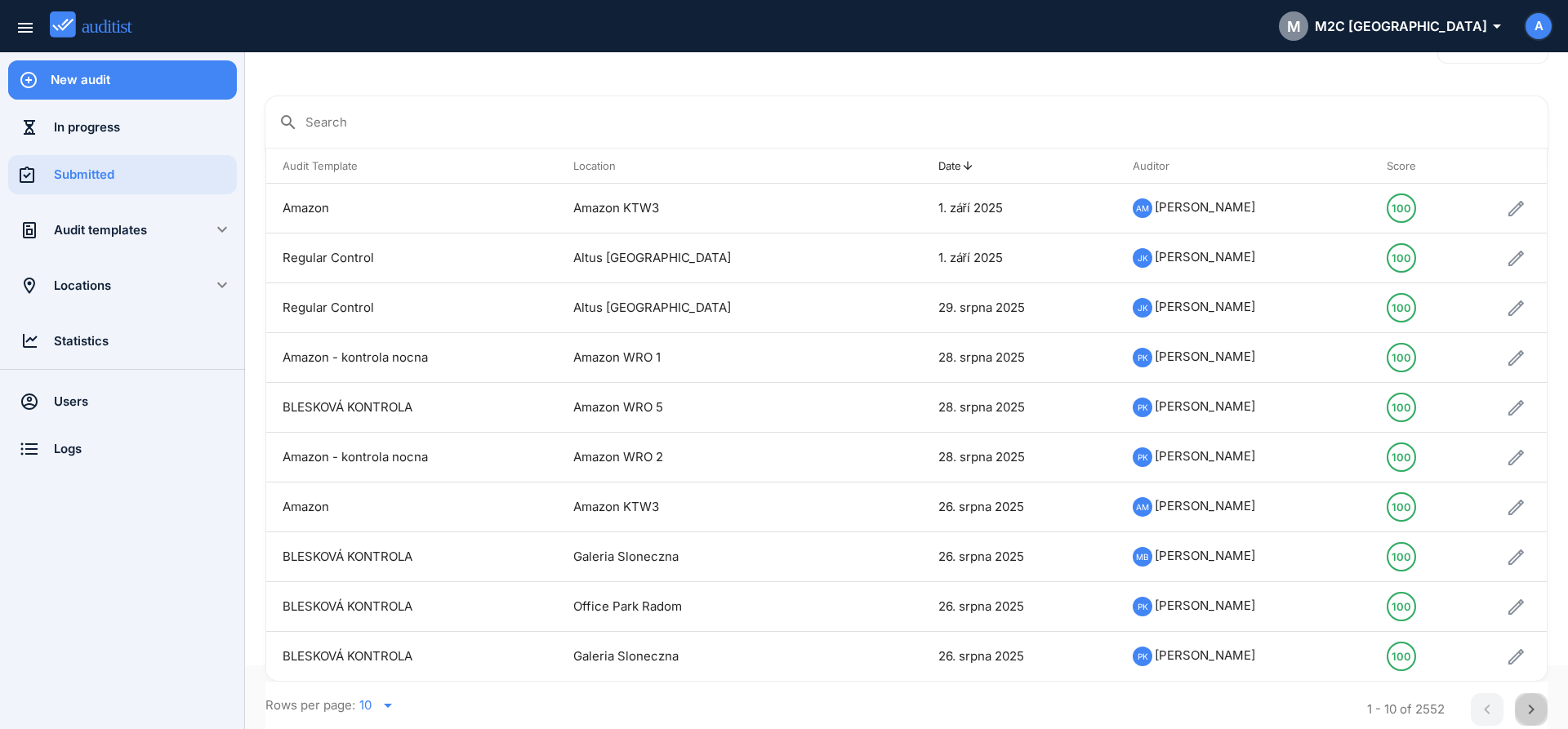
click at [1523, 706] on icon "chevron_right" at bounding box center [1531, 709] width 19 height 19
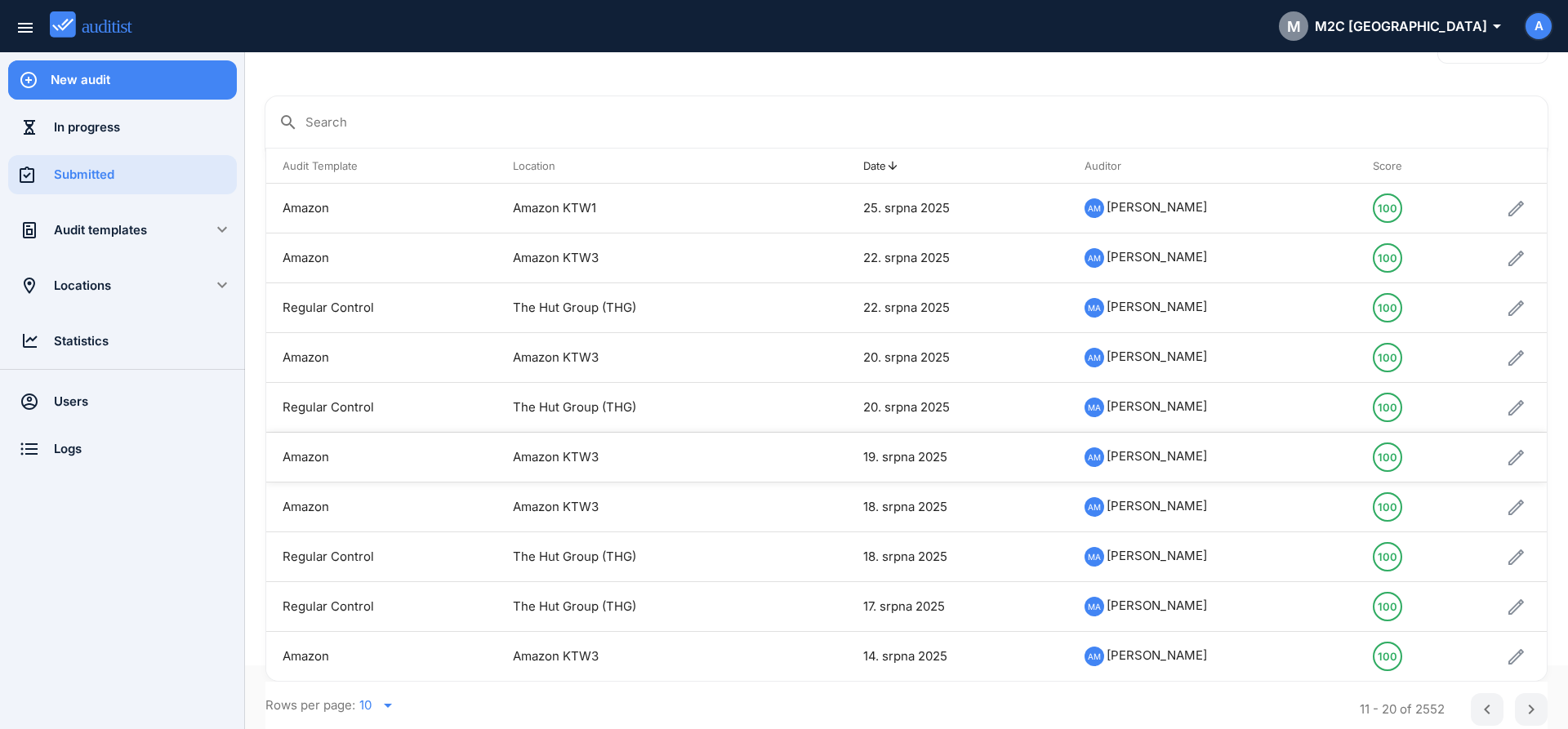
scroll to position [0, 0]
